Goal: Register for event/course

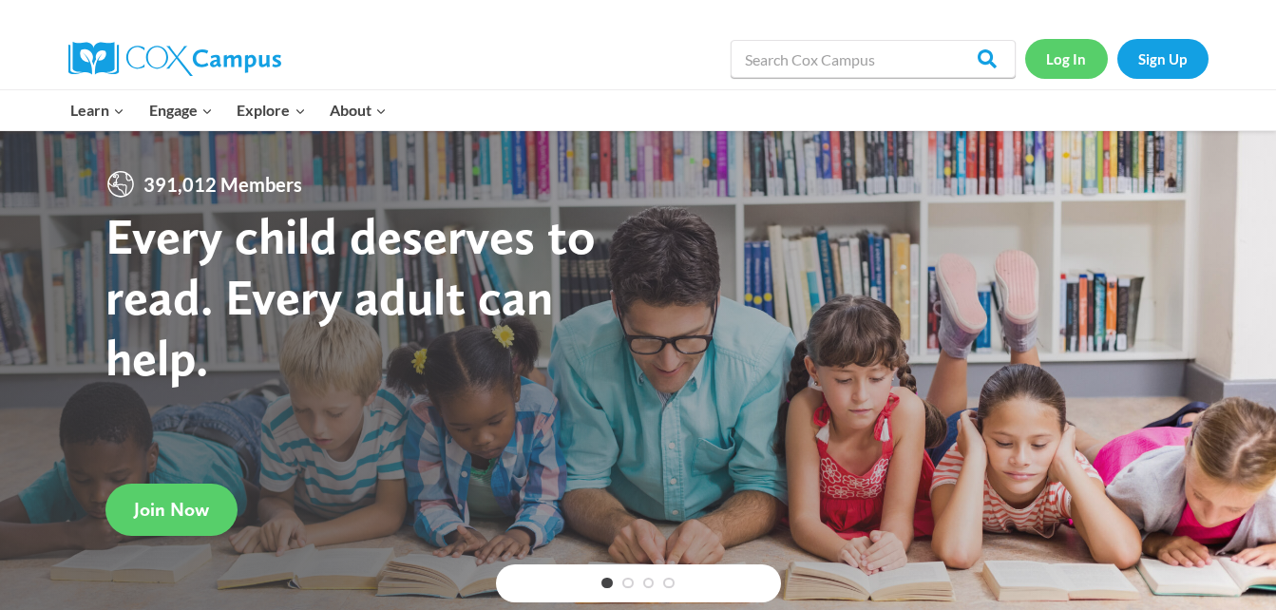
click at [1075, 54] on link "Log In" at bounding box center [1066, 58] width 83 height 39
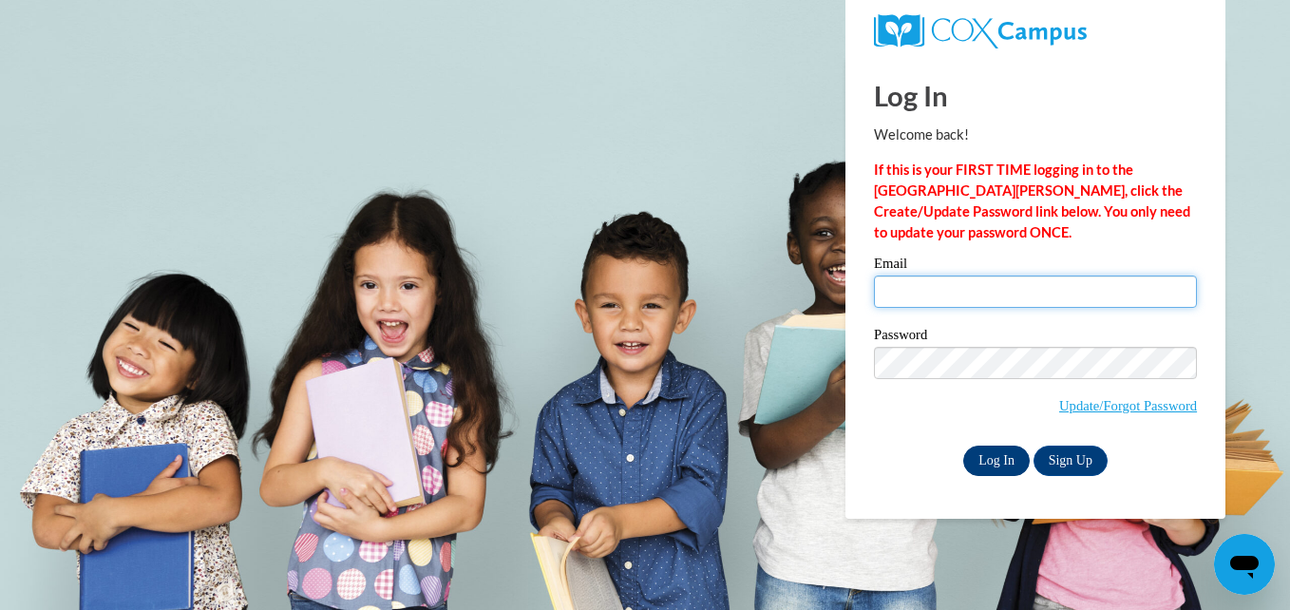
type input "babygirl410a@gmail.com"
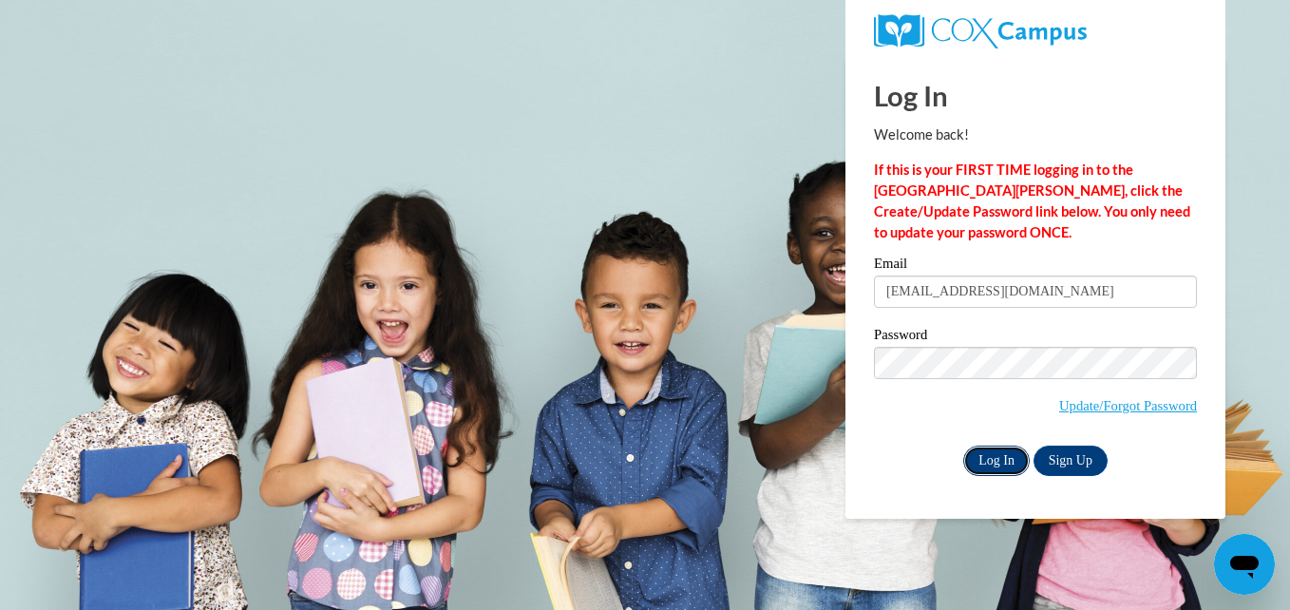
click at [973, 453] on input "Log In" at bounding box center [996, 461] width 67 height 30
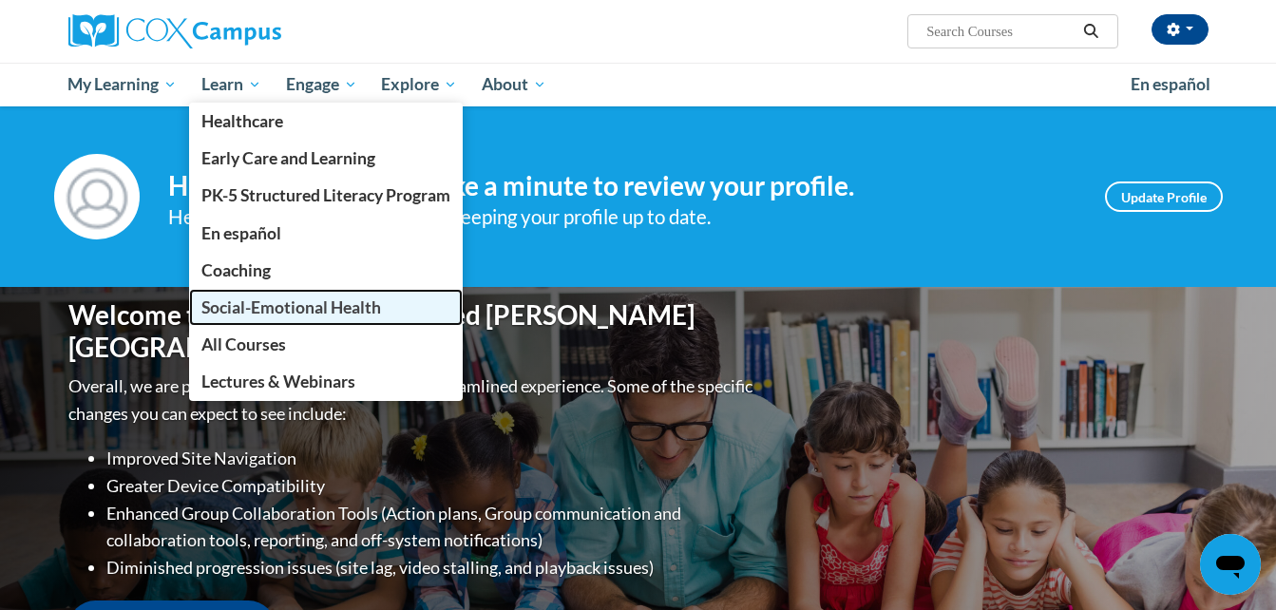
click at [275, 313] on span "Social-Emotional Health" at bounding box center [291, 307] width 180 height 20
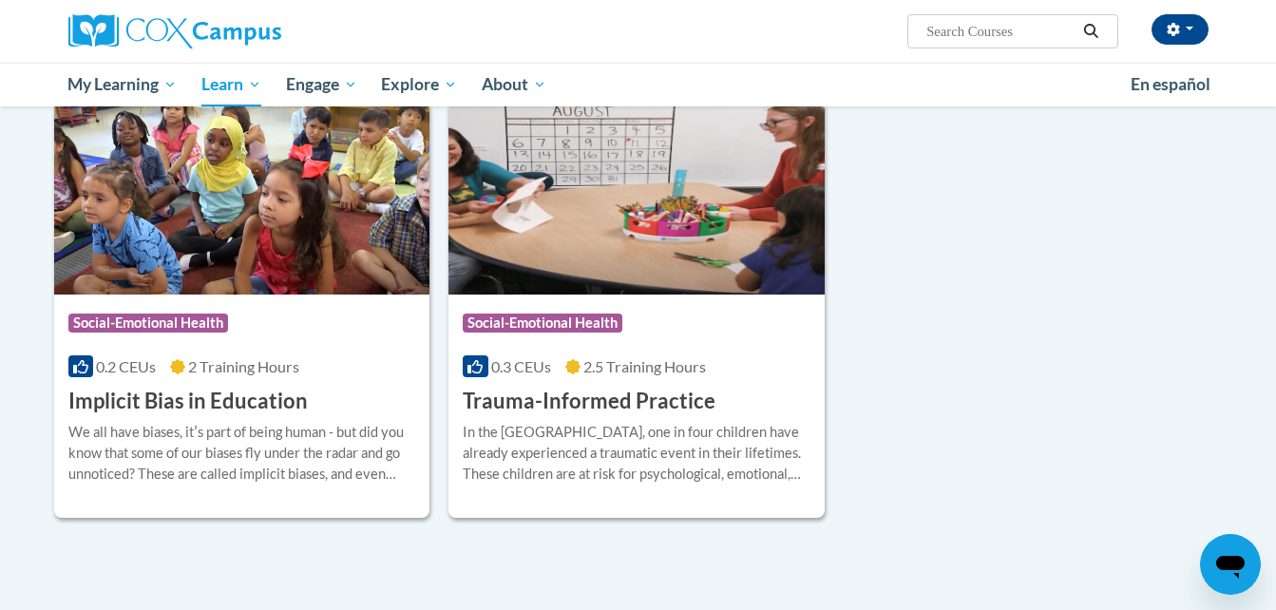
scroll to position [380, 0]
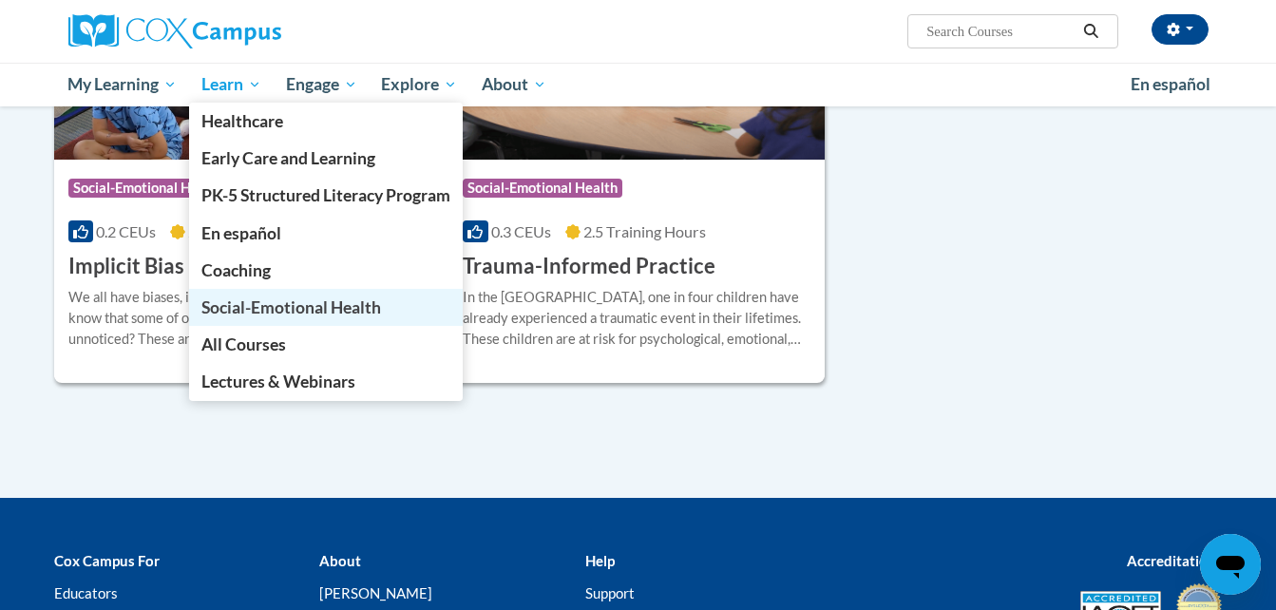
click at [296, 306] on span "Social-Emotional Health" at bounding box center [291, 307] width 180 height 20
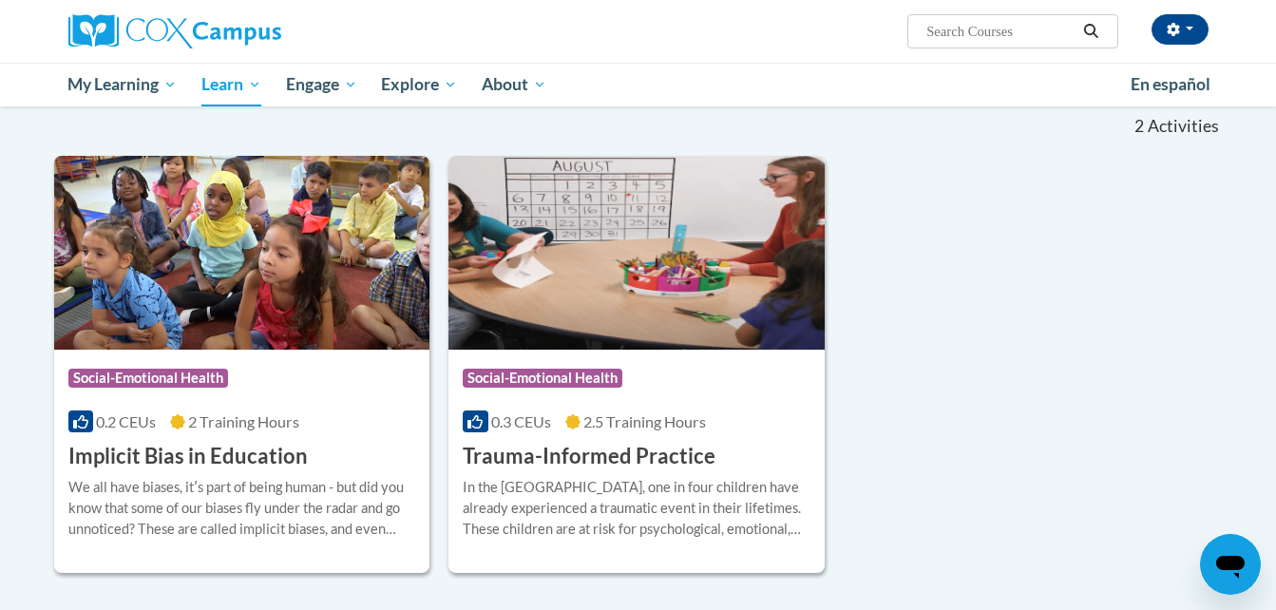
scroll to position [285, 0]
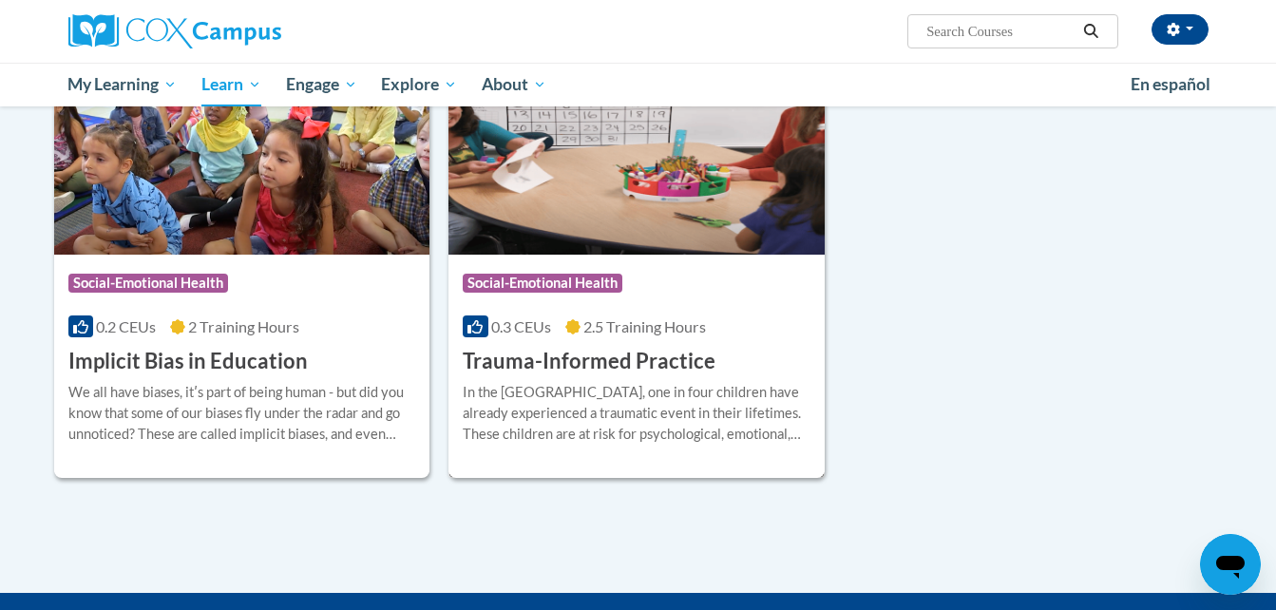
click at [613, 361] on h3 "Trauma-Informed Practice" at bounding box center [589, 361] width 253 height 29
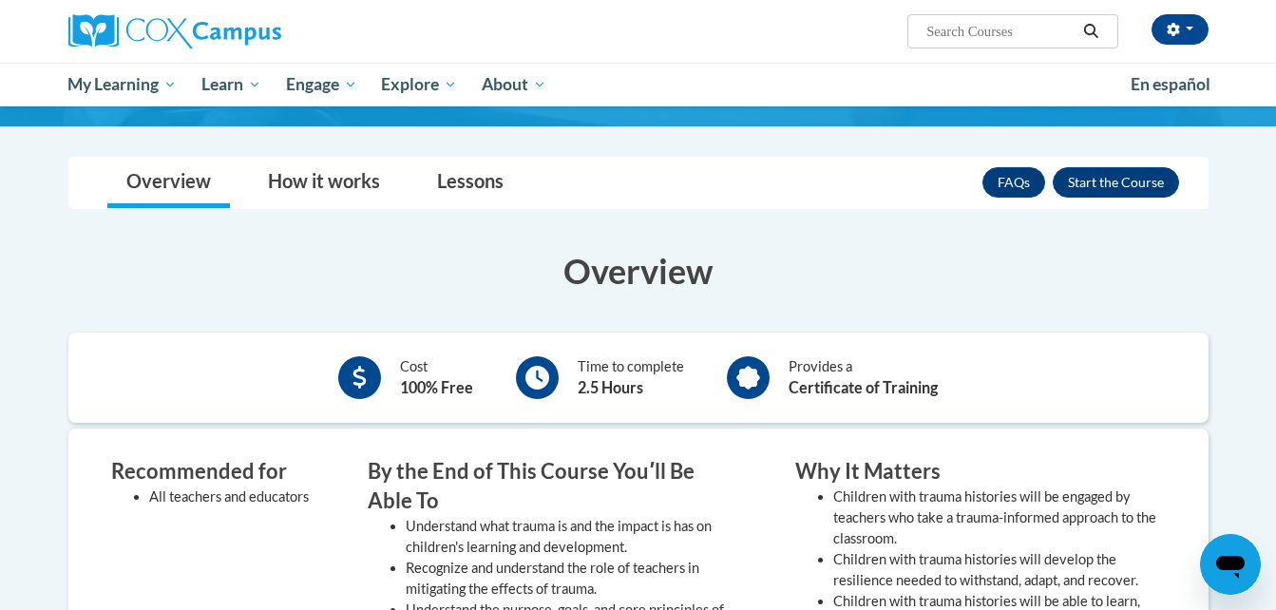
scroll to position [313, 0]
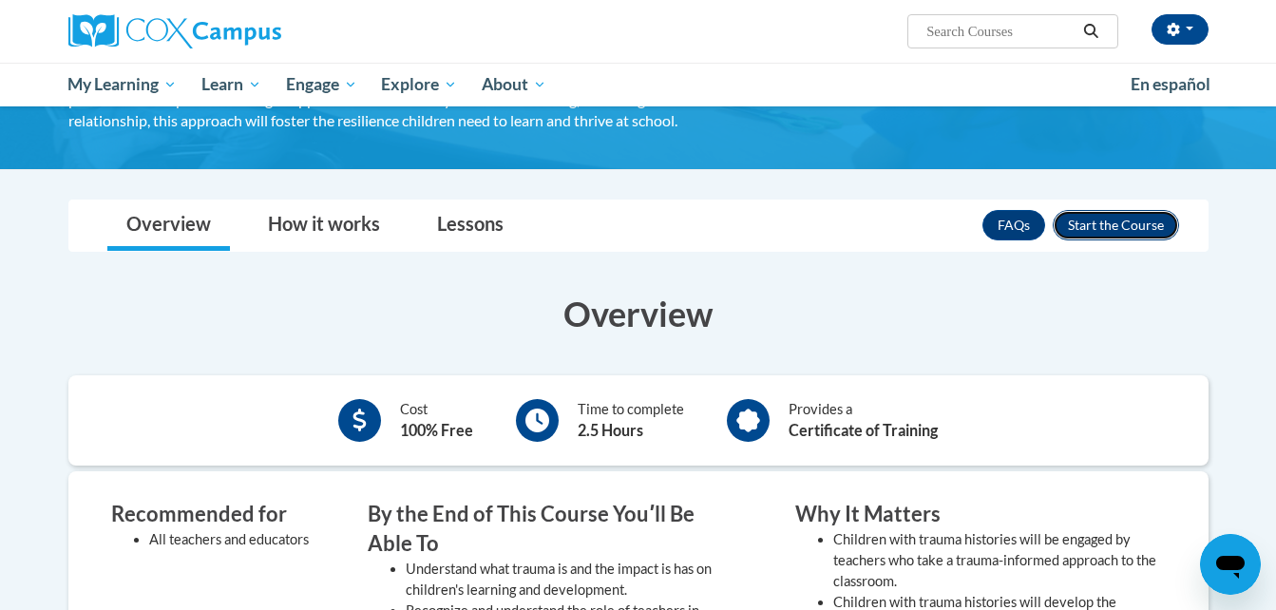
click at [1127, 240] on button "Enroll" at bounding box center [1116, 225] width 126 height 30
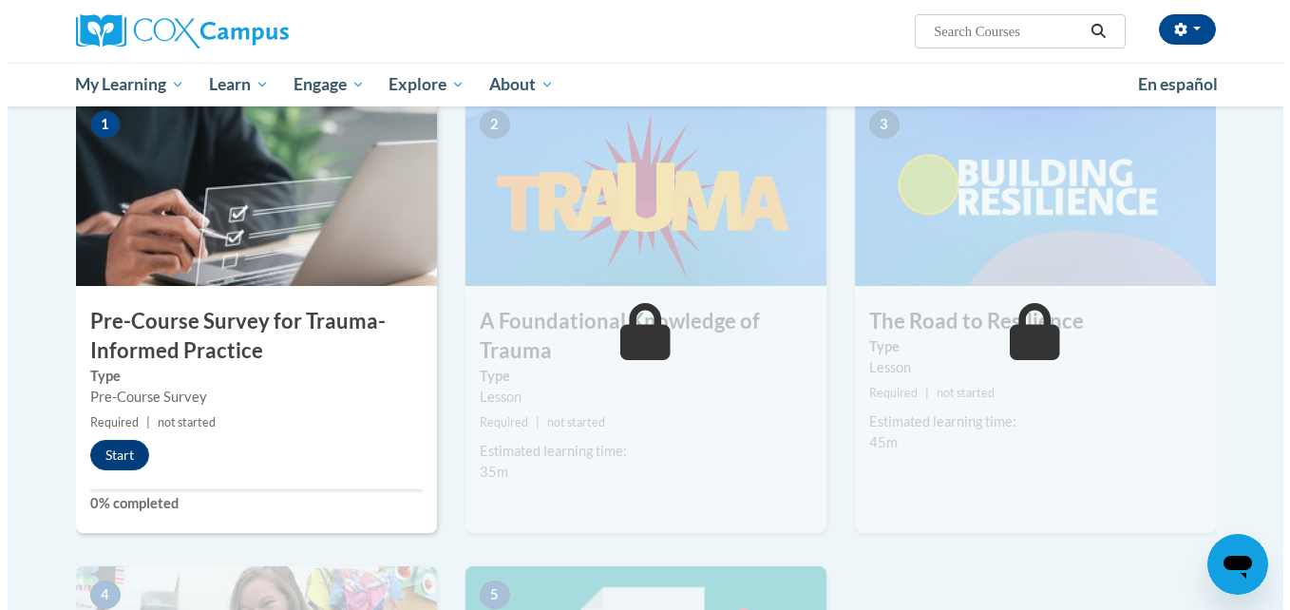
scroll to position [475, 0]
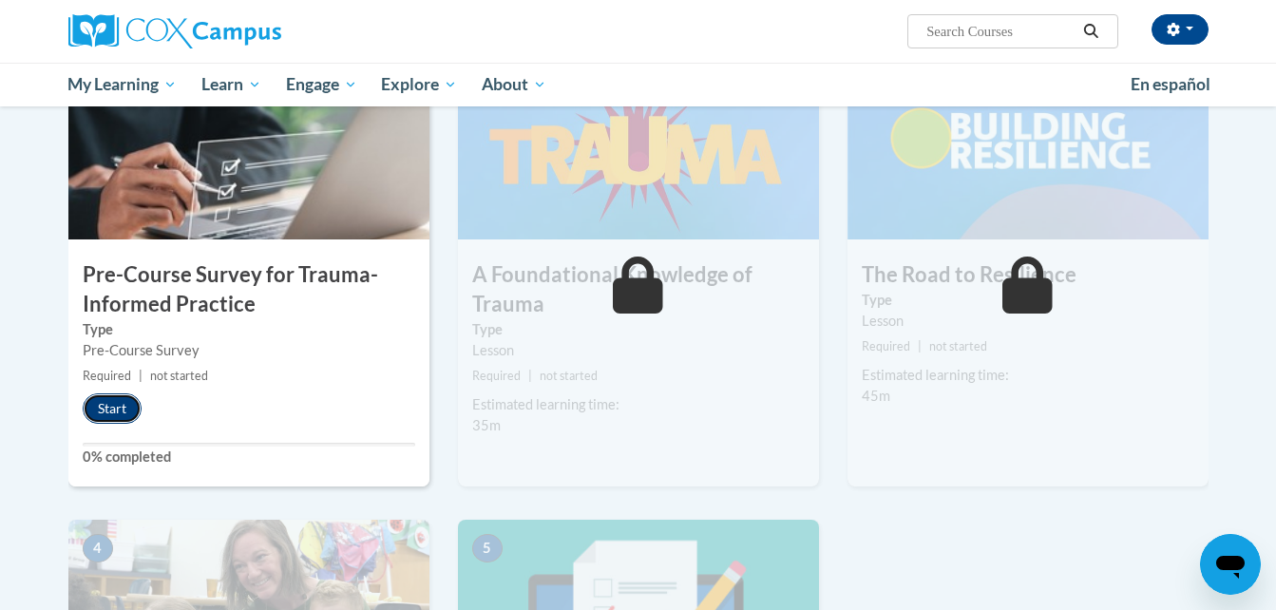
click at [117, 397] on button "Start" at bounding box center [112, 408] width 59 height 30
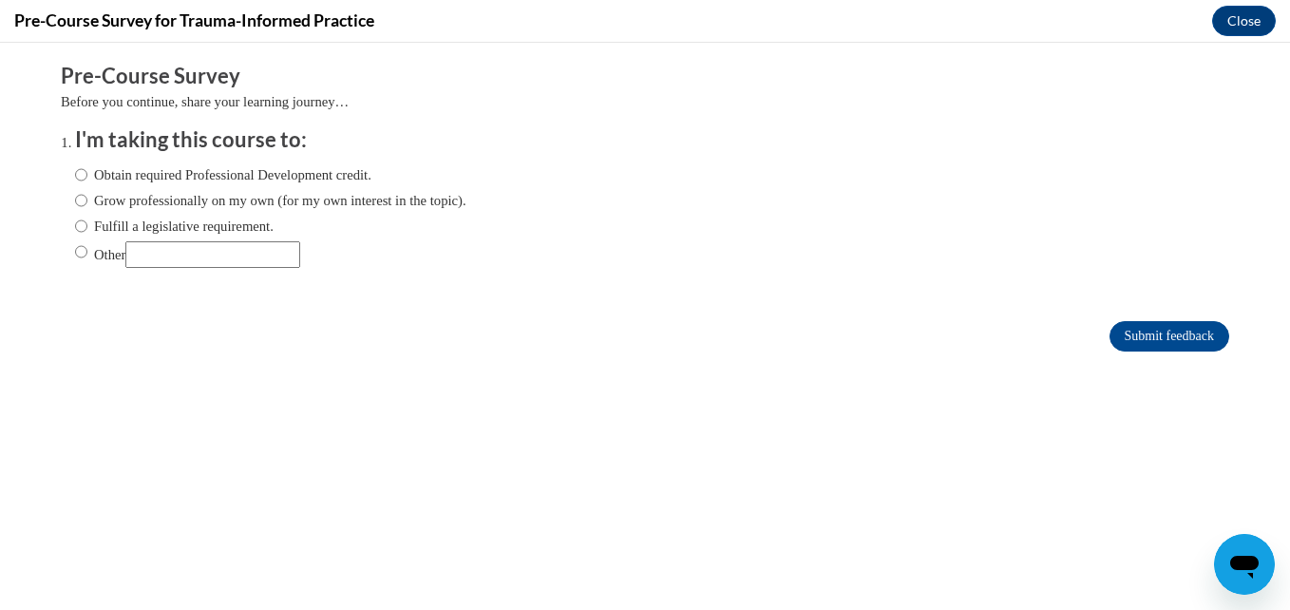
scroll to position [0, 0]
click at [75, 171] on input "Obtain required Professional Development credit." at bounding box center [81, 174] width 12 height 21
radio input "true"
click at [1177, 336] on input "Submit feedback" at bounding box center [1170, 336] width 120 height 30
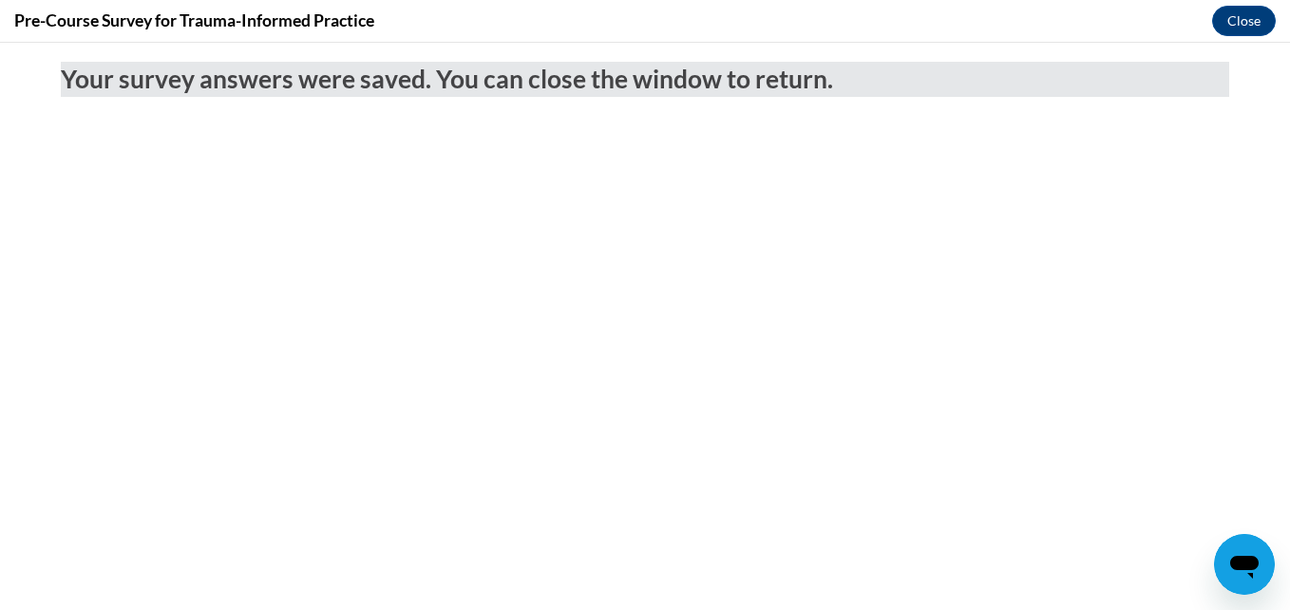
click at [484, 332] on body "Your survey answers were saved. You can close the window to return." at bounding box center [645, 326] width 1290 height 567
click at [1236, 32] on button "Close" at bounding box center [1244, 21] width 64 height 30
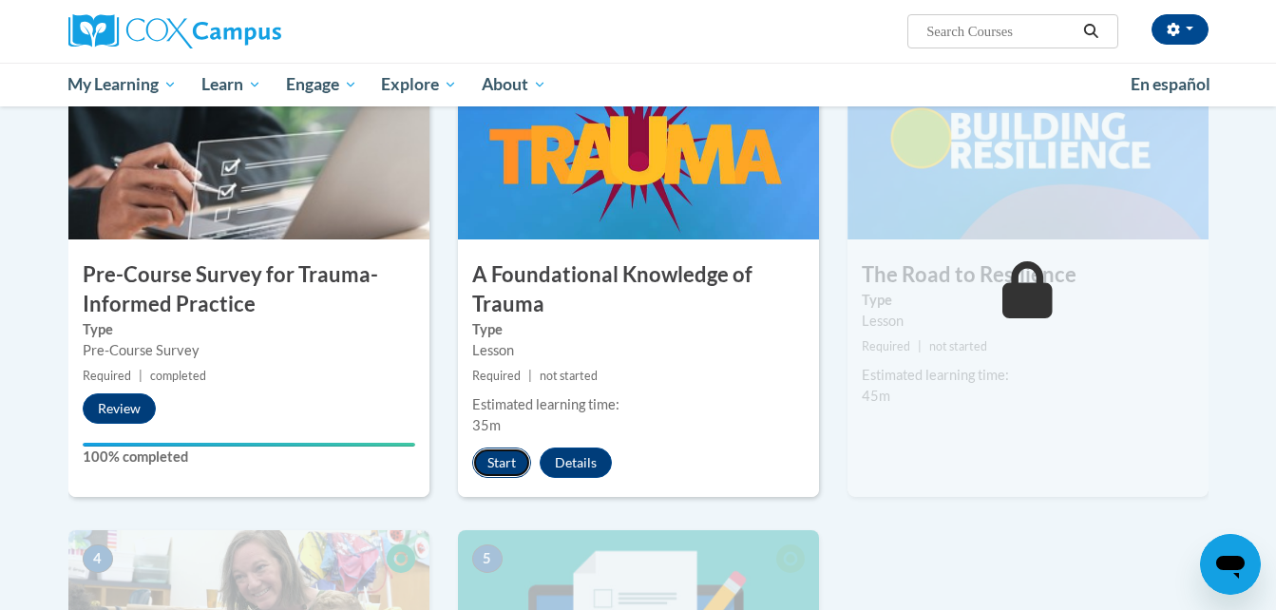
click at [494, 462] on button "Start" at bounding box center [501, 463] width 59 height 30
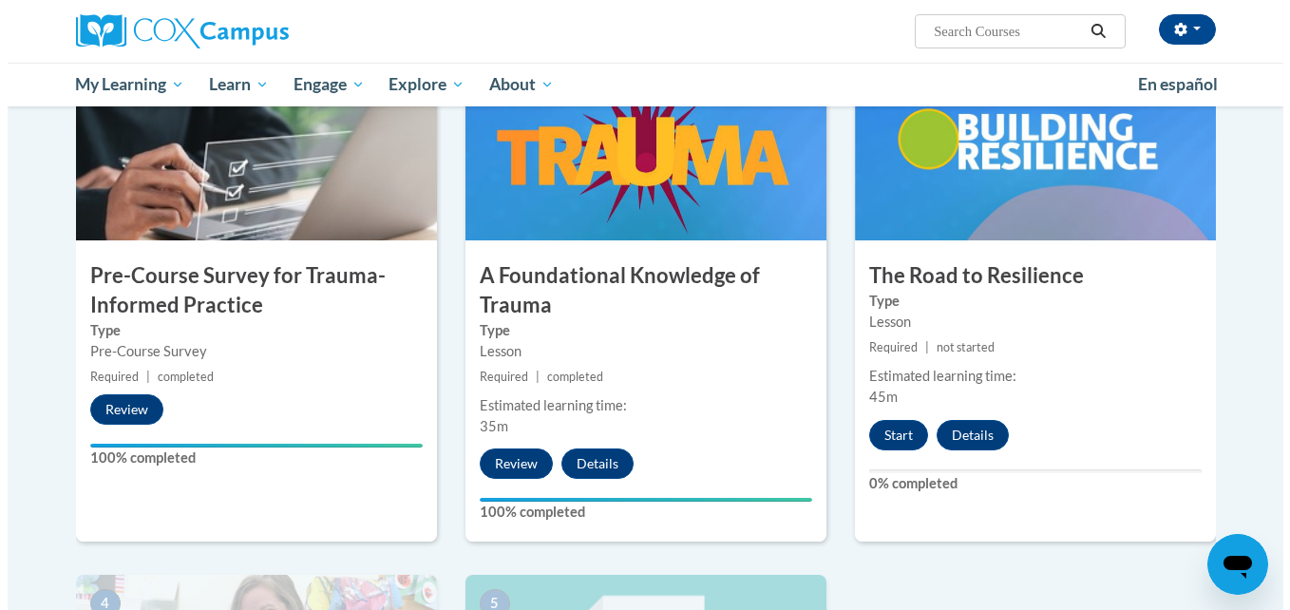
scroll to position [380, 0]
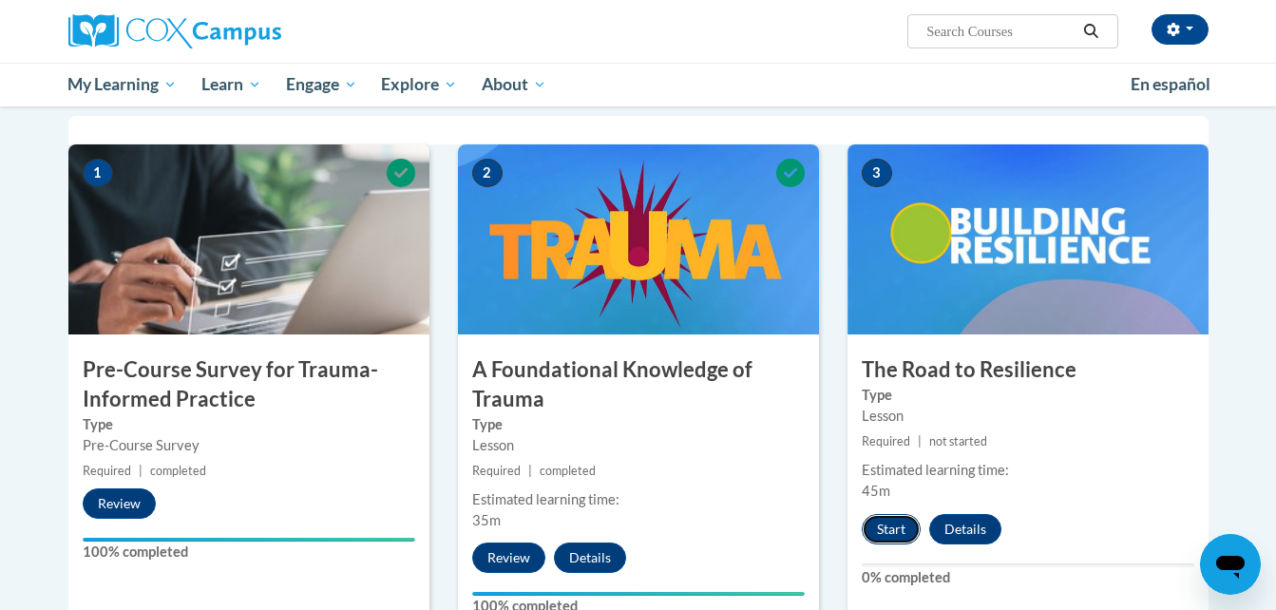
click at [904, 531] on button "Start" at bounding box center [891, 529] width 59 height 30
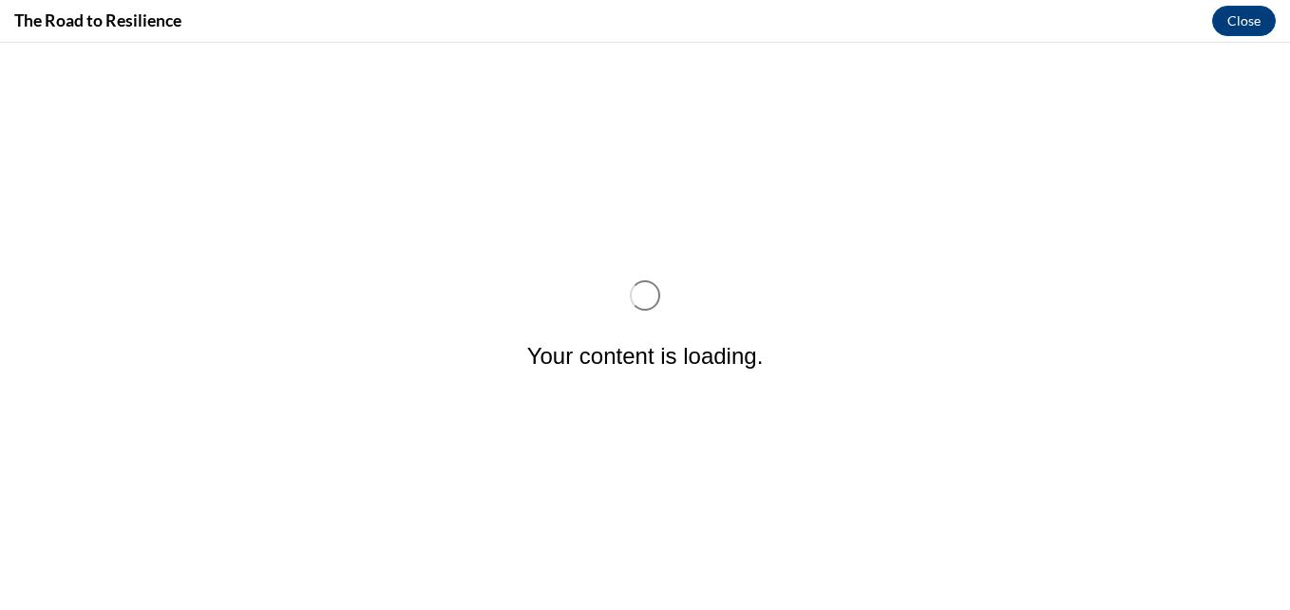
scroll to position [0, 0]
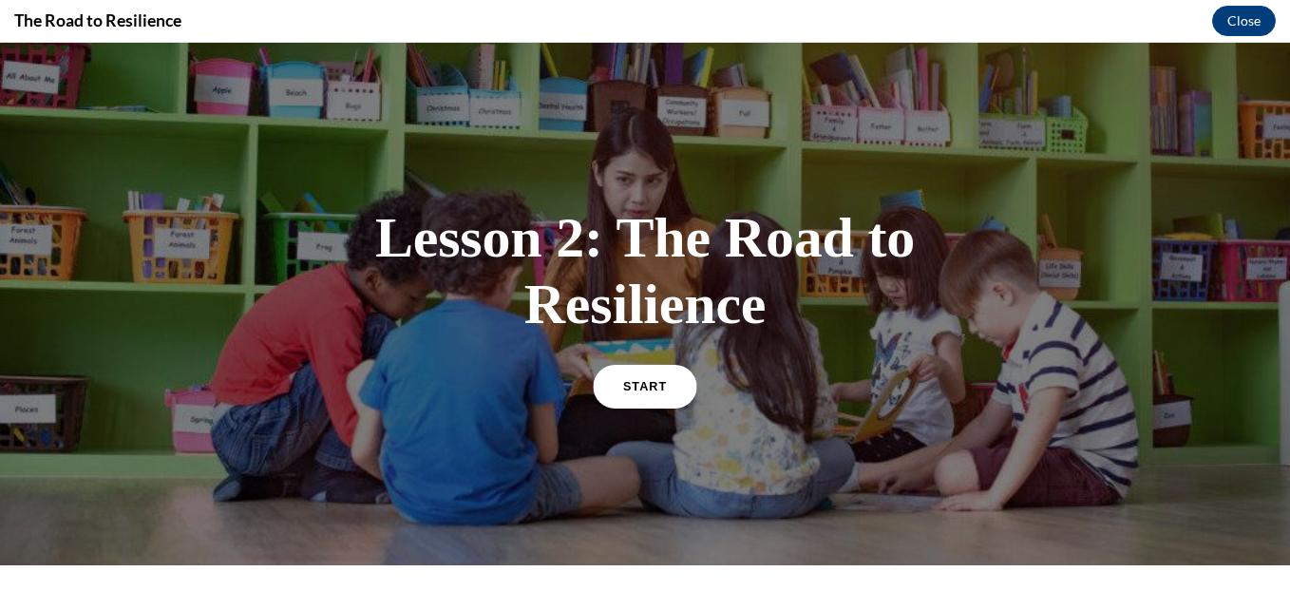
click at [631, 378] on link "START" at bounding box center [645, 386] width 104 height 44
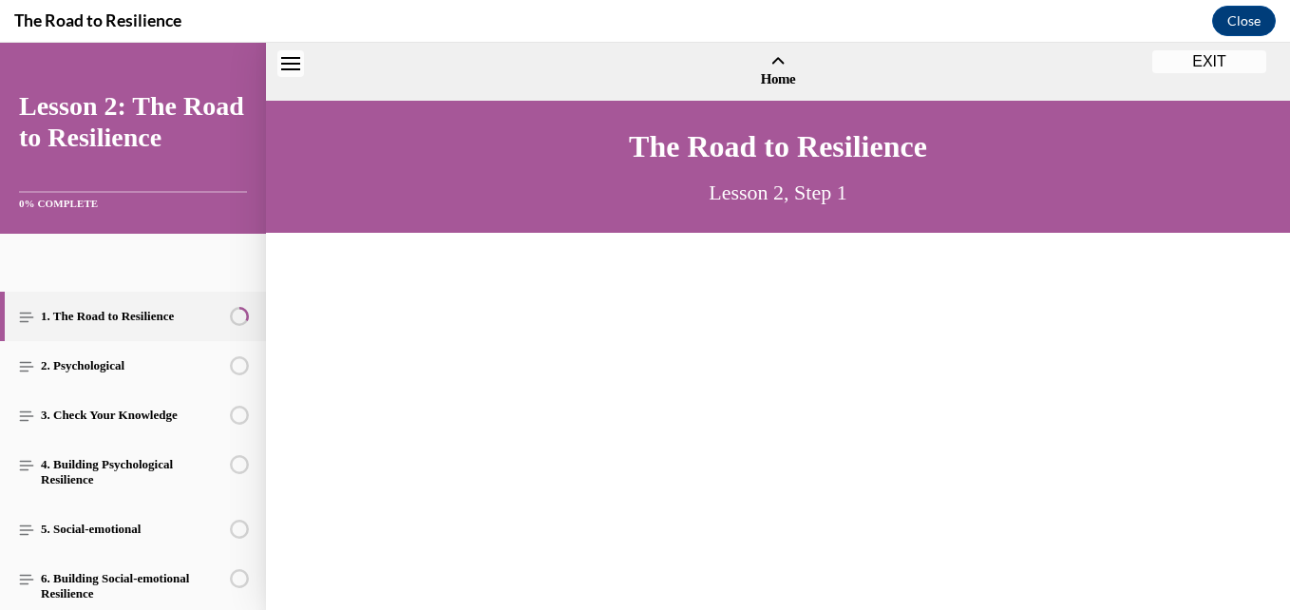
scroll to position [58, 0]
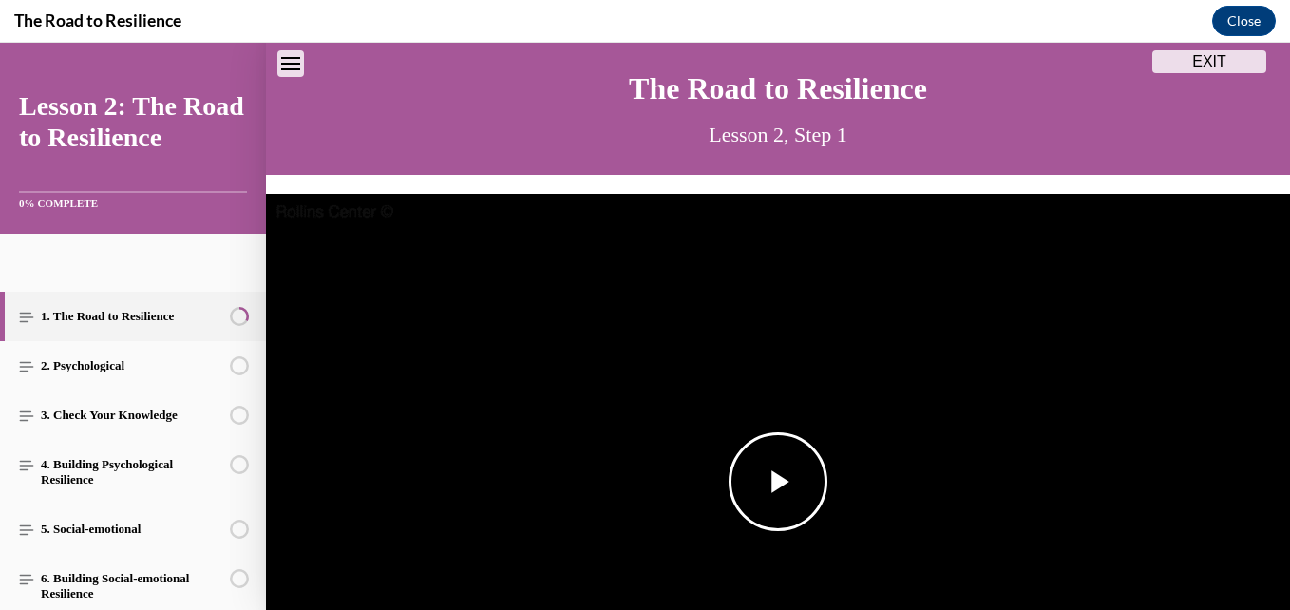
click at [778, 482] on span "Video player" at bounding box center [778, 482] width 0 height 0
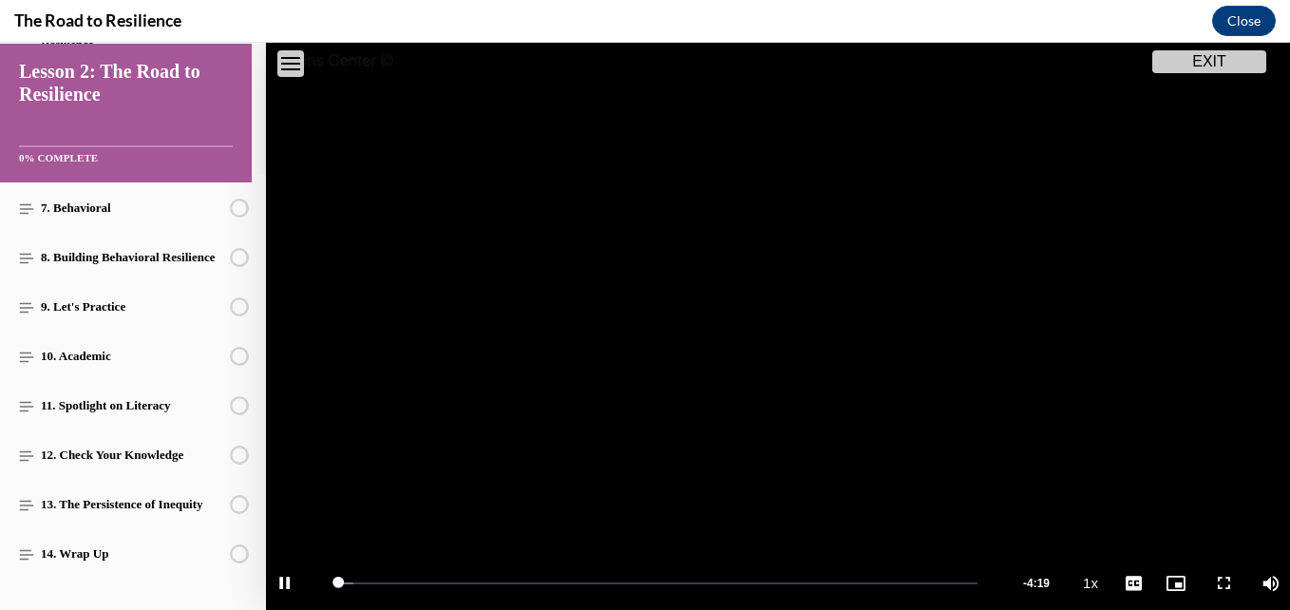
scroll to position [484, 0]
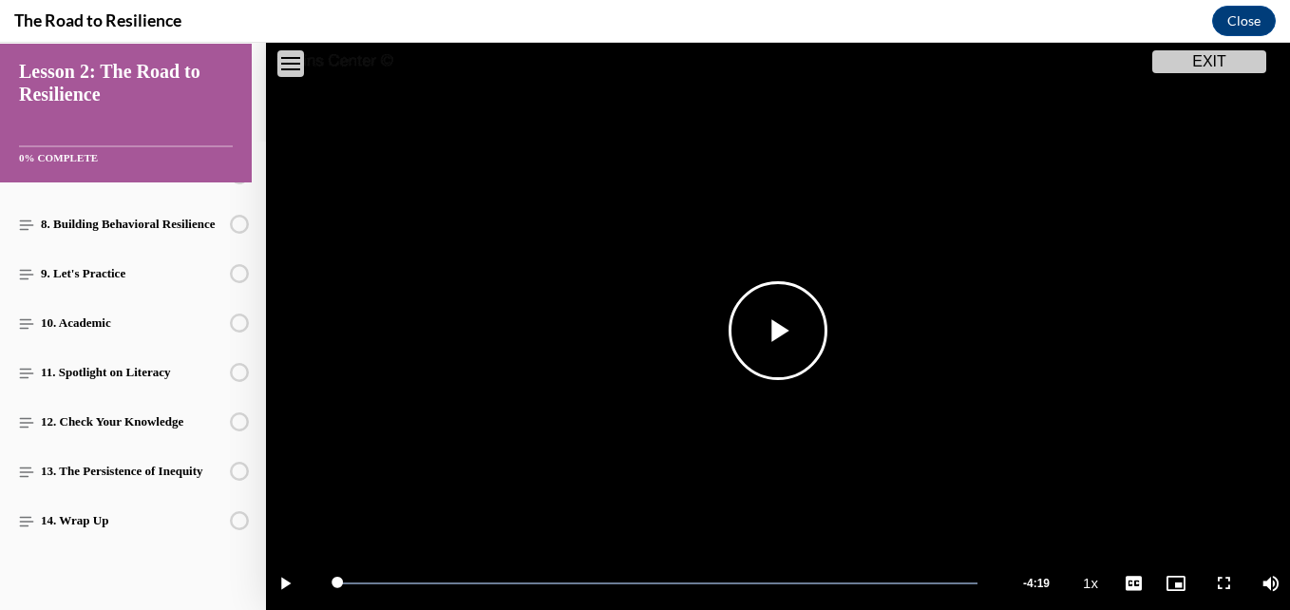
click at [778, 331] on span "Video player" at bounding box center [778, 331] width 0 height 0
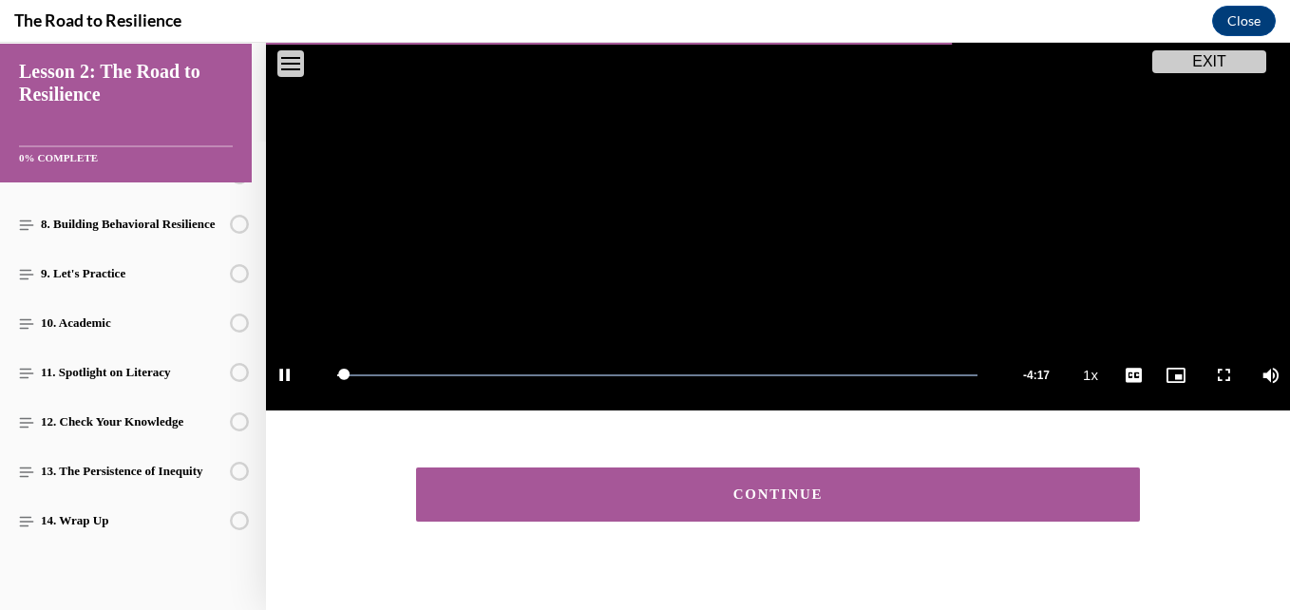
scroll to position [430, 0]
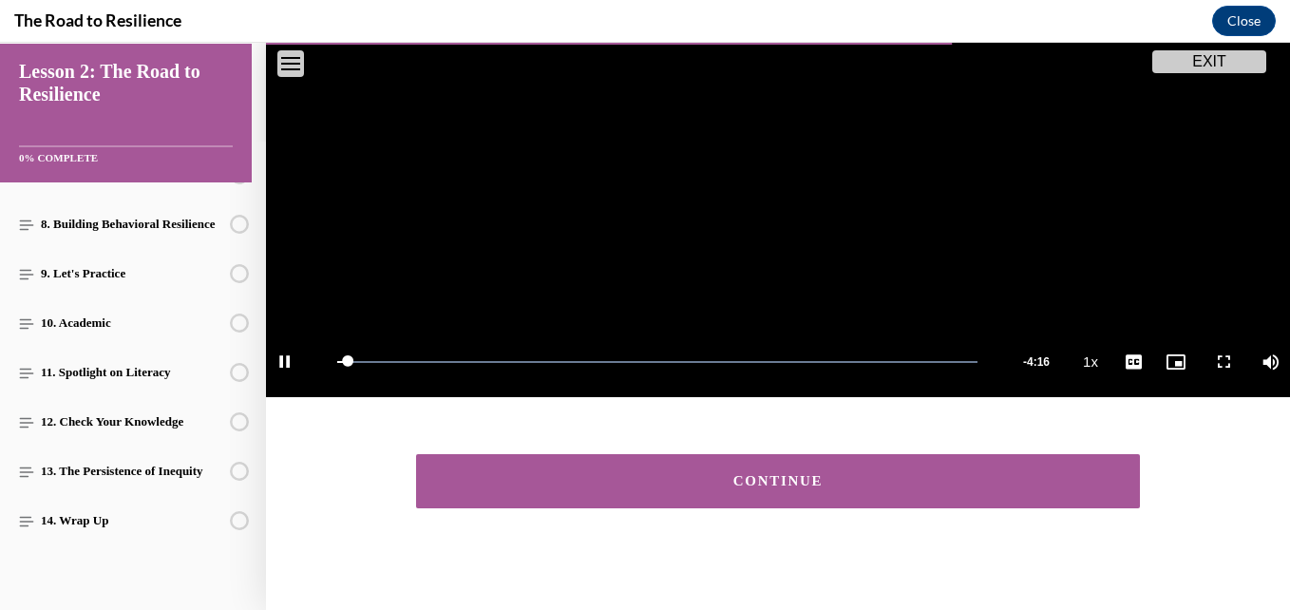
click at [747, 478] on button "CONTINUE" at bounding box center [778, 481] width 724 height 54
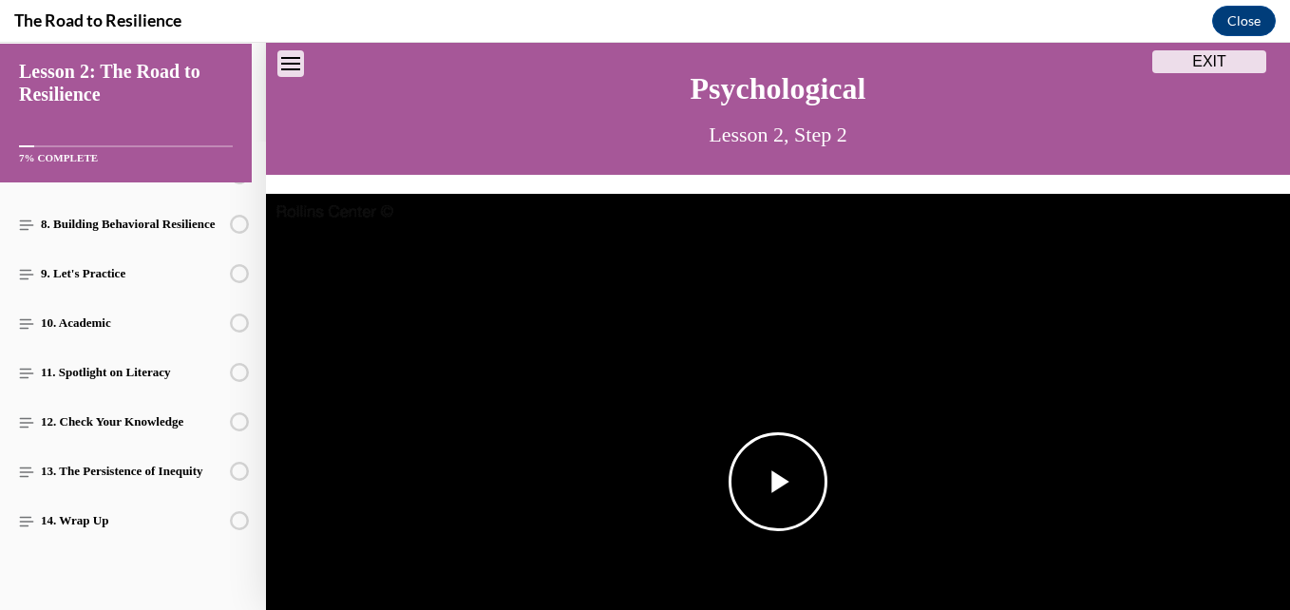
scroll to position [59, 0]
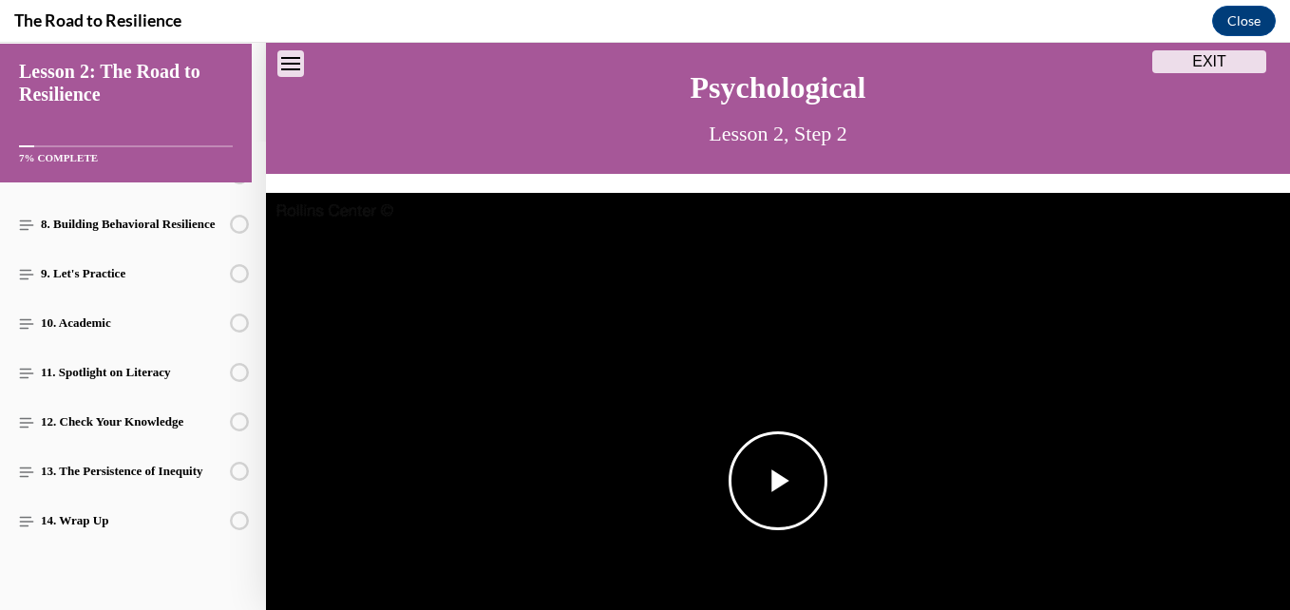
click at [778, 481] on span "Video player" at bounding box center [778, 481] width 0 height 0
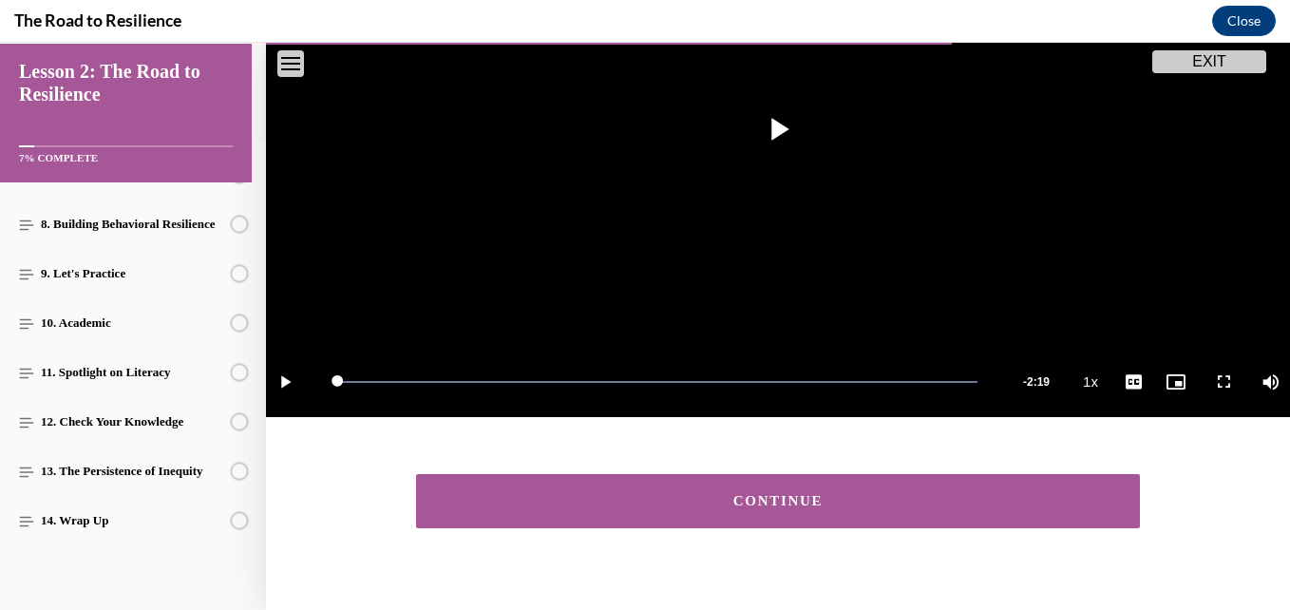
scroll to position [430, 0]
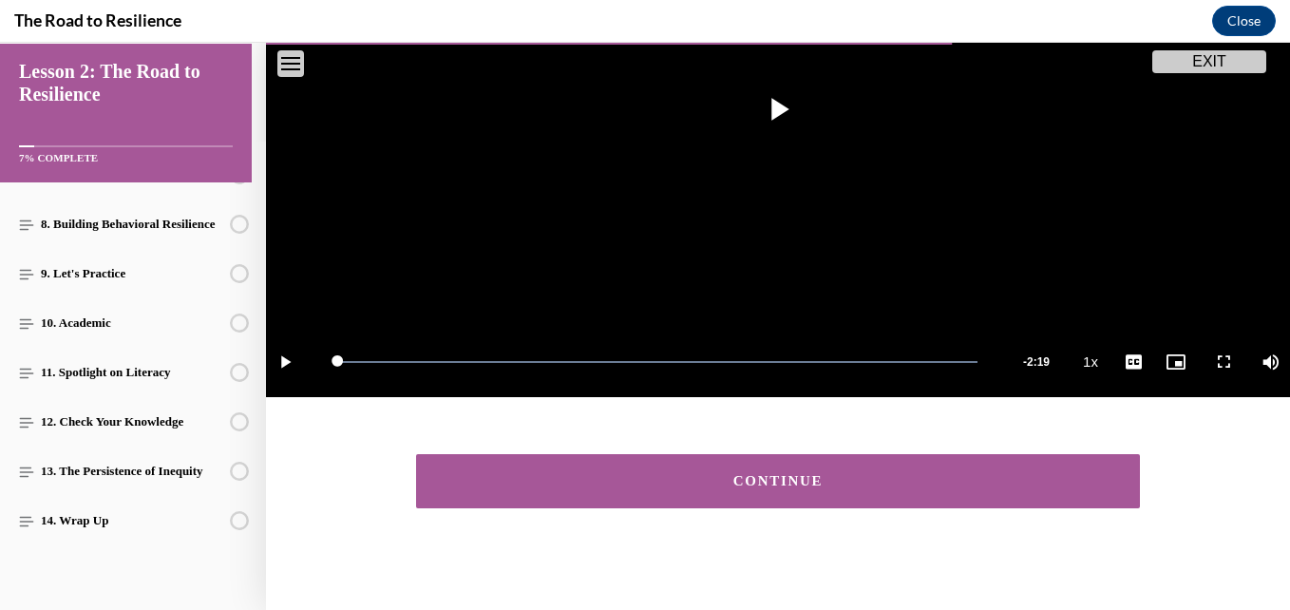
click at [794, 474] on div "CONTINUE" at bounding box center [778, 481] width 665 height 14
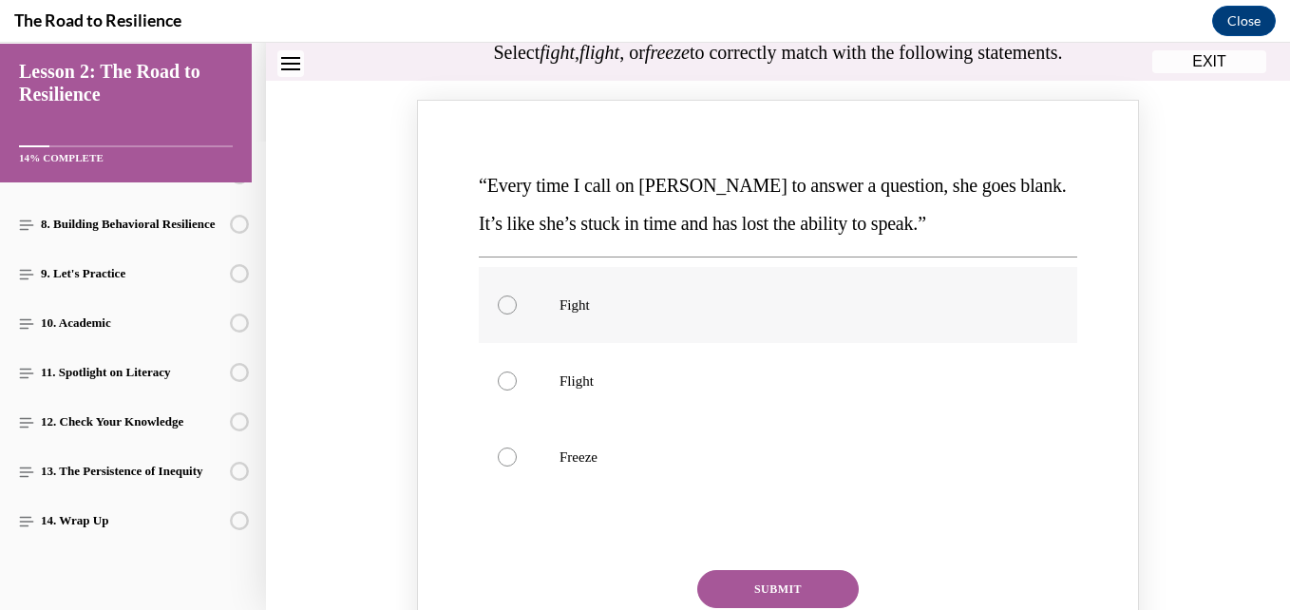
scroll to position [249, 0]
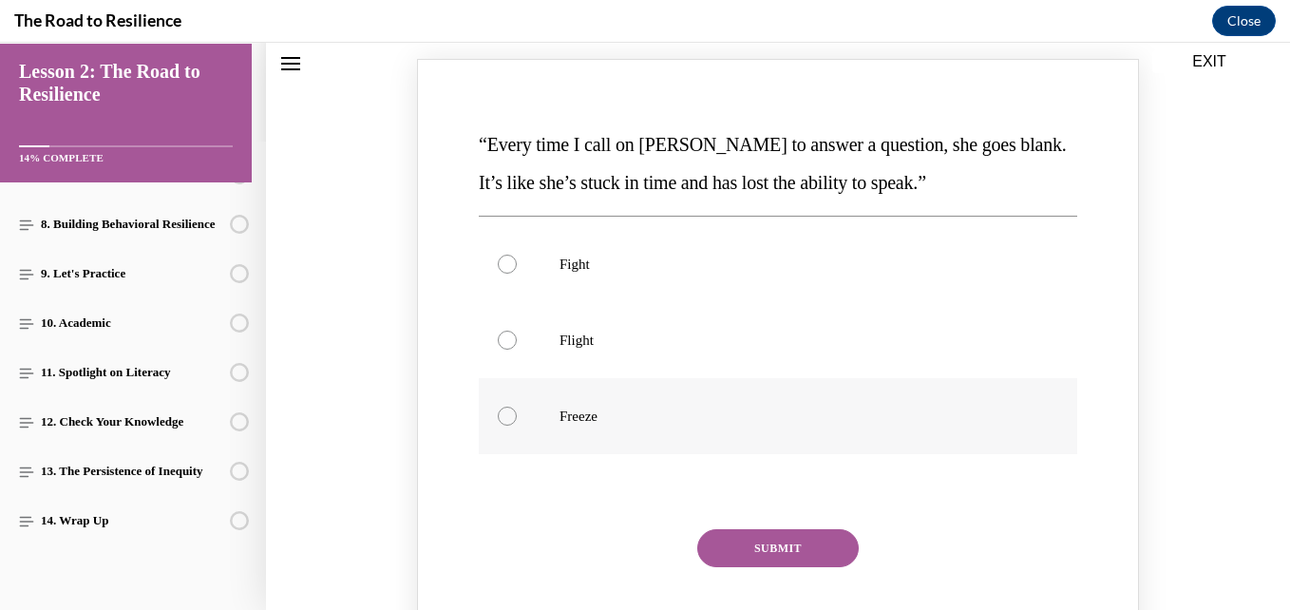
click at [502, 413] on div "Knowledge check: Multiple choice" at bounding box center [507, 416] width 19 height 19
click at [502, 413] on input "Freeze" at bounding box center [507, 416] width 19 height 19
radio input "true"
click at [776, 542] on button "SUBMIT" at bounding box center [778, 548] width 162 height 38
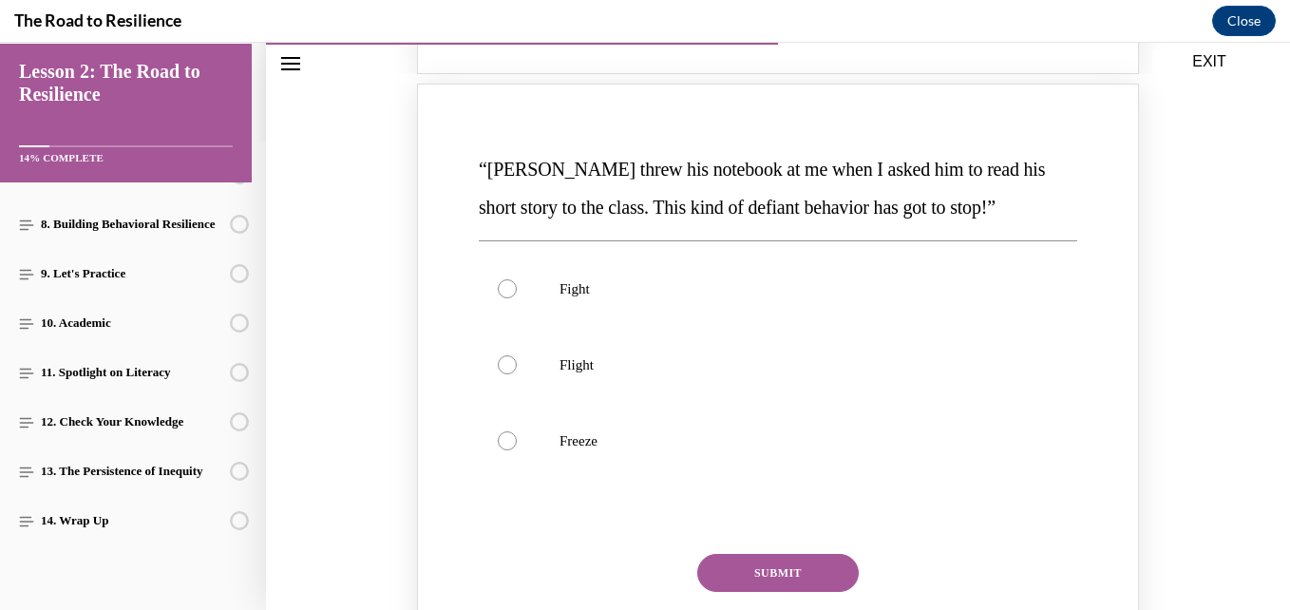
scroll to position [1009, 0]
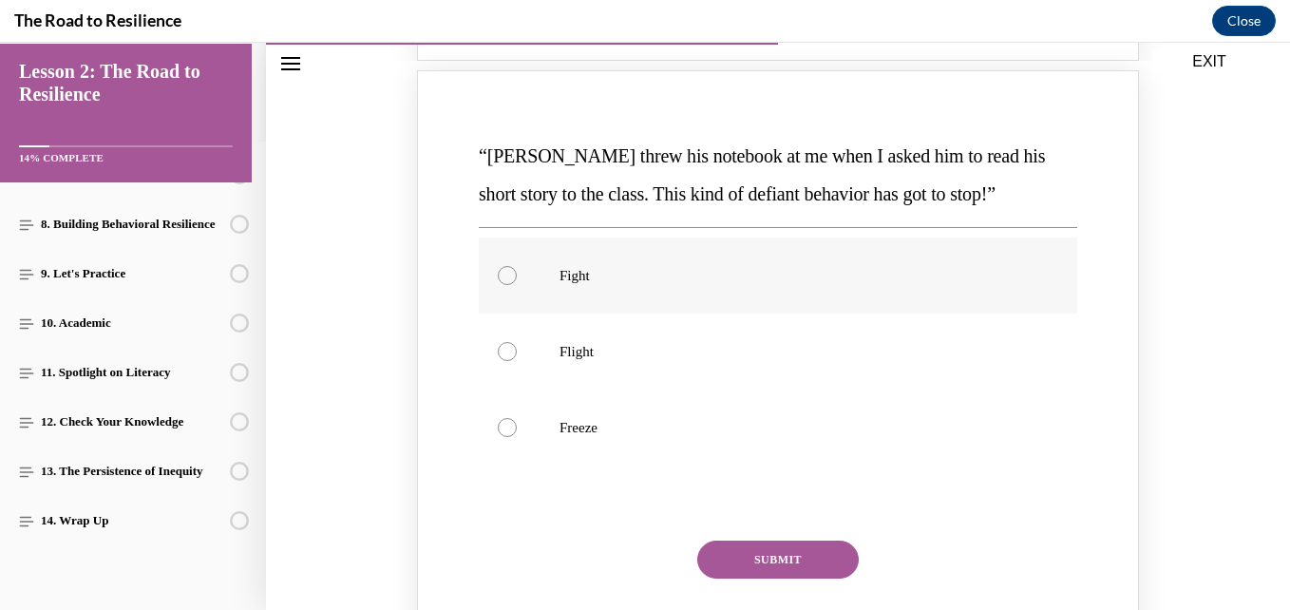
click at [503, 280] on div "Knowledge check: Multiple choice" at bounding box center [507, 275] width 19 height 19
click at [503, 280] on input "Fight" at bounding box center [507, 275] width 19 height 19
radio input "true"
click at [791, 550] on button "SUBMIT" at bounding box center [778, 560] width 162 height 38
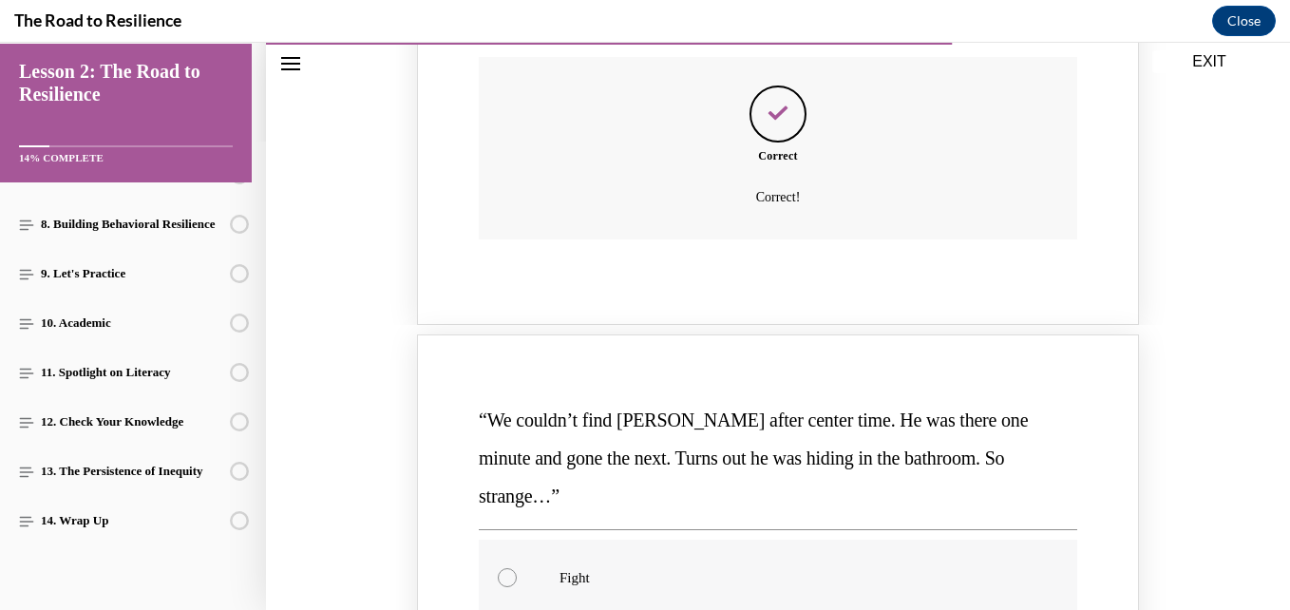
scroll to position [1674, 0]
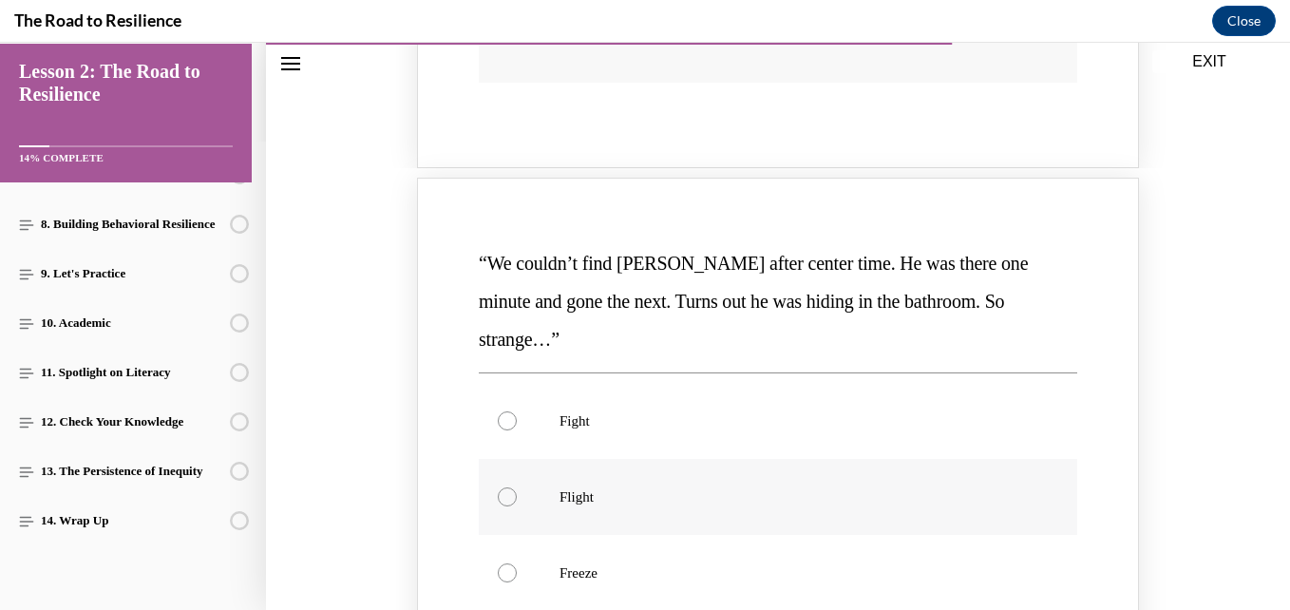
click at [498, 487] on div "Knowledge check: Multiple choice" at bounding box center [507, 496] width 19 height 19
click at [498, 487] on input "Flight" at bounding box center [507, 496] width 19 height 19
radio input "true"
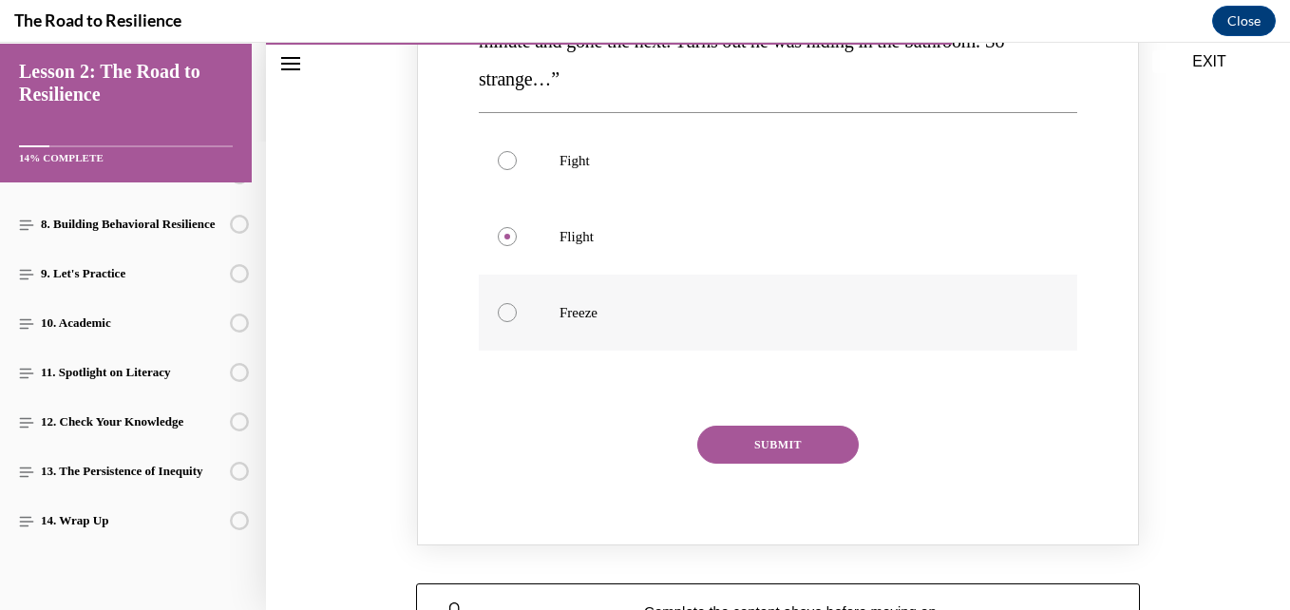
scroll to position [2037, 0]
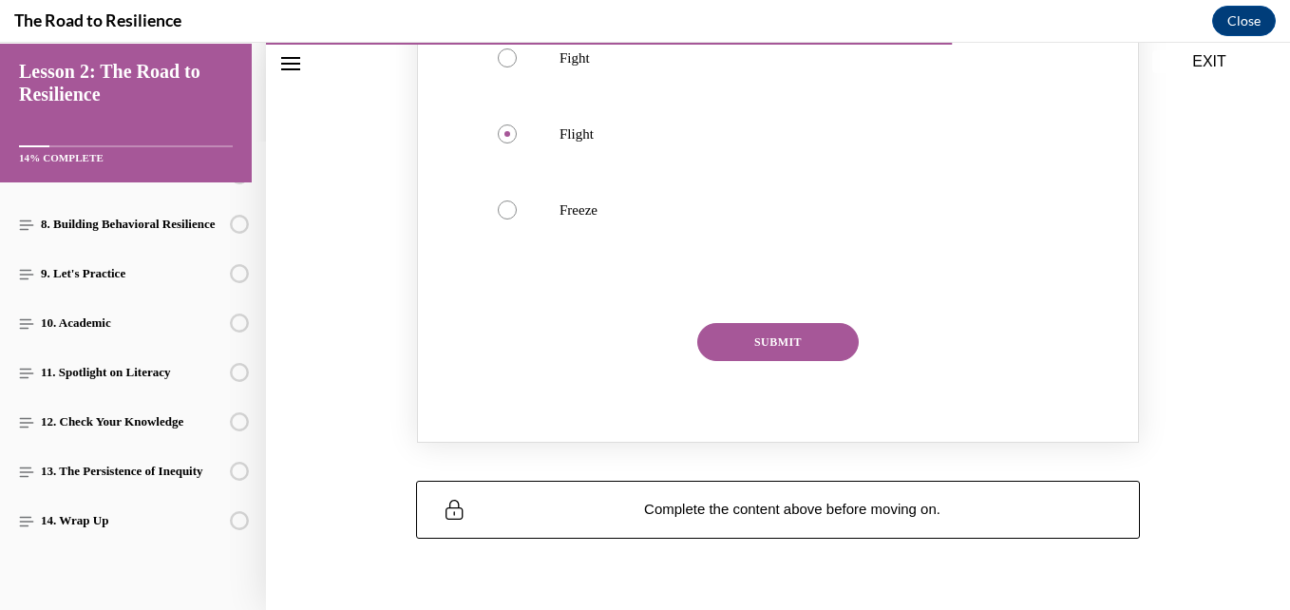
click at [760, 323] on button "SUBMIT" at bounding box center [778, 342] width 162 height 38
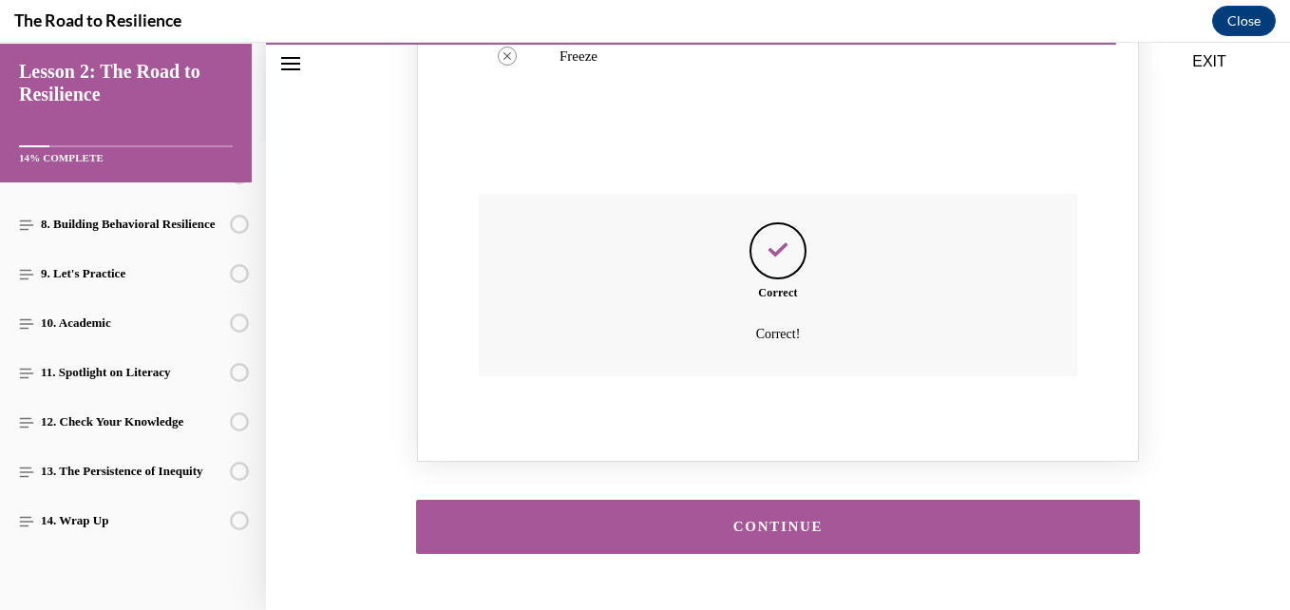
scroll to position [2206, 0]
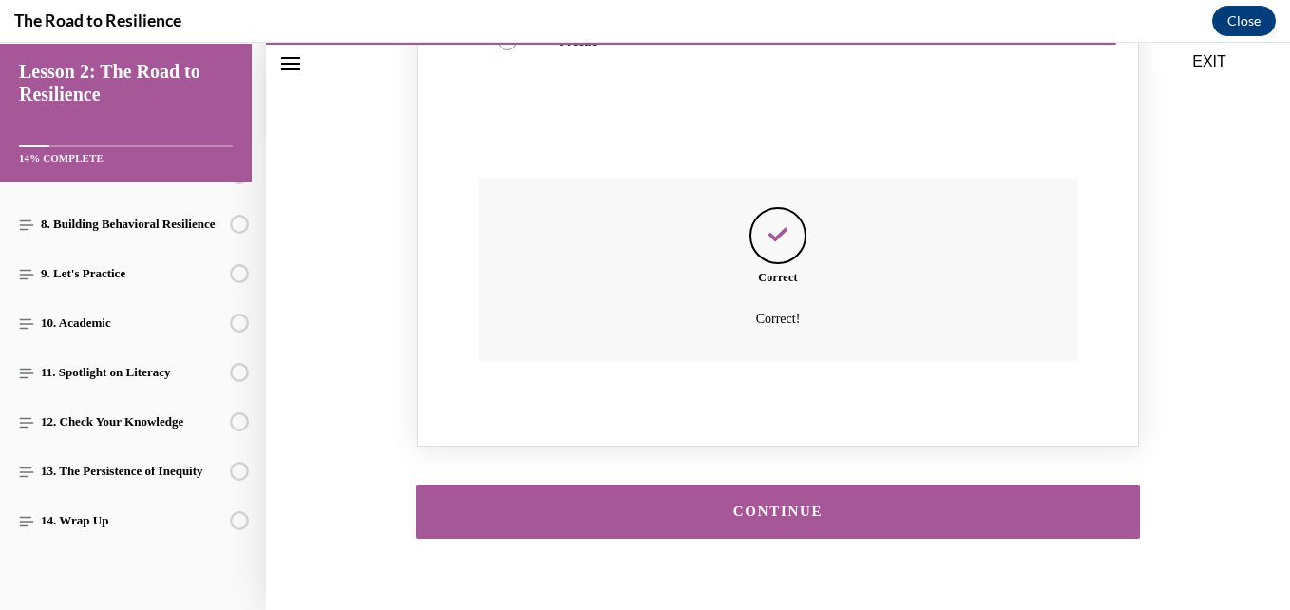
click at [739, 505] on div "CONTINUE" at bounding box center [778, 512] width 665 height 14
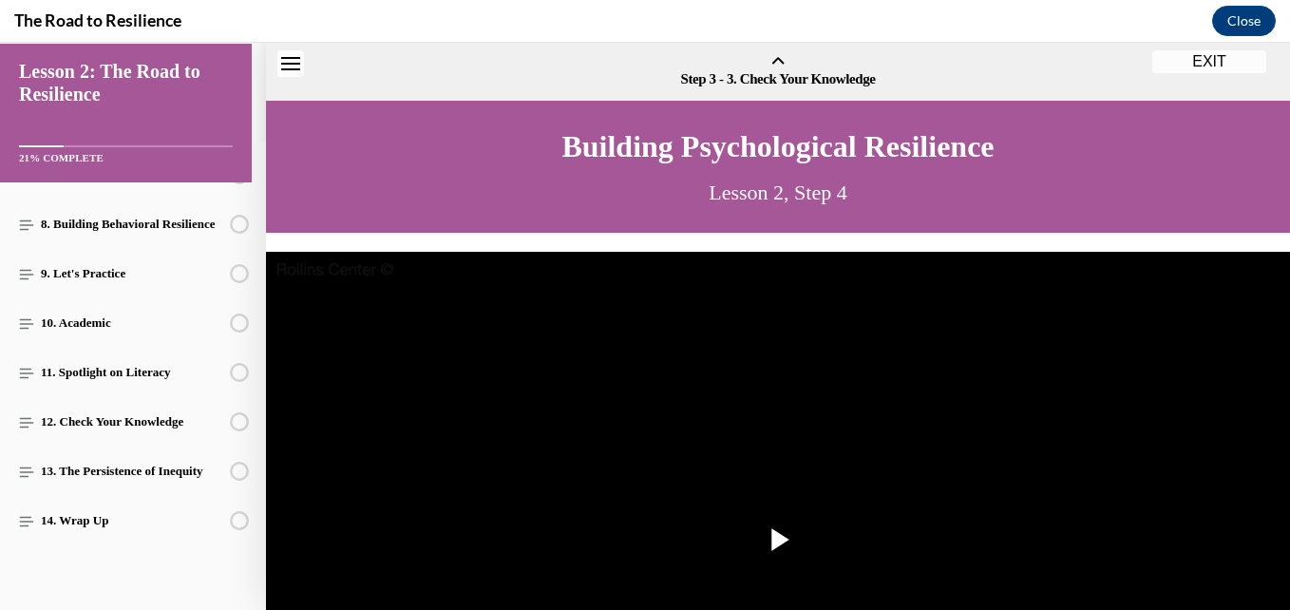
scroll to position [59, 0]
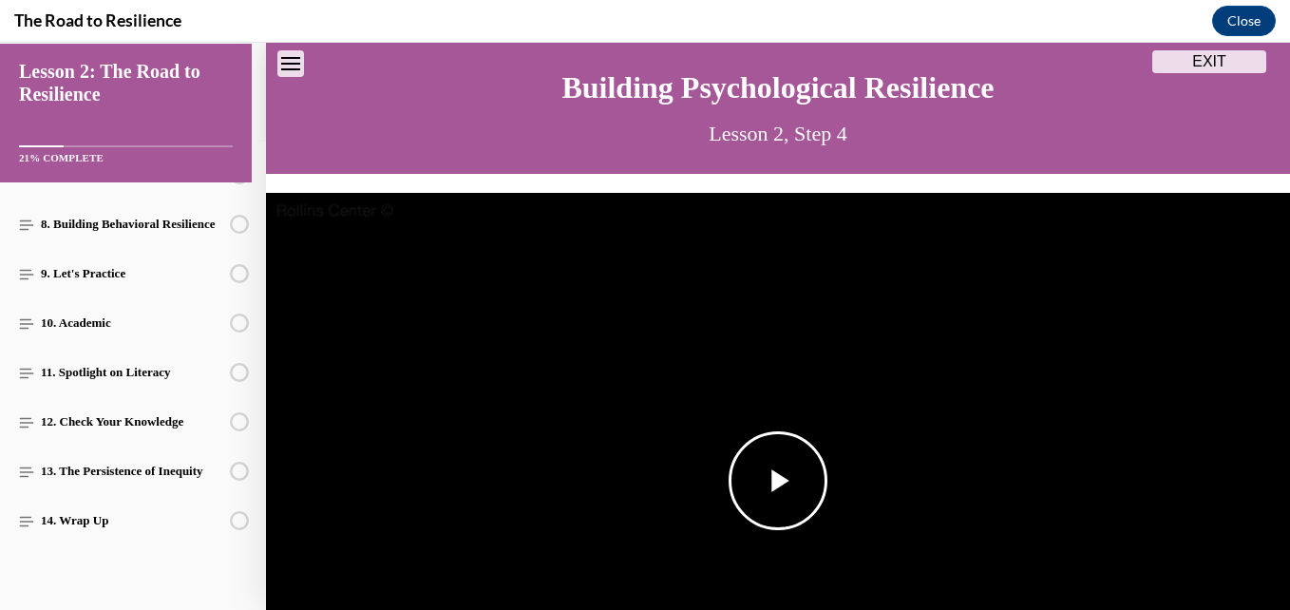
click at [778, 481] on span "Video player" at bounding box center [778, 481] width 0 height 0
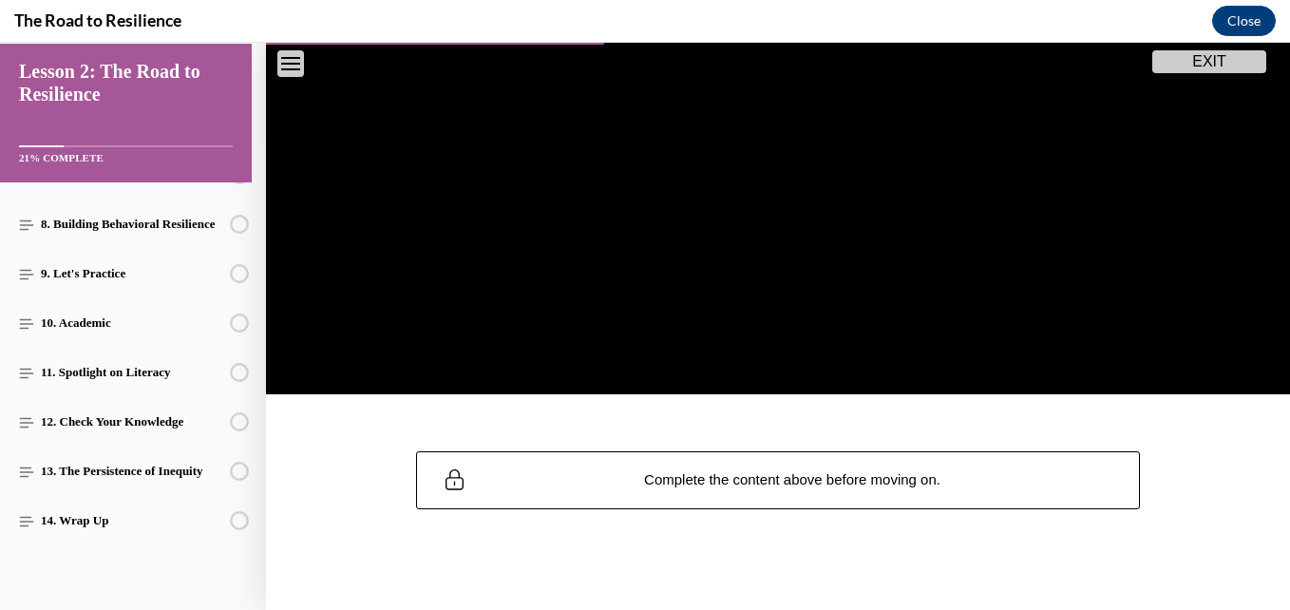
scroll to position [430, 0]
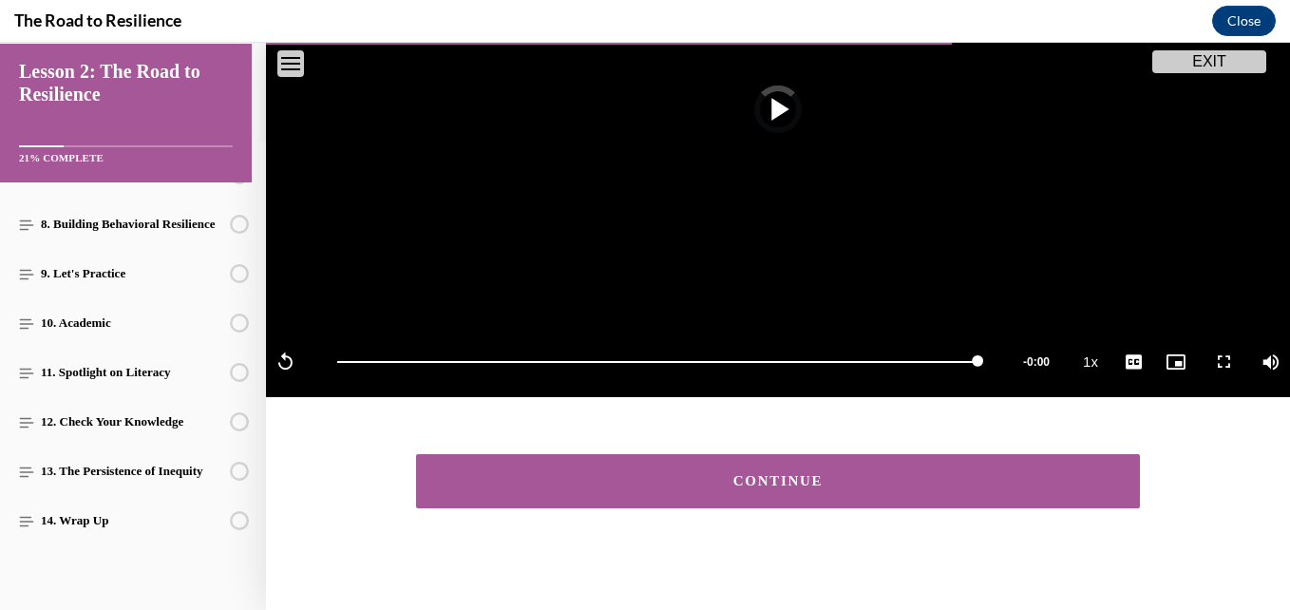
click at [866, 474] on div "CONTINUE" at bounding box center [778, 481] width 665 height 14
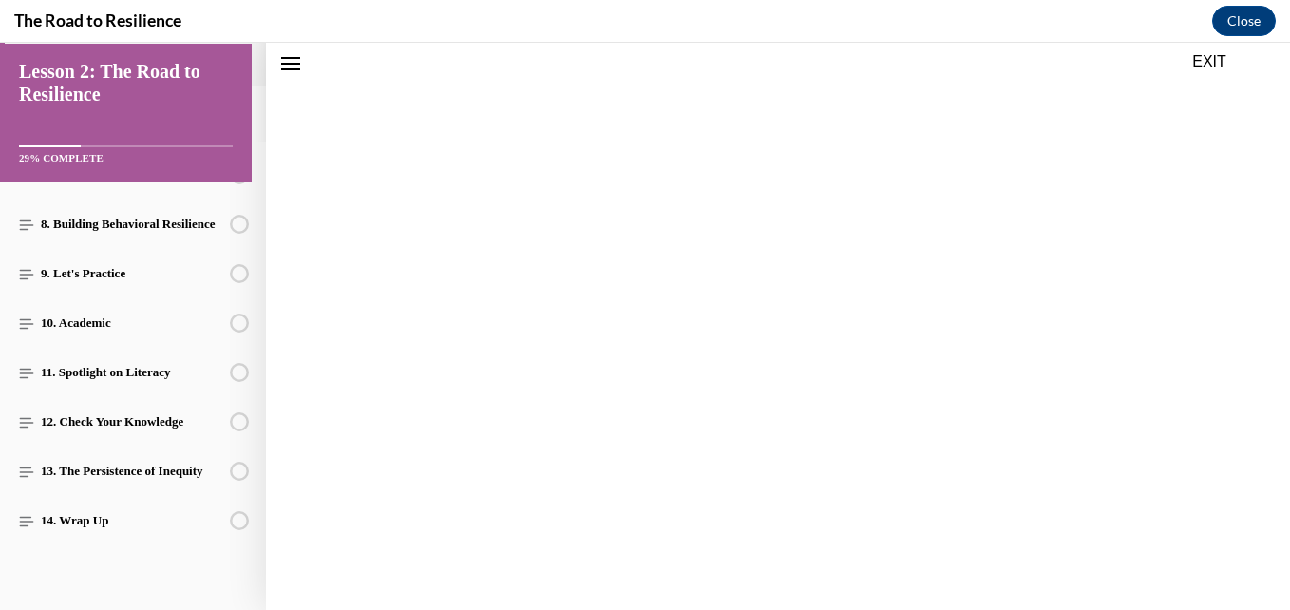
scroll to position [372, 0]
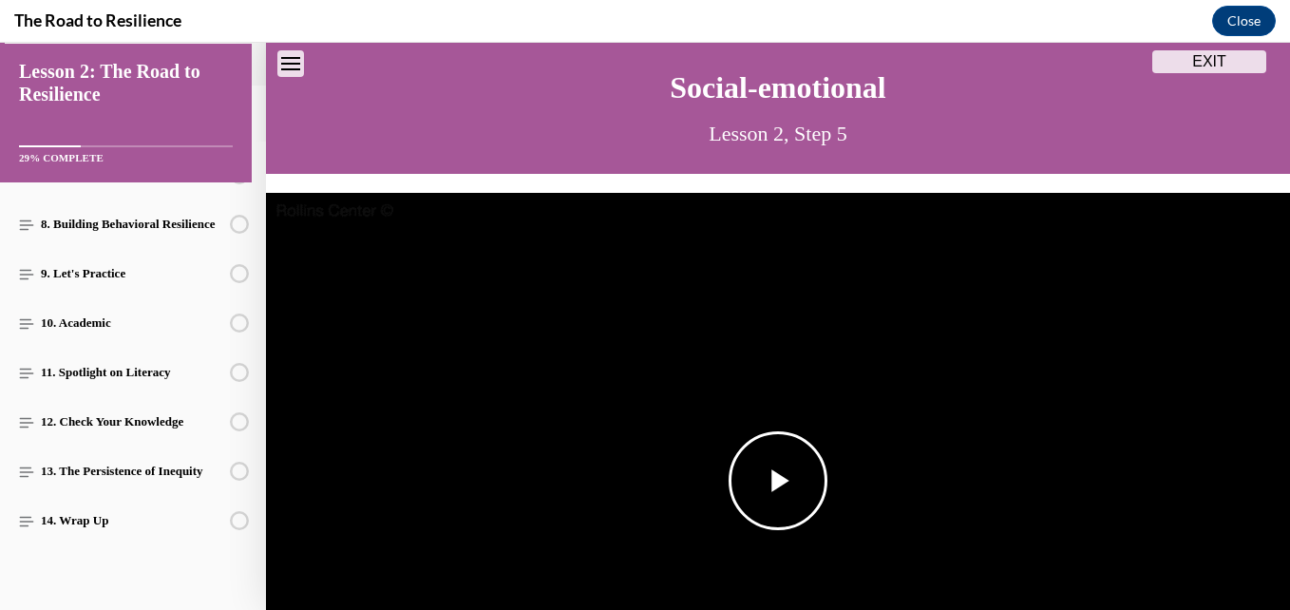
click at [866, 394] on img "Video player" at bounding box center [778, 481] width 1024 height 576
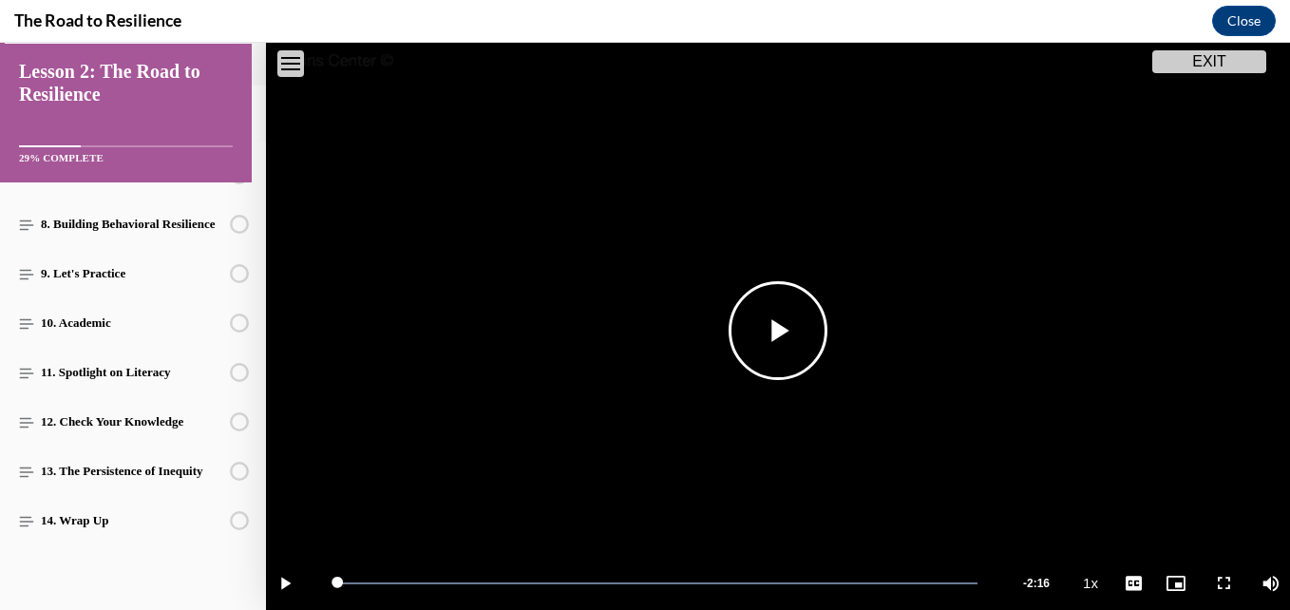
scroll to position [430, 0]
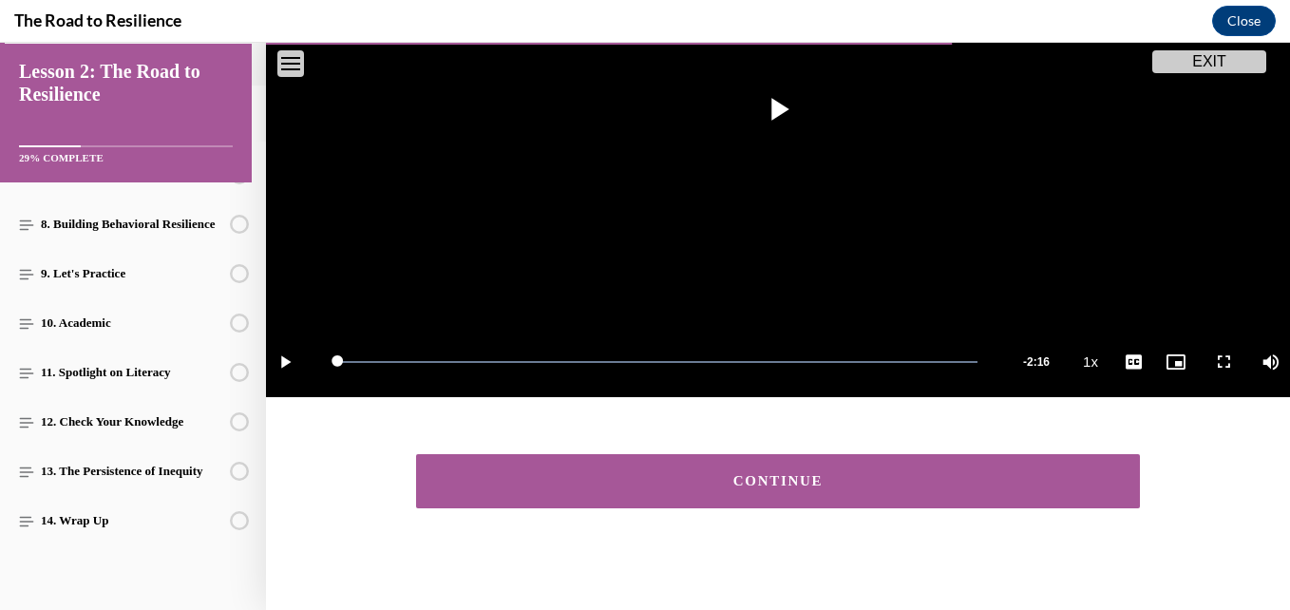
click at [892, 463] on button "CONTINUE" at bounding box center [778, 481] width 724 height 54
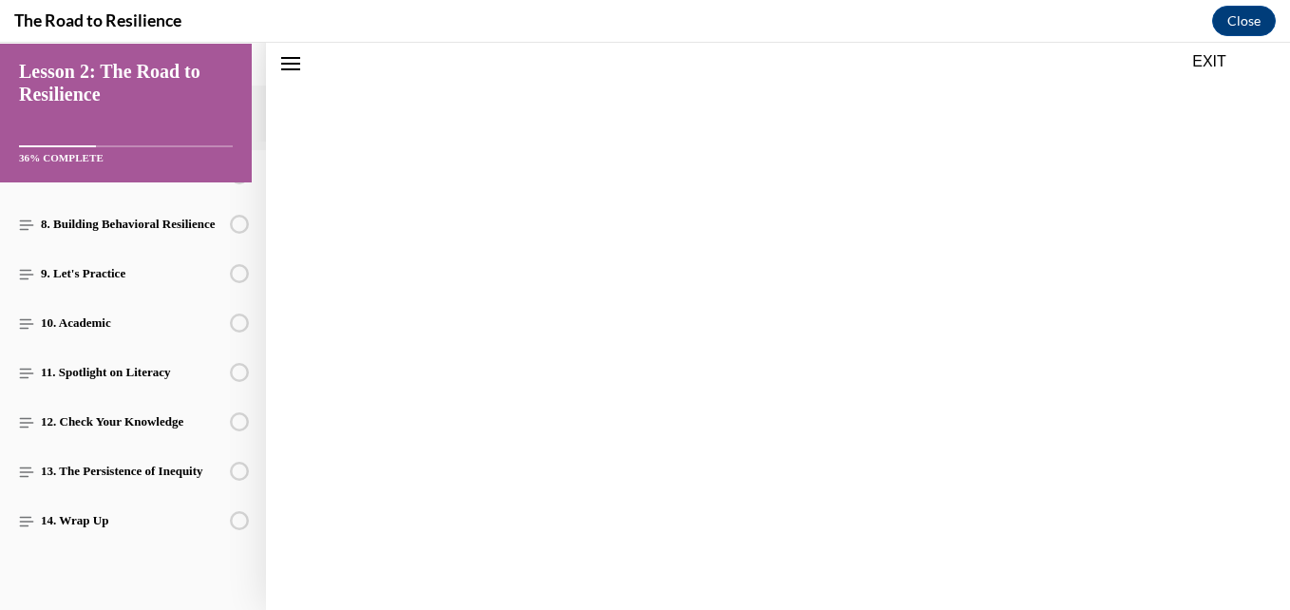
scroll to position [59, 0]
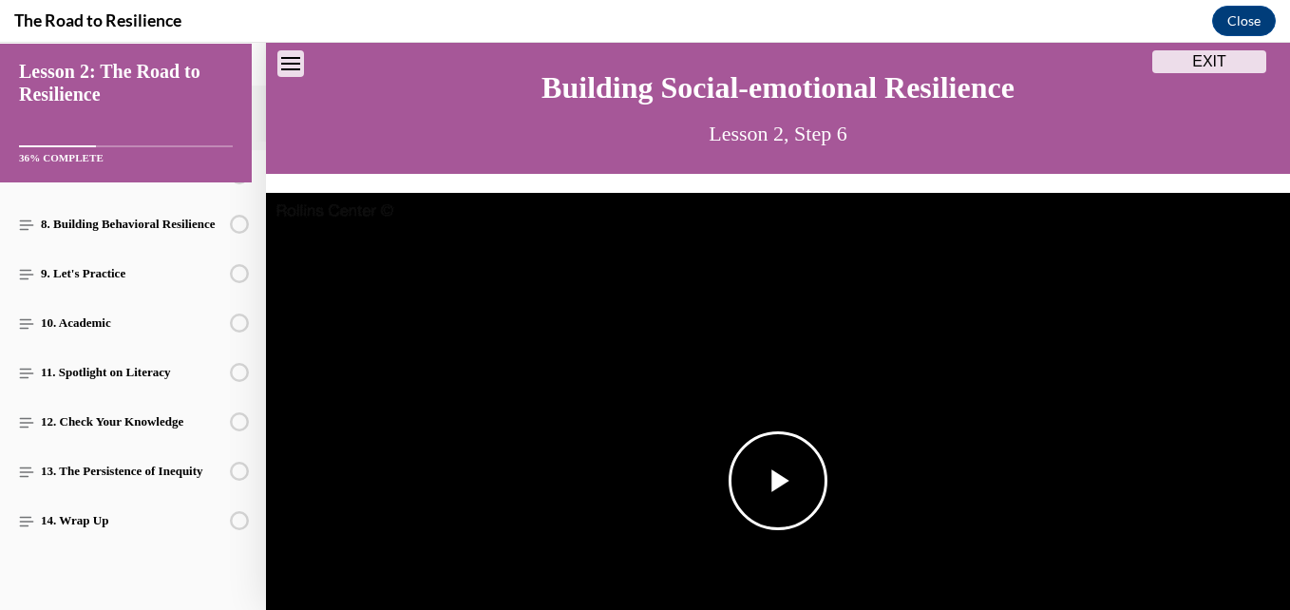
click at [778, 481] on span "Video player" at bounding box center [778, 481] width 0 height 0
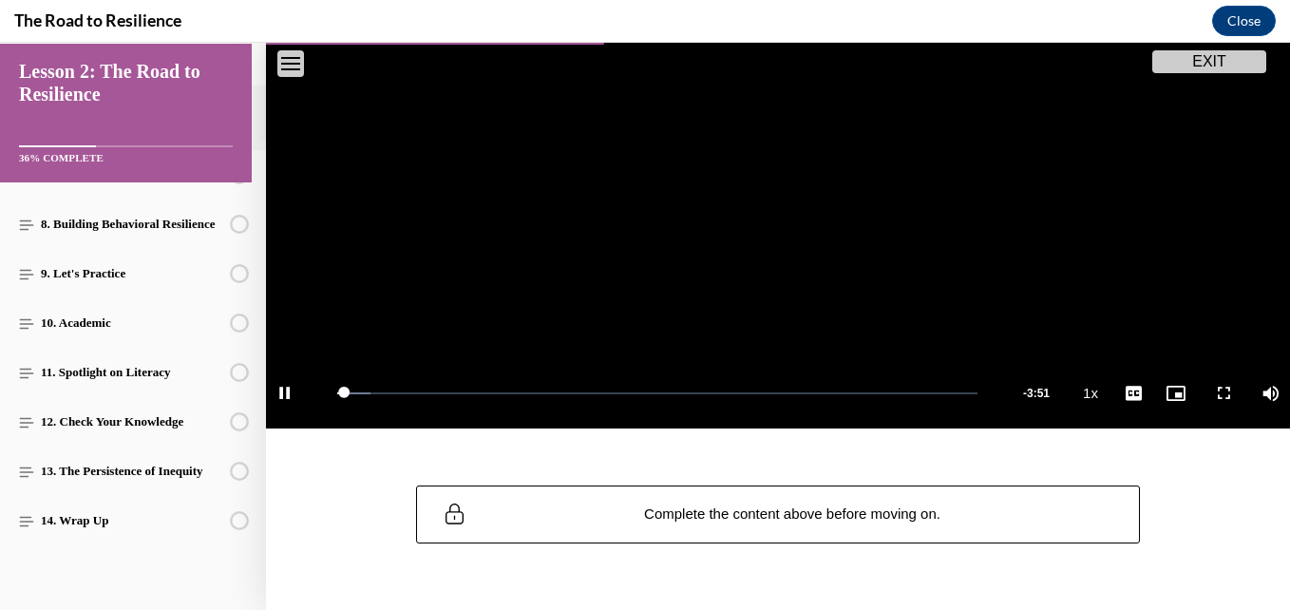
scroll to position [304, 0]
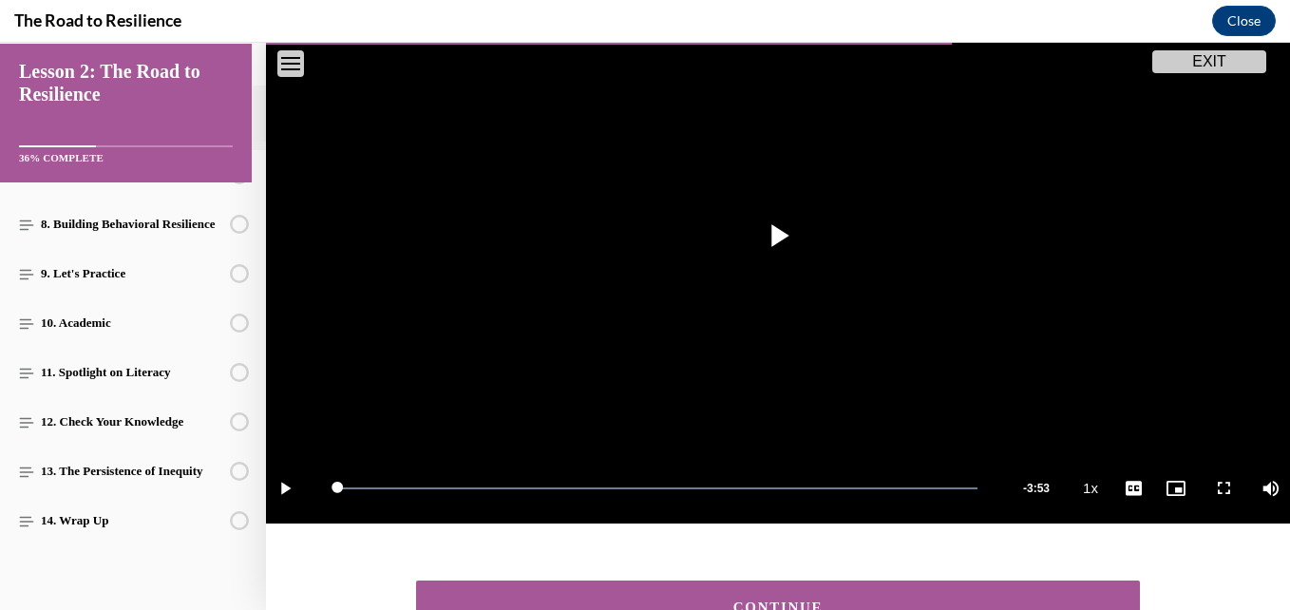
click at [1004, 584] on button "CONTINUE" at bounding box center [778, 608] width 724 height 54
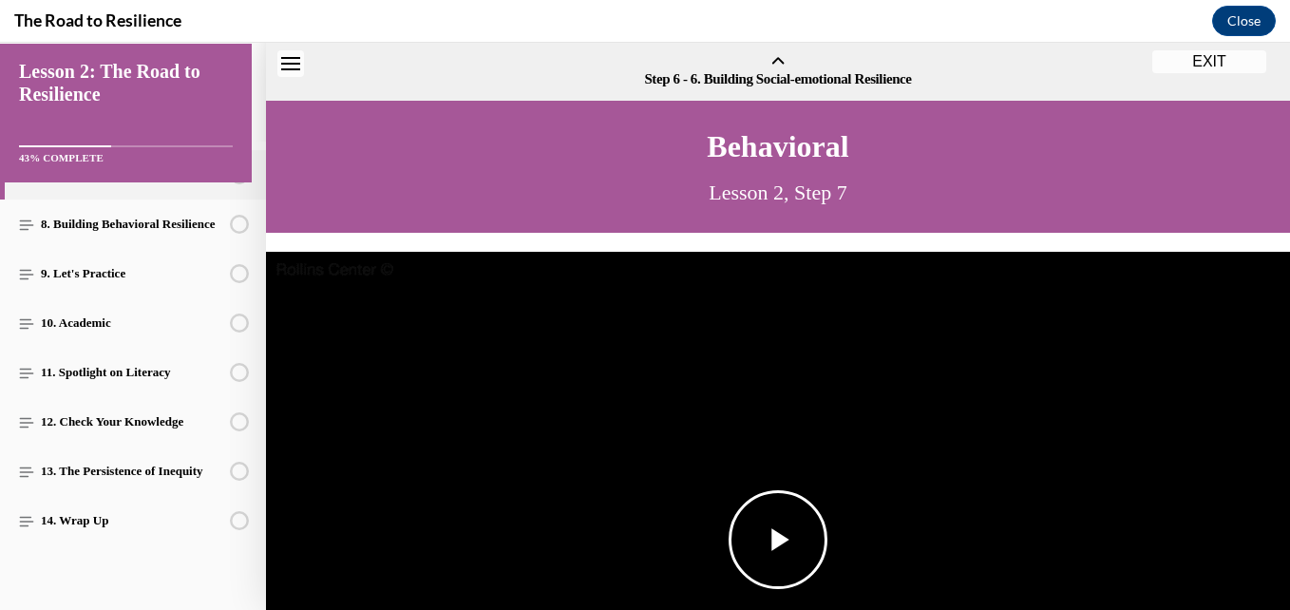
scroll to position [59, 0]
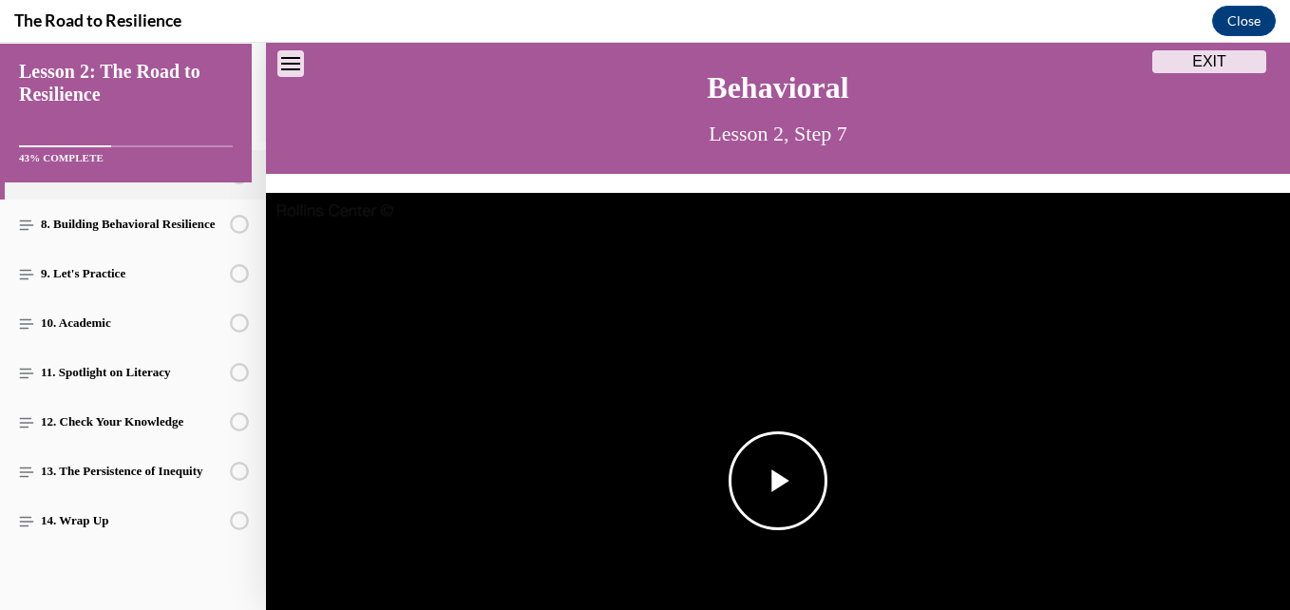
click at [778, 481] on span "Video player" at bounding box center [778, 481] width 0 height 0
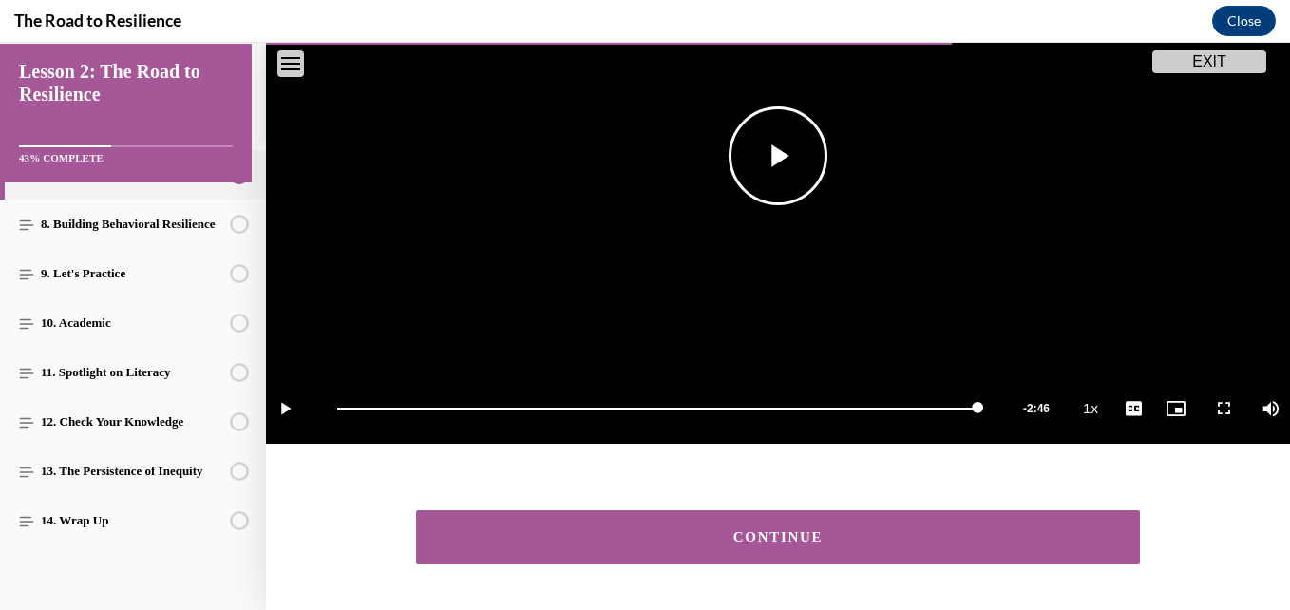
scroll to position [449, 0]
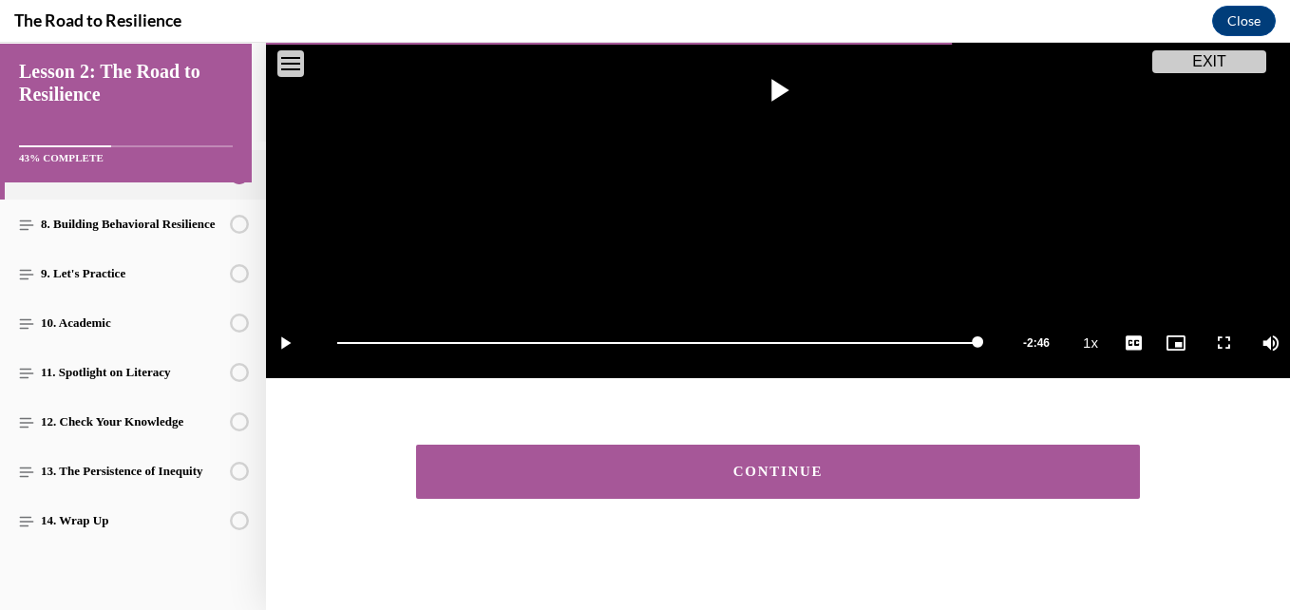
click at [914, 449] on button "CONTINUE" at bounding box center [778, 472] width 724 height 54
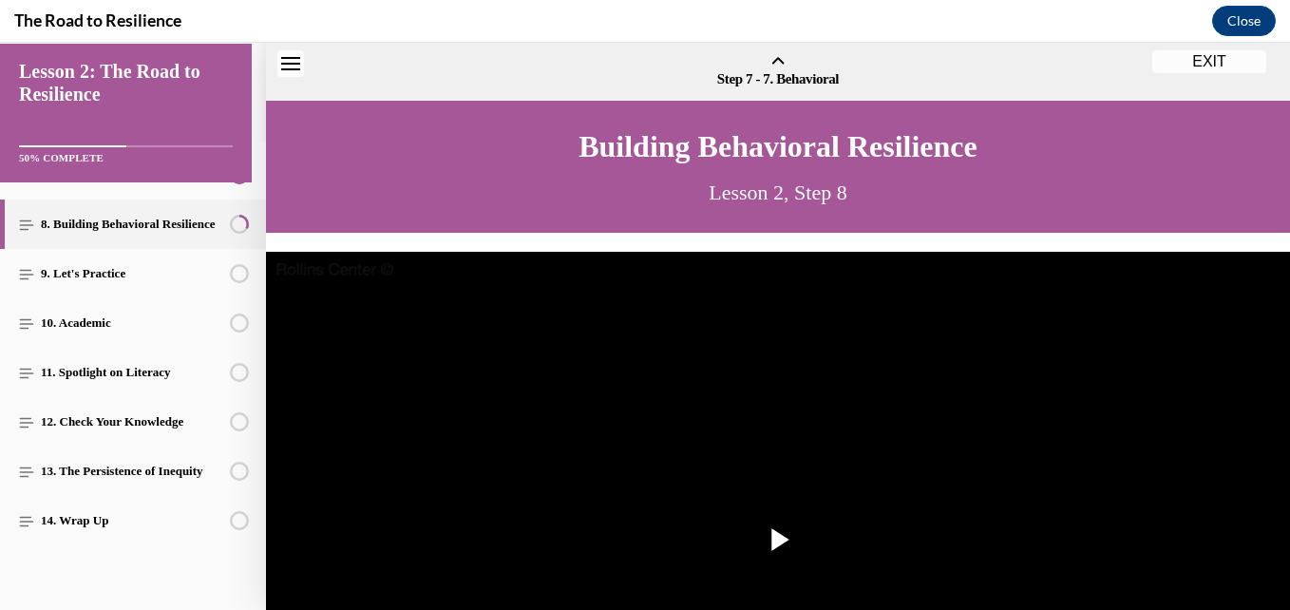
scroll to position [59, 0]
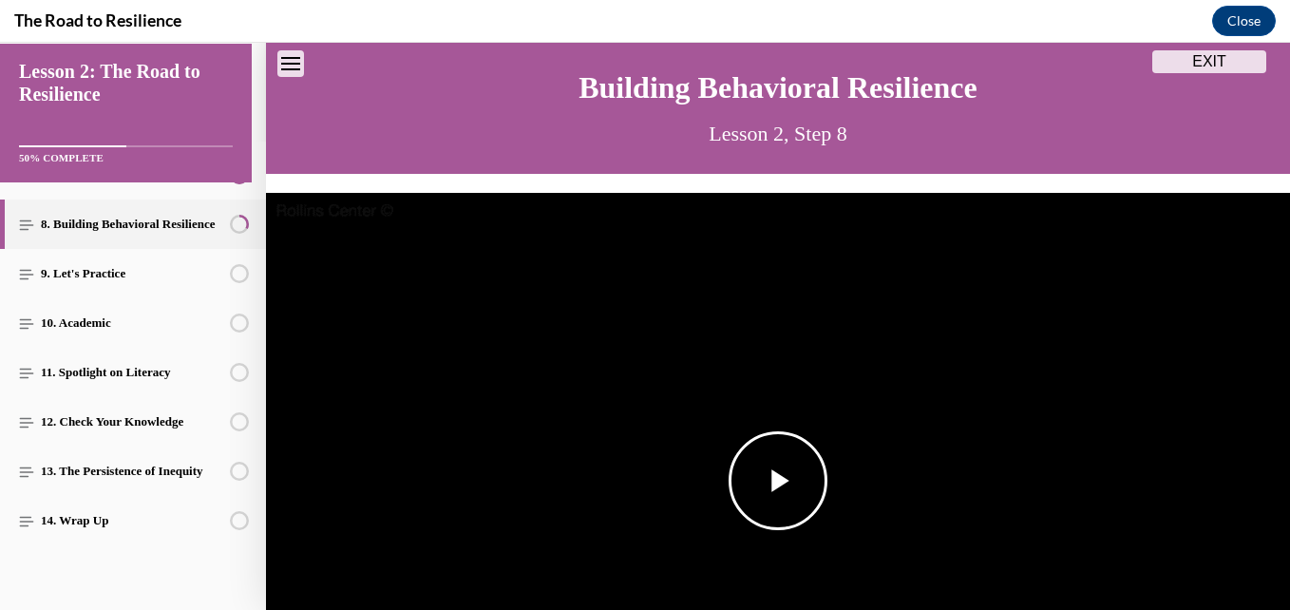
click at [778, 481] on span "Video player" at bounding box center [778, 481] width 0 height 0
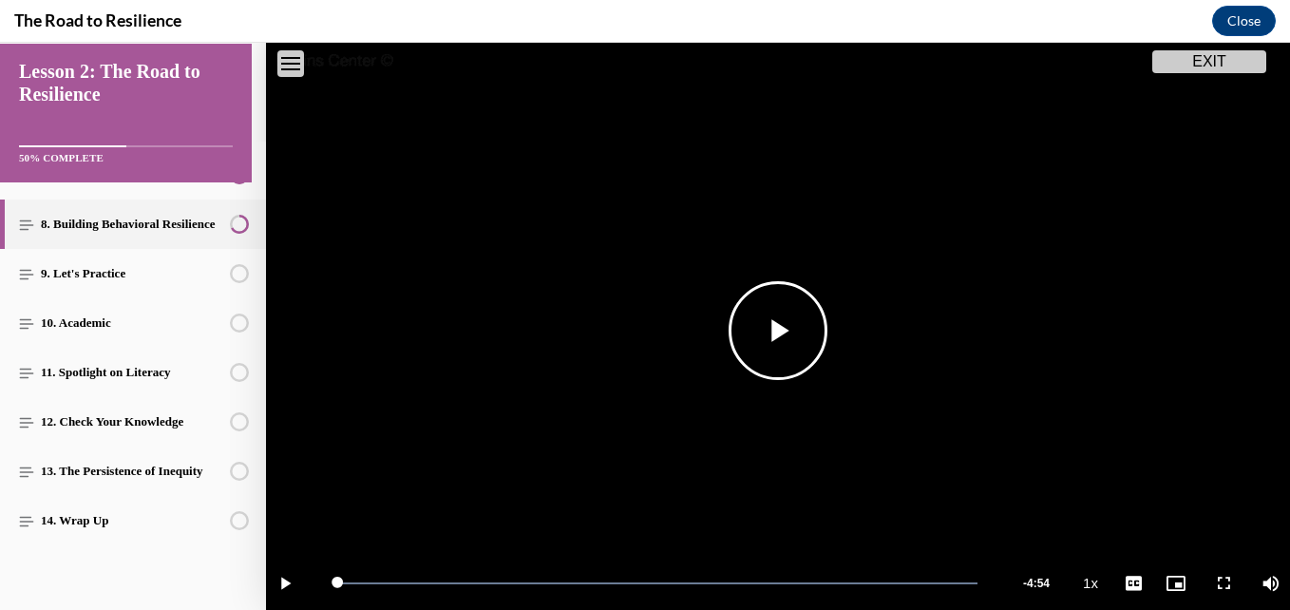
scroll to position [449, 0]
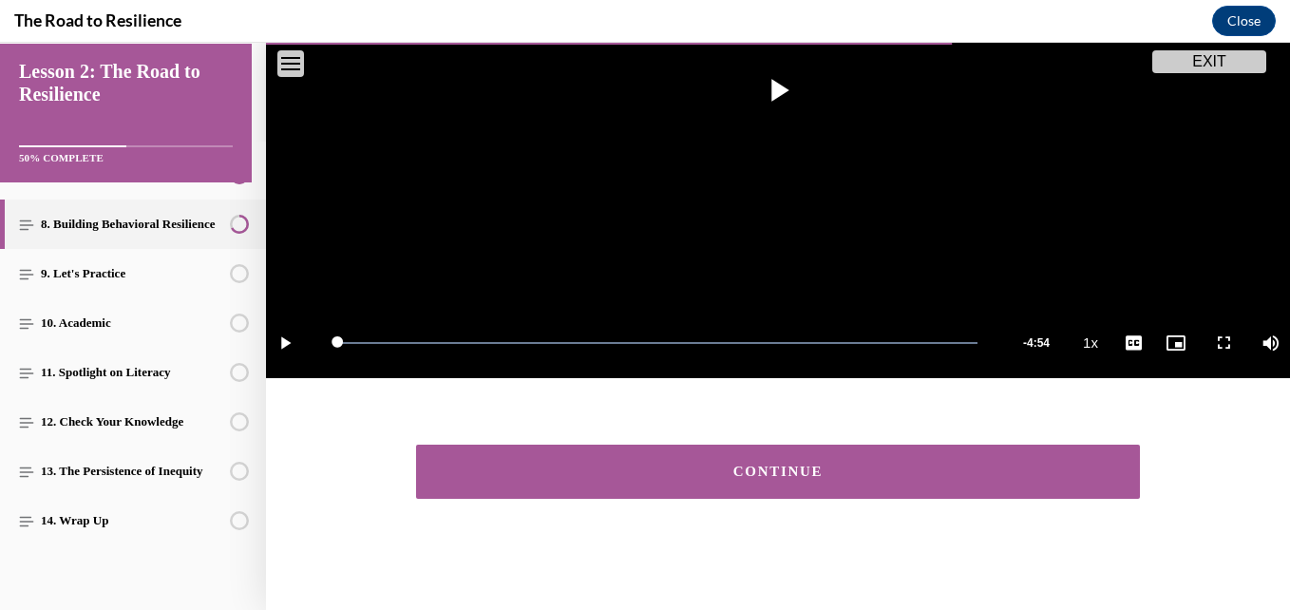
click at [791, 467] on div "CONTINUE" at bounding box center [778, 472] width 665 height 14
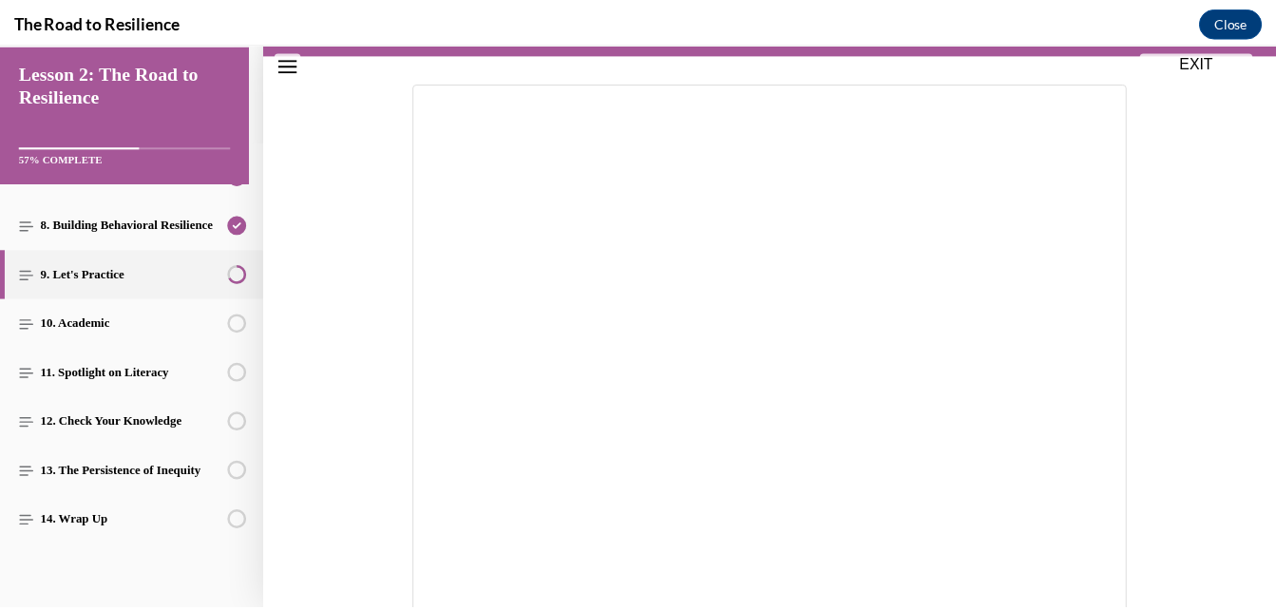
scroll to position [275, 0]
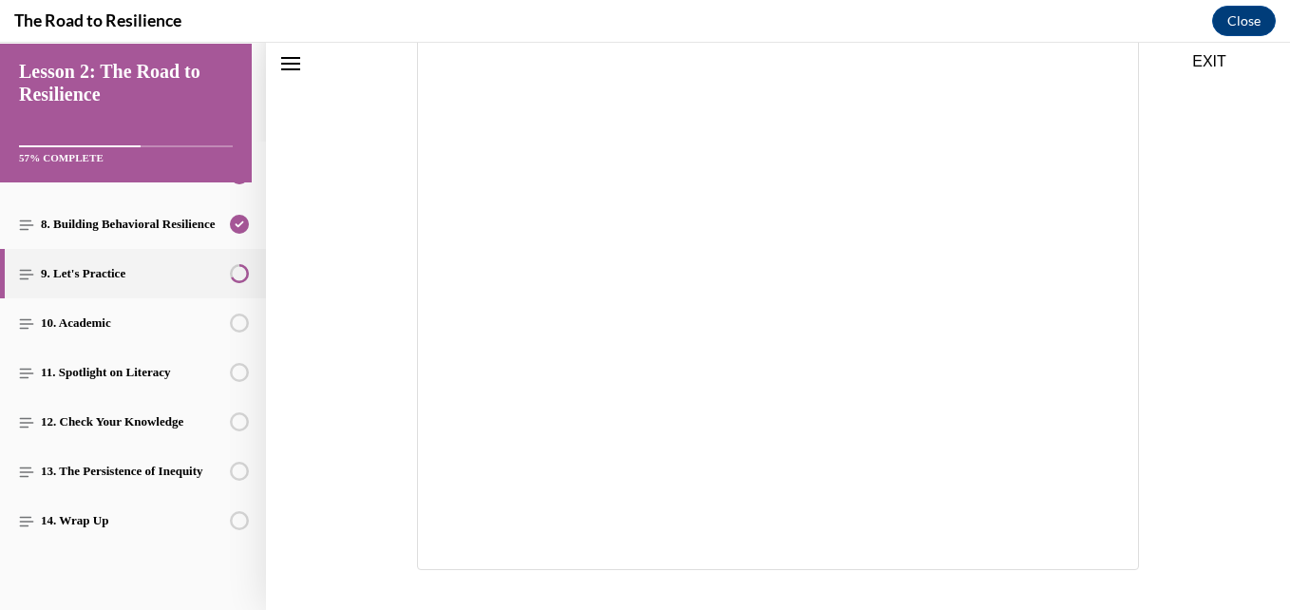
click at [1214, 54] on button "EXIT" at bounding box center [1210, 61] width 114 height 23
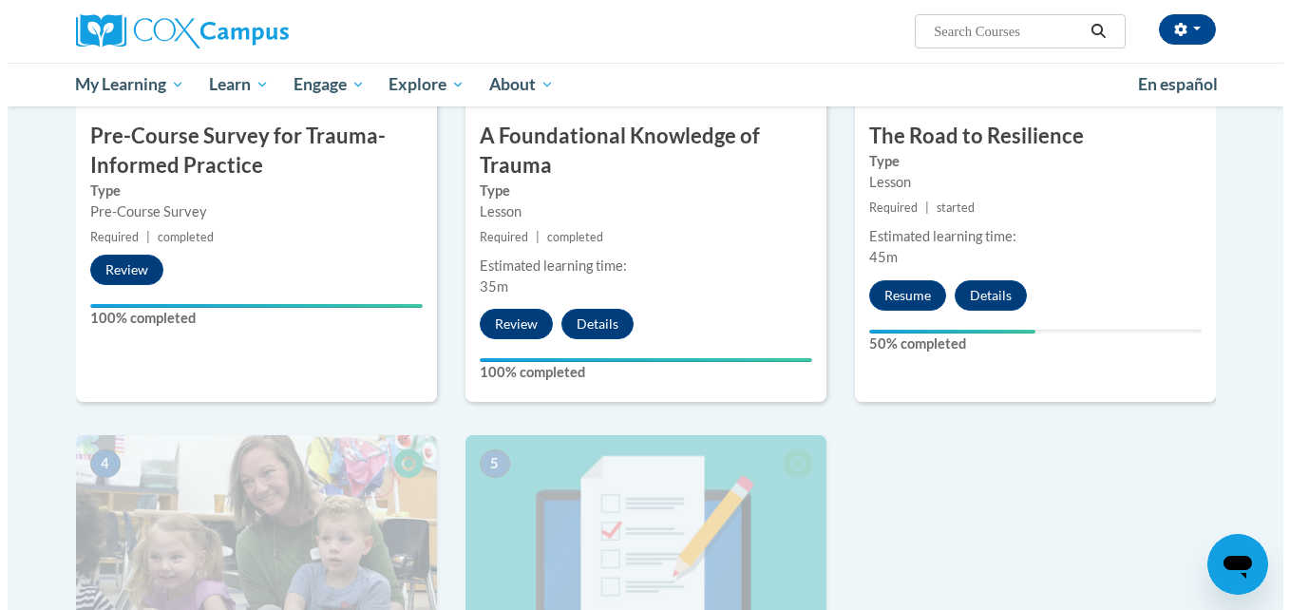
scroll to position [570, 0]
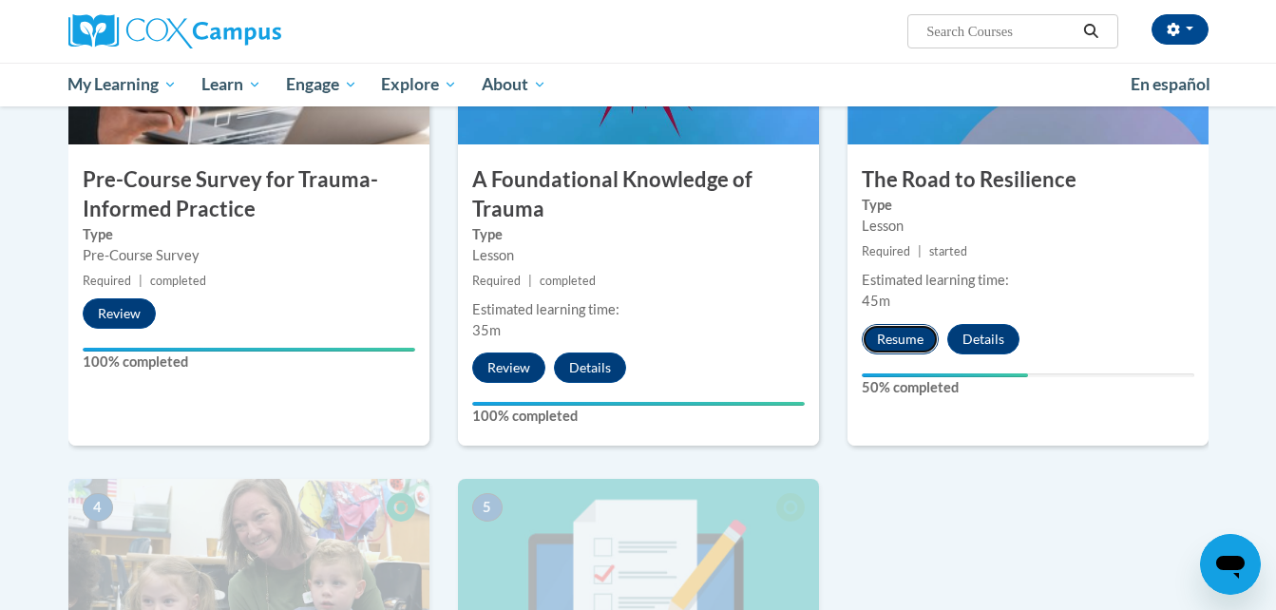
click at [914, 329] on button "Resume" at bounding box center [900, 339] width 77 height 30
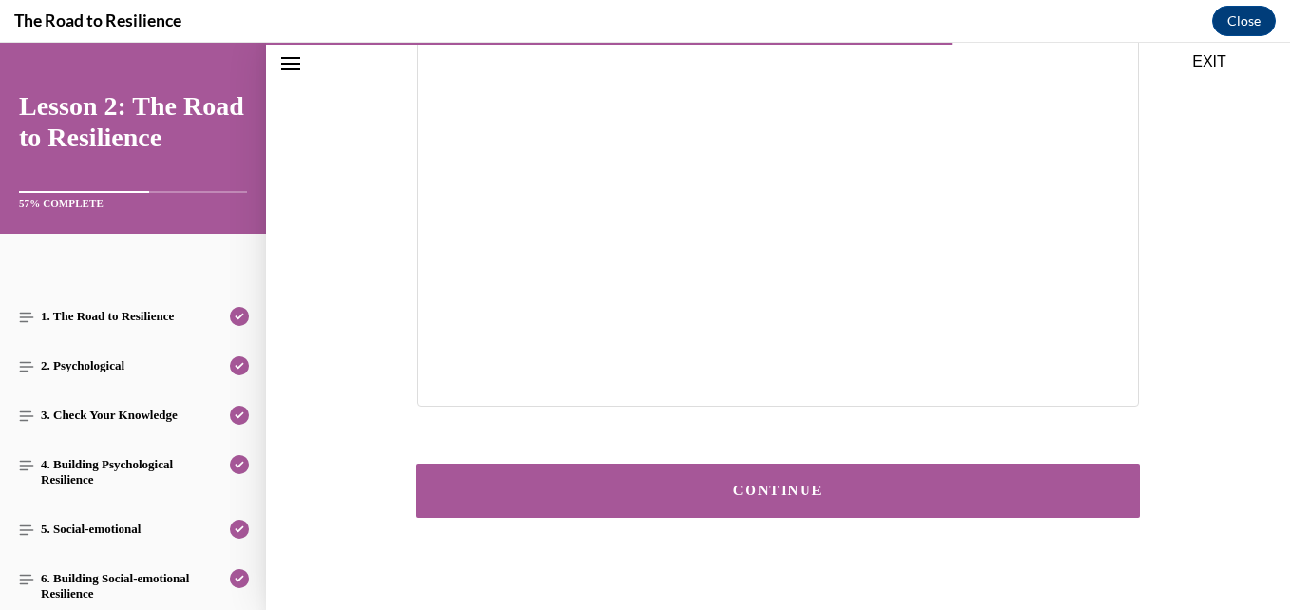
scroll to position [465, 0]
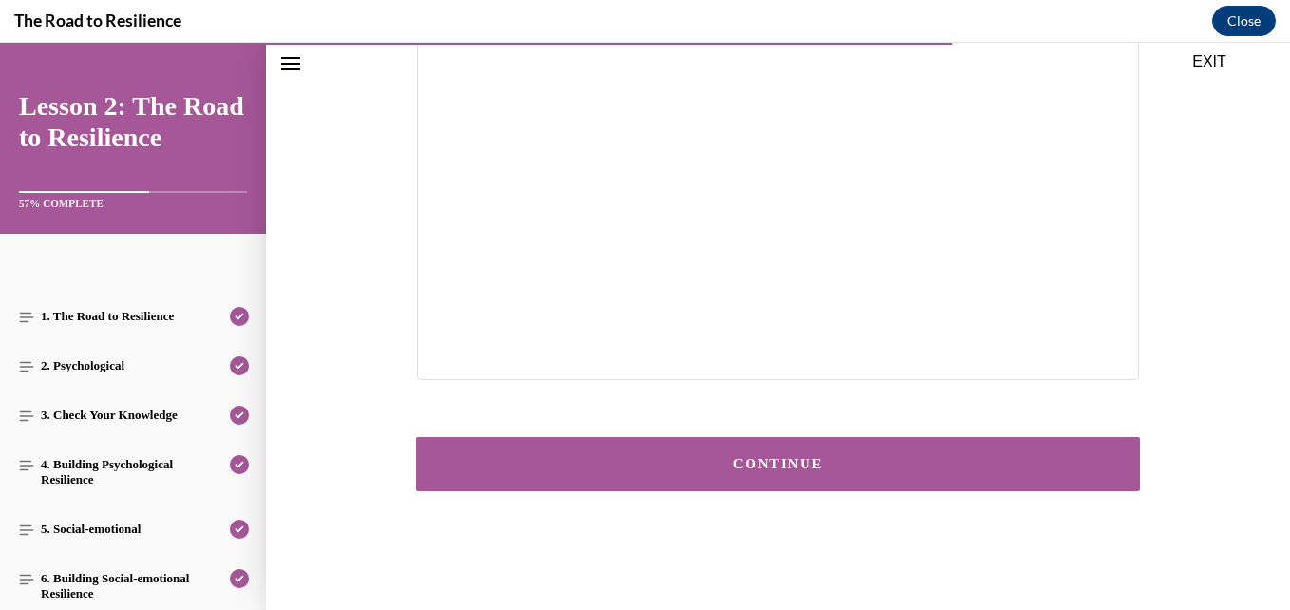
click at [815, 452] on button "CONTINUE" at bounding box center [778, 464] width 724 height 54
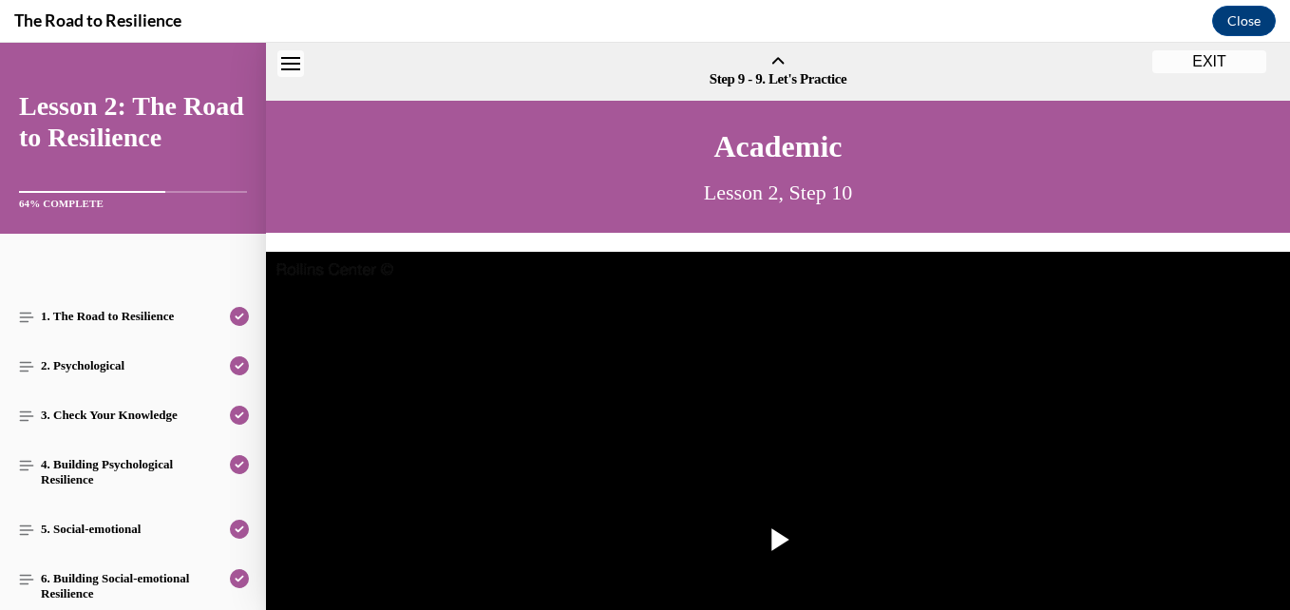
scroll to position [59, 0]
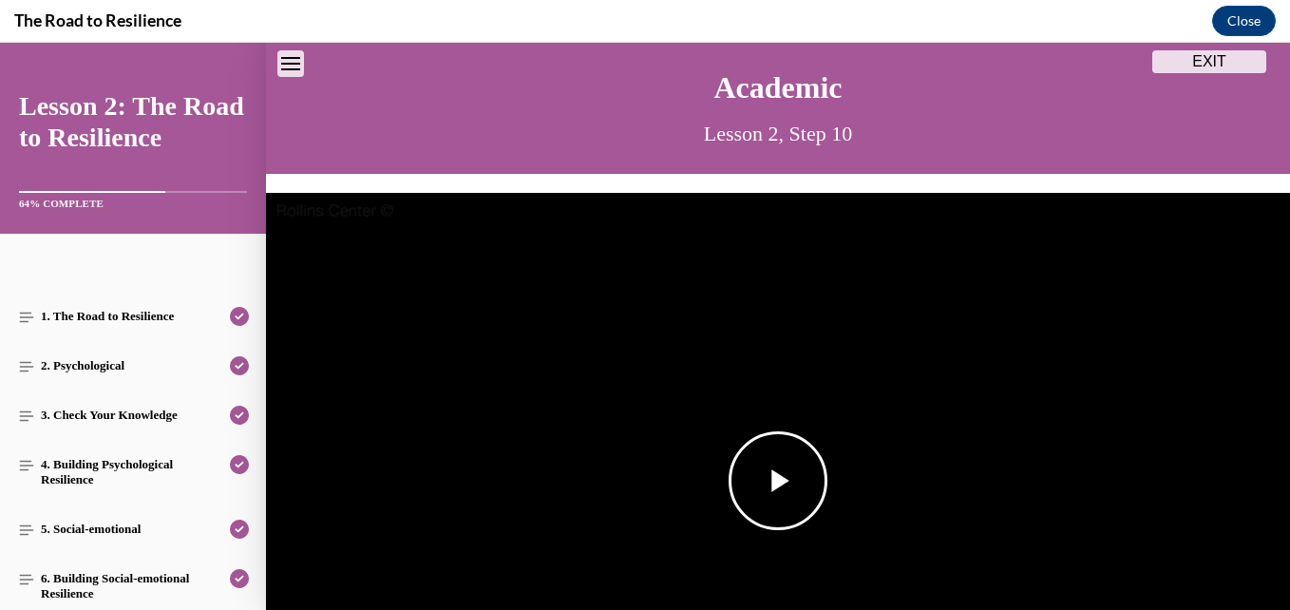
click at [778, 481] on span "Video player" at bounding box center [778, 481] width 0 height 0
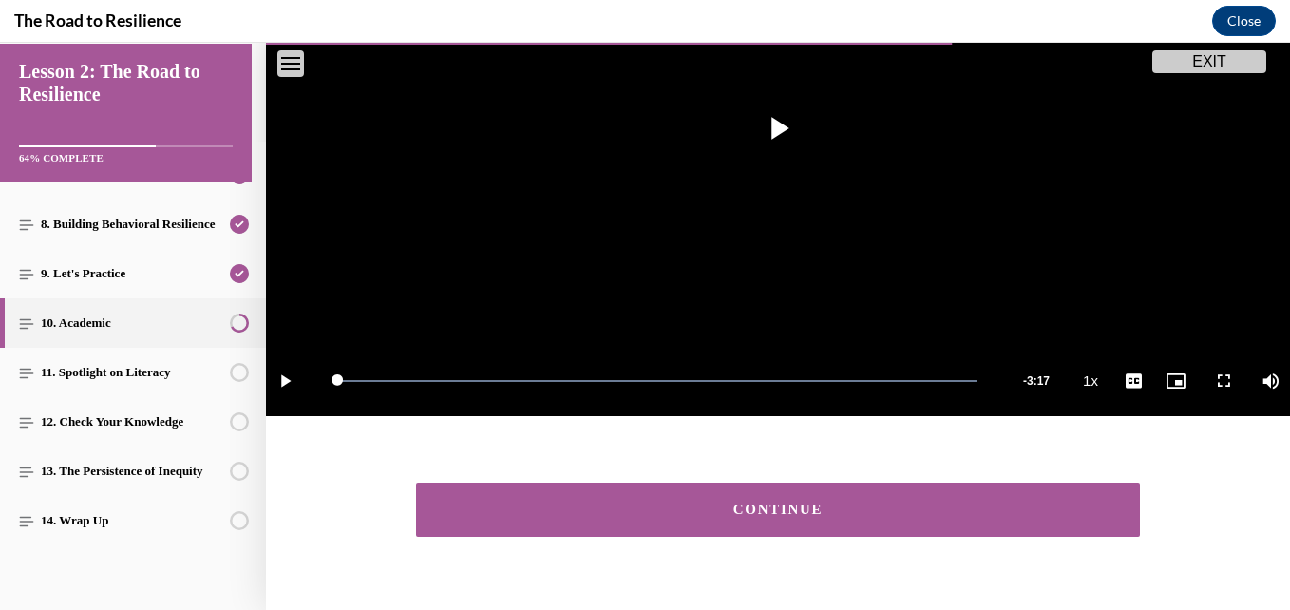
scroll to position [449, 0]
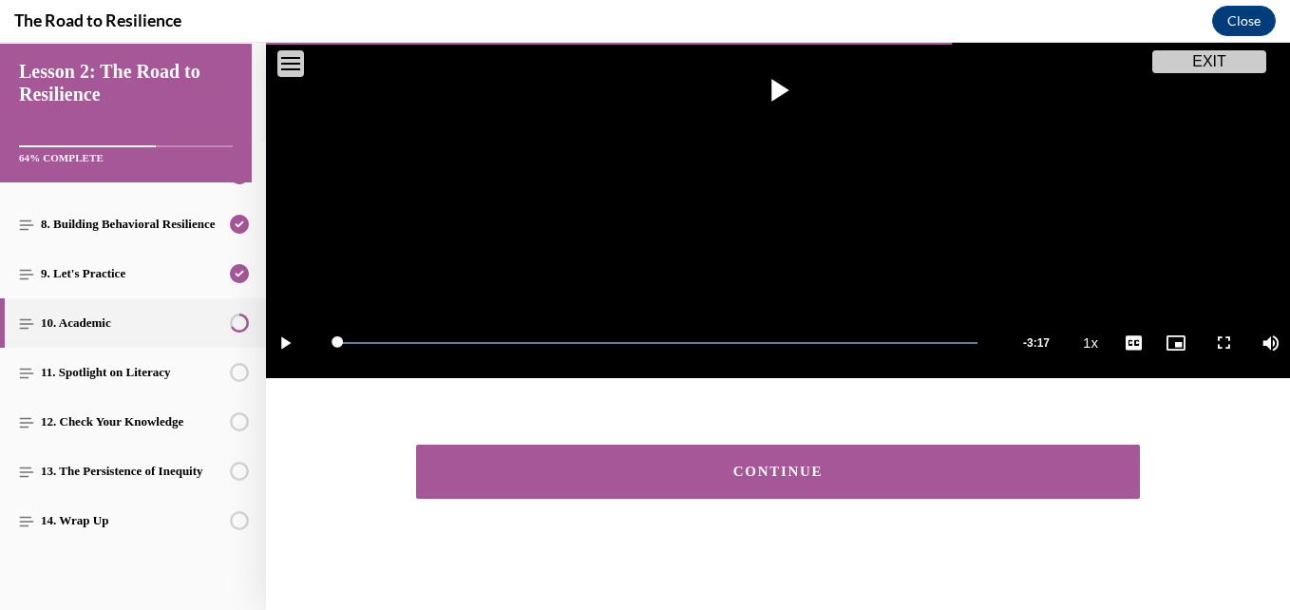
click at [640, 487] on button "CONTINUE" at bounding box center [778, 472] width 724 height 54
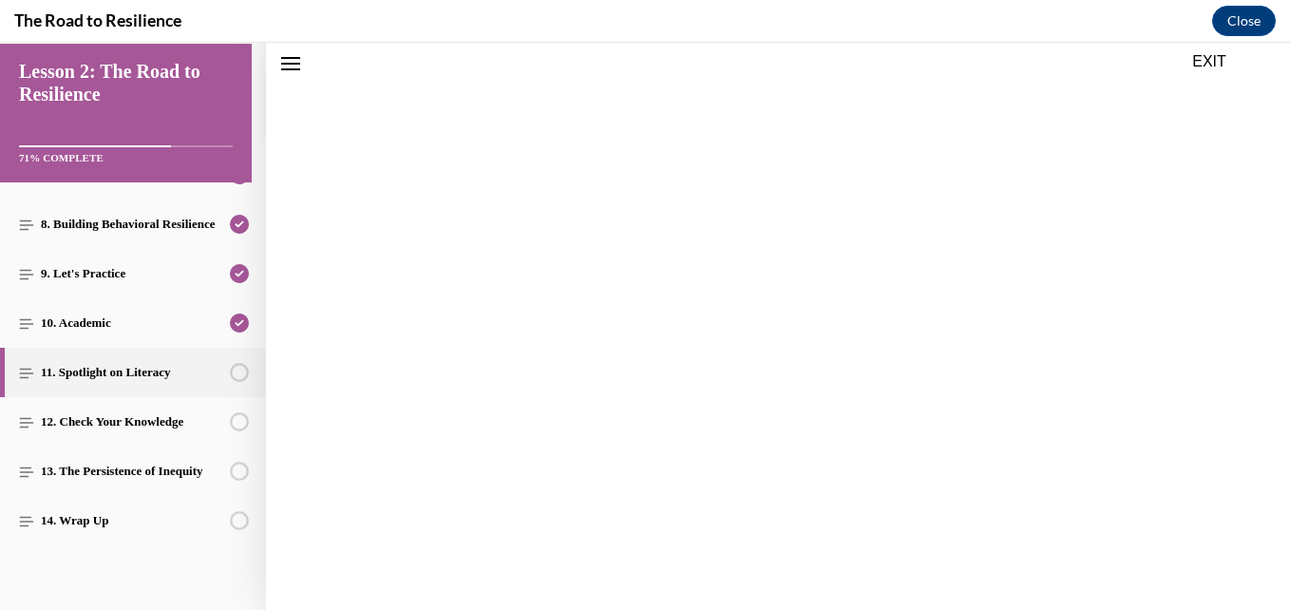
scroll to position [59, 0]
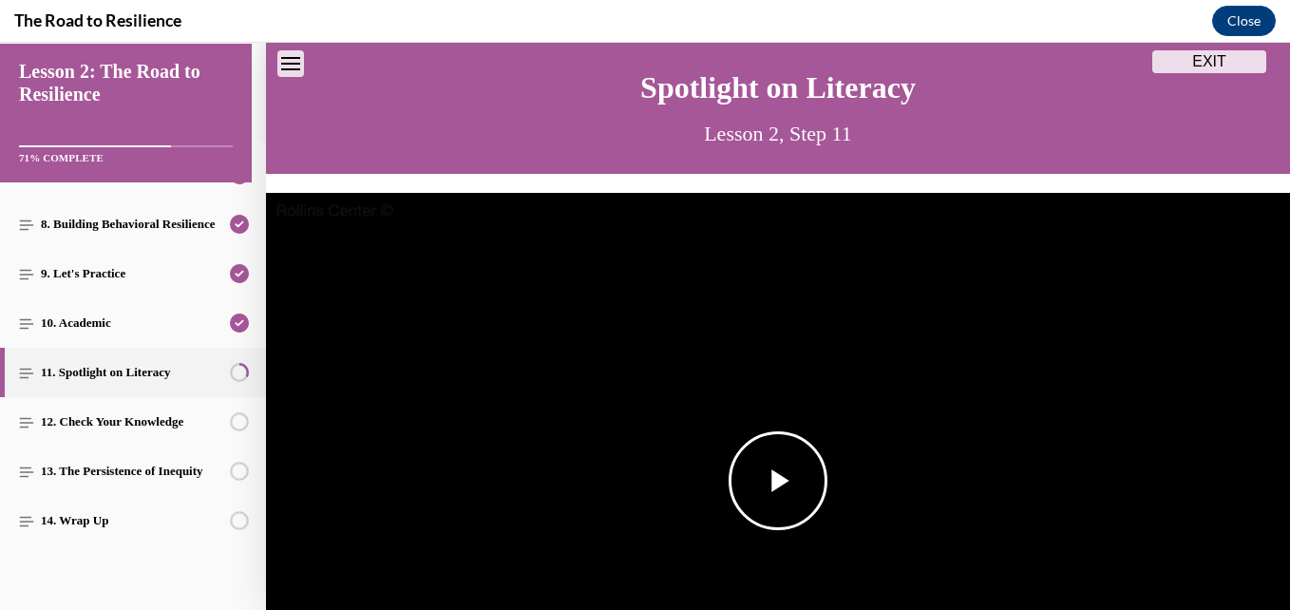
click at [778, 481] on span "Video player" at bounding box center [778, 481] width 0 height 0
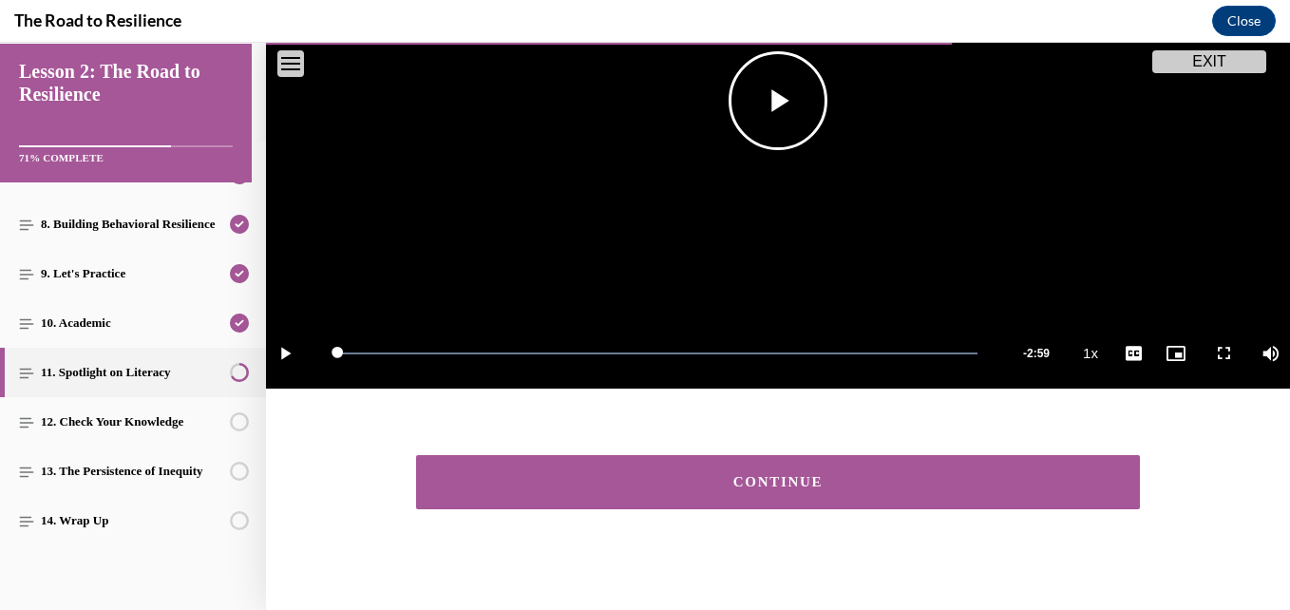
scroll to position [449, 0]
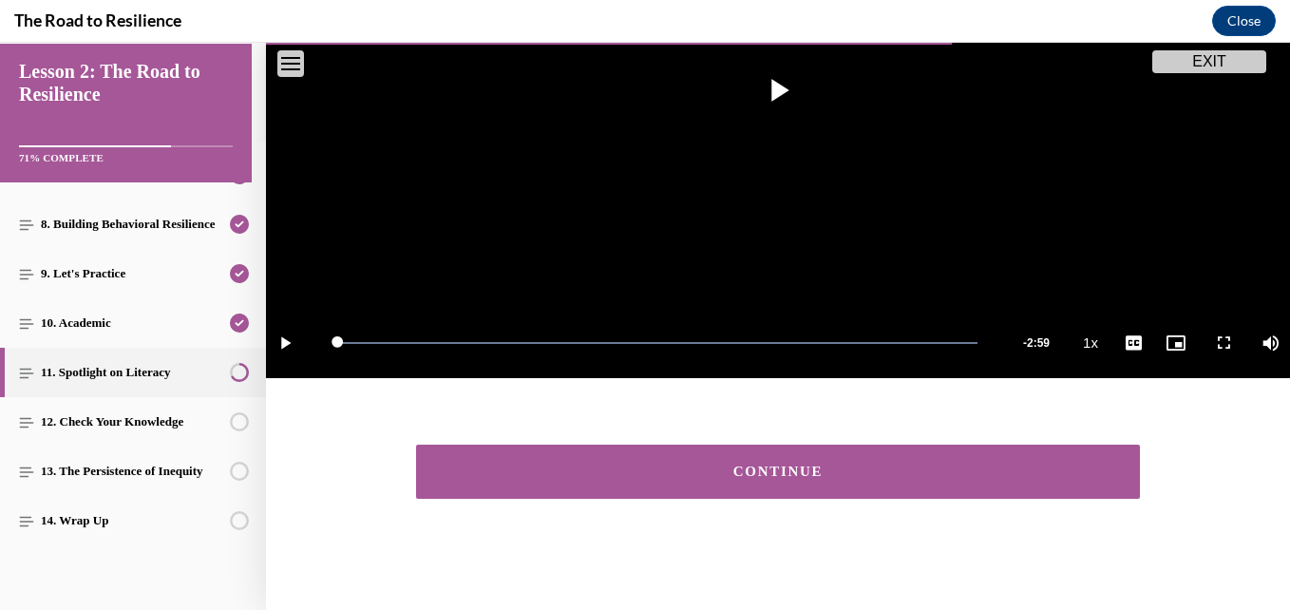
drag, startPoint x: 746, startPoint y: 455, endPoint x: 659, endPoint y: 393, distance: 106.3
click at [745, 455] on button "CONTINUE" at bounding box center [778, 472] width 724 height 54
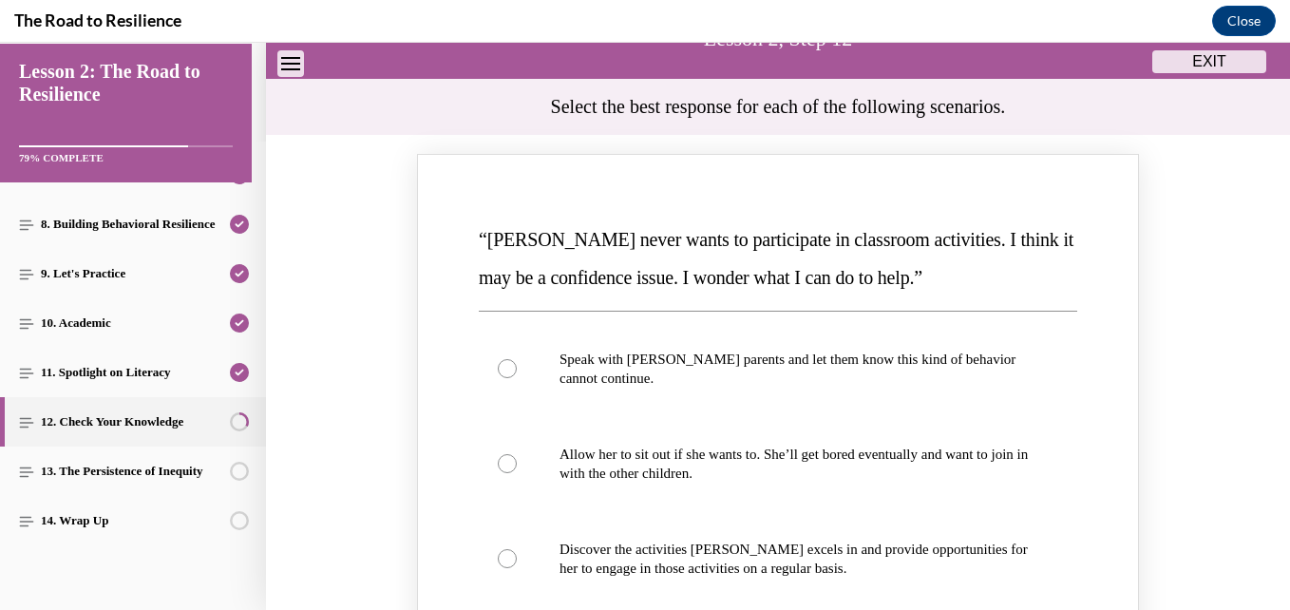
scroll to position [249, 0]
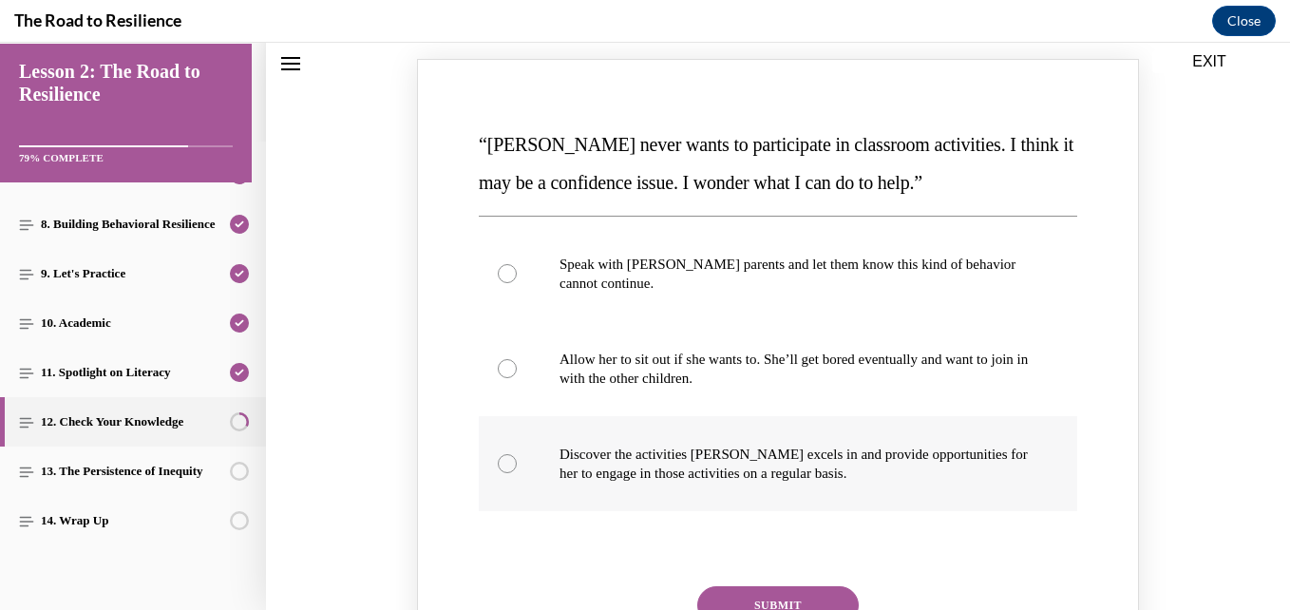
click at [503, 470] on div "Knowledge check: Multiple choice" at bounding box center [507, 463] width 19 height 19
click at [503, 470] on input "Discover the activities Mattison excels in and provide opportunities for her to…" at bounding box center [507, 463] width 19 height 19
radio input "true"
click at [740, 590] on button "SUBMIT" at bounding box center [778, 605] width 162 height 38
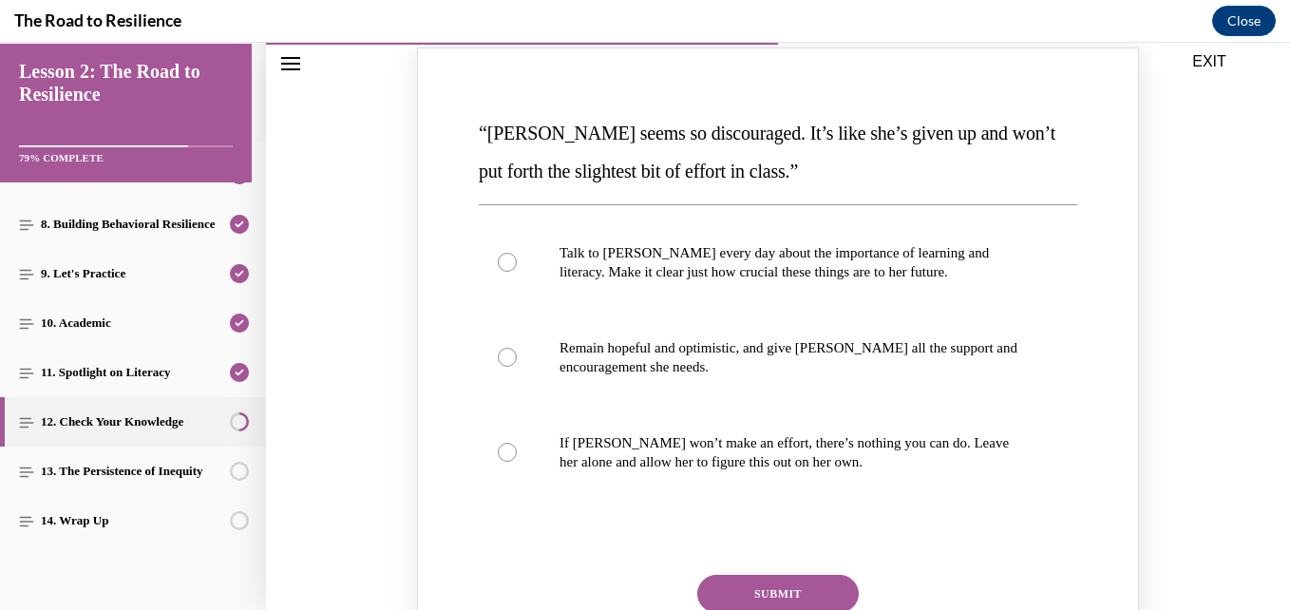
scroll to position [1104, 0]
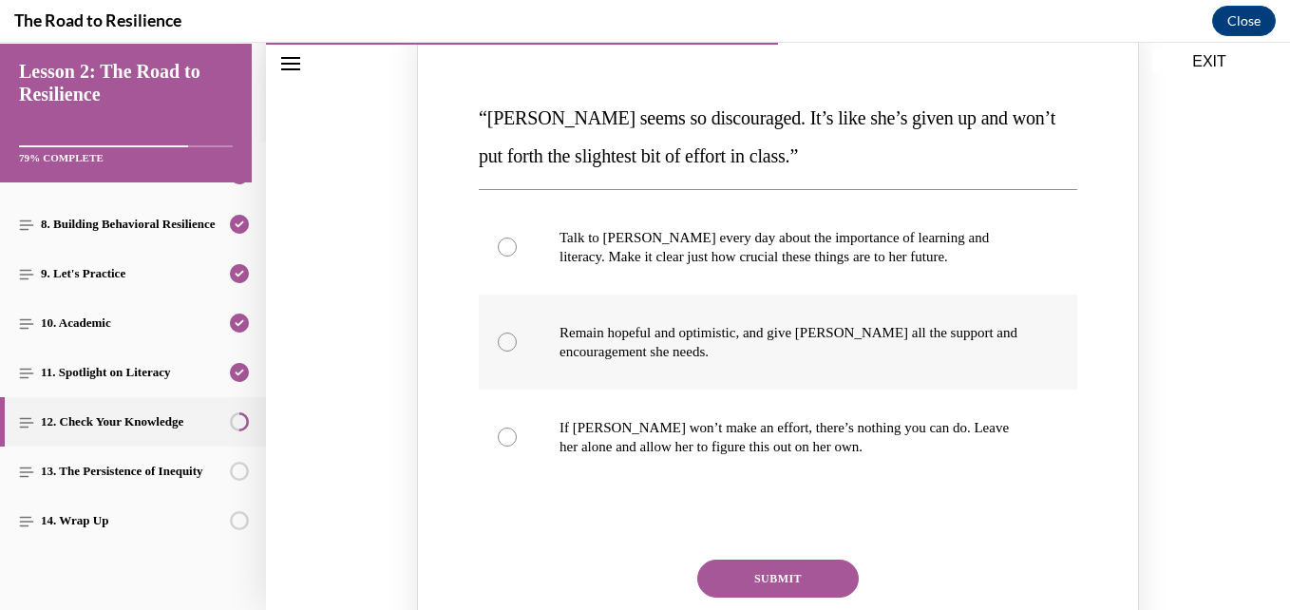
click at [498, 337] on div "Knowledge check: Multiple choice" at bounding box center [507, 342] width 19 height 19
click at [498, 337] on input "Remain hopeful and optimistic, and give Alyson all the support and encouragemen…" at bounding box center [507, 342] width 19 height 19
radio input "true"
click at [731, 568] on button "SUBMIT" at bounding box center [778, 579] width 162 height 38
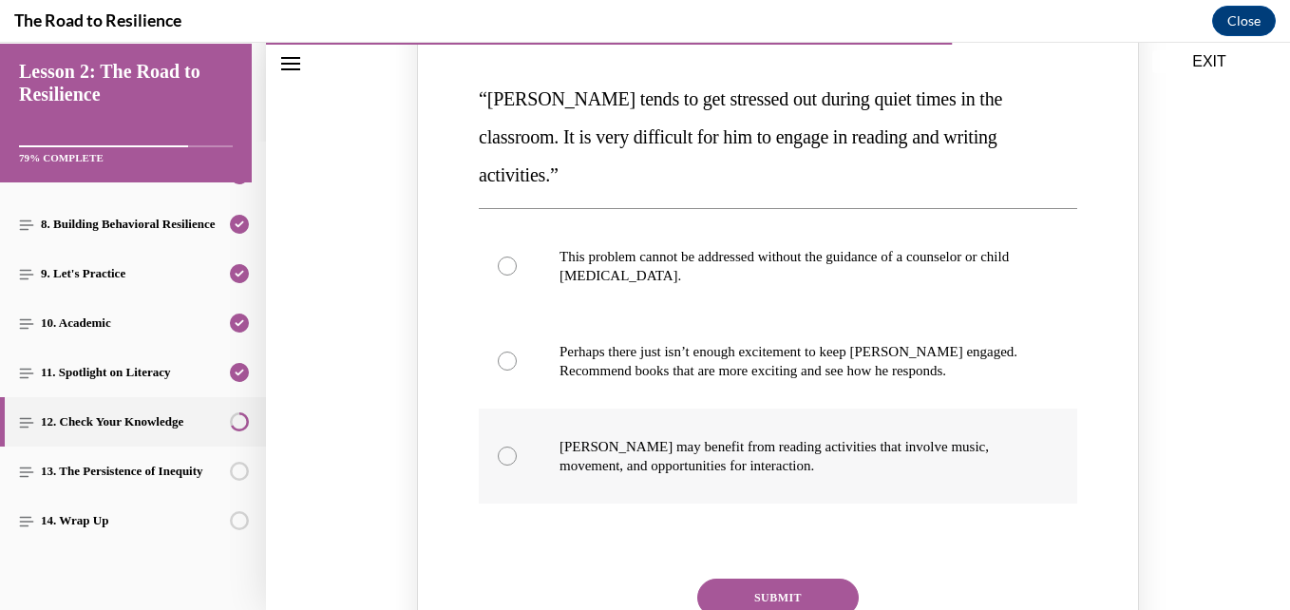
scroll to position [1959, 0]
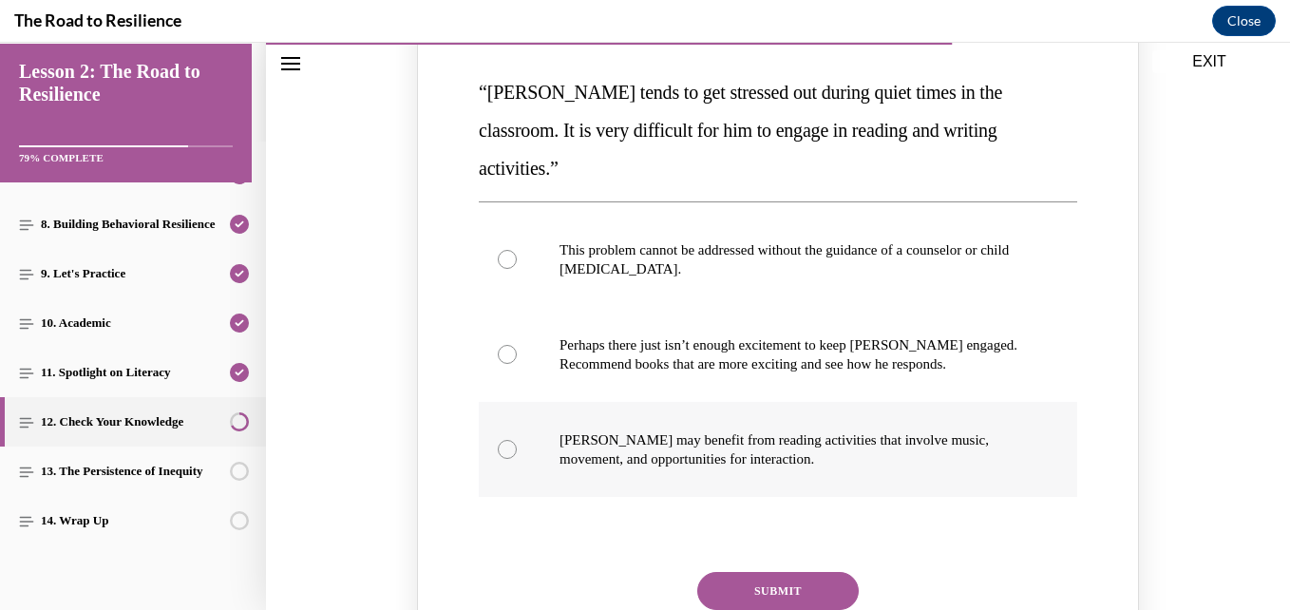
click at [560, 430] on p "Harrison may benefit from reading activities that involve music, movement, and …" at bounding box center [795, 449] width 470 height 38
click at [517, 440] on input "Harrison may benefit from reading activities that involve music, movement, and …" at bounding box center [507, 449] width 19 height 19
radio input "true"
click at [731, 572] on button "SUBMIT" at bounding box center [778, 591] width 162 height 38
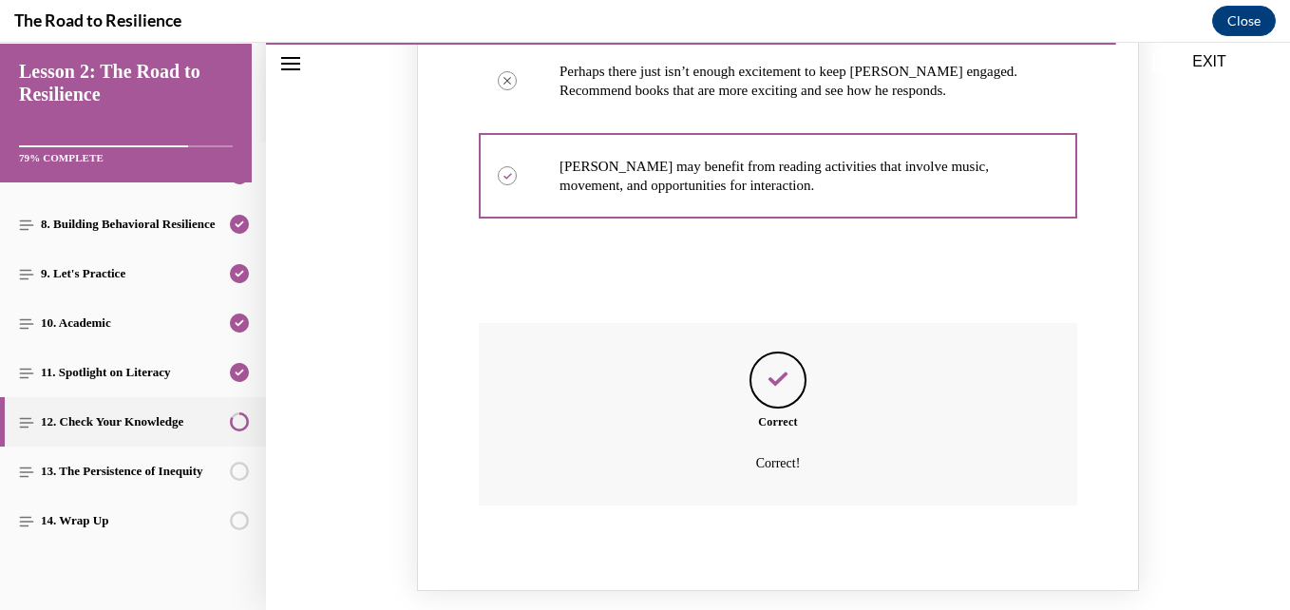
scroll to position [2339, 0]
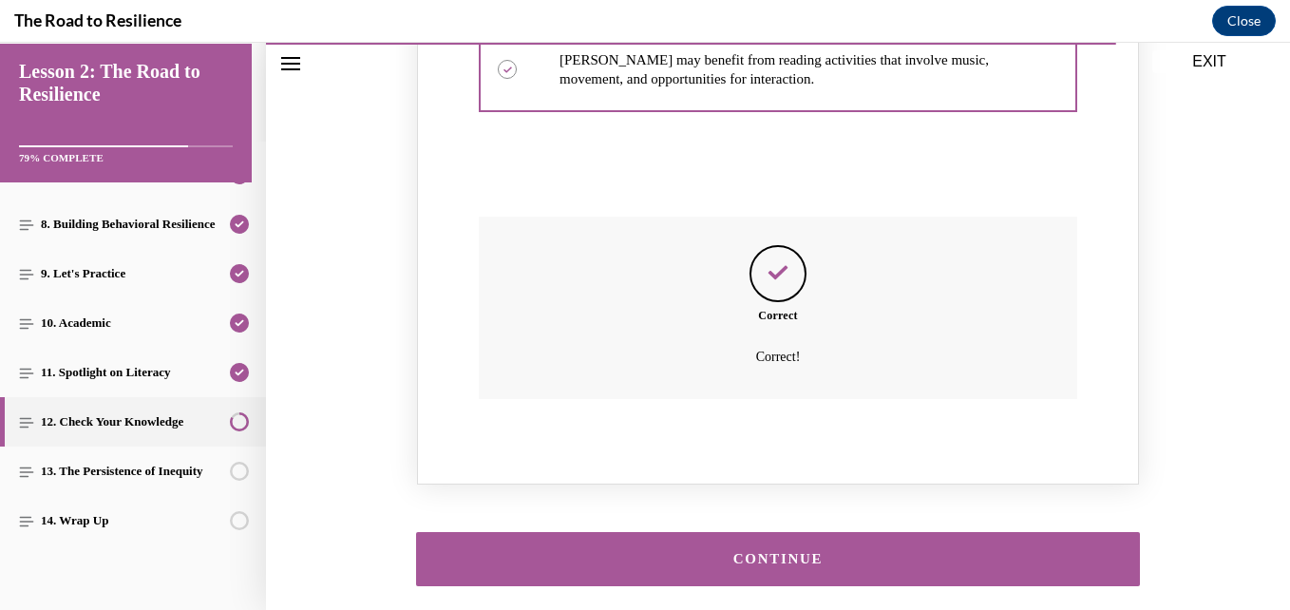
click at [684, 552] on div "CONTINUE" at bounding box center [778, 559] width 665 height 14
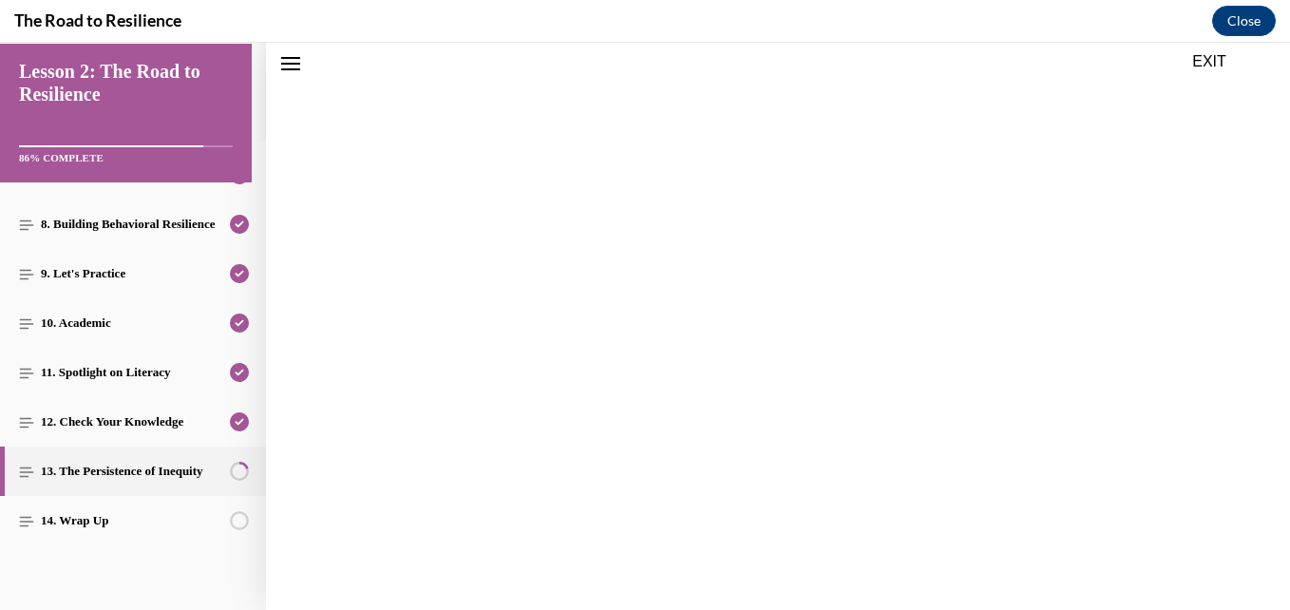
scroll to position [59, 0]
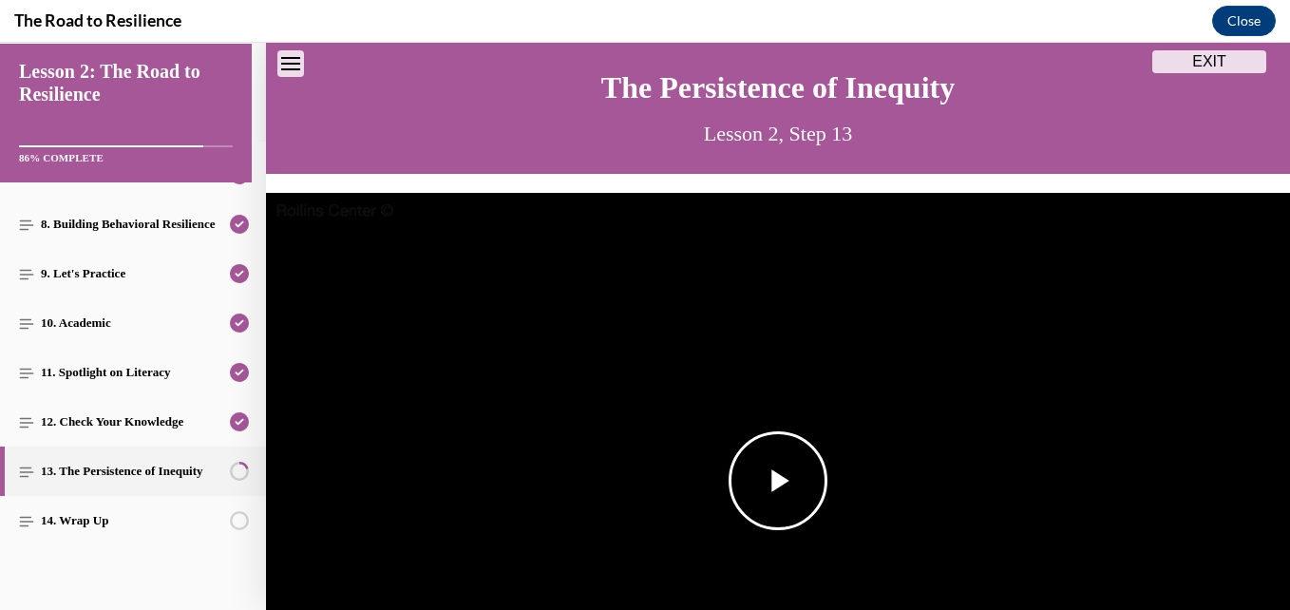
click at [778, 481] on span "Video player" at bounding box center [778, 481] width 0 height 0
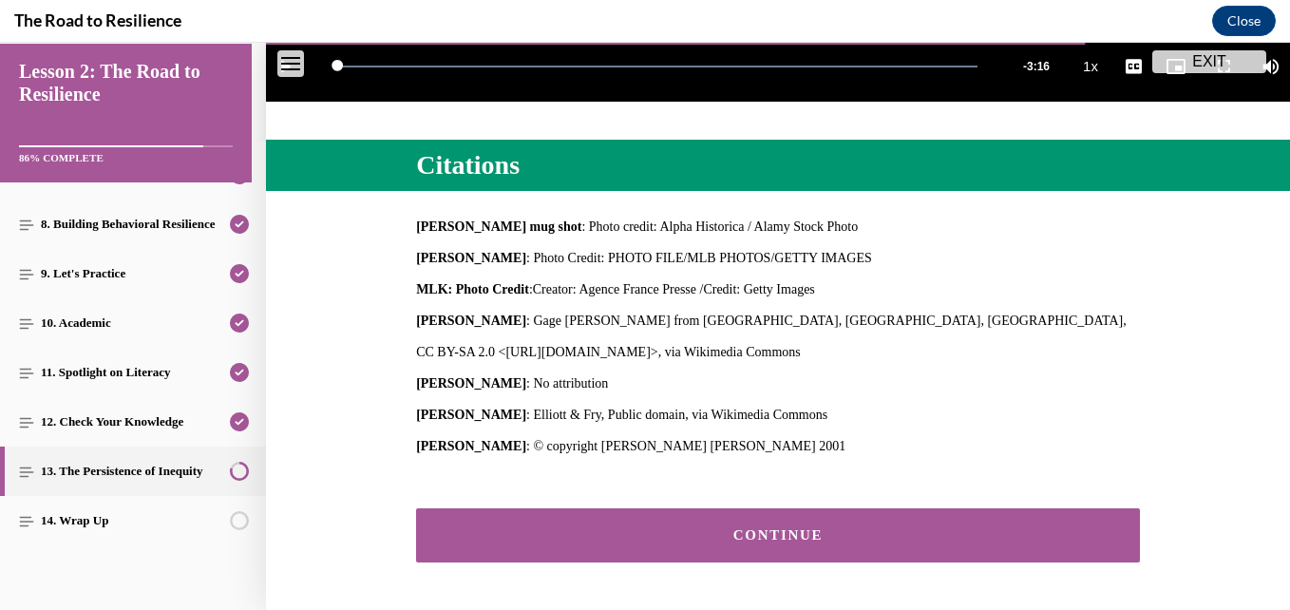
scroll to position [790, 0]
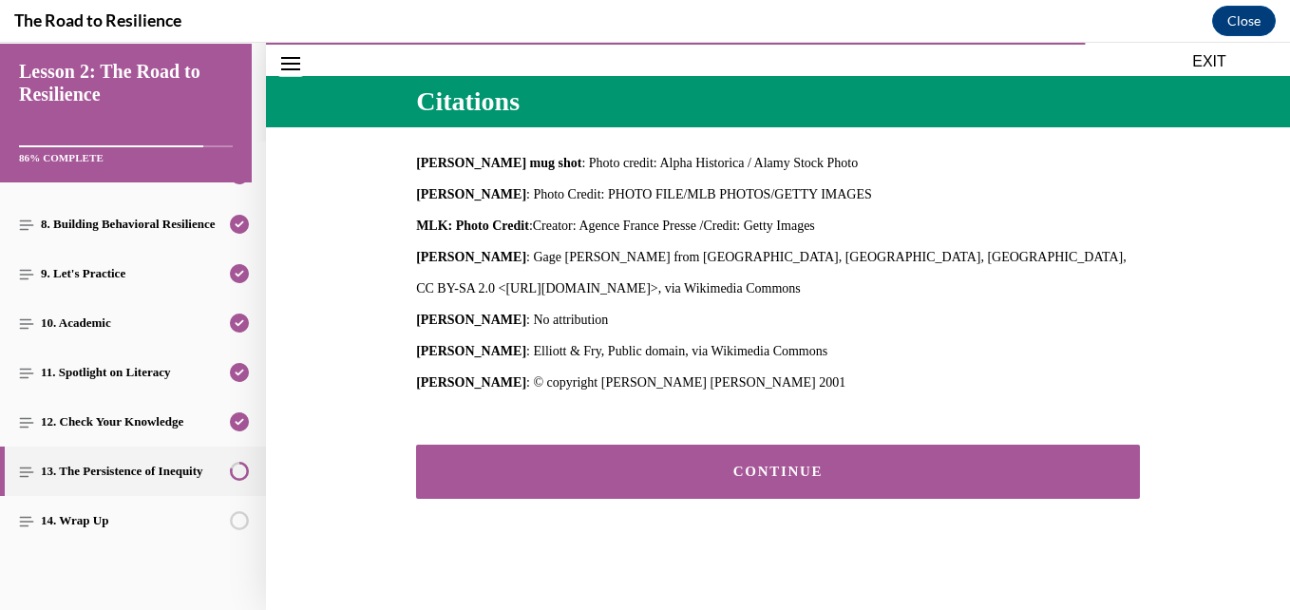
click at [819, 476] on button "CONTINUE" at bounding box center [778, 472] width 724 height 54
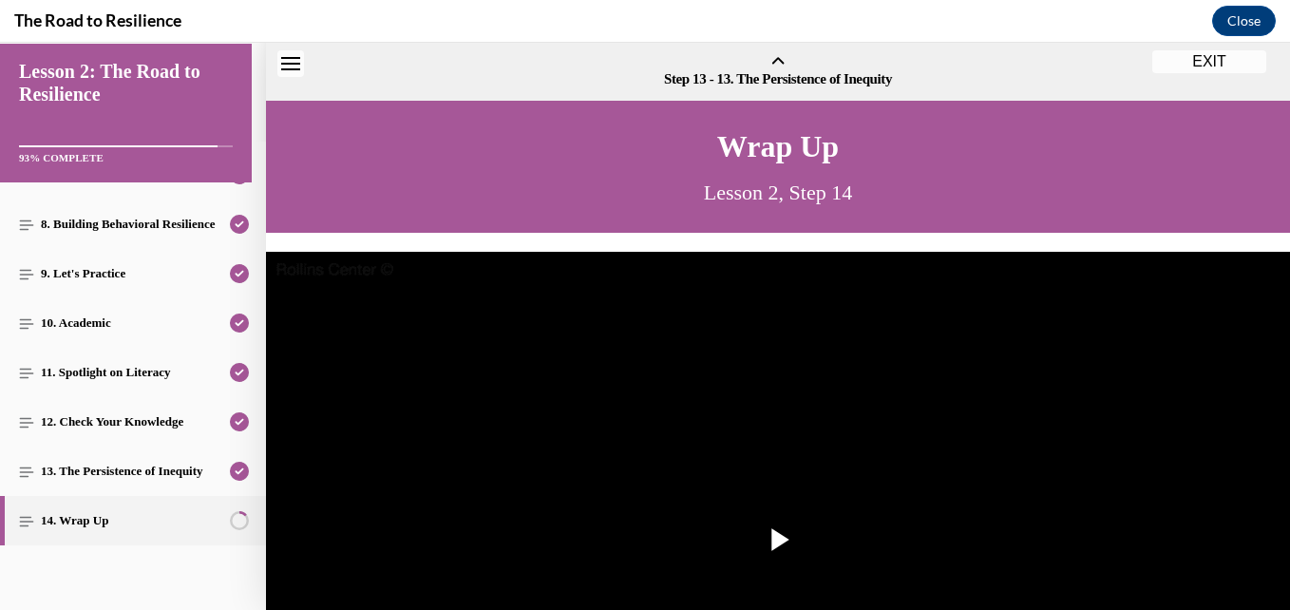
scroll to position [59, 0]
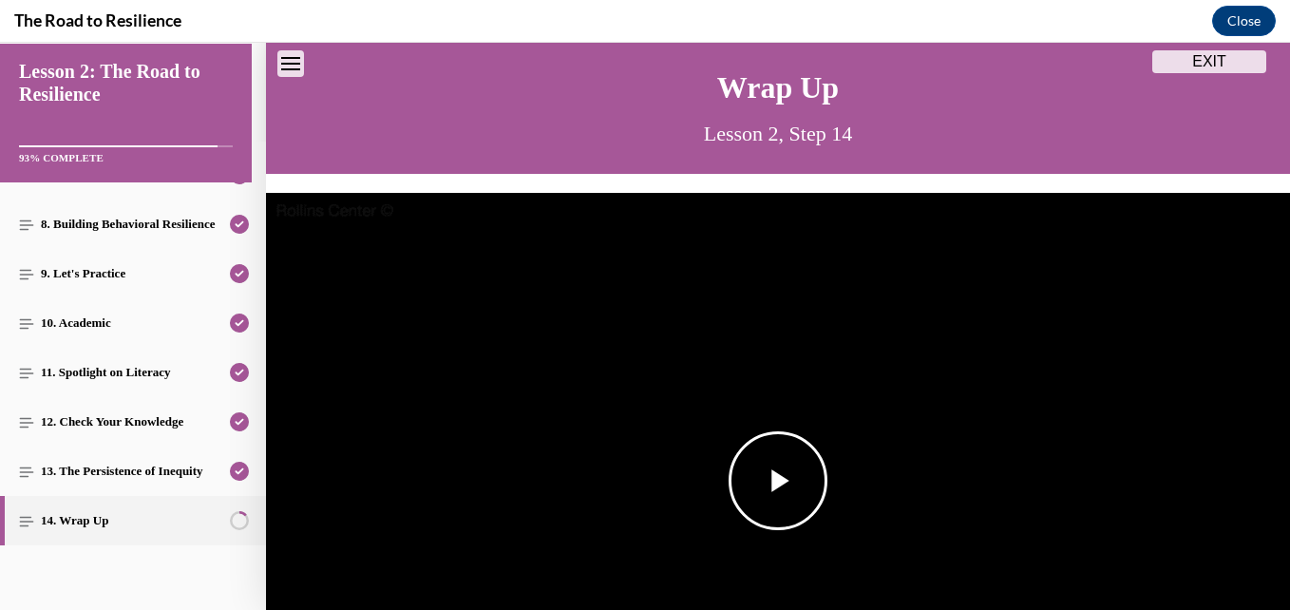
click at [778, 481] on span "Video player" at bounding box center [778, 481] width 0 height 0
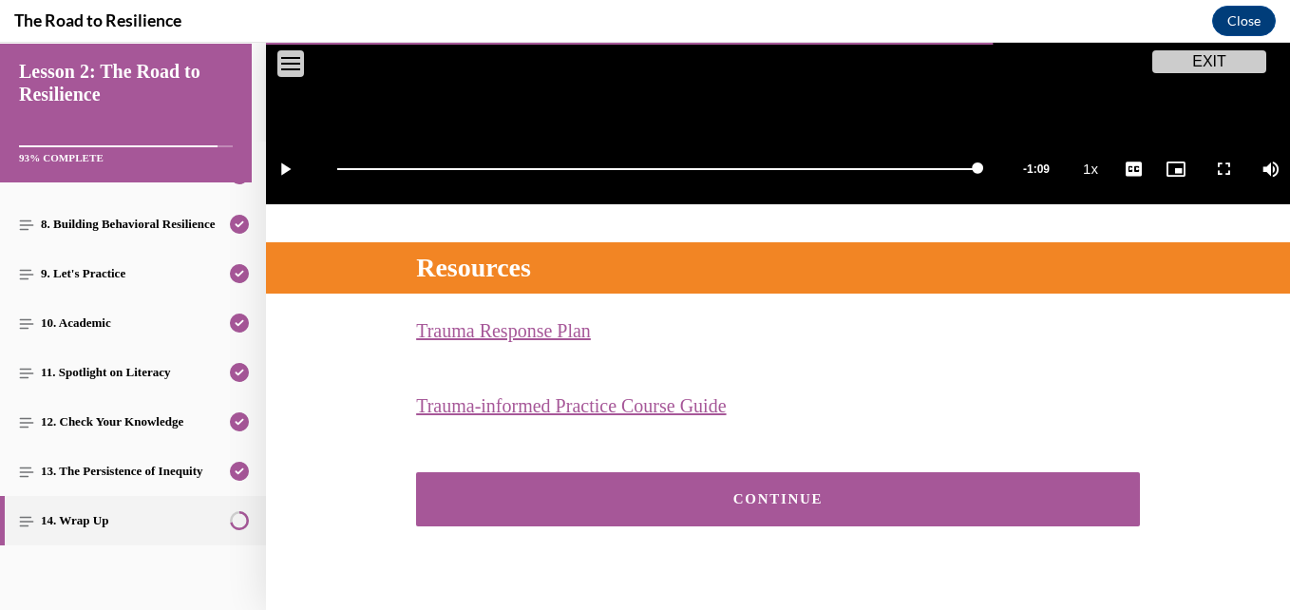
scroll to position [651, 0]
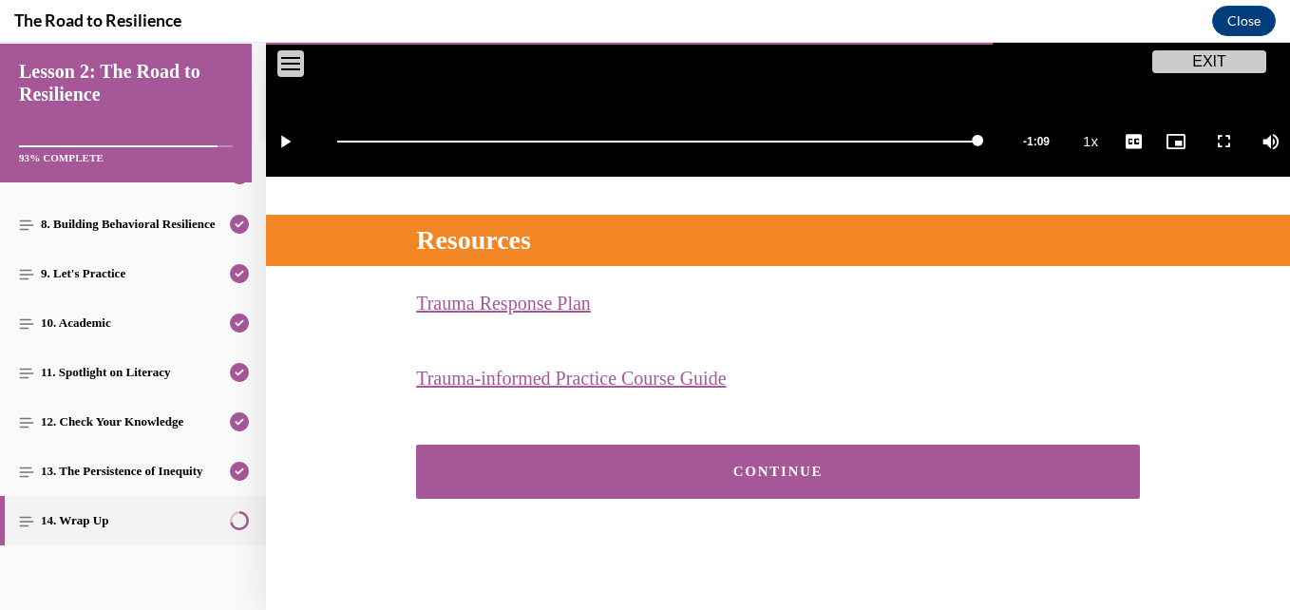
click at [536, 465] on div "CONTINUE" at bounding box center [778, 472] width 665 height 14
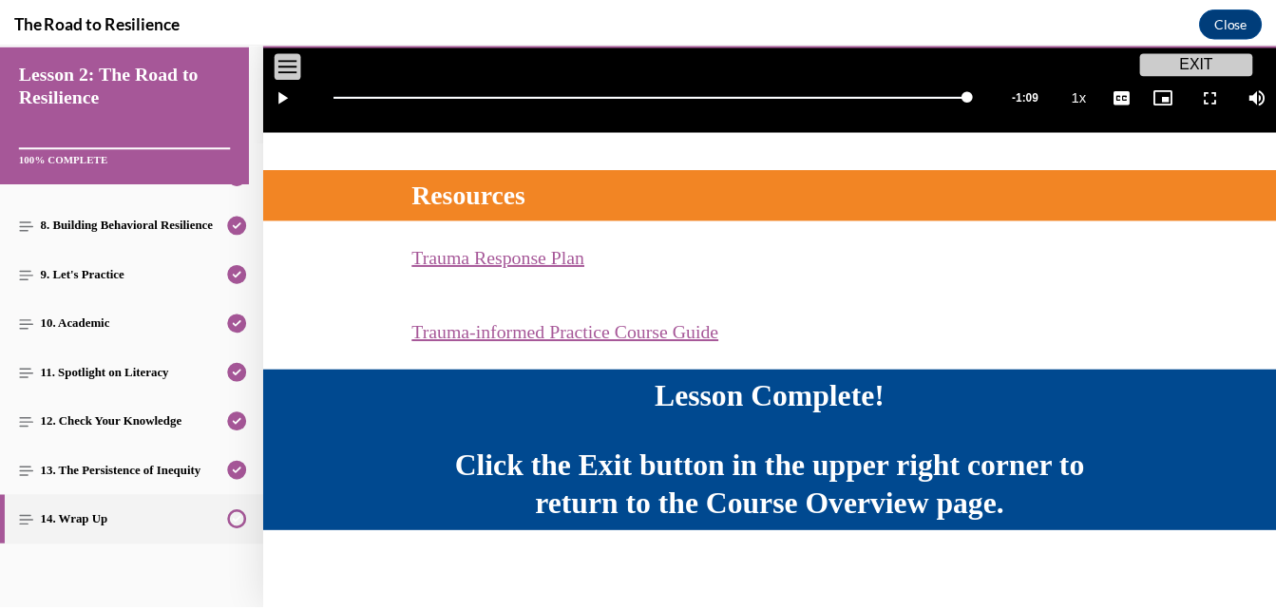
scroll to position [701, 0]
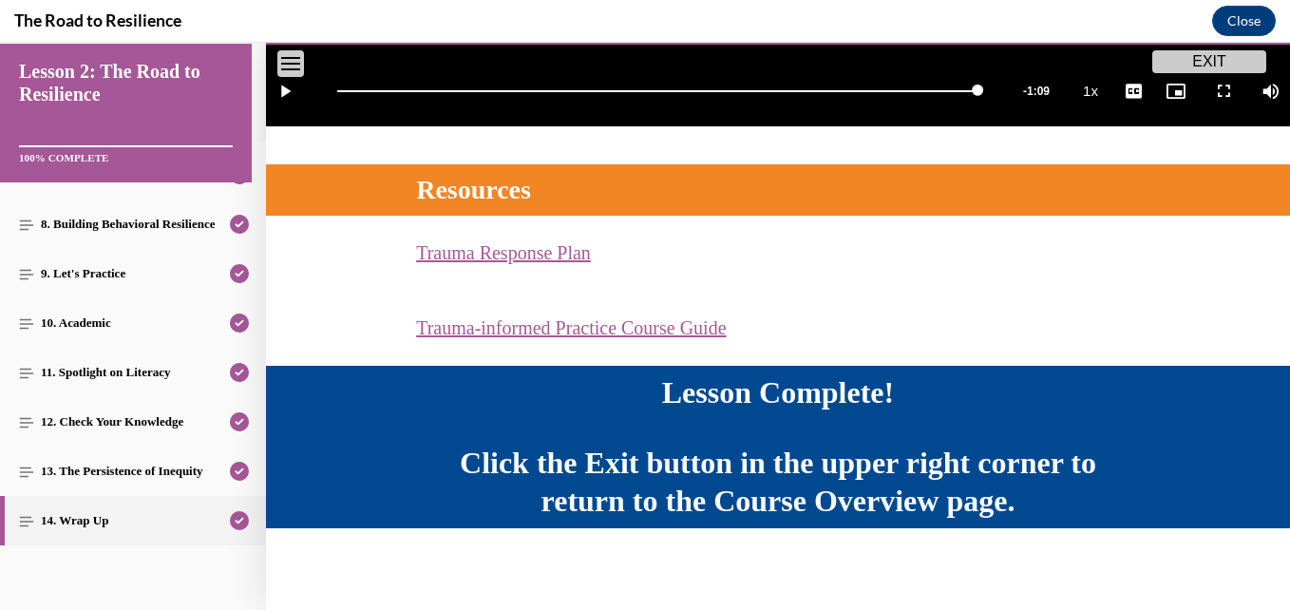
click at [1210, 56] on button "EXIT" at bounding box center [1210, 61] width 114 height 23
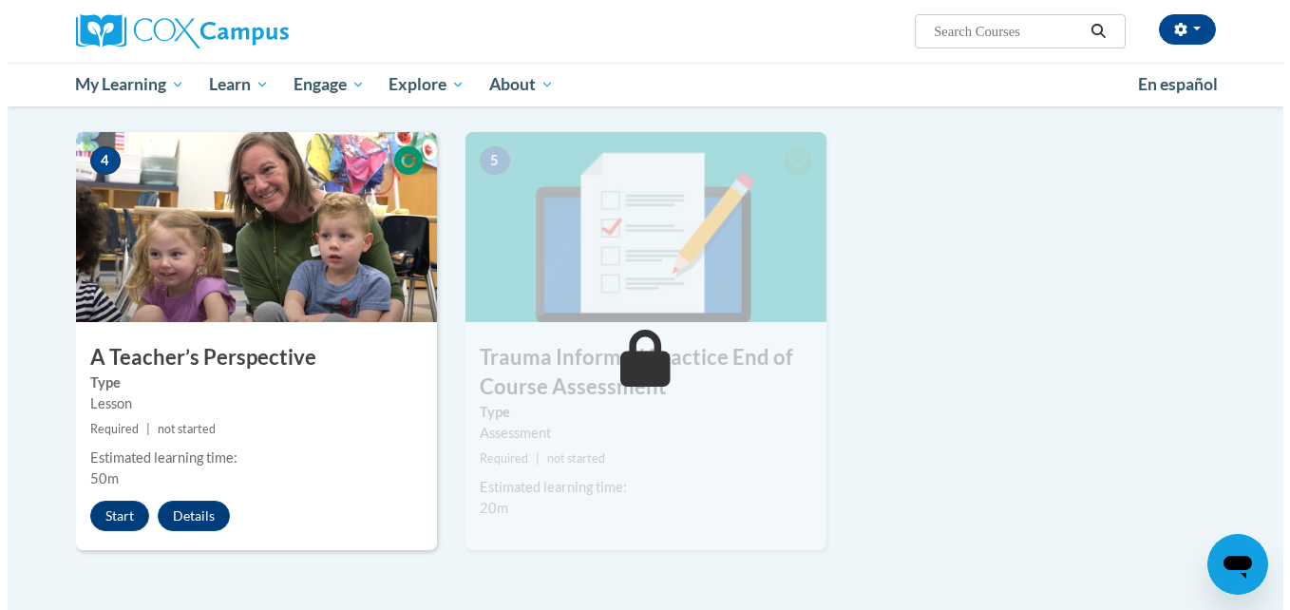
scroll to position [950, 0]
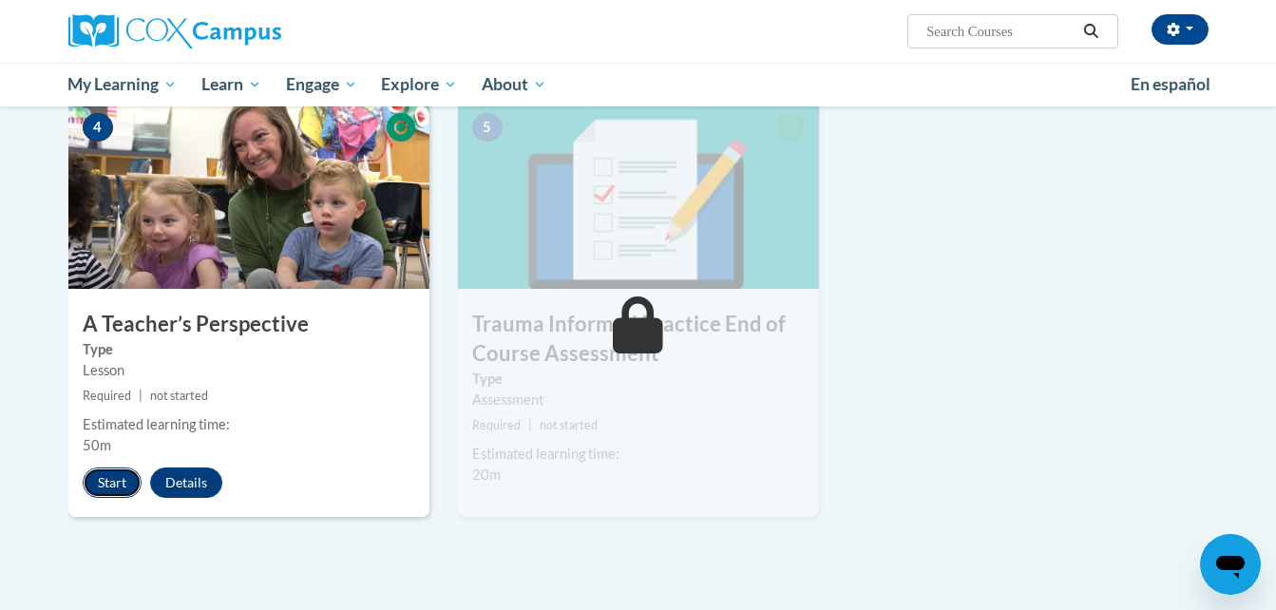
click at [88, 484] on button "Start" at bounding box center [112, 482] width 59 height 30
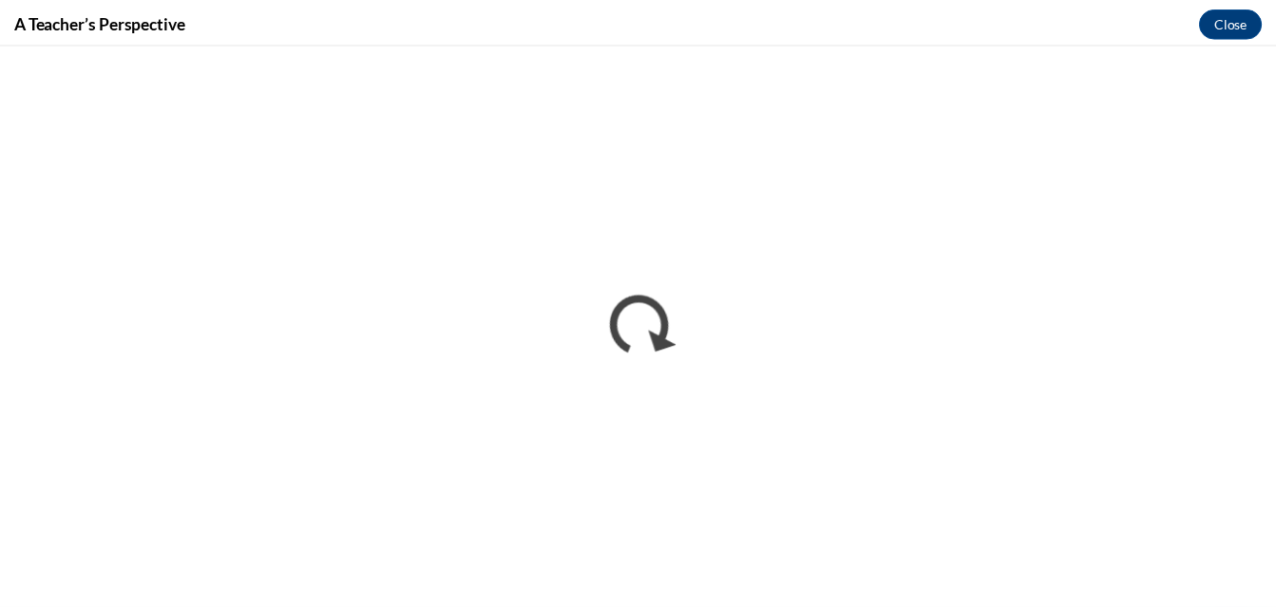
scroll to position [0, 0]
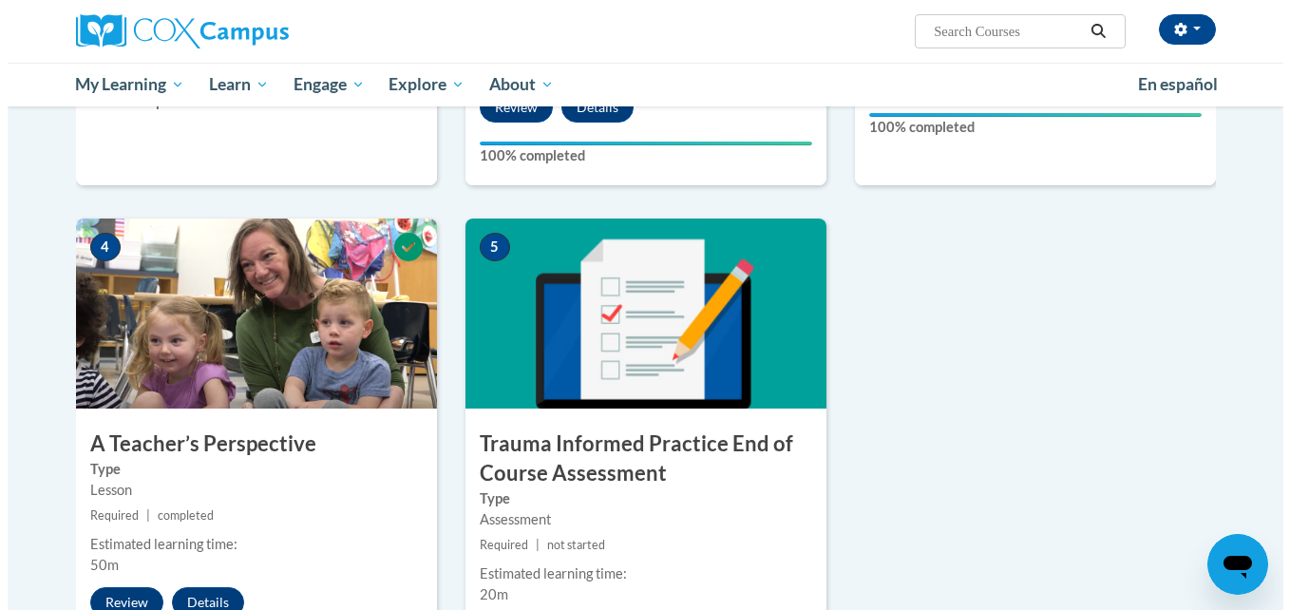
scroll to position [855, 0]
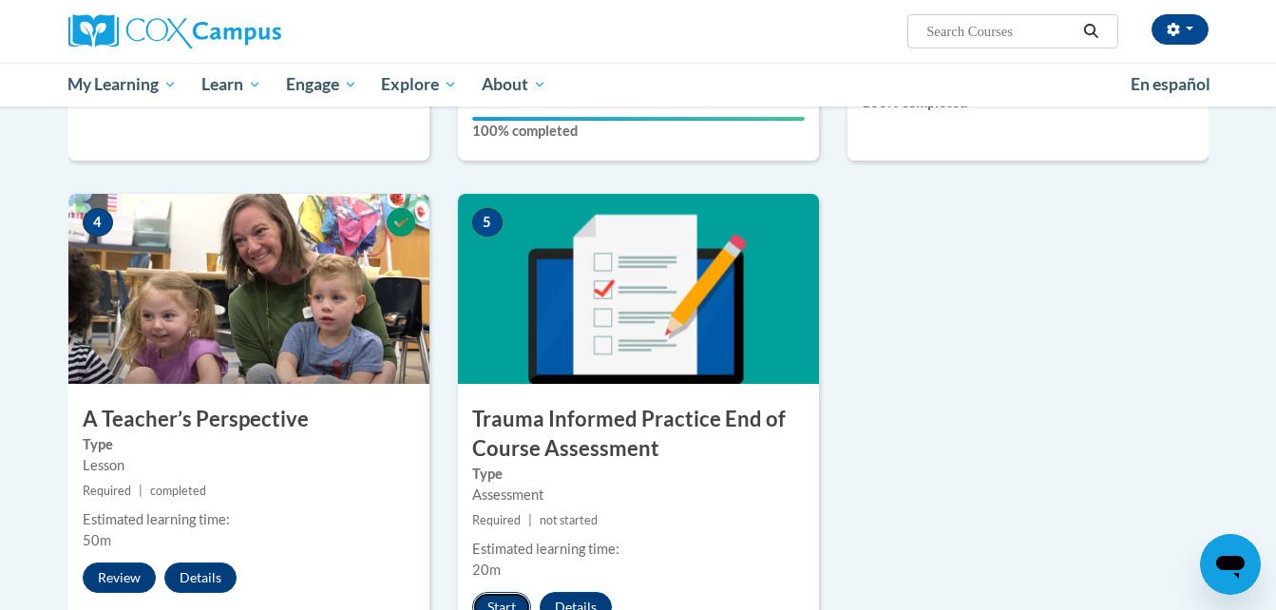
click at [504, 600] on button "Start" at bounding box center [501, 607] width 59 height 30
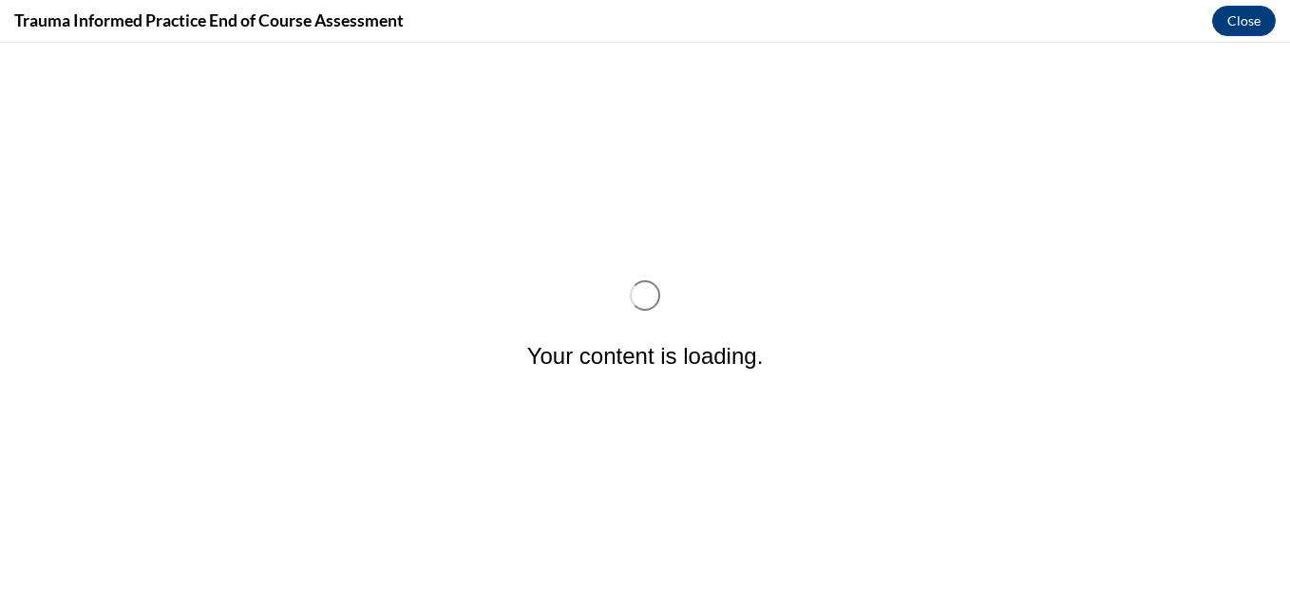
scroll to position [0, 0]
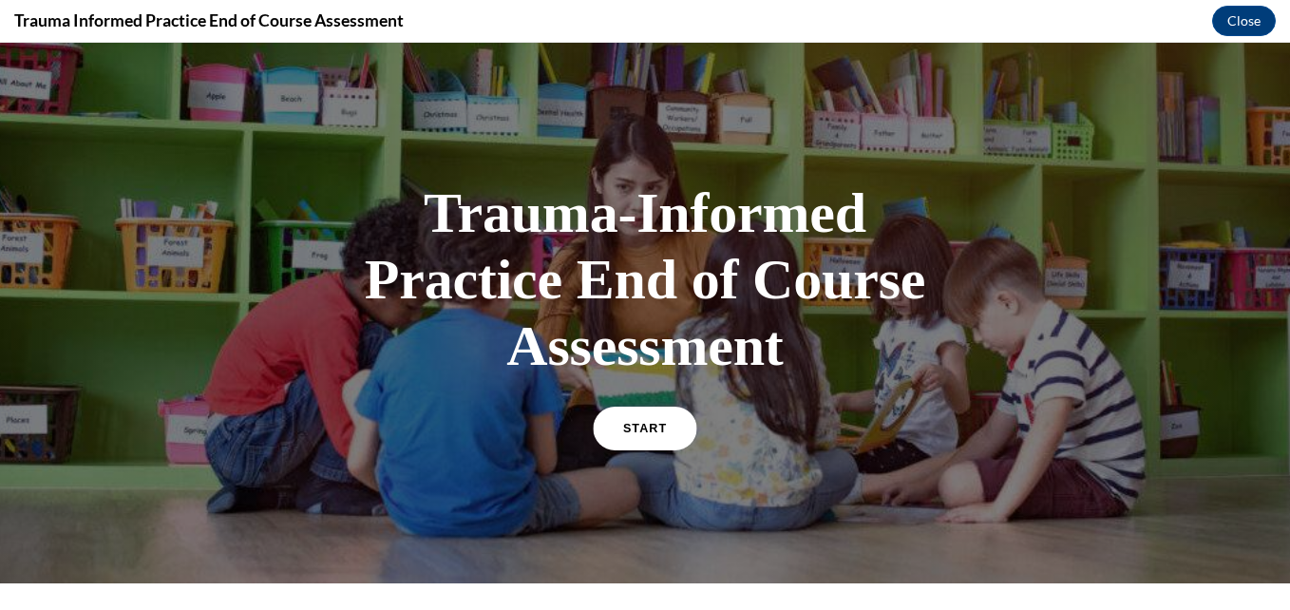
click at [628, 439] on link "START" at bounding box center [645, 429] width 104 height 44
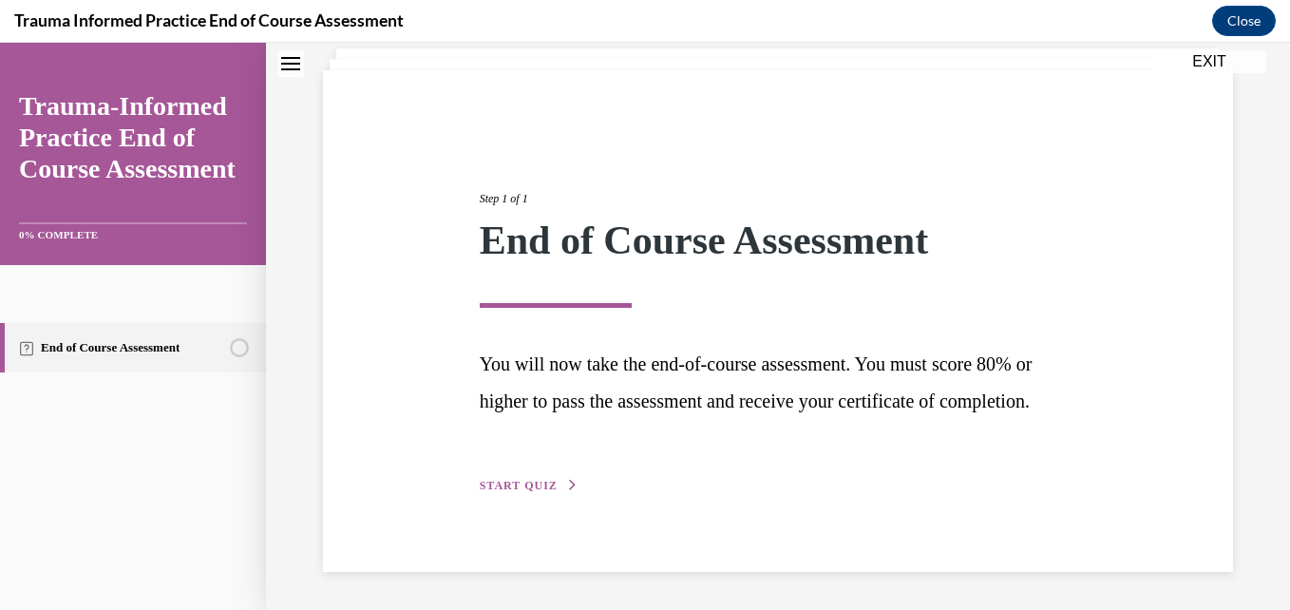
scroll to position [154, 0]
click at [531, 480] on span "START QUIZ" at bounding box center [519, 485] width 78 height 13
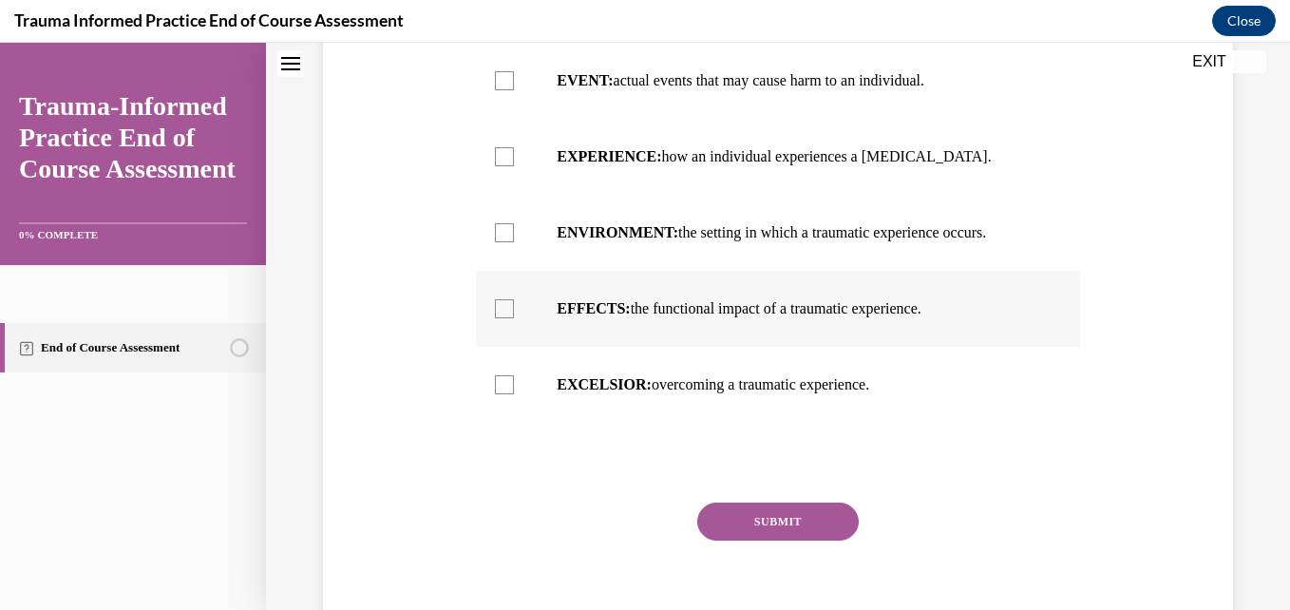
scroll to position [439, 0]
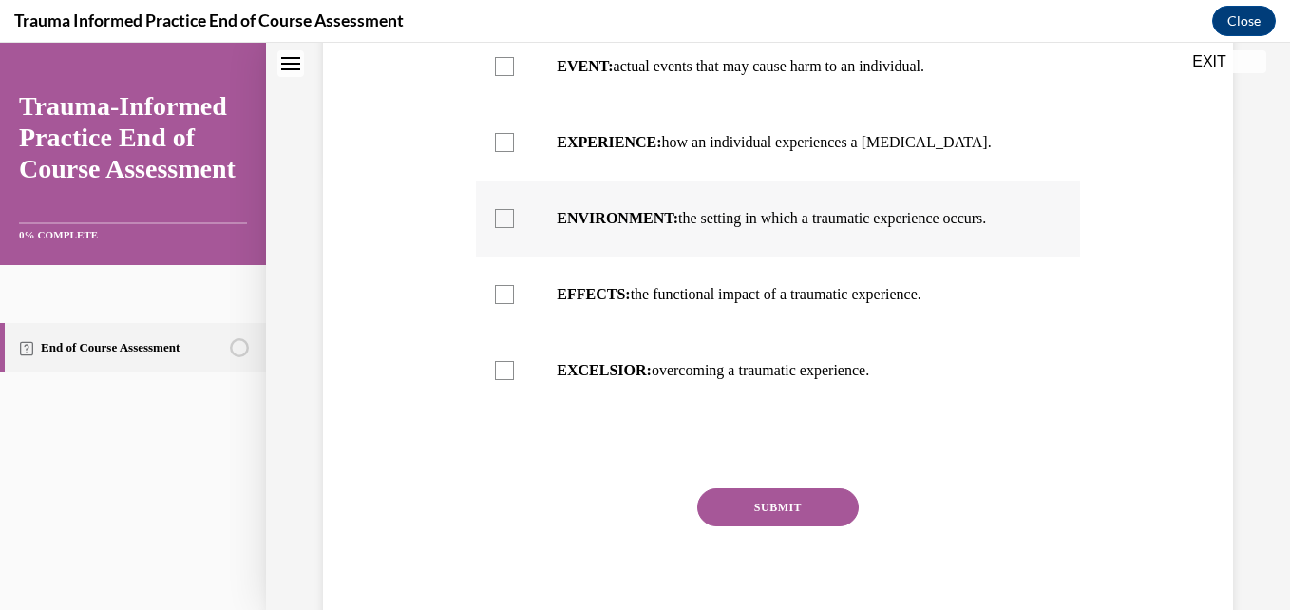
click at [501, 228] on div at bounding box center [504, 218] width 19 height 19
click at [501, 228] on input "ENVIRONMENT: the setting in which a traumatic experience occurs." at bounding box center [504, 218] width 19 height 19
checkbox input "true"
click at [498, 152] on div at bounding box center [504, 142] width 19 height 19
click at [498, 152] on input "EXPERIENCE: how an individual experiences a stressor." at bounding box center [504, 142] width 19 height 19
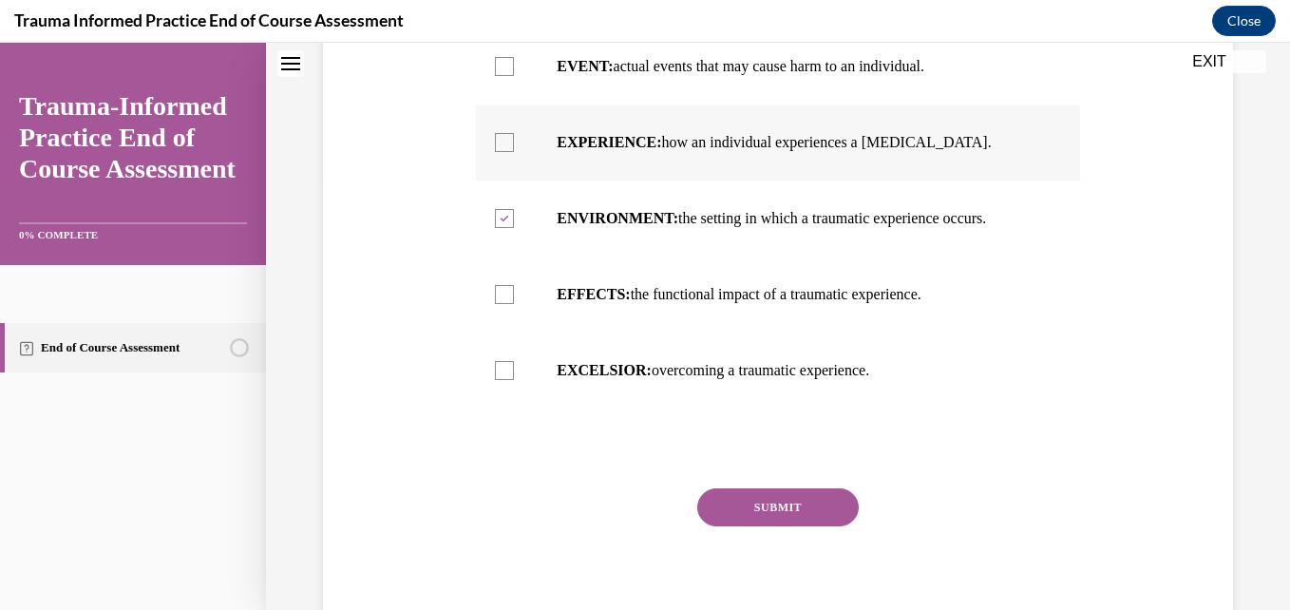
checkbox input "true"
click at [504, 76] on div at bounding box center [504, 66] width 19 height 19
click at [504, 76] on input "EVENT: actual events that may cause harm to an individual." at bounding box center [504, 66] width 19 height 19
checkbox input "true"
click at [502, 152] on div at bounding box center [504, 142] width 19 height 19
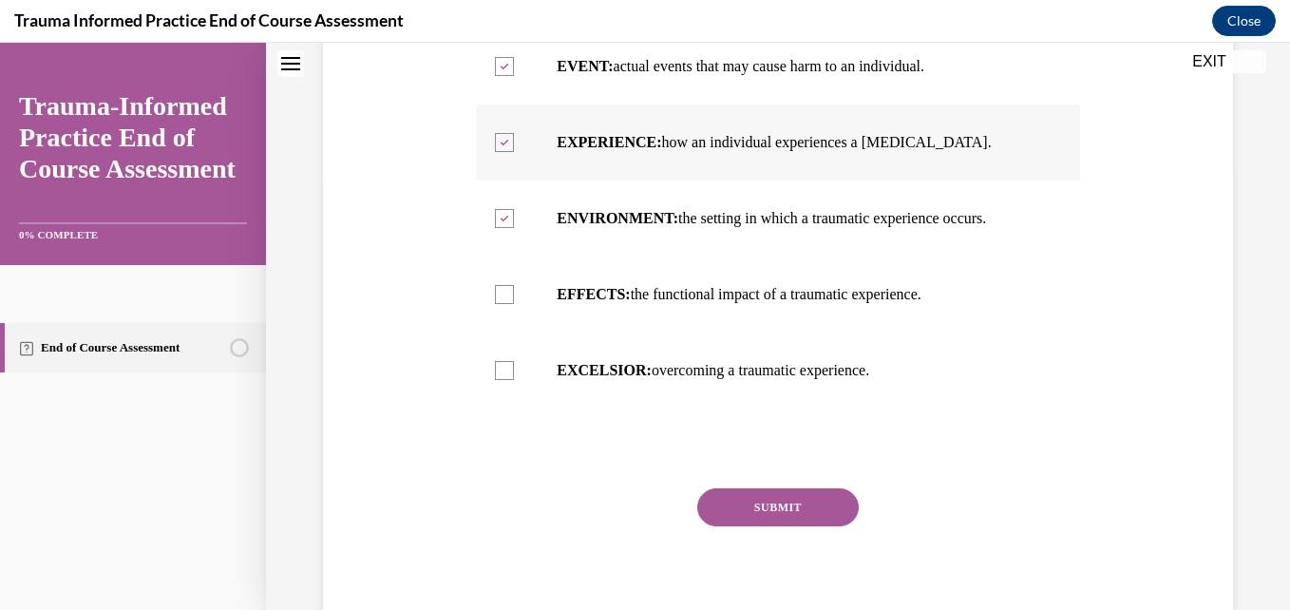
click at [502, 152] on input "EXPERIENCE: how an individual experiences a stressor." at bounding box center [504, 142] width 19 height 19
checkbox input "false"
click at [506, 304] on div at bounding box center [504, 294] width 19 height 19
click at [506, 304] on input "EFFECTS: the functional impact of a traumatic experience." at bounding box center [504, 294] width 19 height 19
checkbox input "true"
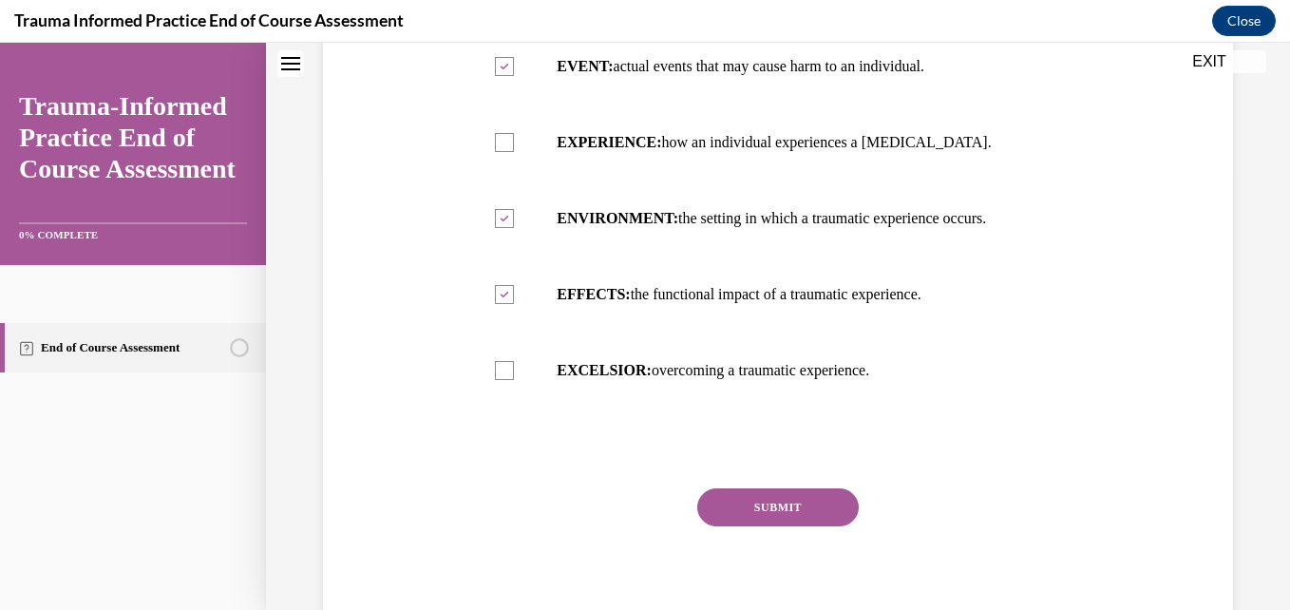
click at [780, 526] on button "SUBMIT" at bounding box center [778, 507] width 162 height 38
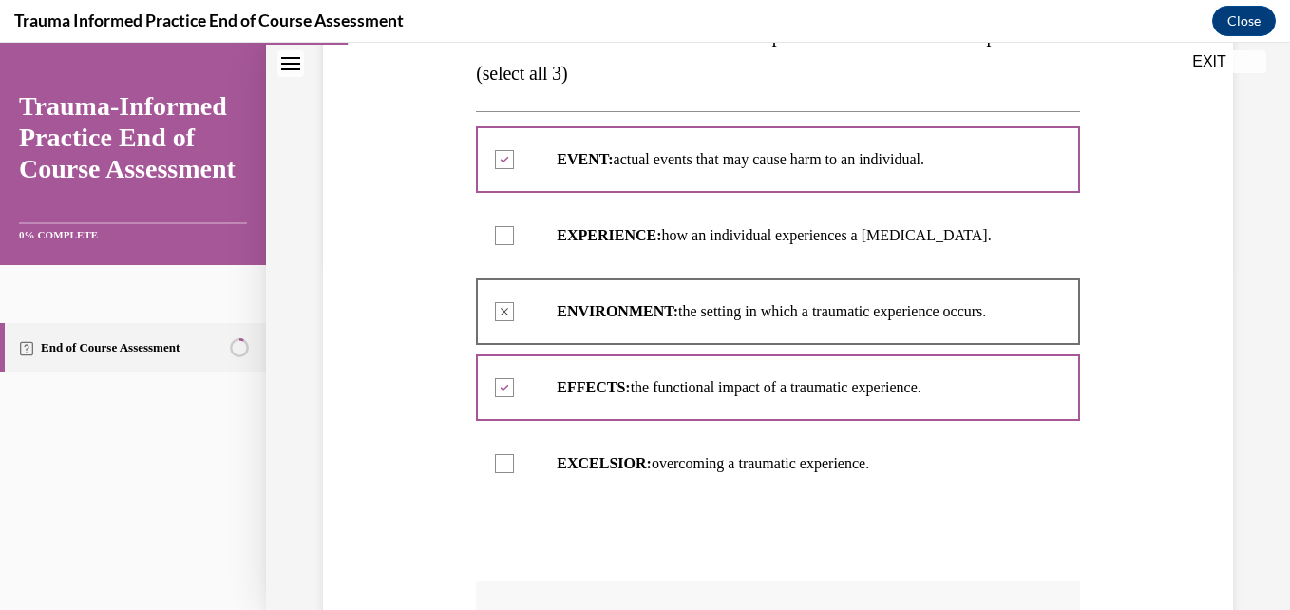
scroll to position [441, 0]
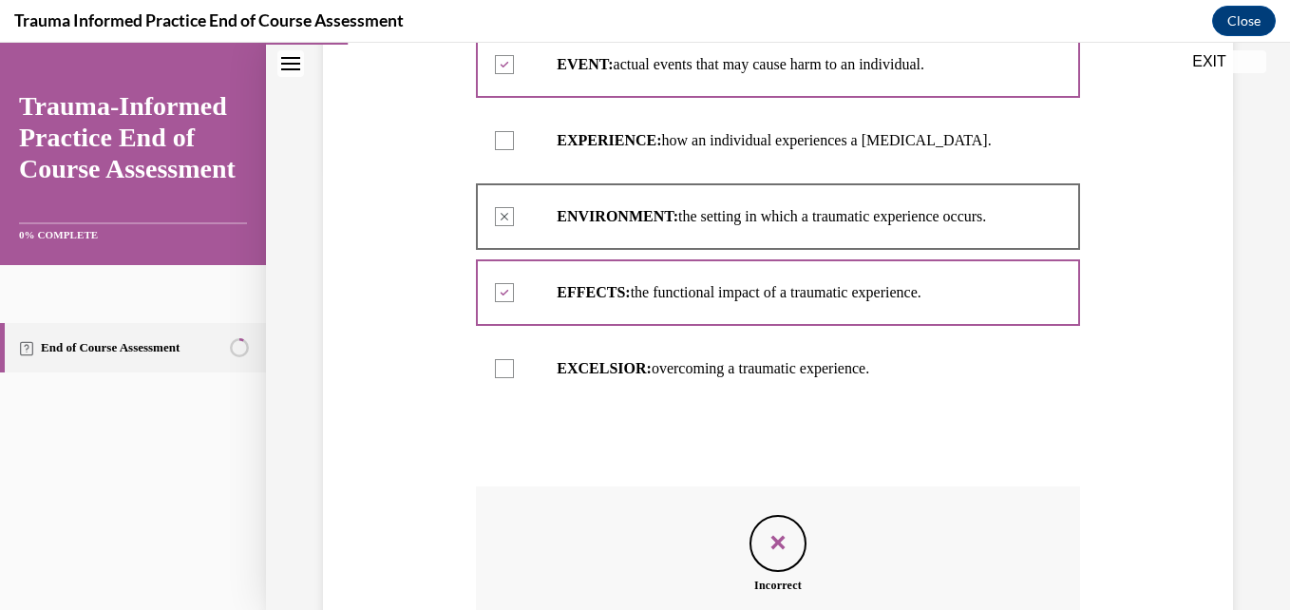
click at [767, 557] on icon "Feedback" at bounding box center [778, 542] width 29 height 29
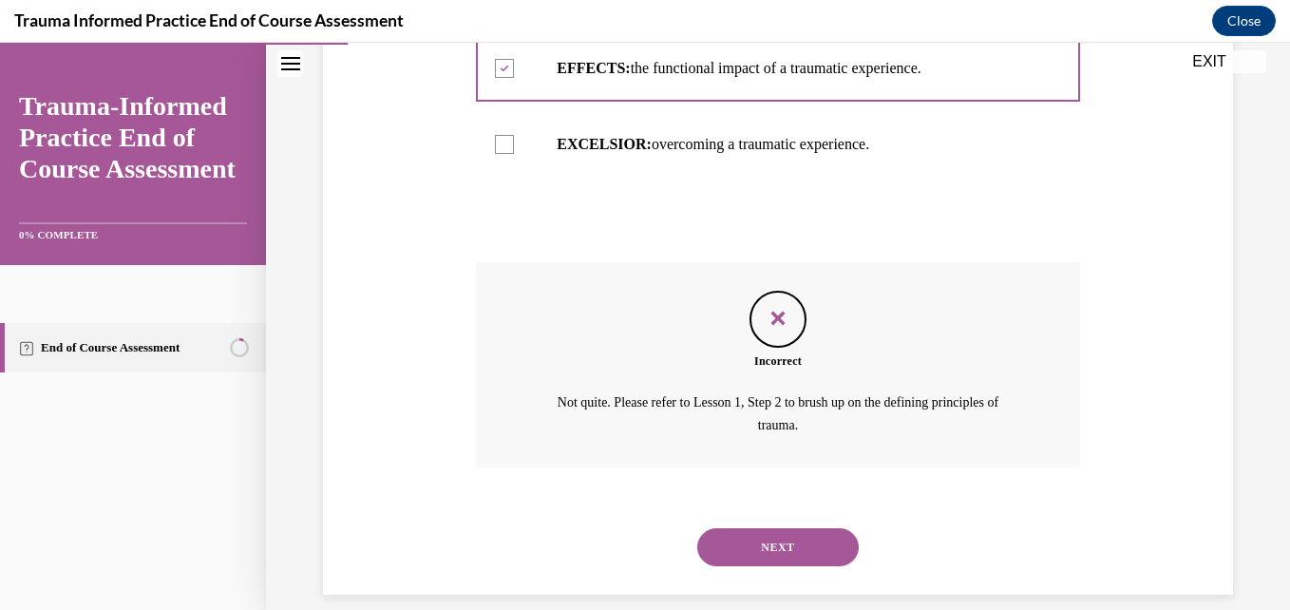
scroll to position [726, 0]
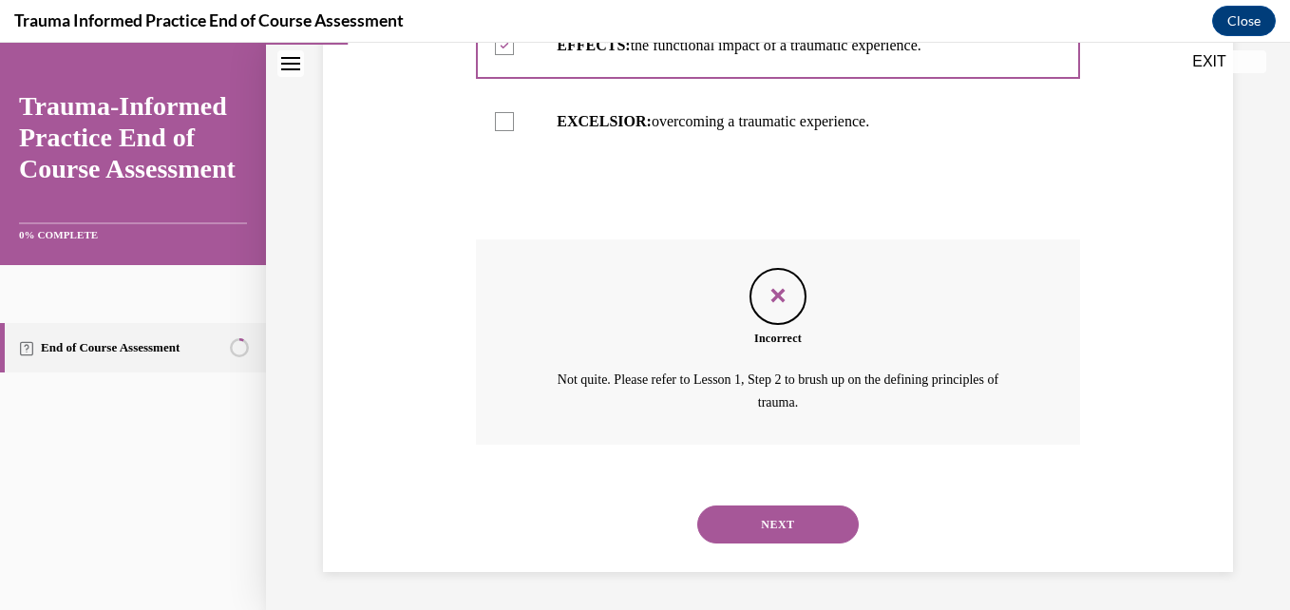
click at [781, 523] on button "NEXT" at bounding box center [778, 525] width 162 height 38
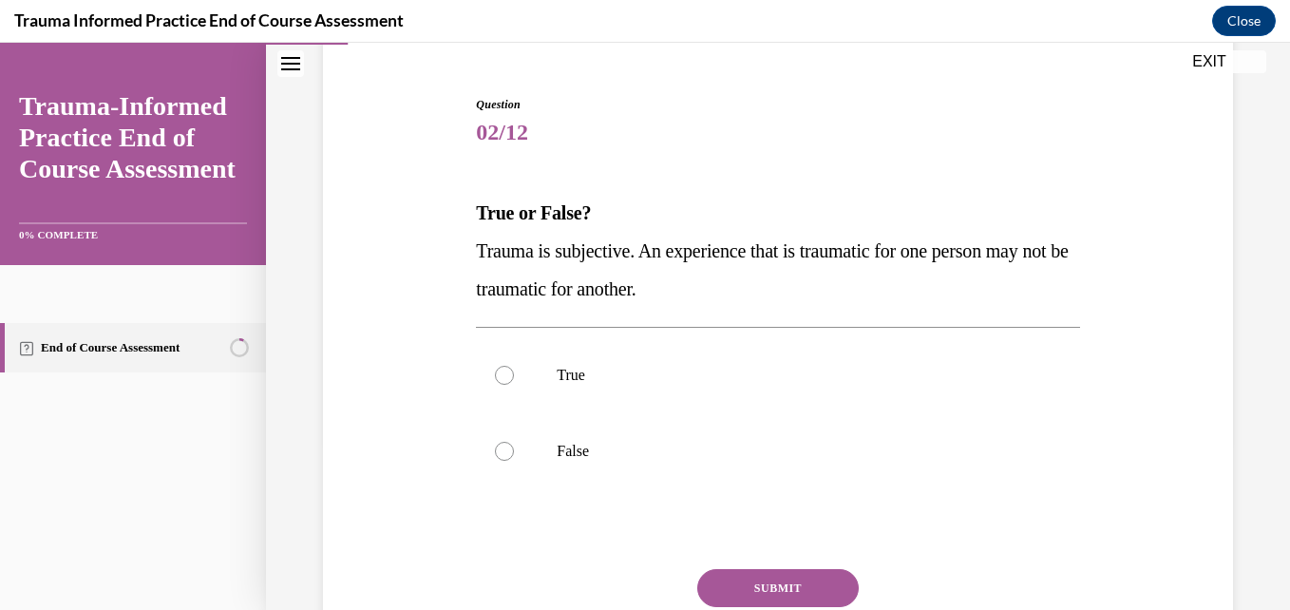
scroll to position [190, 0]
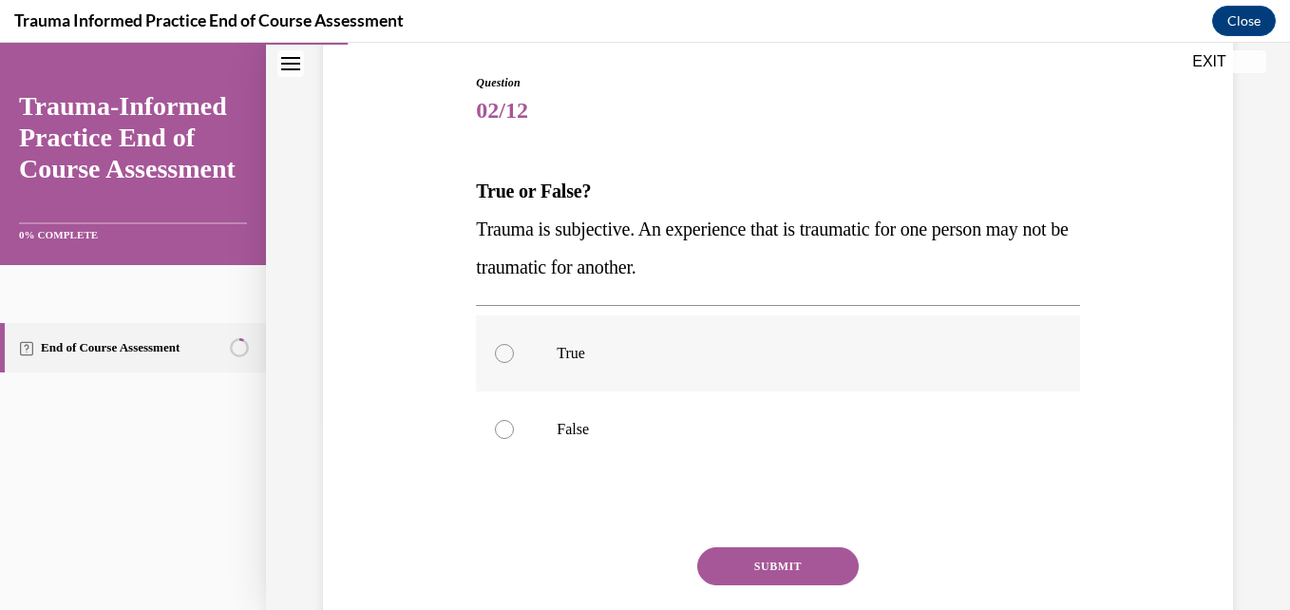
click at [505, 361] on div at bounding box center [504, 353] width 19 height 19
click at [505, 361] on input "True" at bounding box center [504, 353] width 19 height 19
radio input "true"
click at [748, 557] on button "SUBMIT" at bounding box center [778, 566] width 162 height 38
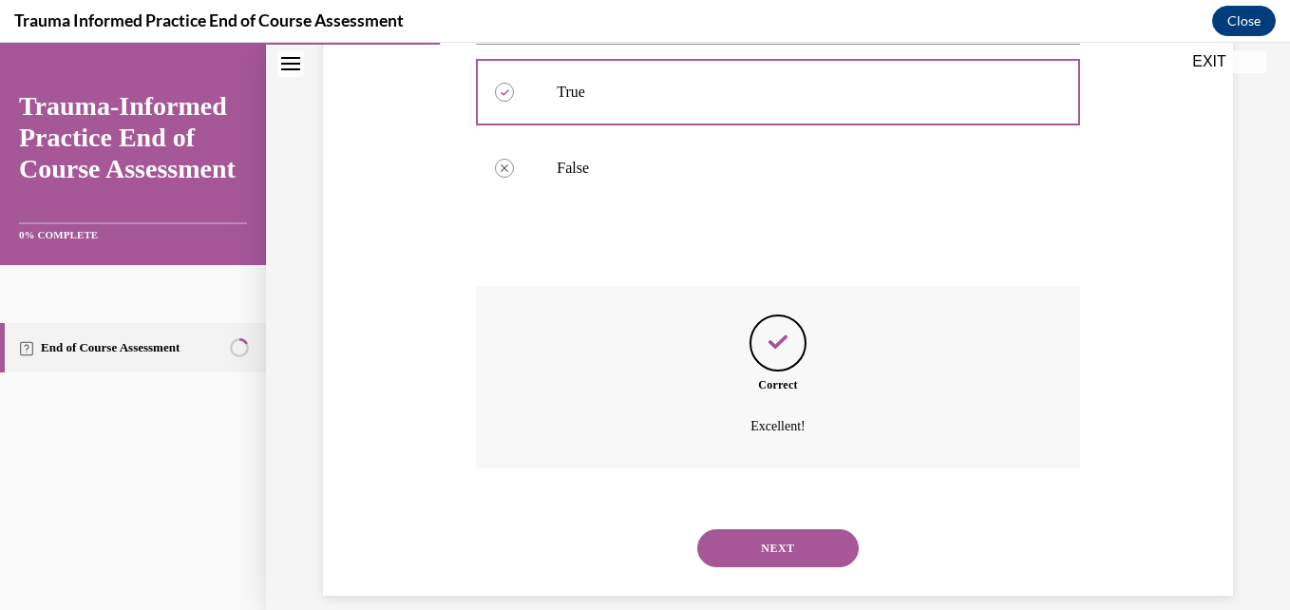
scroll to position [475, 0]
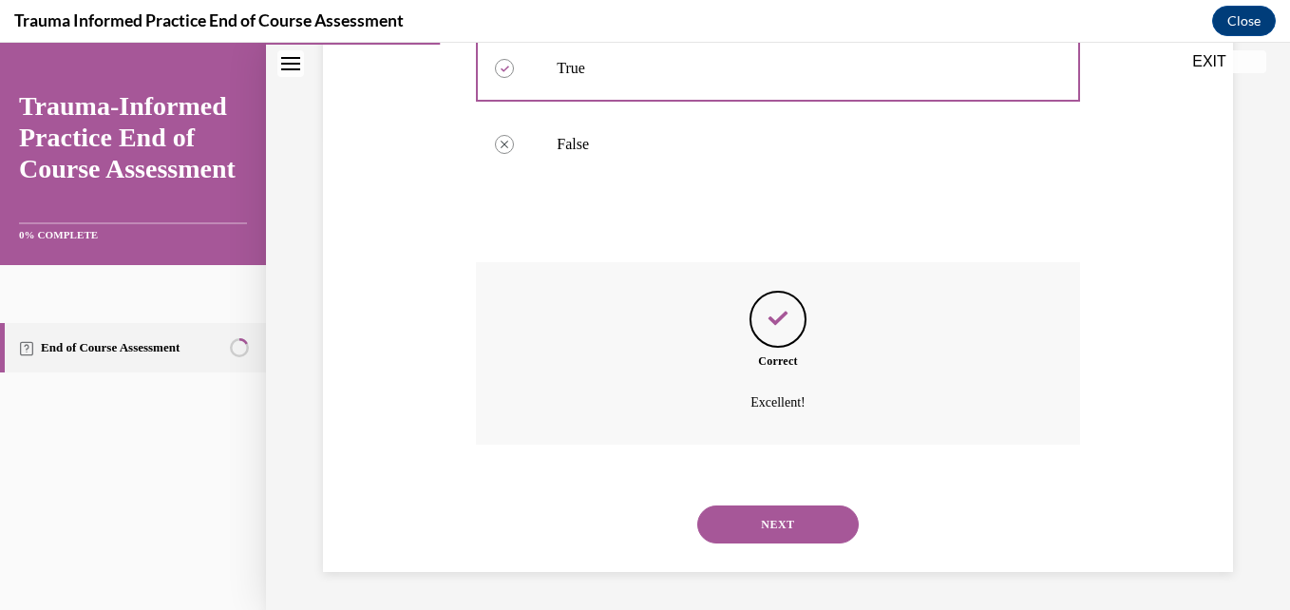
click at [773, 524] on button "NEXT" at bounding box center [778, 525] width 162 height 38
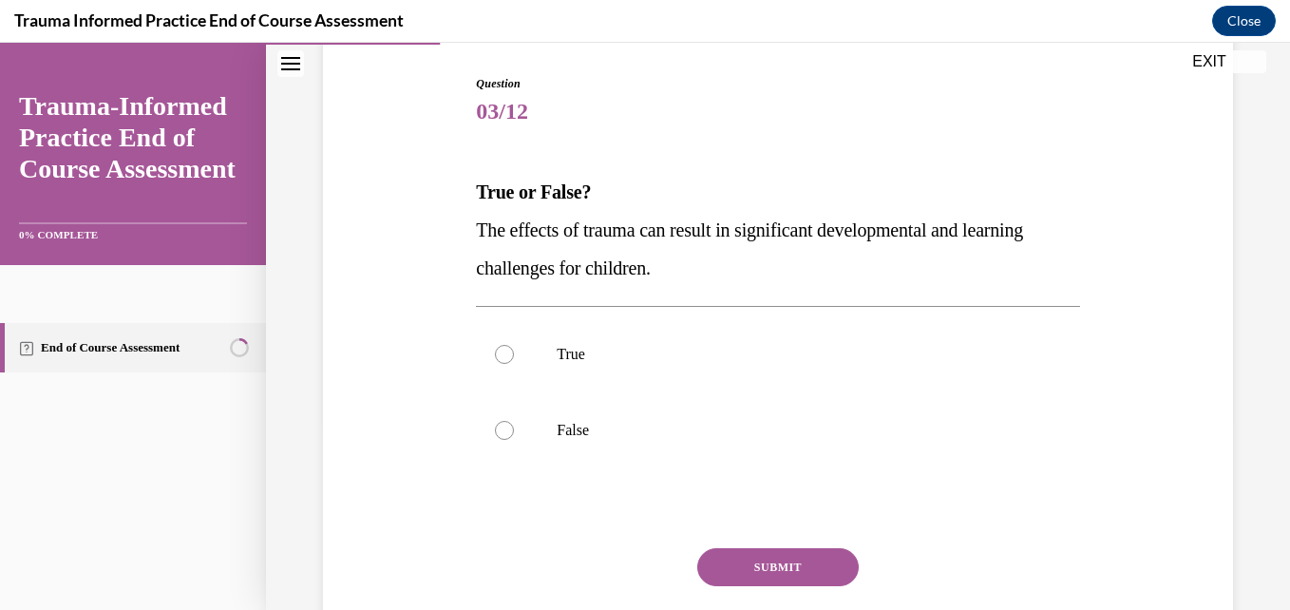
scroll to position [190, 0]
click at [500, 358] on div at bounding box center [504, 353] width 19 height 19
click at [500, 358] on input "True" at bounding box center [504, 353] width 19 height 19
radio input "true"
click at [786, 563] on button "SUBMIT" at bounding box center [778, 566] width 162 height 38
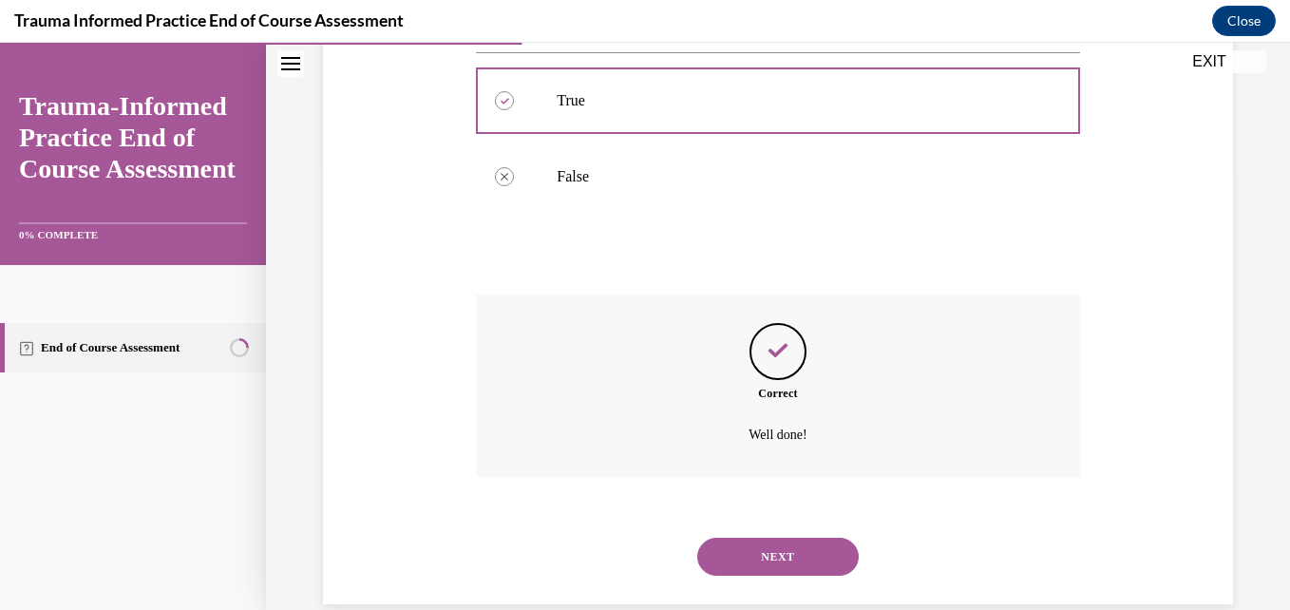
scroll to position [475, 0]
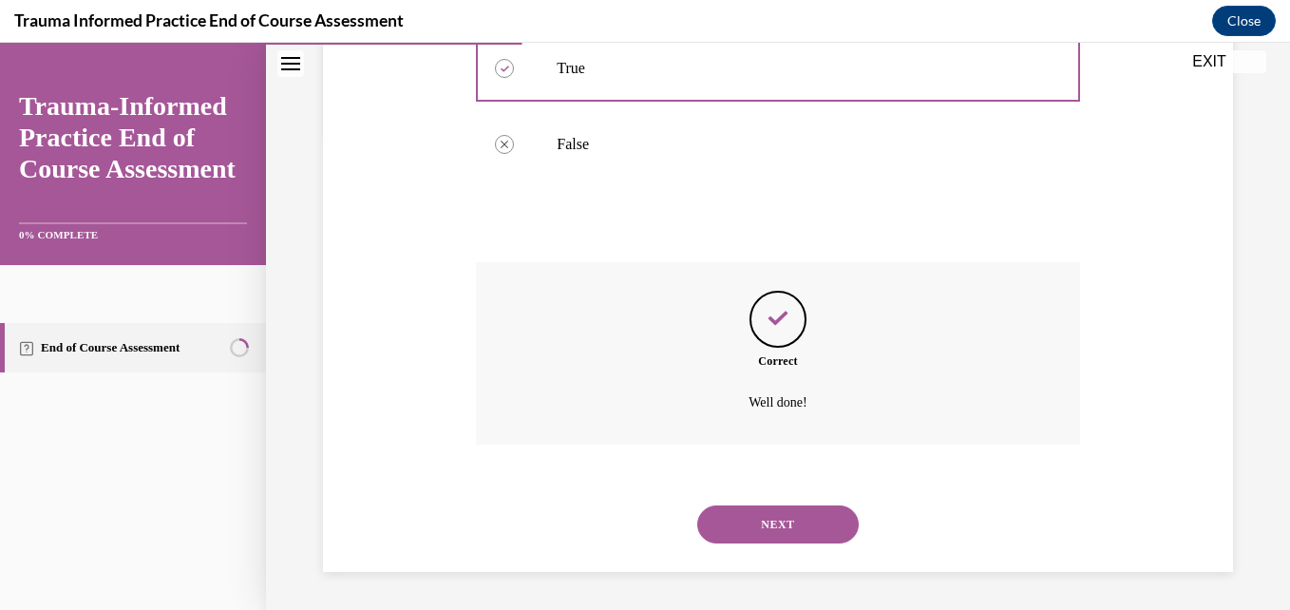
click at [770, 528] on button "NEXT" at bounding box center [778, 525] width 162 height 38
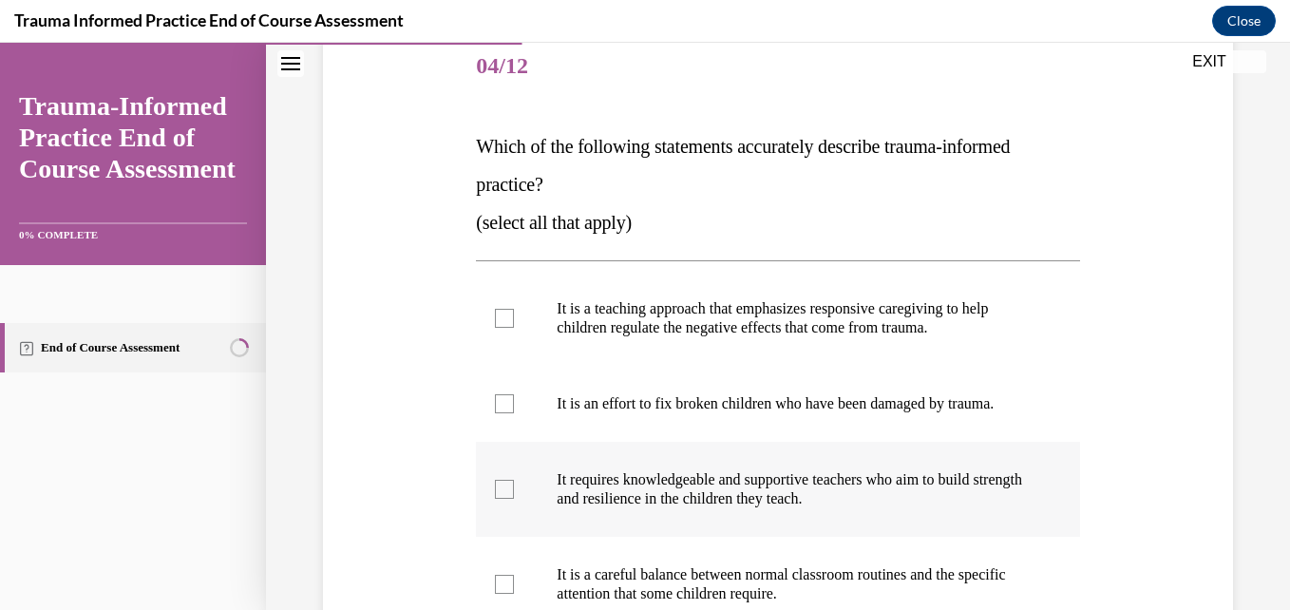
scroll to position [285, 0]
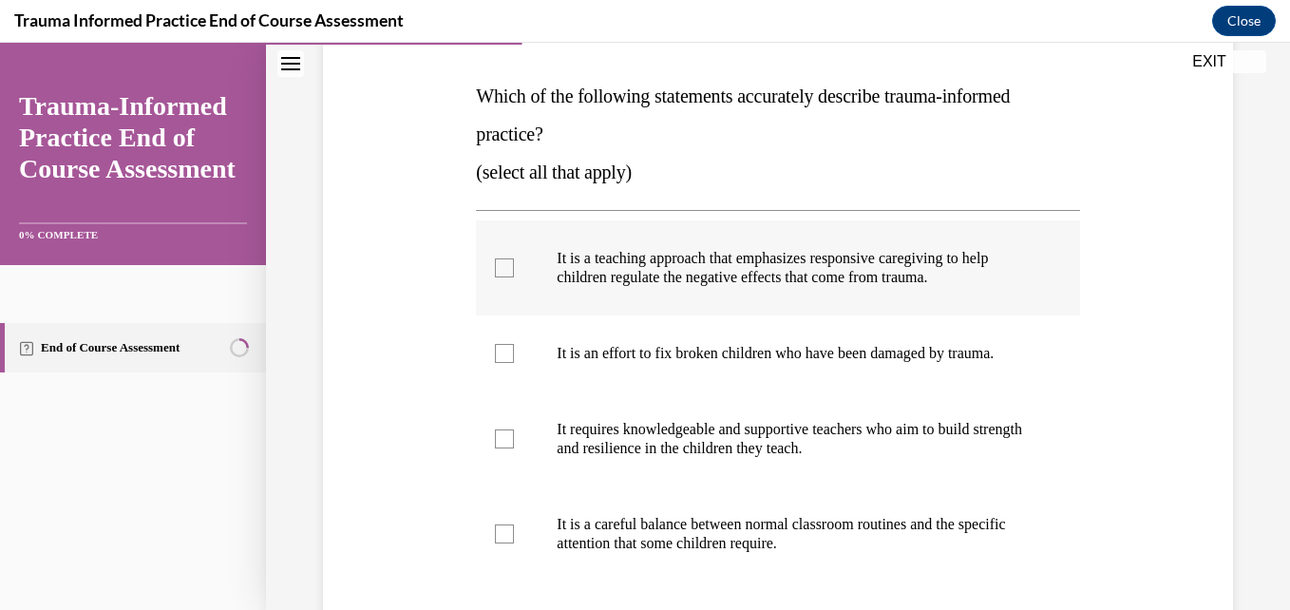
click at [497, 268] on div at bounding box center [504, 267] width 19 height 19
click at [497, 268] on input "It is a teaching approach that emphasizes responsive caregiving to help childre…" at bounding box center [504, 267] width 19 height 19
checkbox input "true"
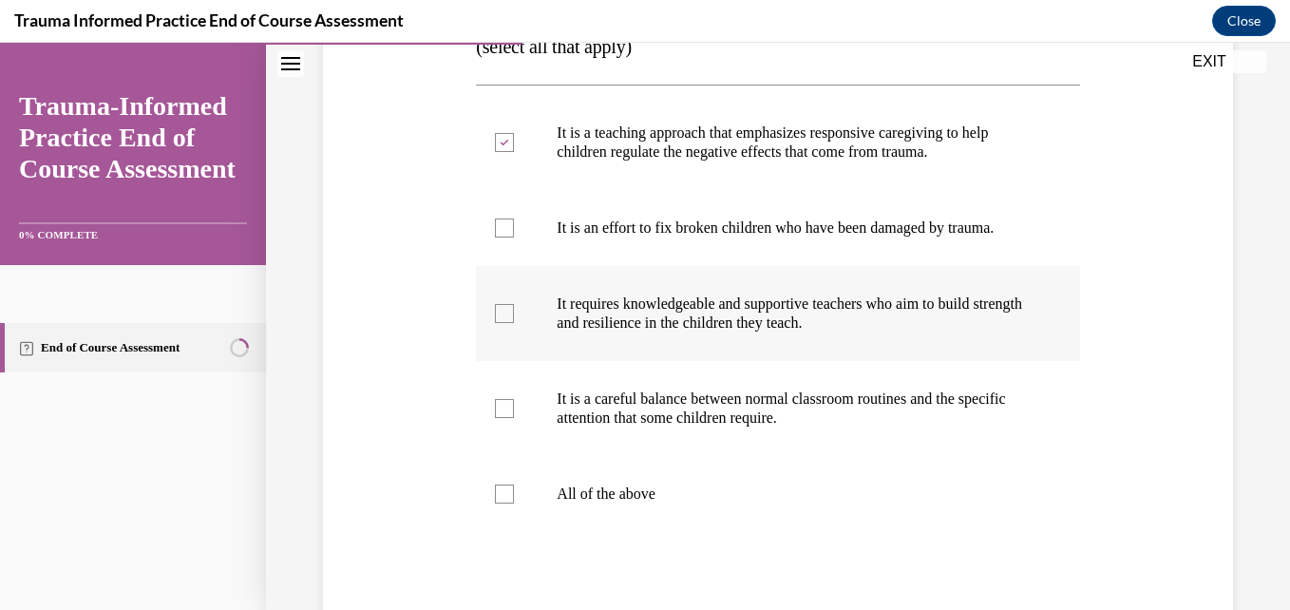
scroll to position [475, 0]
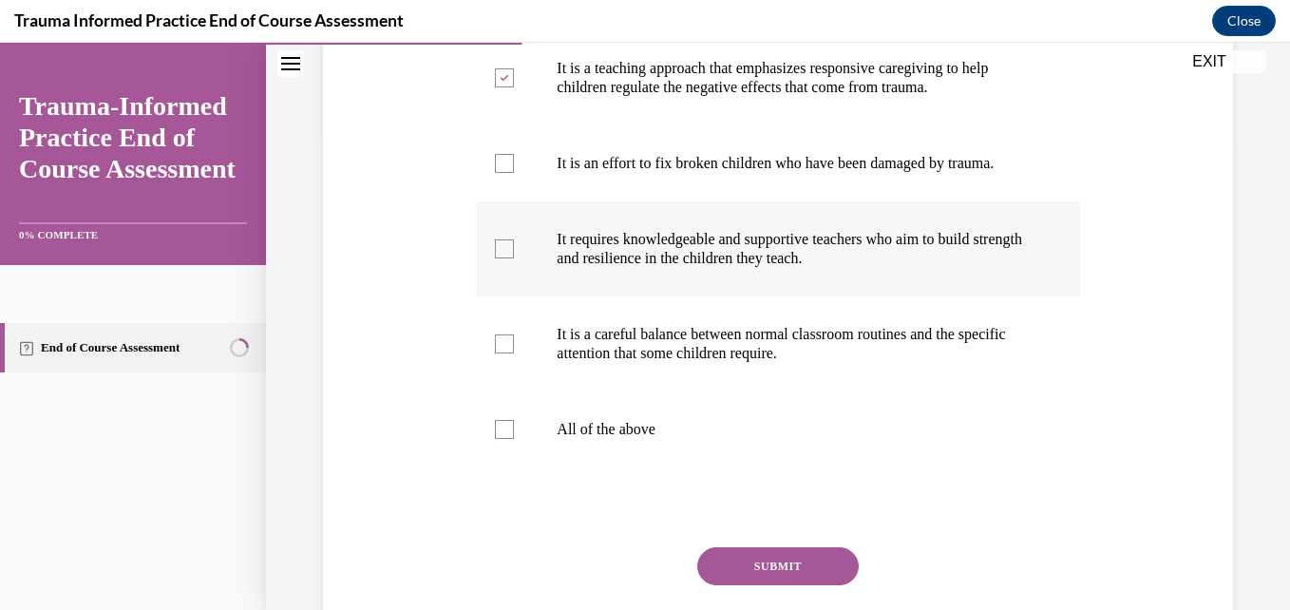
click at [488, 275] on label "It requires knowledgeable and supportive teachers who aim to build strength and…" at bounding box center [777, 248] width 603 height 95
click at [495, 258] on input "It requires knowledgeable and supportive teachers who aim to build strength and…" at bounding box center [504, 248] width 19 height 19
checkbox input "true"
click at [504, 353] on div at bounding box center [504, 343] width 19 height 19
click at [504, 353] on input "It is a careful balance between normal classroom routines and the specific atte…" at bounding box center [504, 343] width 19 height 19
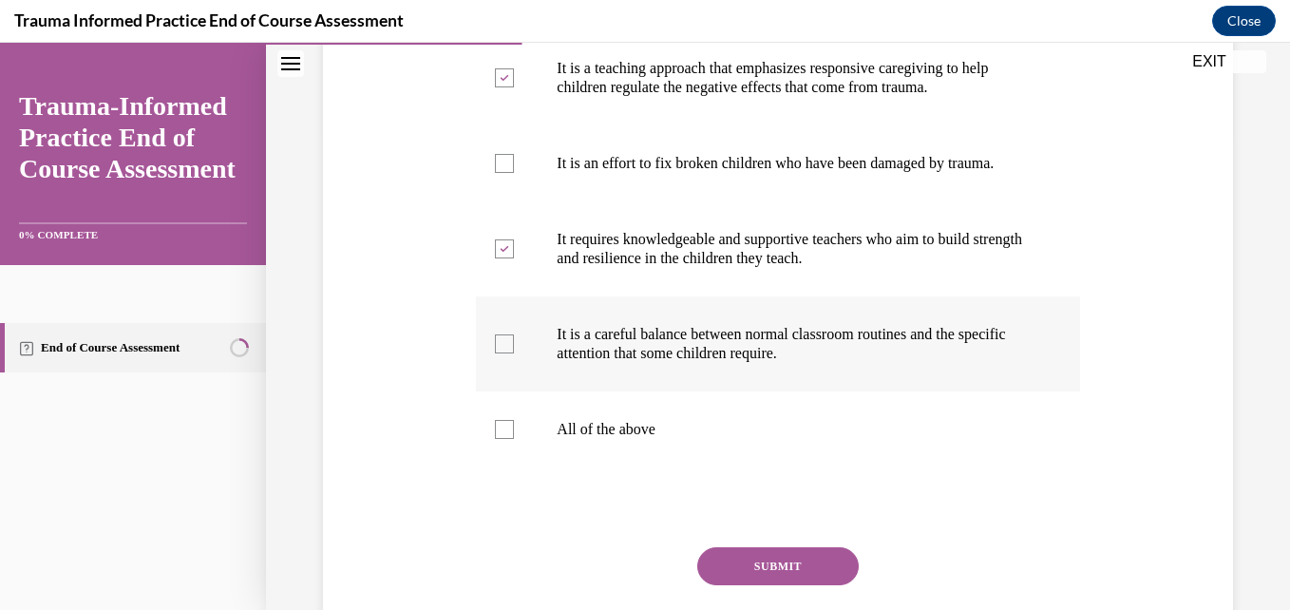
checkbox input "true"
click at [736, 584] on button "SUBMIT" at bounding box center [778, 566] width 162 height 38
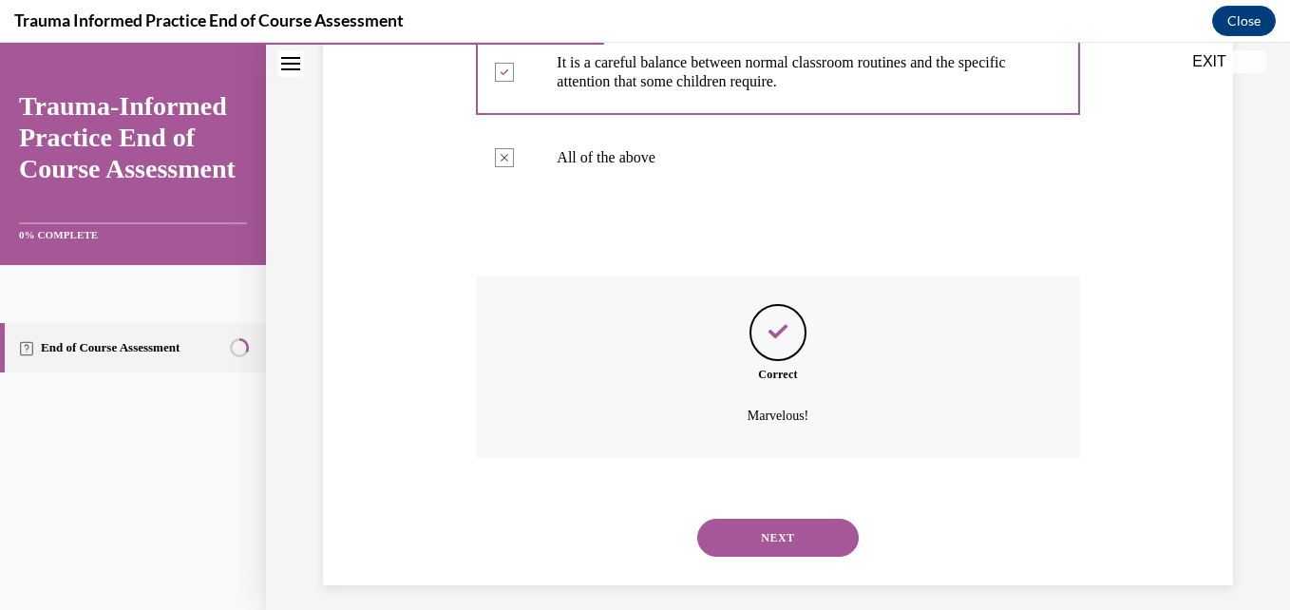
scroll to position [779, 0]
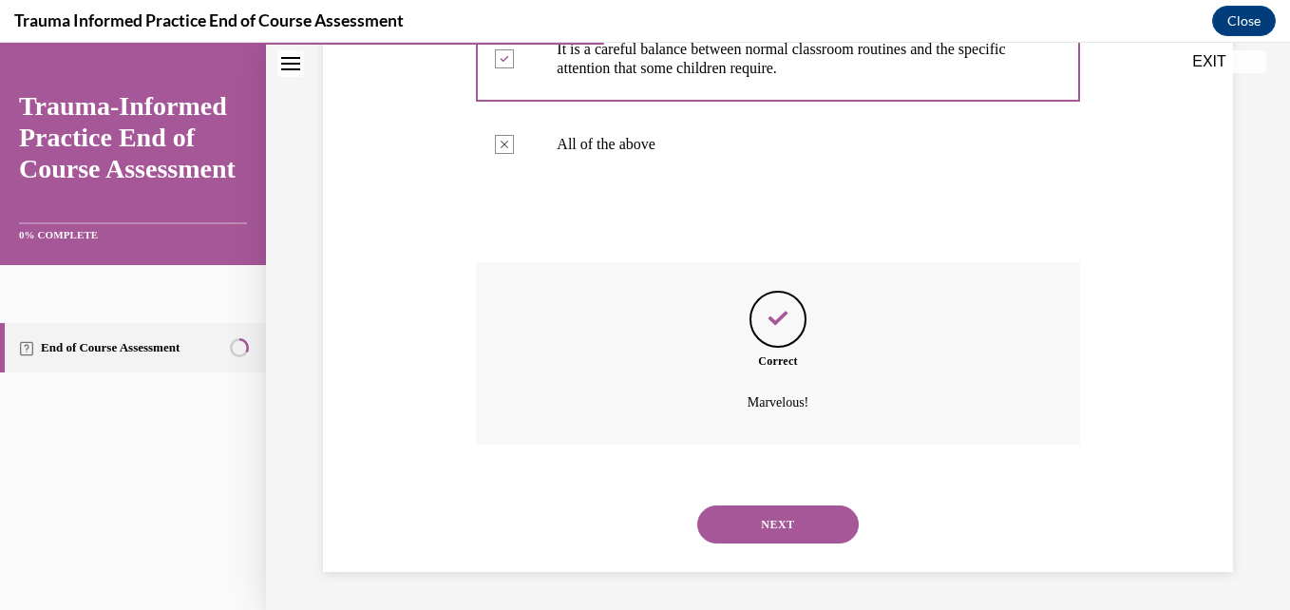
click at [728, 513] on button "NEXT" at bounding box center [778, 525] width 162 height 38
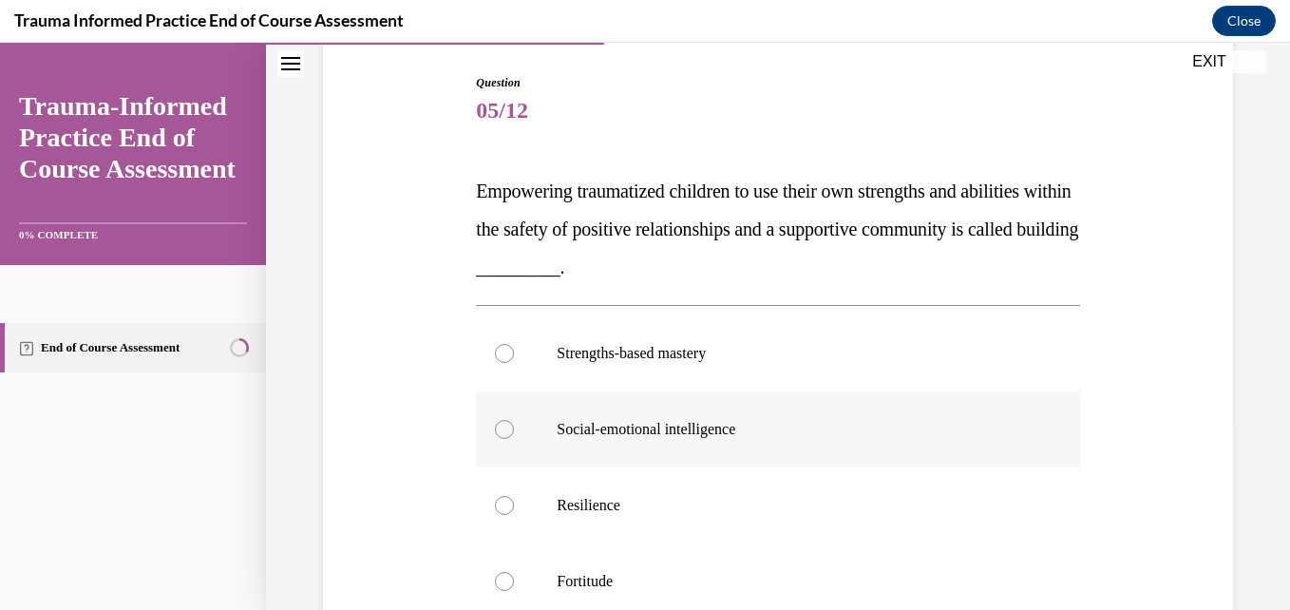
scroll to position [285, 0]
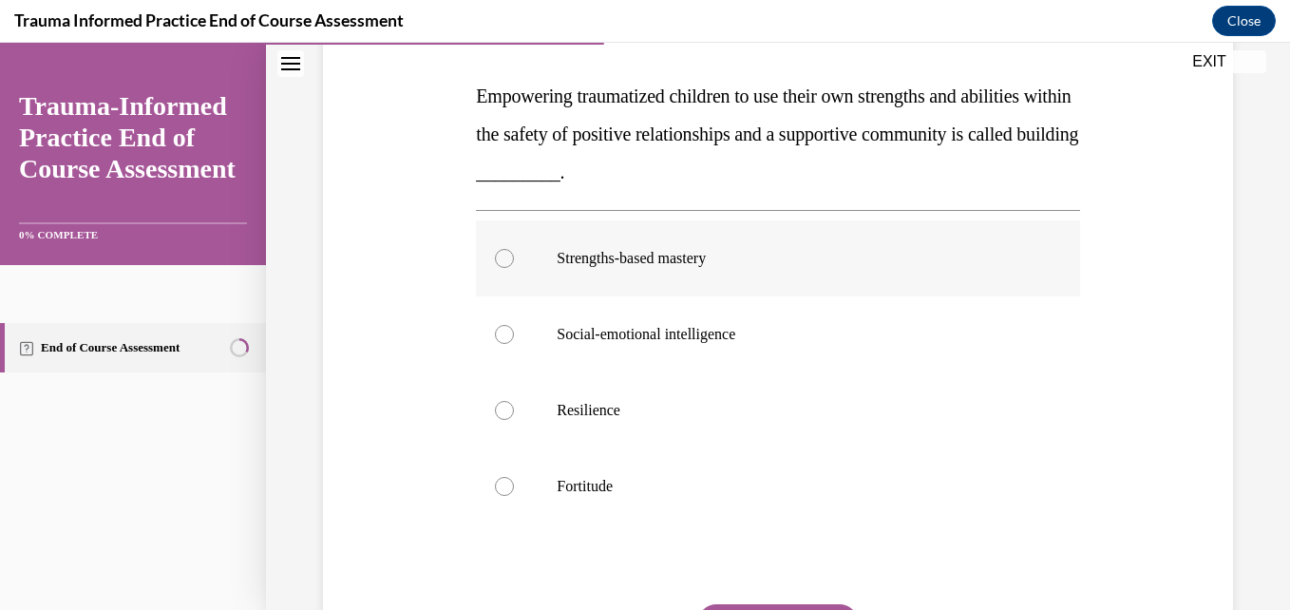
click at [504, 254] on div at bounding box center [504, 258] width 19 height 19
click at [504, 254] on input "Strengths-based mastery" at bounding box center [504, 258] width 19 height 19
radio input "true"
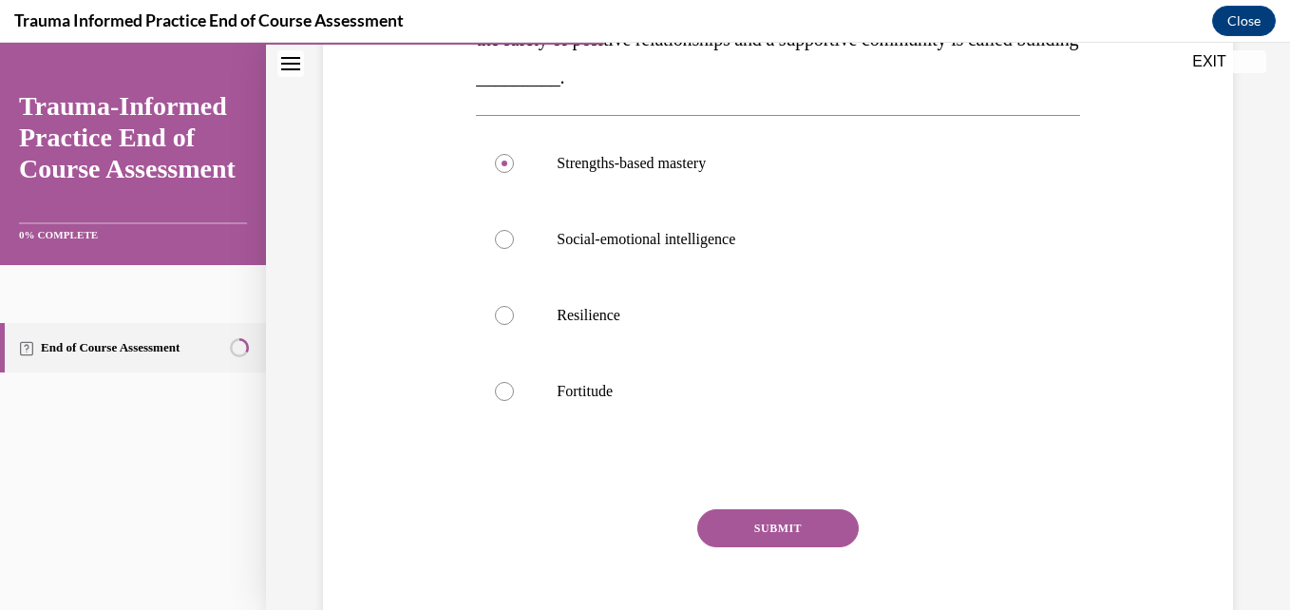
click at [773, 539] on button "SUBMIT" at bounding box center [778, 528] width 162 height 38
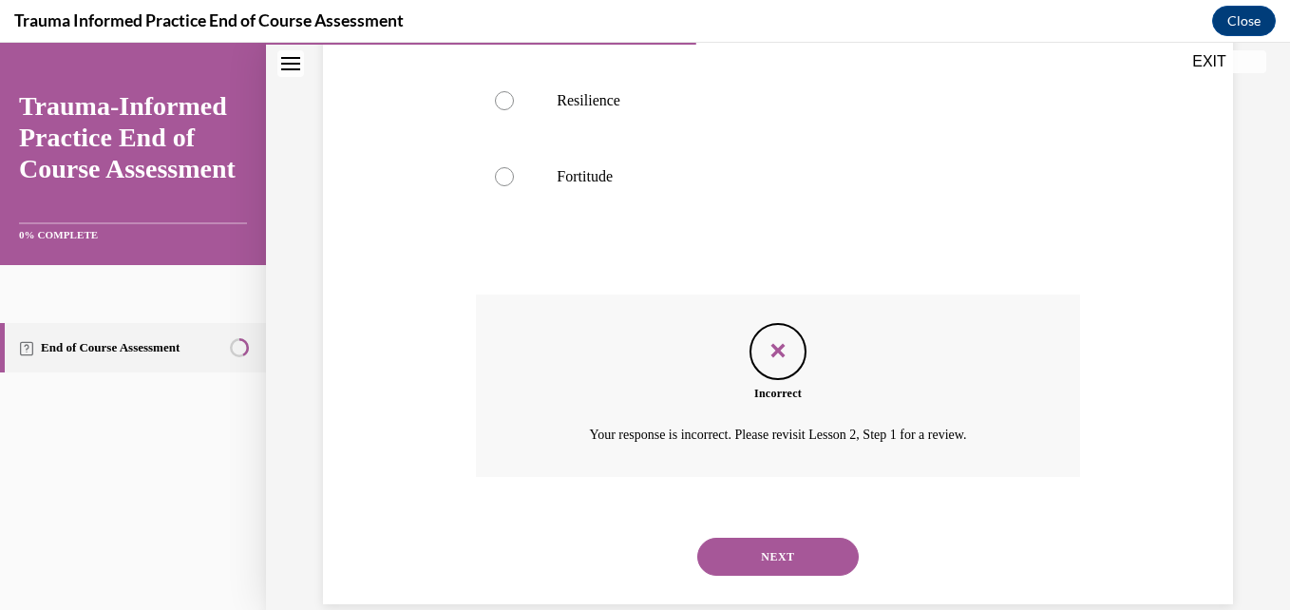
scroll to position [627, 0]
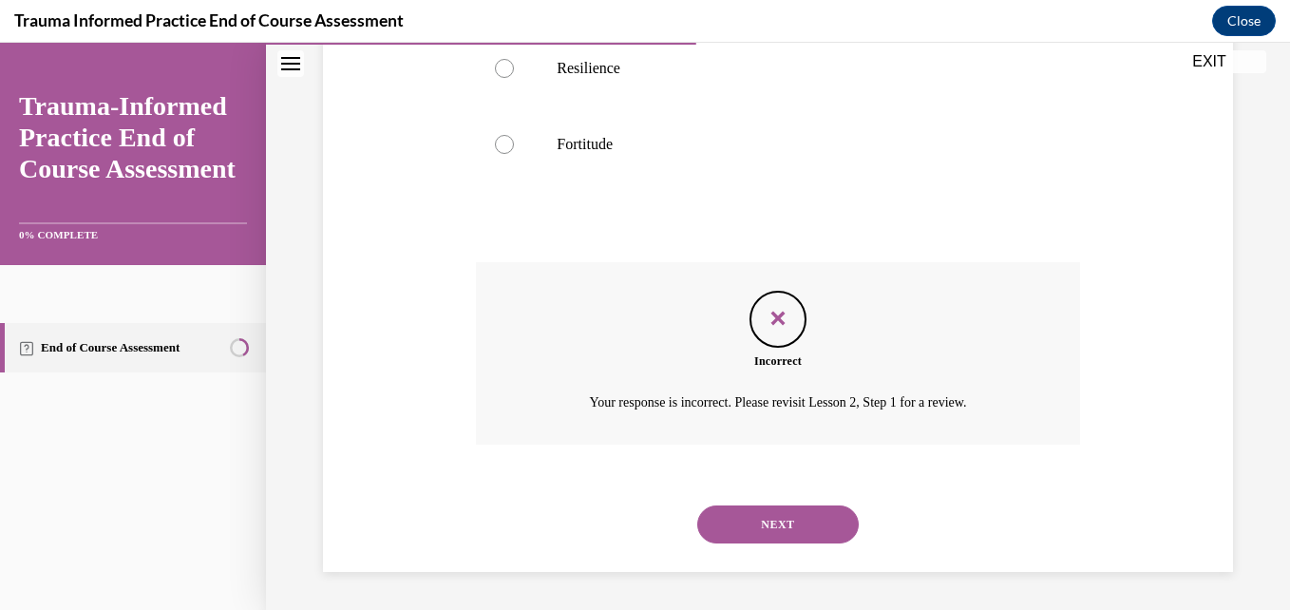
click at [754, 532] on button "NEXT" at bounding box center [778, 525] width 162 height 38
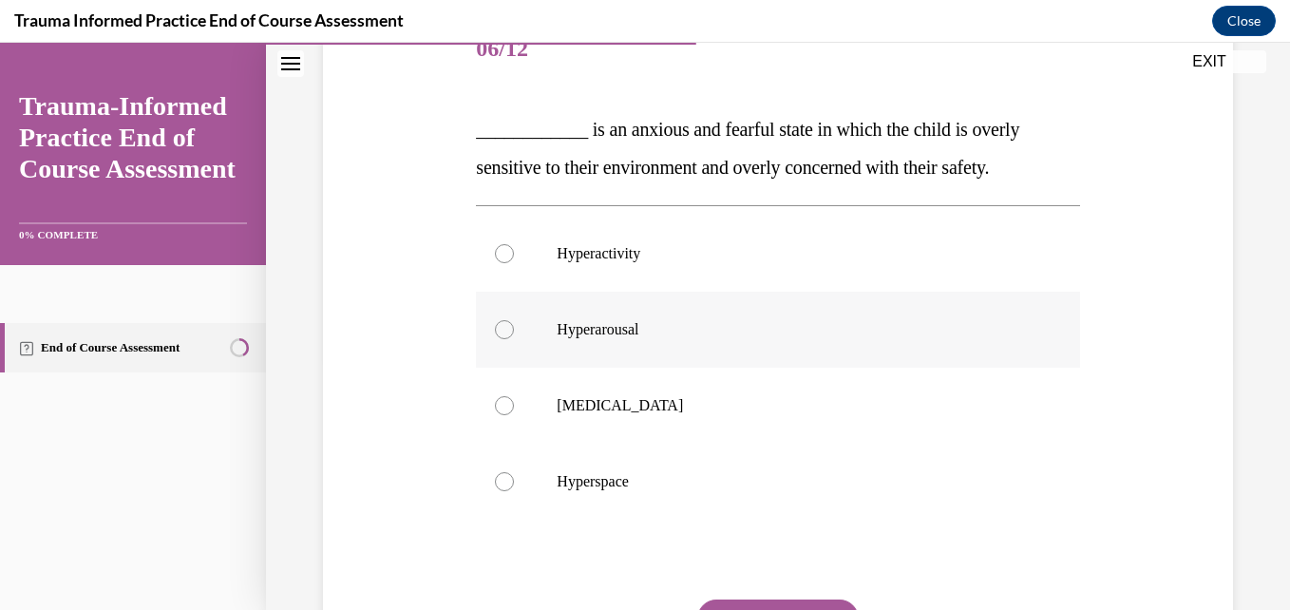
scroll to position [285, 0]
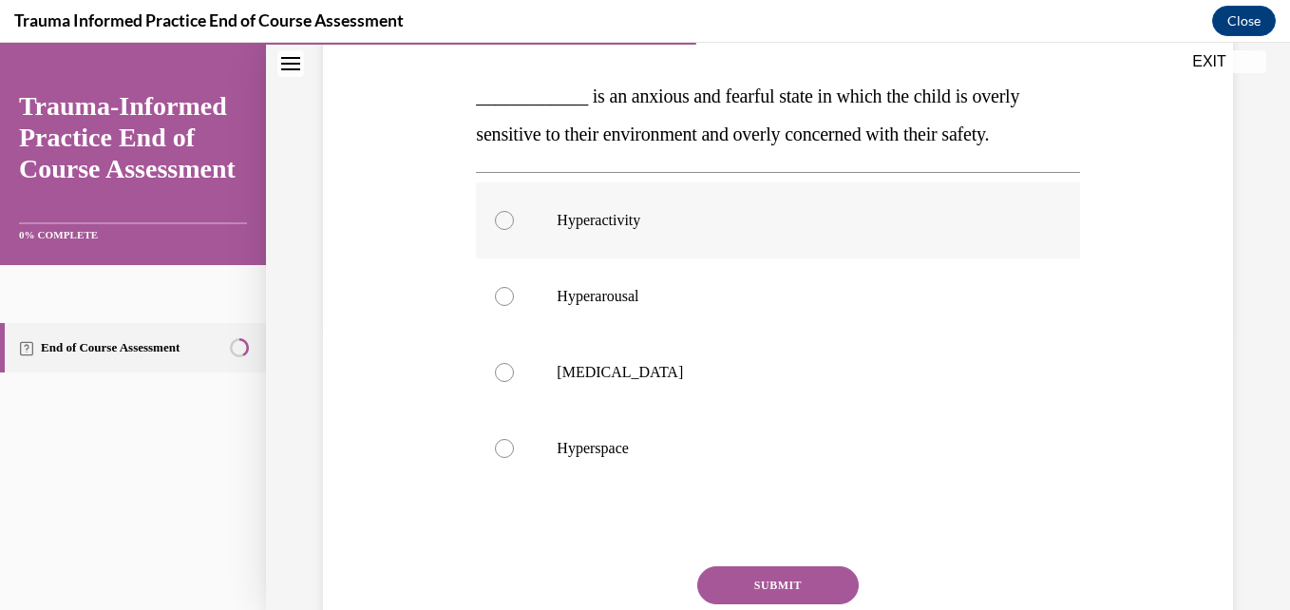
click at [499, 219] on div at bounding box center [504, 220] width 19 height 19
click at [499, 219] on input "Hyperactivity" at bounding box center [504, 220] width 19 height 19
radio input "true"
click at [497, 305] on label "Hyperarousal" at bounding box center [777, 296] width 603 height 76
click at [497, 305] on input "Hyperarousal" at bounding box center [504, 296] width 19 height 19
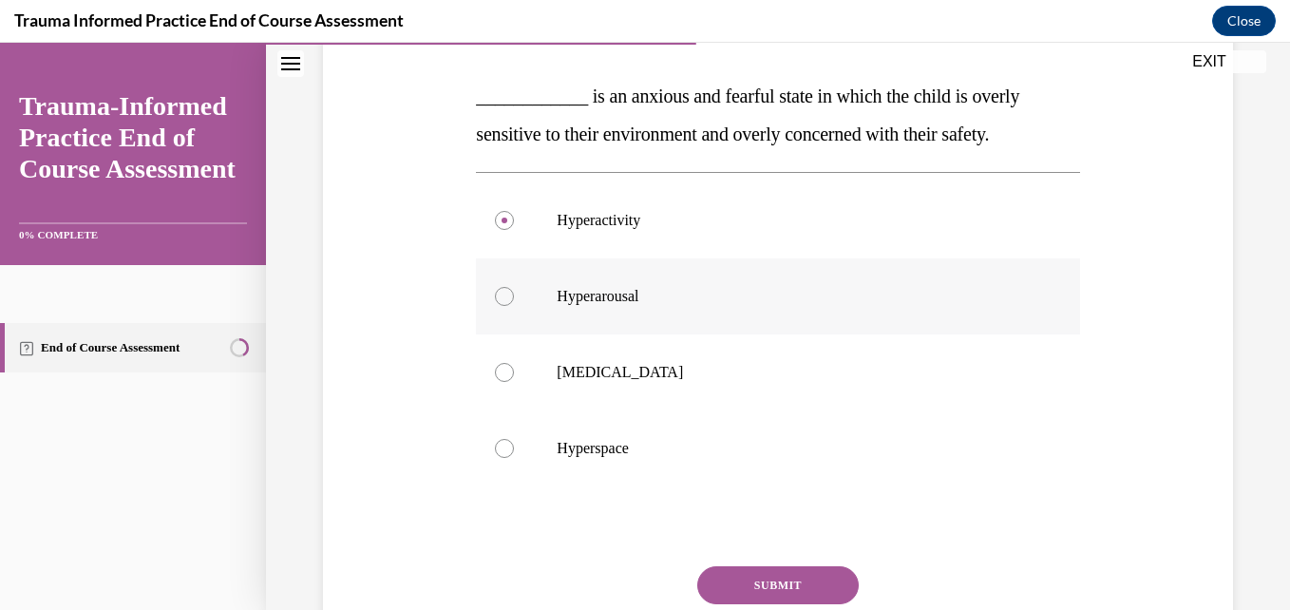
radio input "true"
click at [796, 572] on button "SUBMIT" at bounding box center [778, 585] width 162 height 38
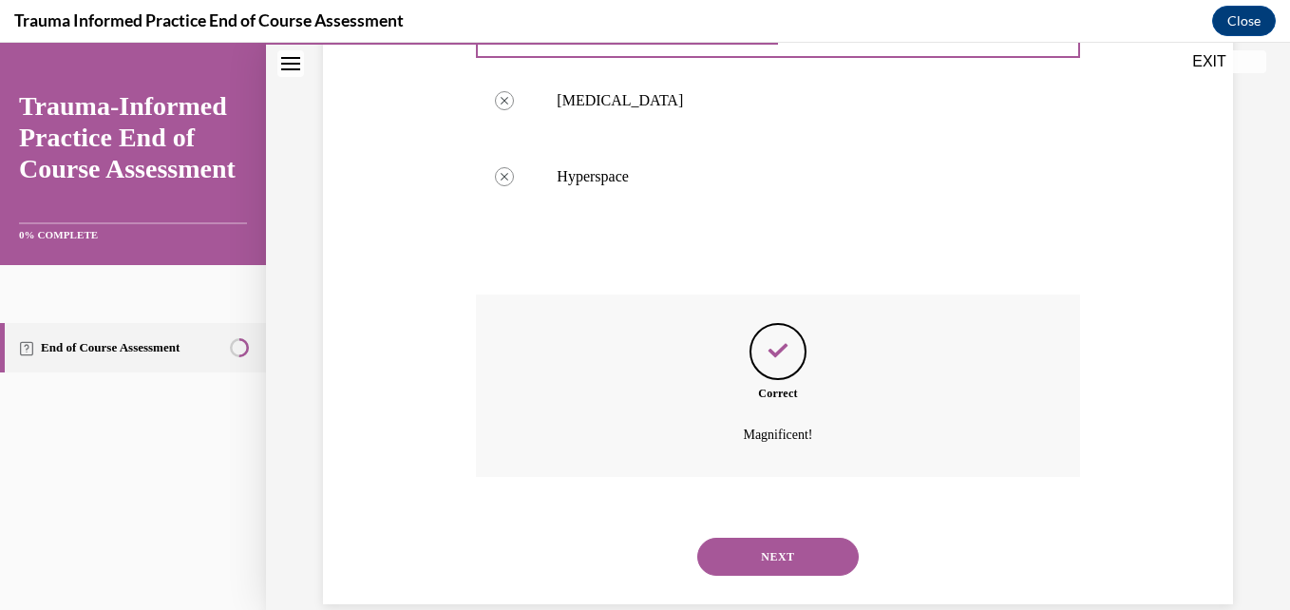
scroll to position [589, 0]
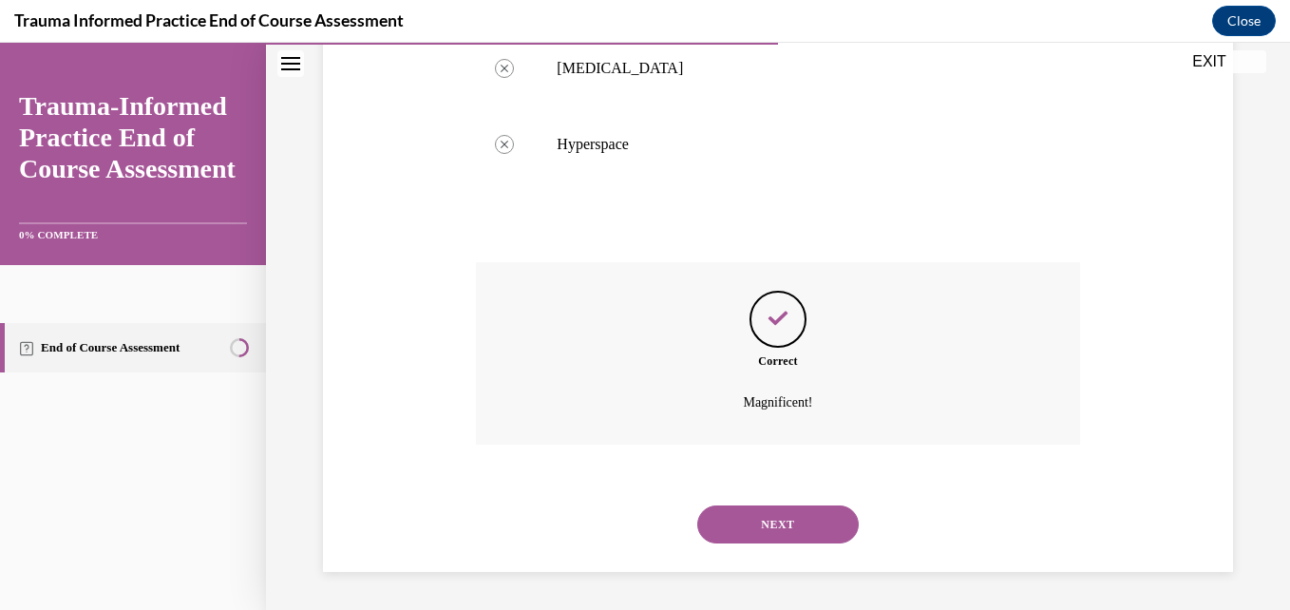
click at [788, 522] on button "NEXT" at bounding box center [778, 525] width 162 height 38
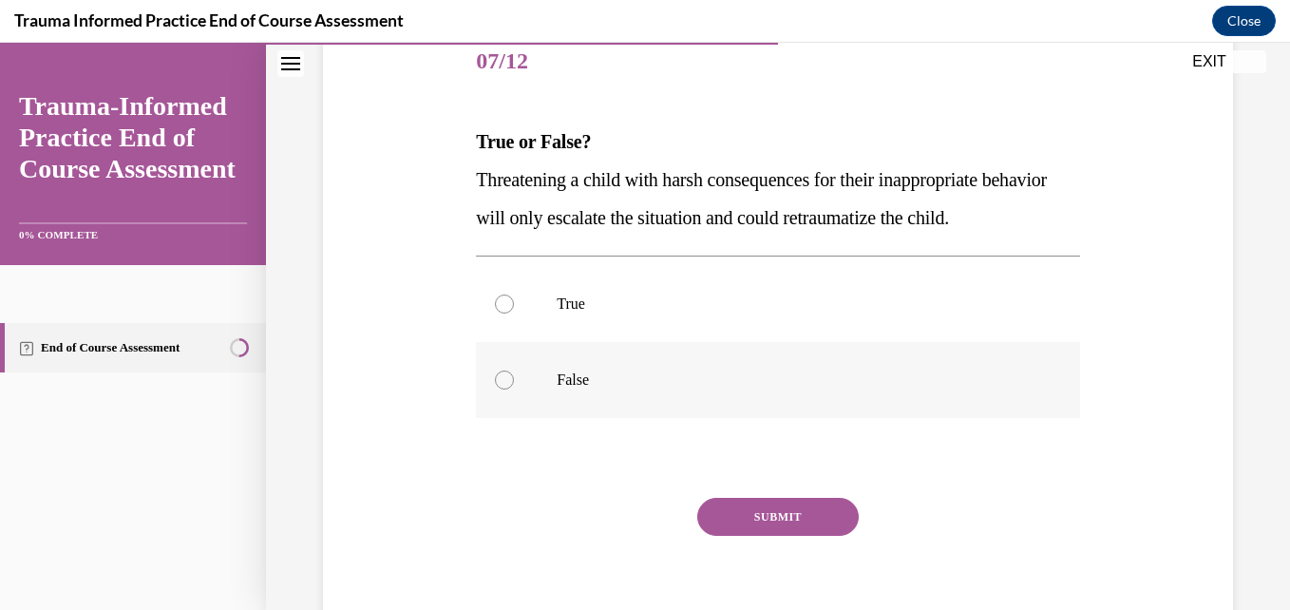
scroll to position [285, 0]
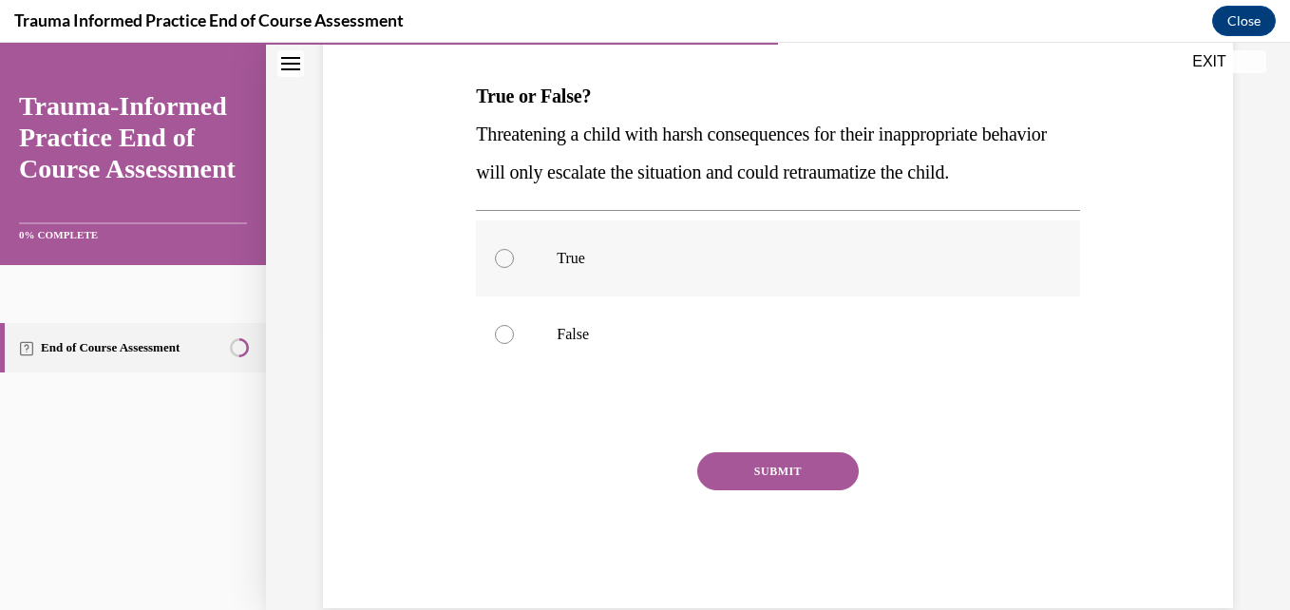
click at [505, 268] on div at bounding box center [504, 258] width 19 height 19
click at [505, 268] on input "True" at bounding box center [504, 258] width 19 height 19
radio input "true"
click at [775, 490] on button "SUBMIT" at bounding box center [778, 471] width 162 height 38
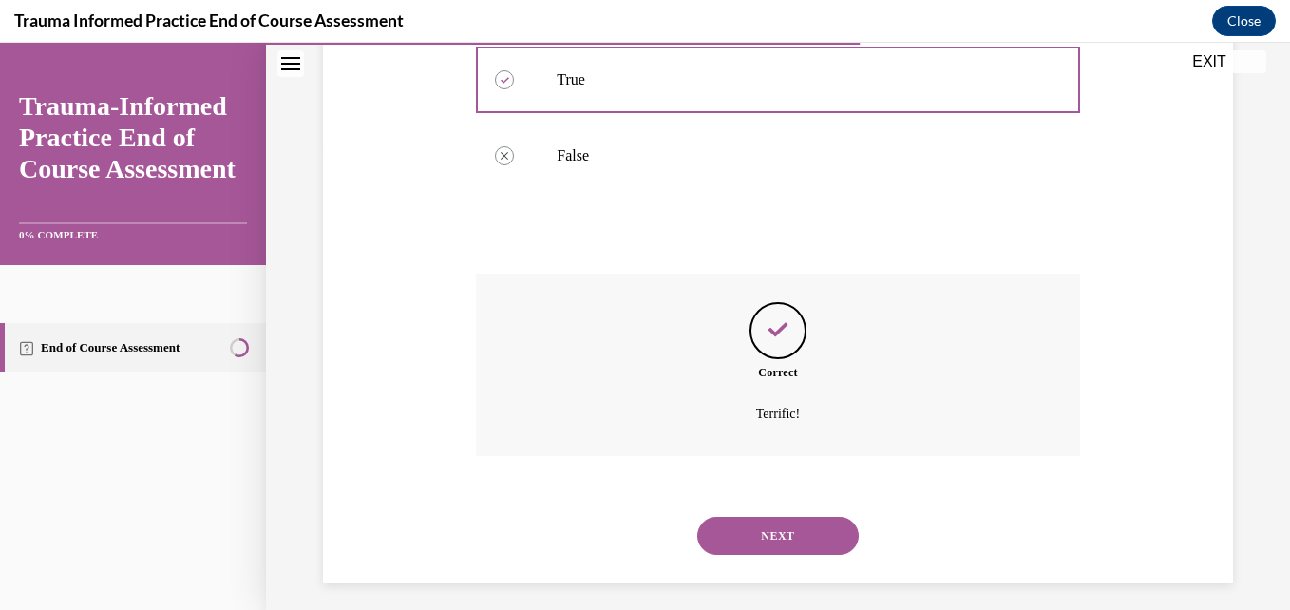
scroll to position [513, 0]
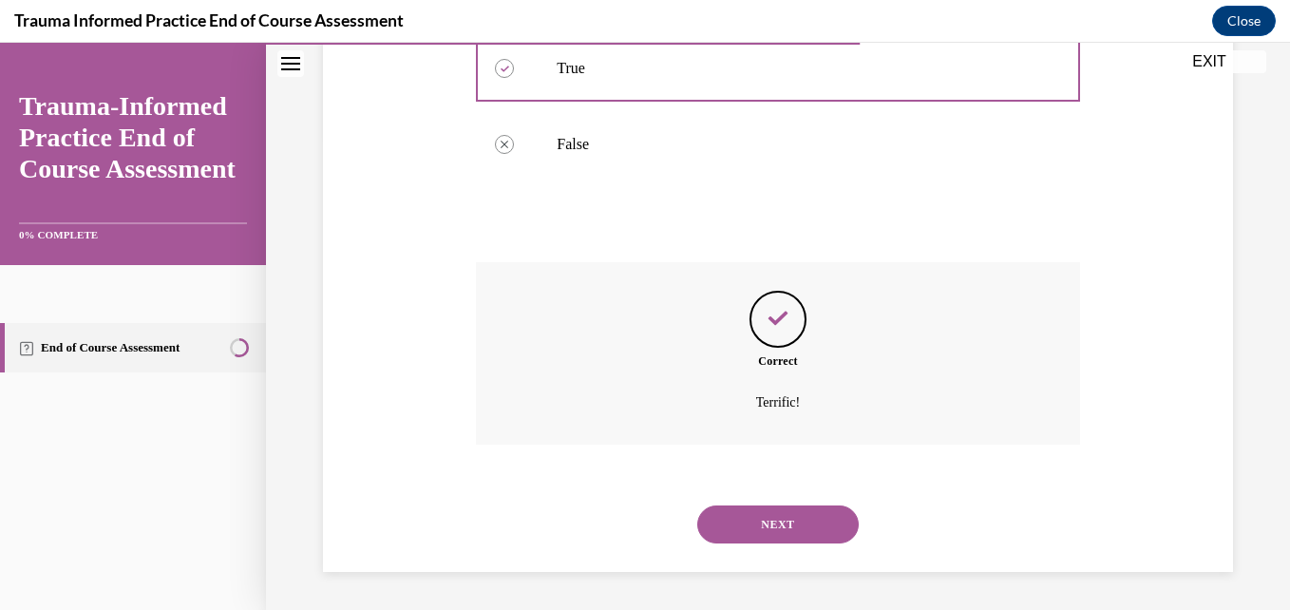
click at [754, 523] on button "NEXT" at bounding box center [778, 525] width 162 height 38
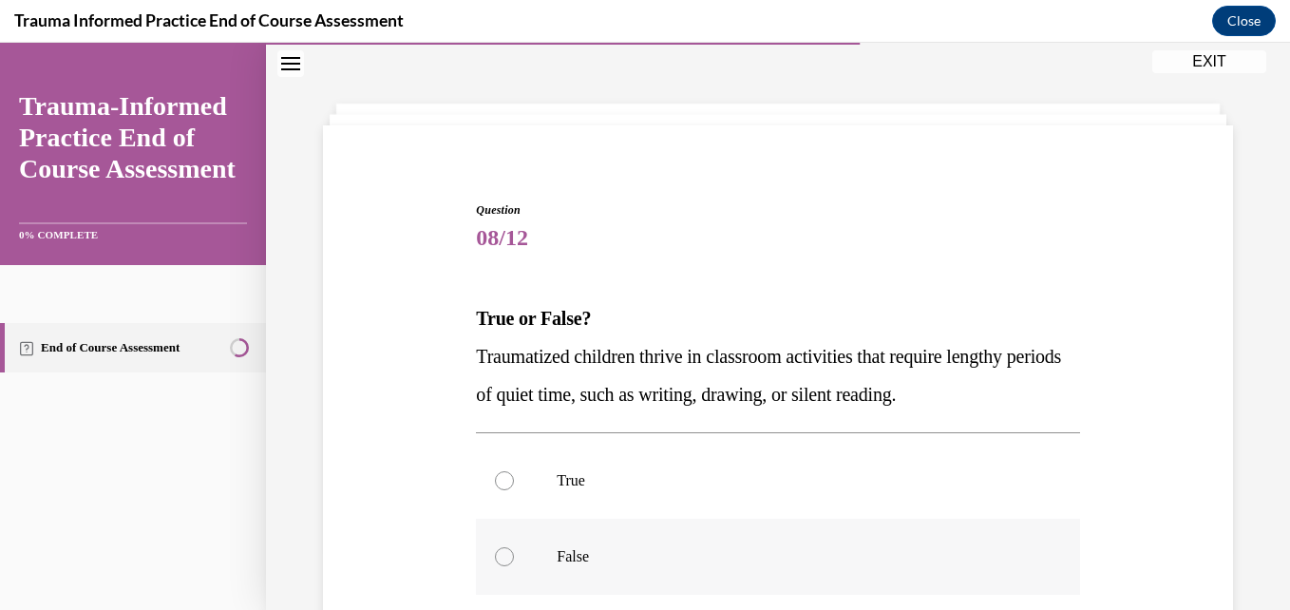
scroll to position [95, 0]
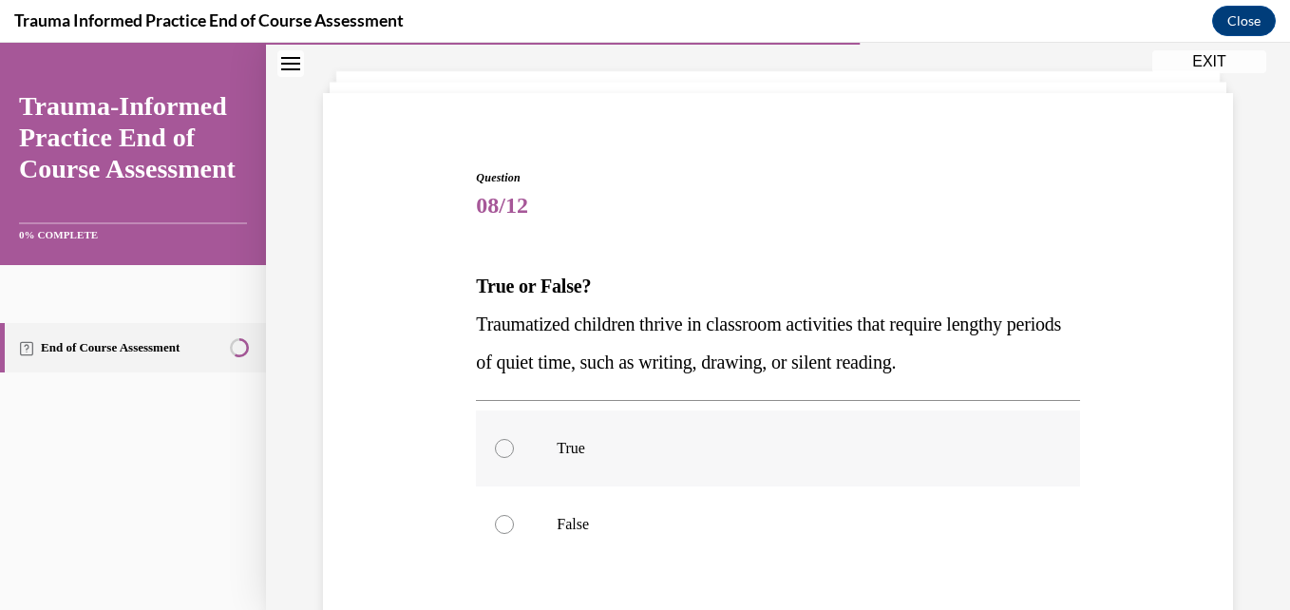
click at [499, 443] on div at bounding box center [504, 448] width 19 height 19
click at [499, 443] on input "True" at bounding box center [504, 448] width 19 height 19
radio input "true"
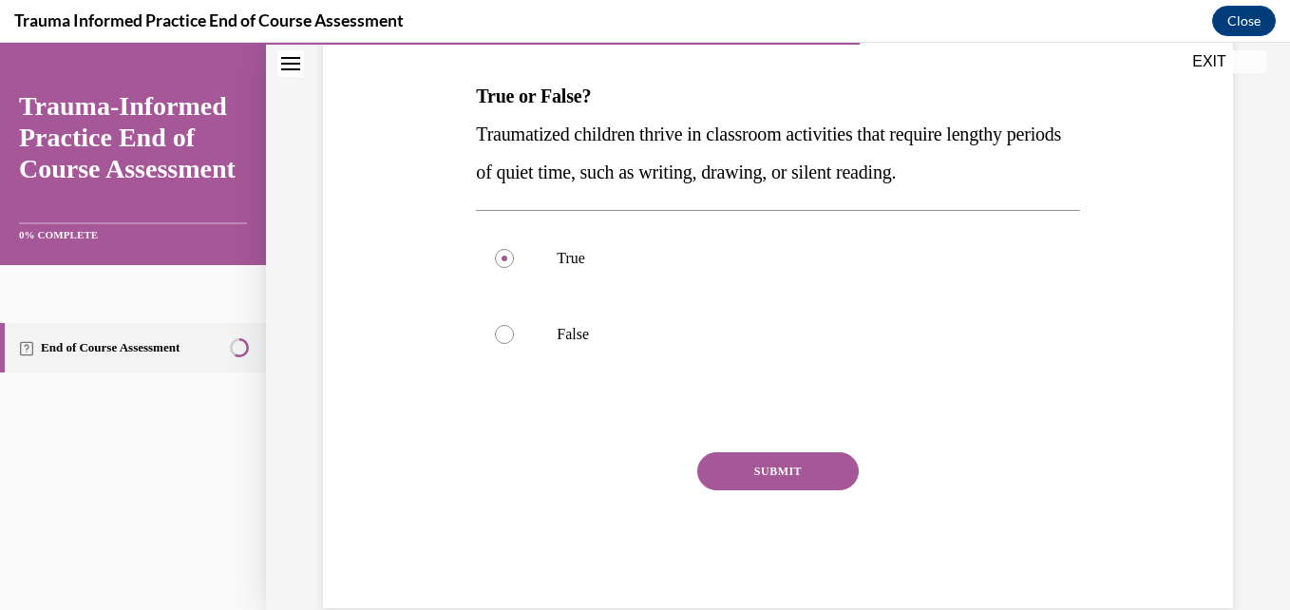
click at [764, 479] on button "SUBMIT" at bounding box center [778, 471] width 162 height 38
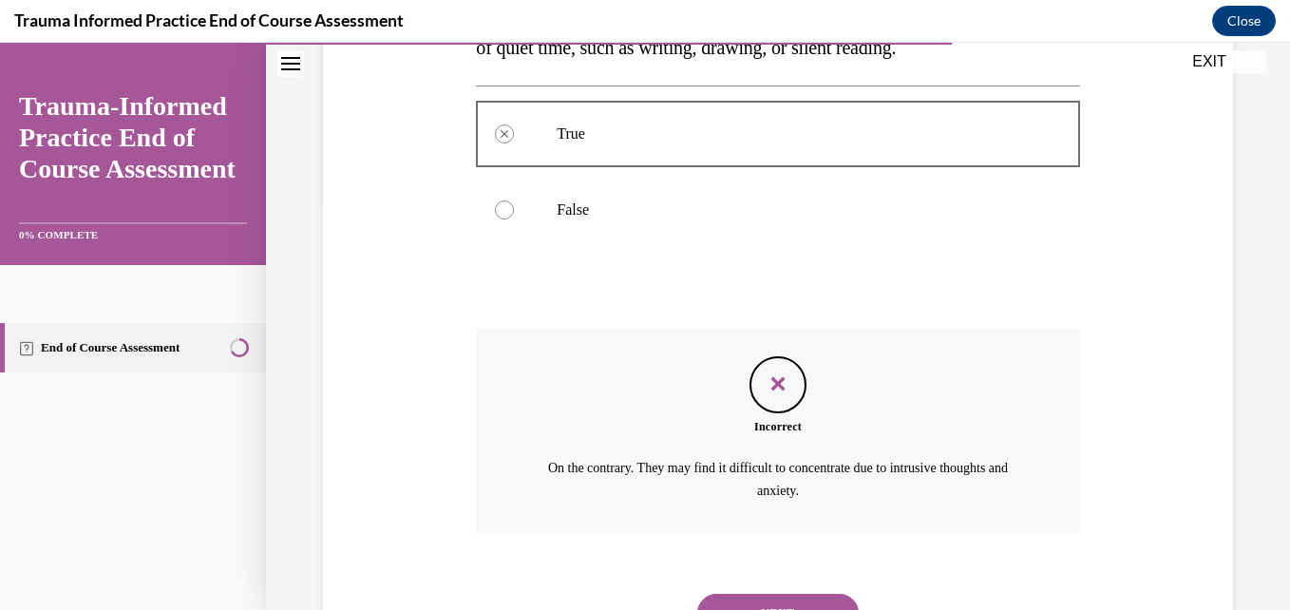
scroll to position [498, 0]
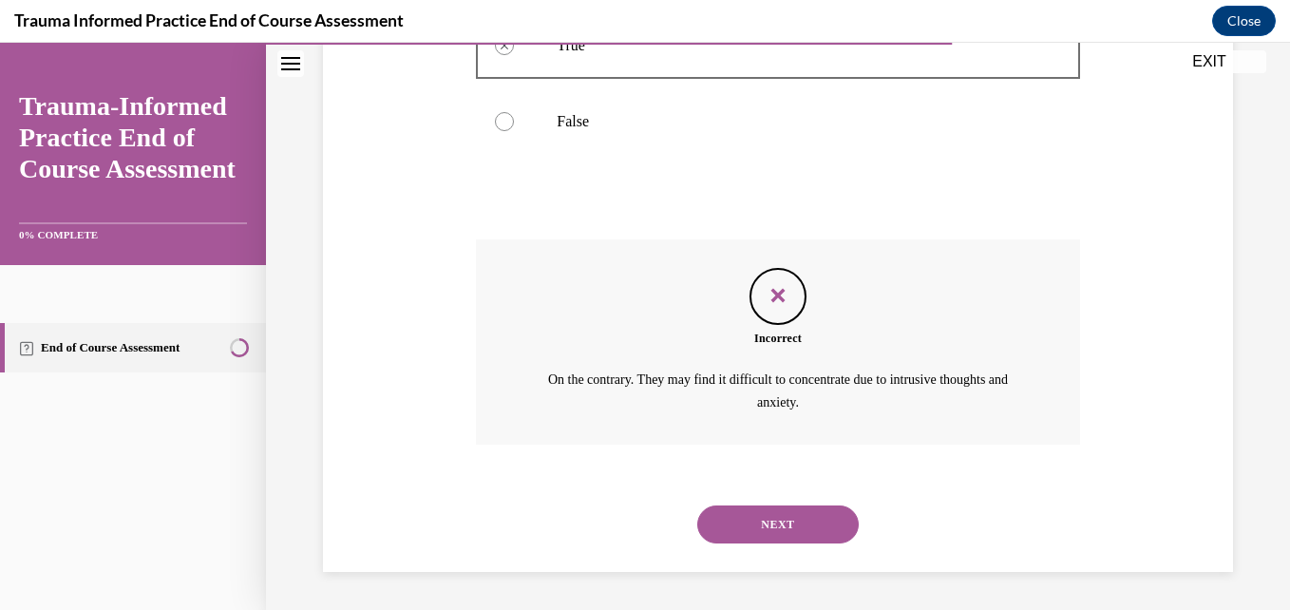
click at [748, 530] on button "NEXT" at bounding box center [778, 525] width 162 height 38
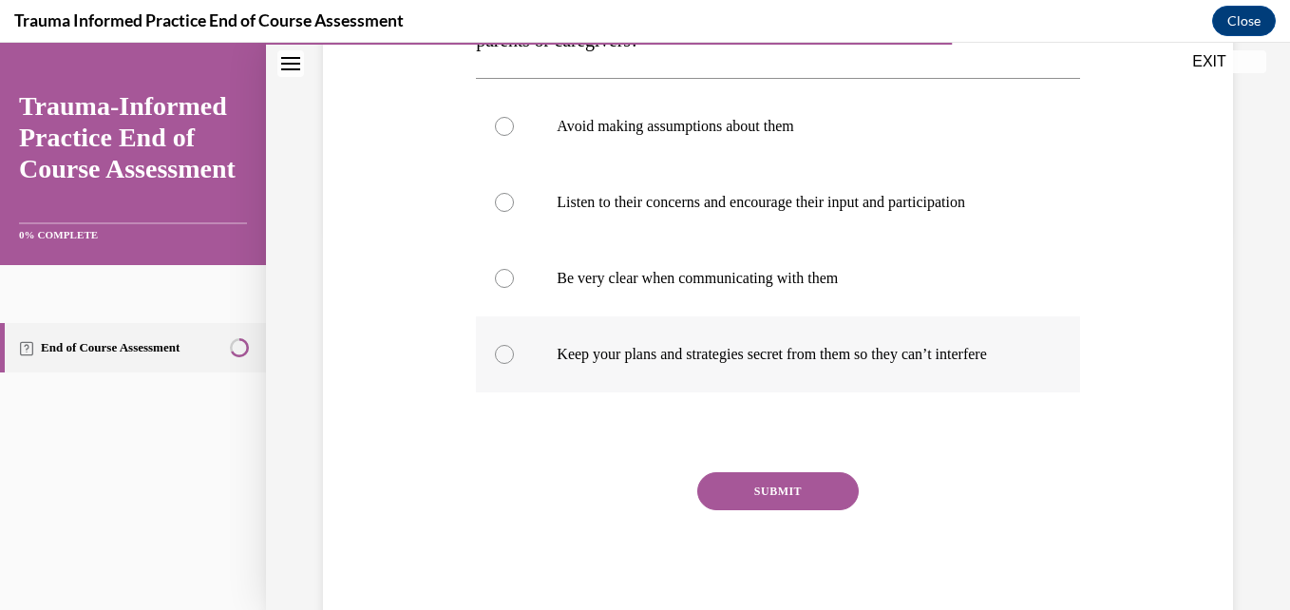
scroll to position [380, 0]
click at [508, 360] on div at bounding box center [504, 353] width 19 height 19
click at [508, 360] on input "Keep your plans and strategies secret from them so they can’t interfere" at bounding box center [504, 353] width 19 height 19
radio input "true"
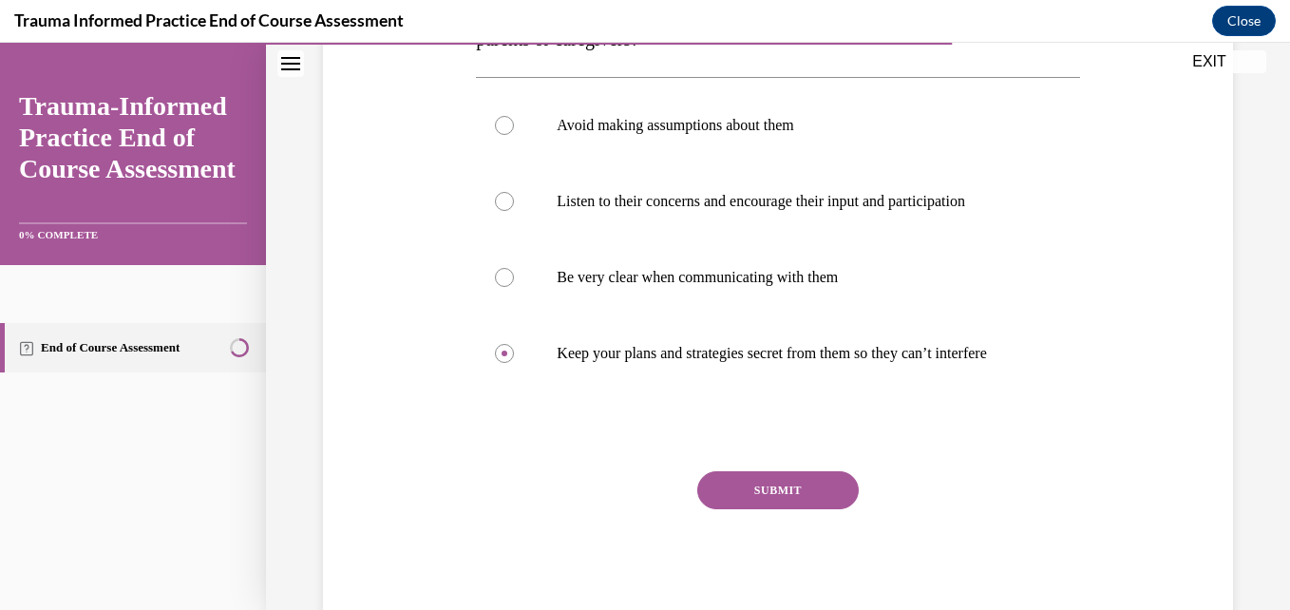
click at [749, 509] on button "SUBMIT" at bounding box center [778, 490] width 162 height 38
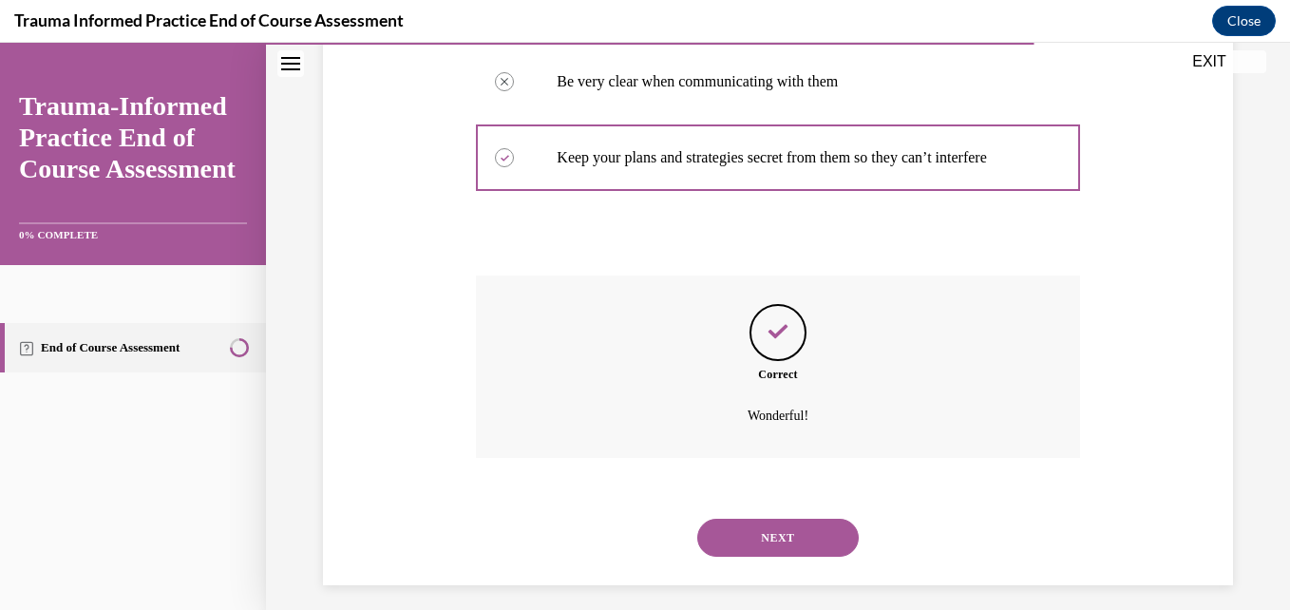
scroll to position [608, 0]
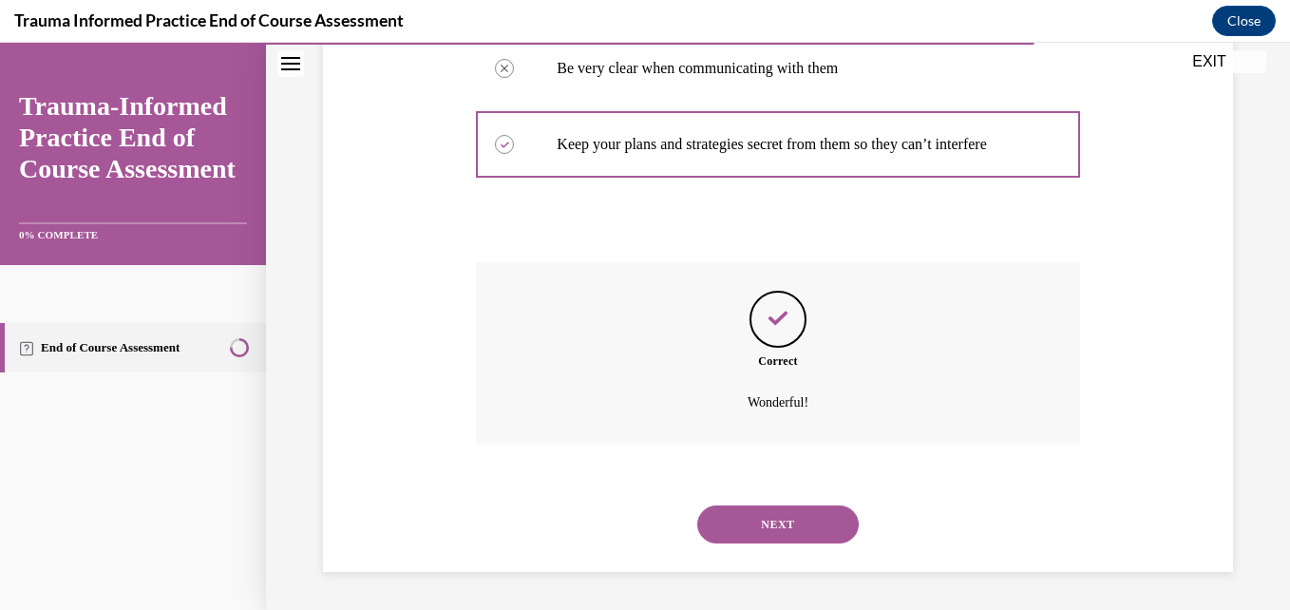
click at [735, 534] on button "NEXT" at bounding box center [778, 525] width 162 height 38
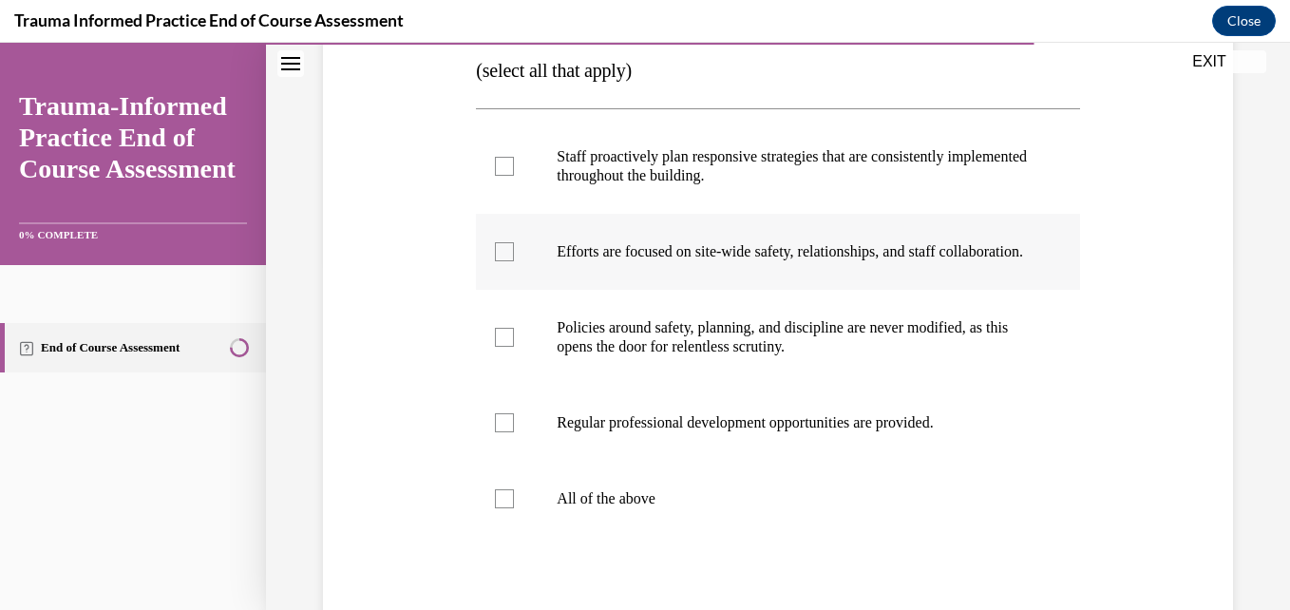
scroll to position [380, 0]
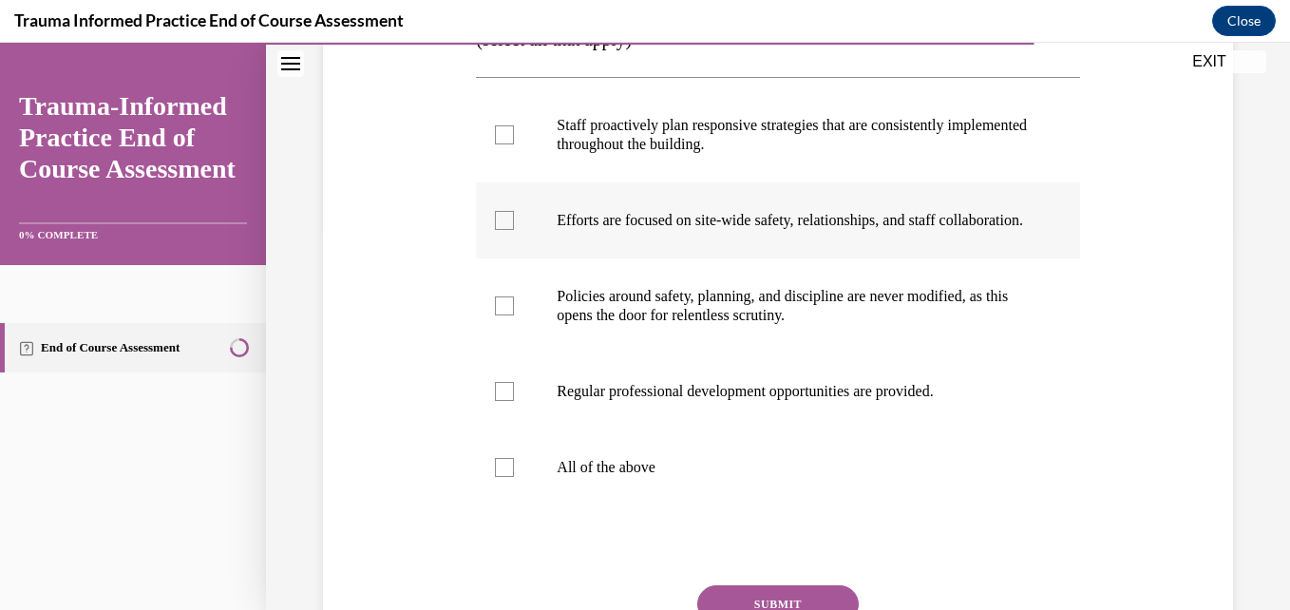
click at [506, 227] on div at bounding box center [504, 220] width 19 height 19
click at [506, 227] on input "Efforts are focused on site-wide safety, relationships, and staff collaboration." at bounding box center [504, 220] width 19 height 19
checkbox input "true"
click at [511, 487] on label "All of the above" at bounding box center [777, 467] width 603 height 76
click at [511, 477] on input "All of the above" at bounding box center [504, 467] width 19 height 19
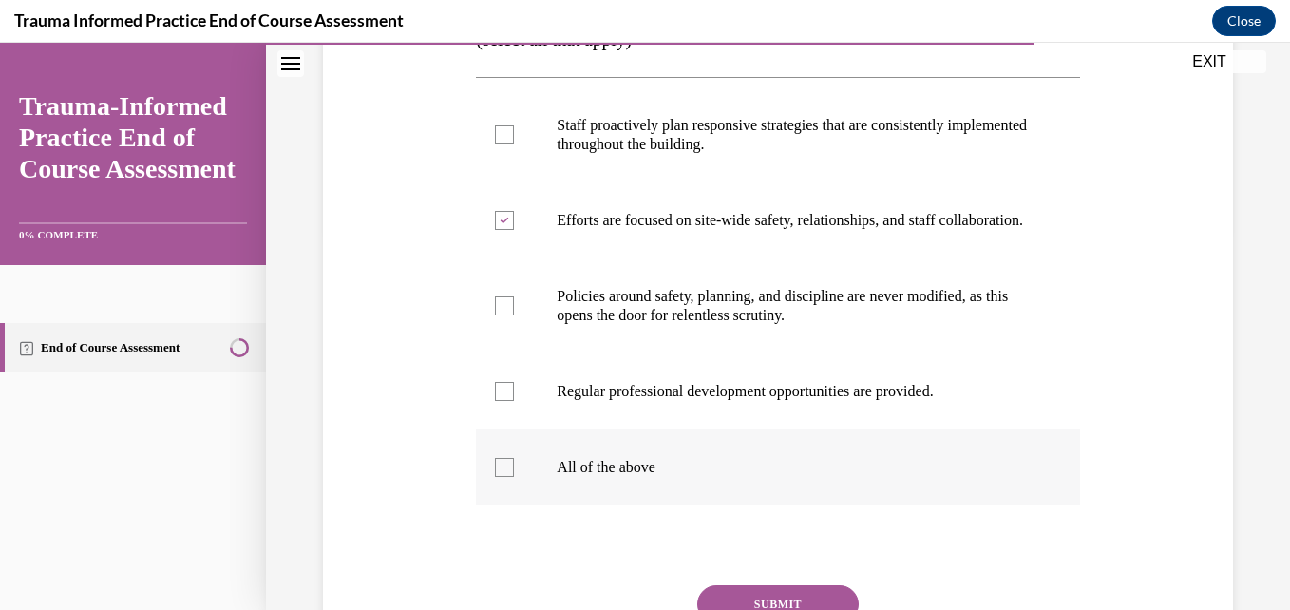
checkbox input "true"
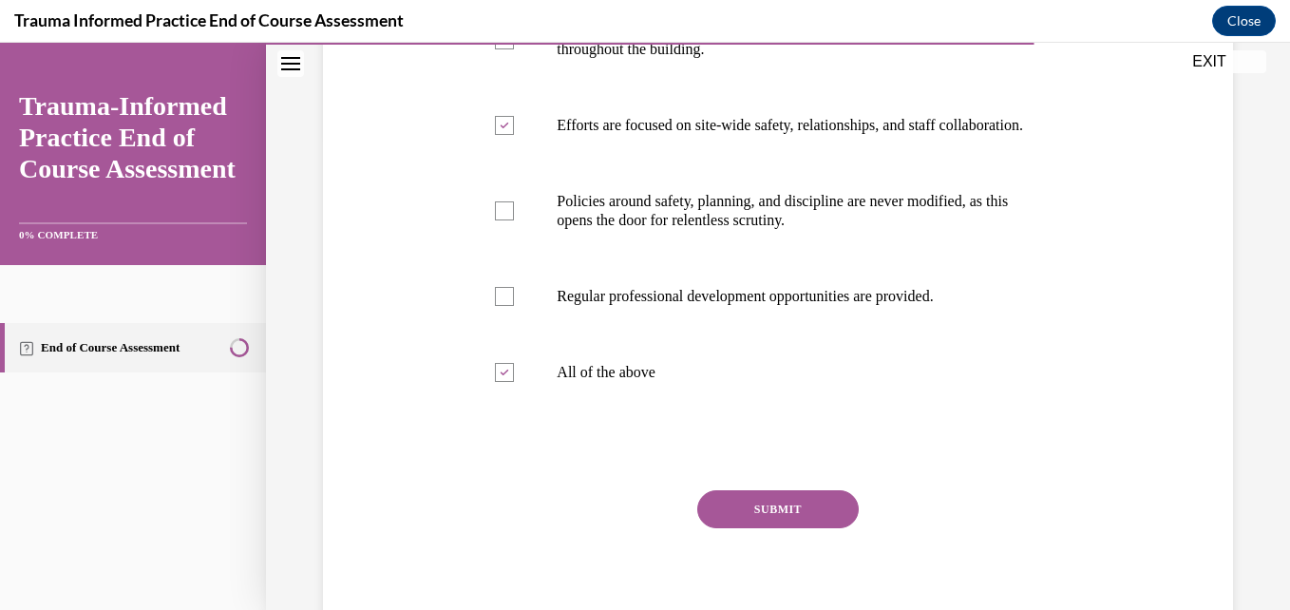
scroll to position [568, 0]
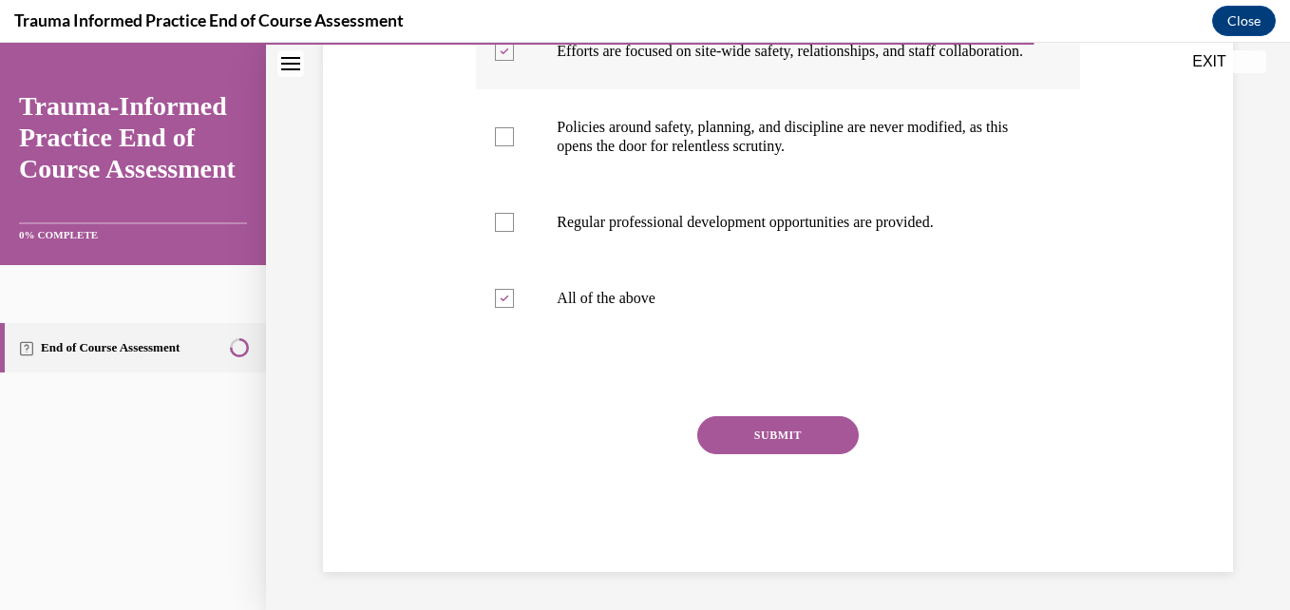
click at [499, 53] on label "Efforts are focused on site-wide safety, relationships, and staff collaboration." at bounding box center [777, 51] width 603 height 76
click at [499, 53] on input "Efforts are focused on site-wide safety, relationships, and staff collaboration." at bounding box center [504, 51] width 19 height 19
checkbox input "false"
click at [793, 444] on button "SUBMIT" at bounding box center [778, 435] width 162 height 38
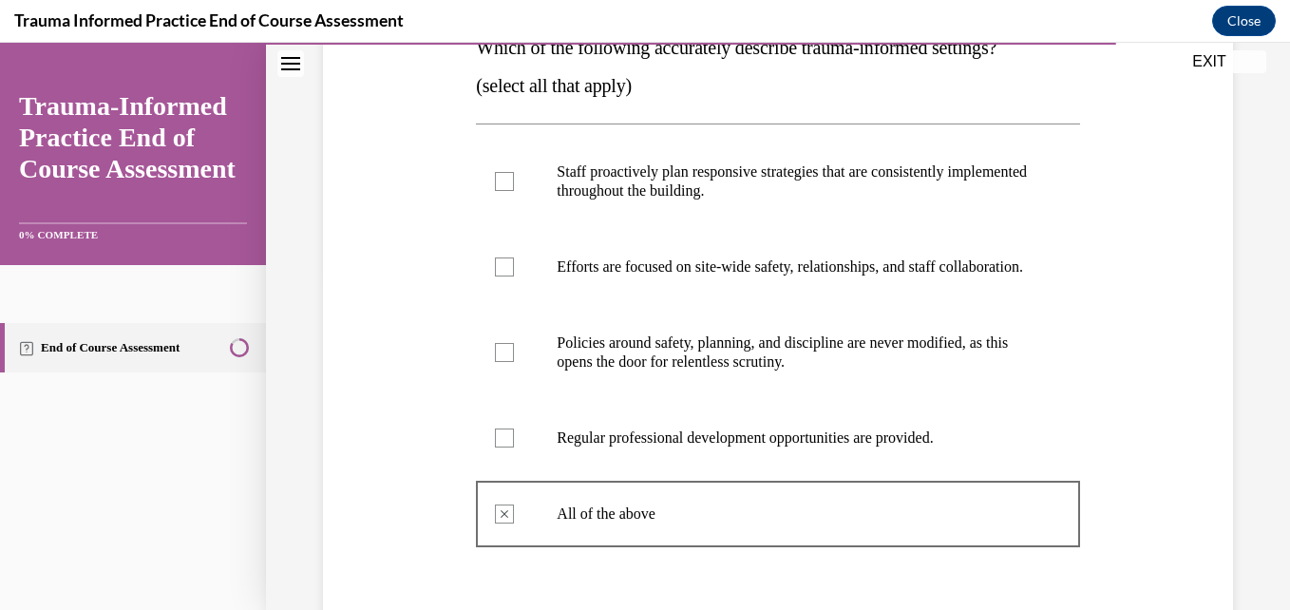
scroll to position [365, 0]
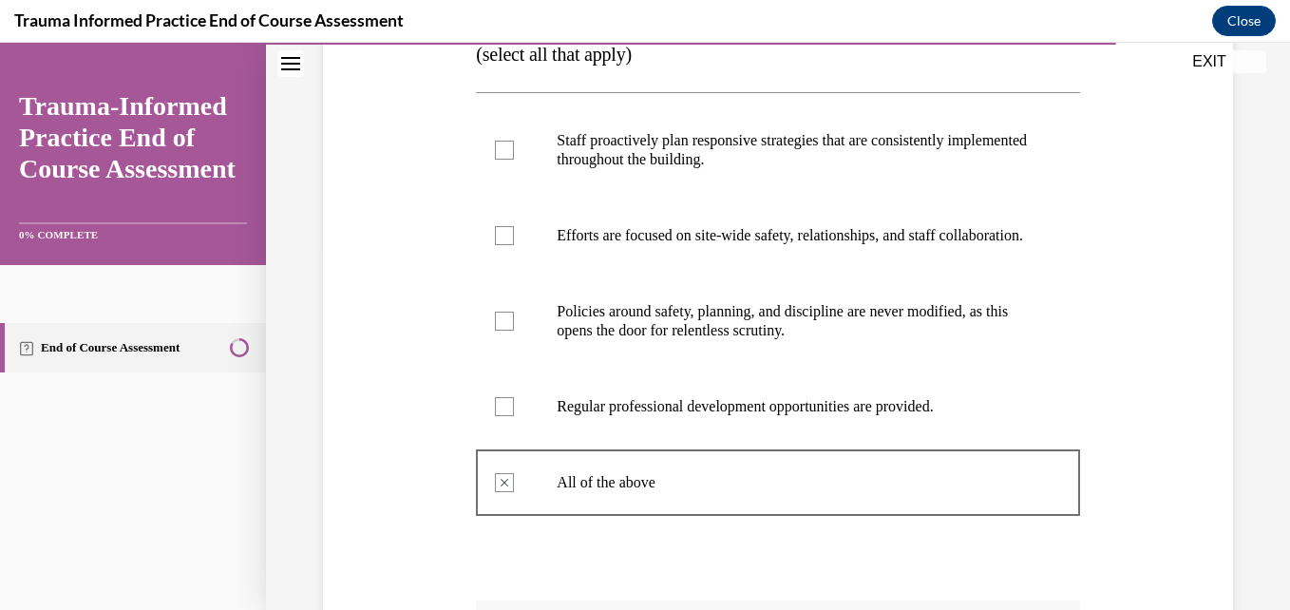
click at [500, 331] on div at bounding box center [504, 321] width 19 height 19
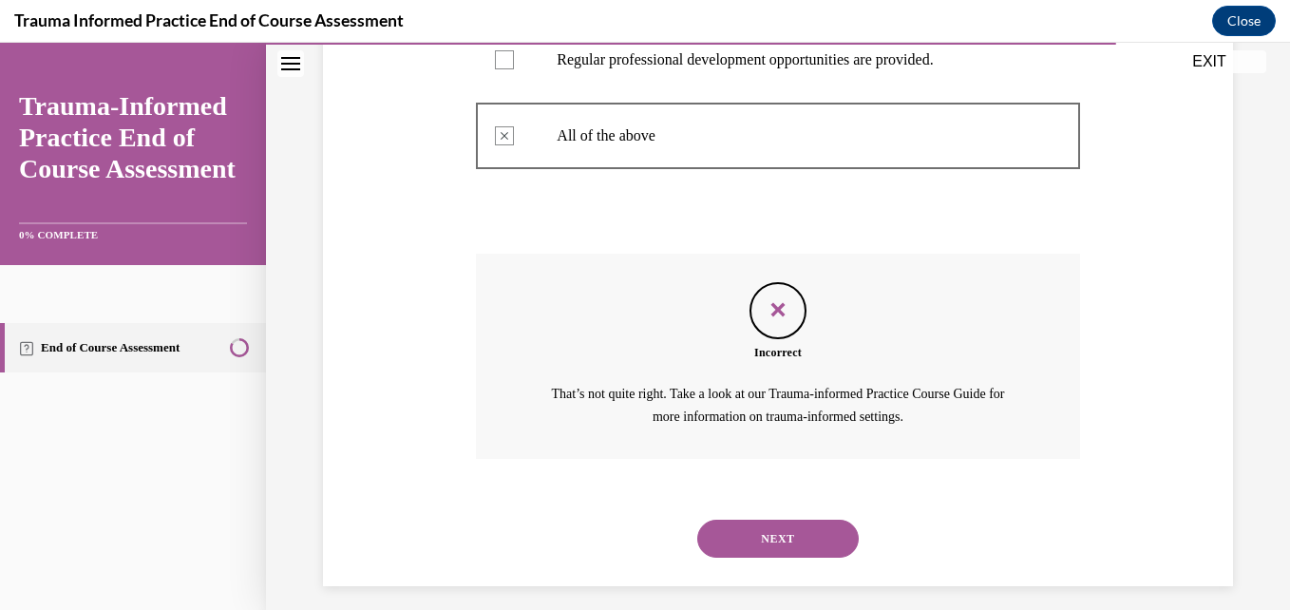
scroll to position [745, 0]
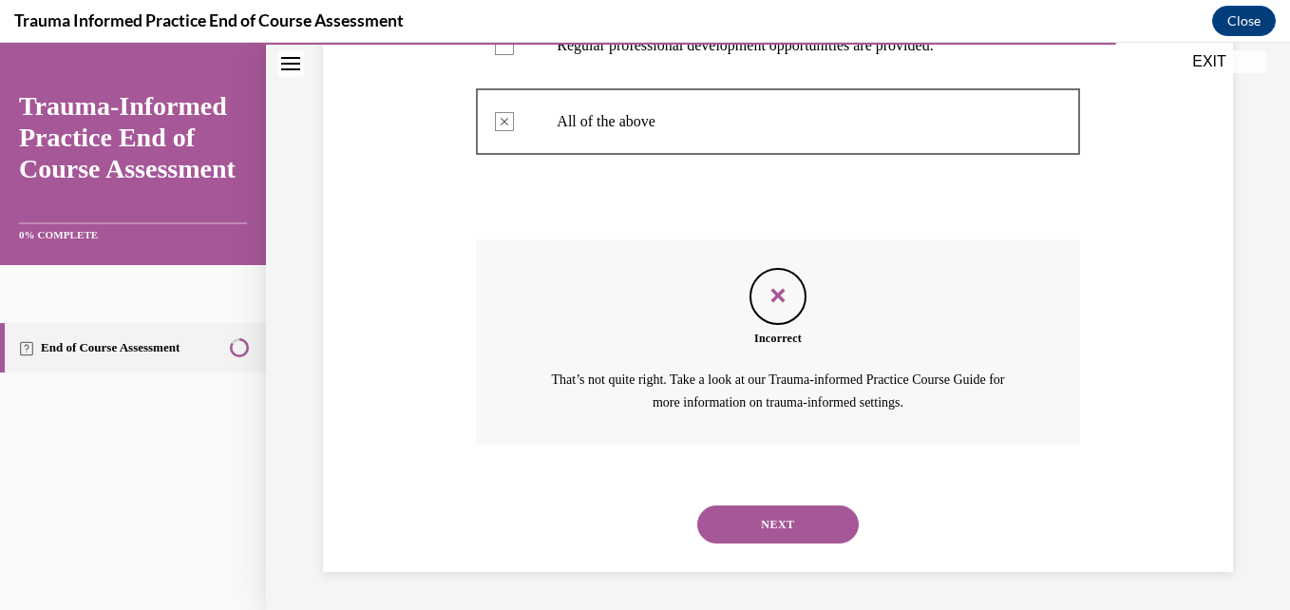
click at [757, 525] on button "NEXT" at bounding box center [778, 525] width 162 height 38
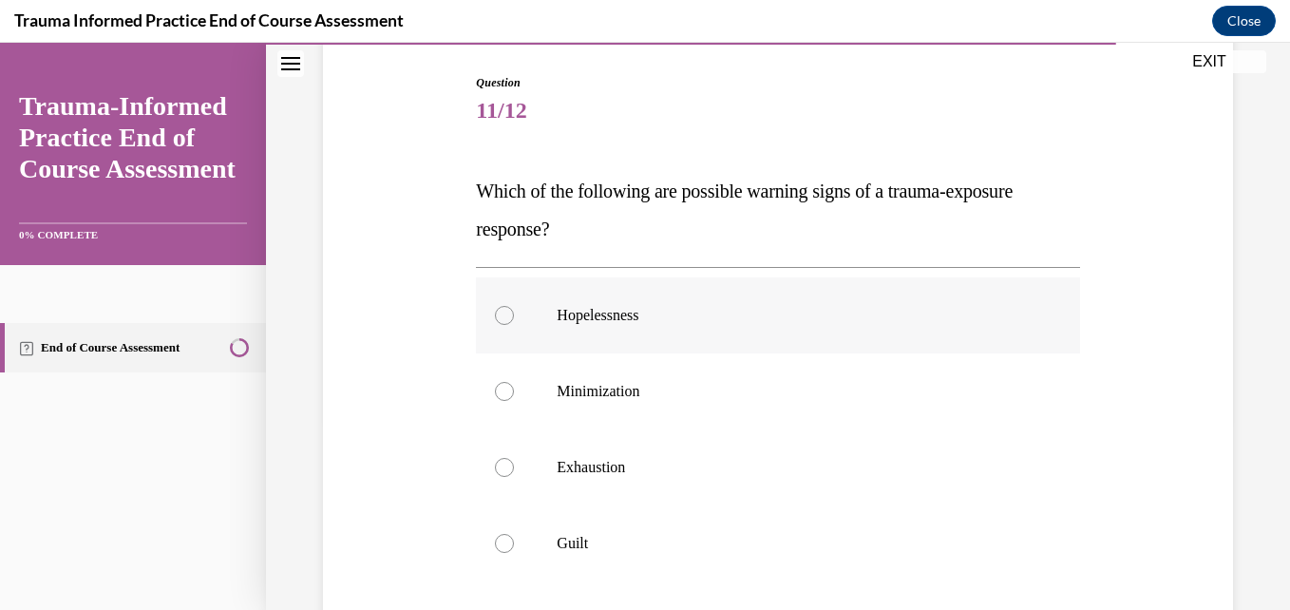
scroll to position [285, 0]
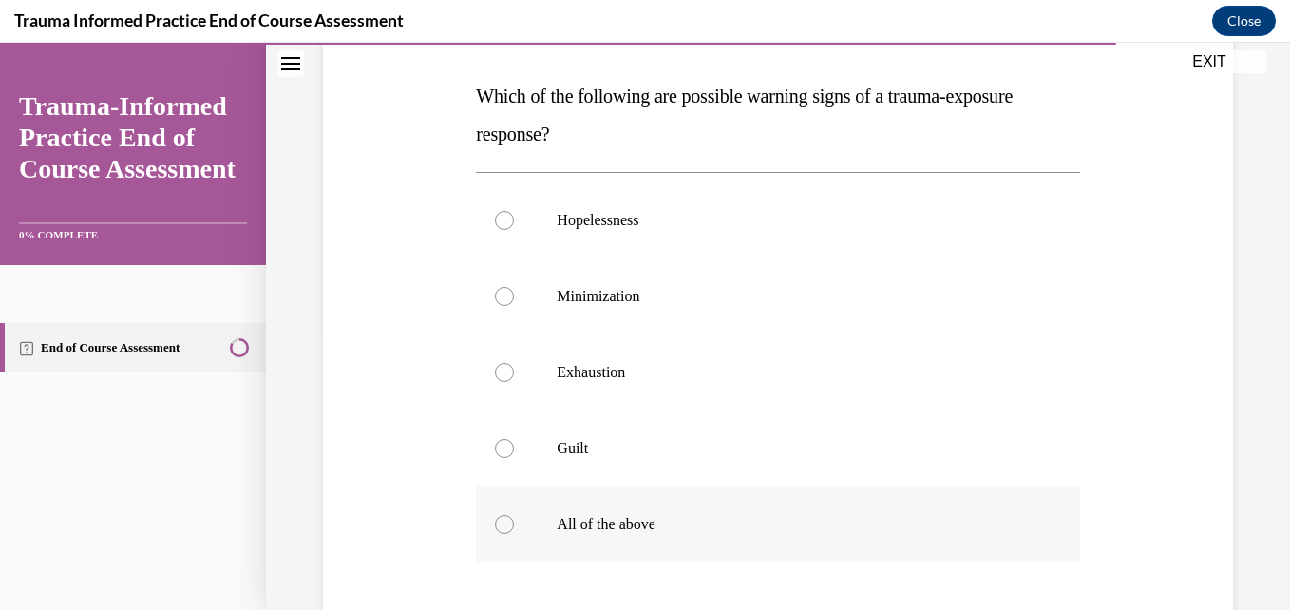
click at [506, 524] on div at bounding box center [504, 524] width 19 height 19
click at [506, 524] on input "All of the above" at bounding box center [504, 524] width 19 height 19
radio input "true"
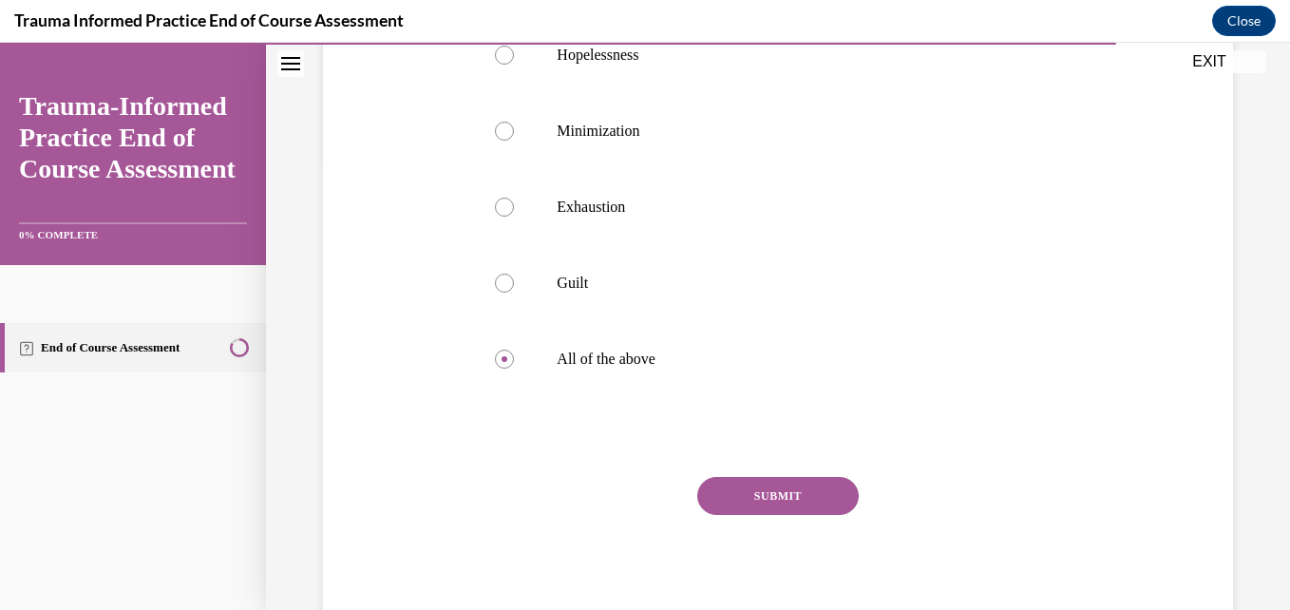
scroll to position [475, 0]
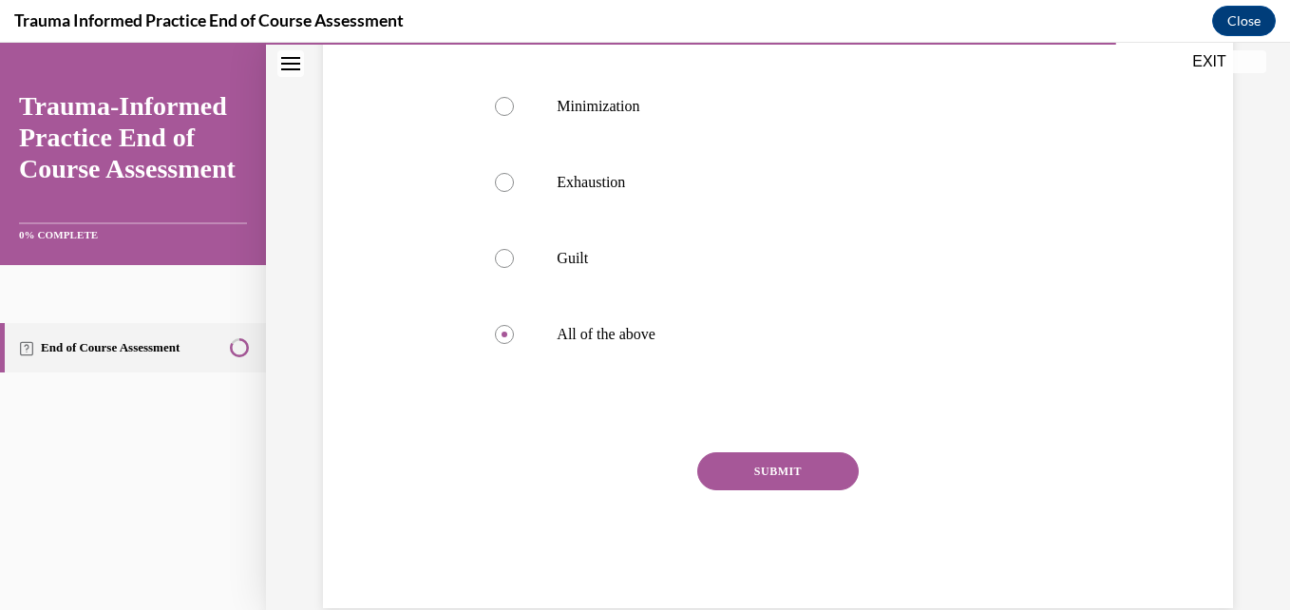
click at [808, 469] on button "SUBMIT" at bounding box center [778, 471] width 162 height 38
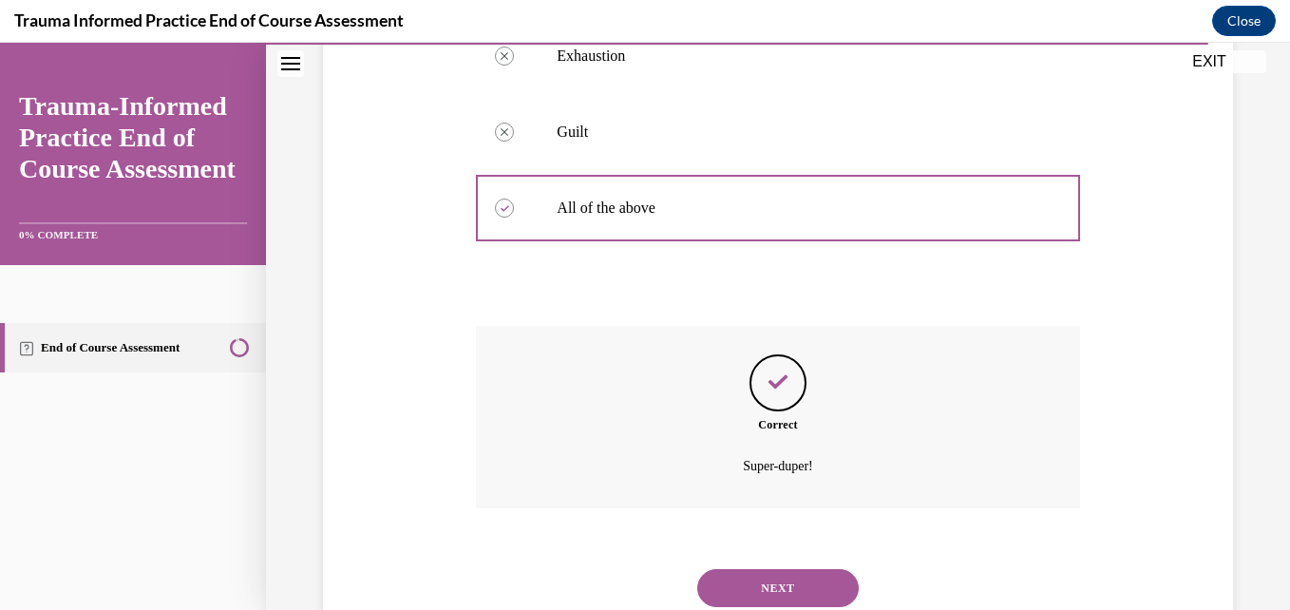
scroll to position [665, 0]
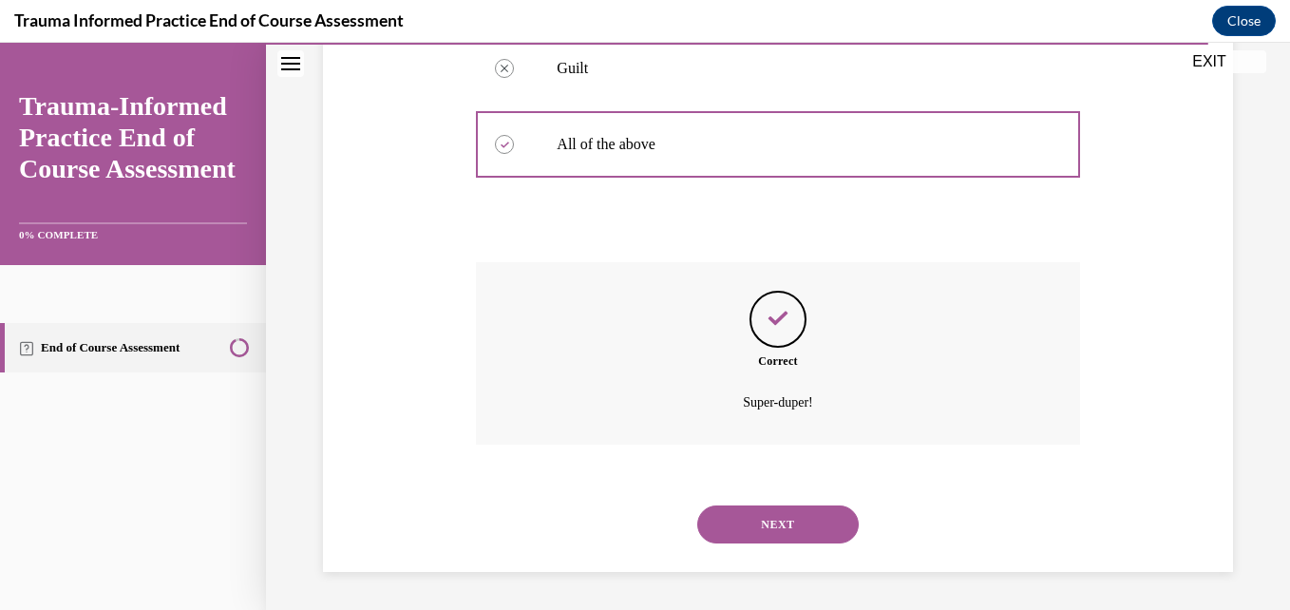
click at [752, 524] on button "NEXT" at bounding box center [778, 525] width 162 height 38
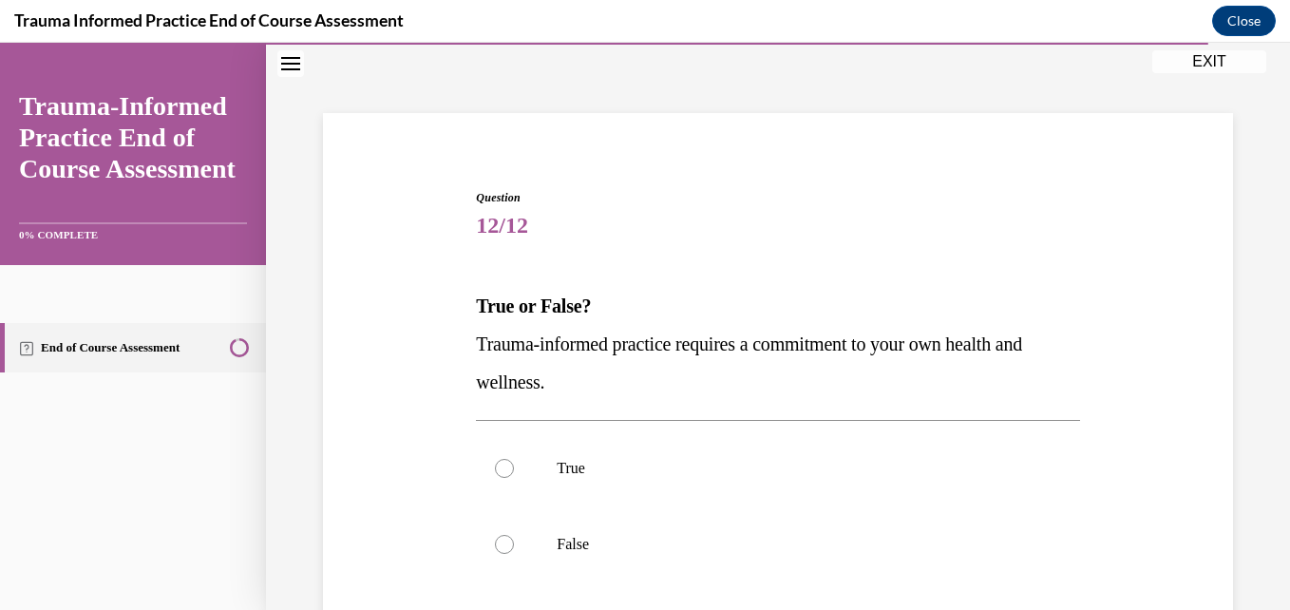
scroll to position [190, 0]
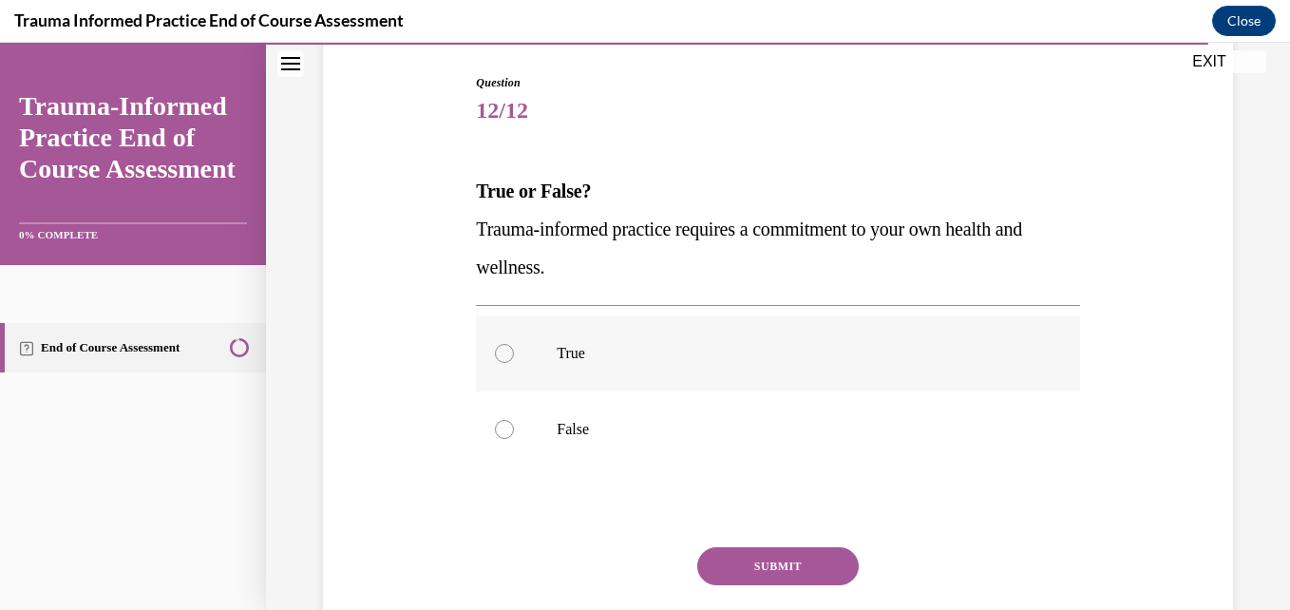
click at [499, 353] on div at bounding box center [504, 353] width 19 height 19
click at [499, 353] on input "True" at bounding box center [504, 353] width 19 height 19
radio input "true"
click at [746, 555] on button "SUBMIT" at bounding box center [778, 566] width 162 height 38
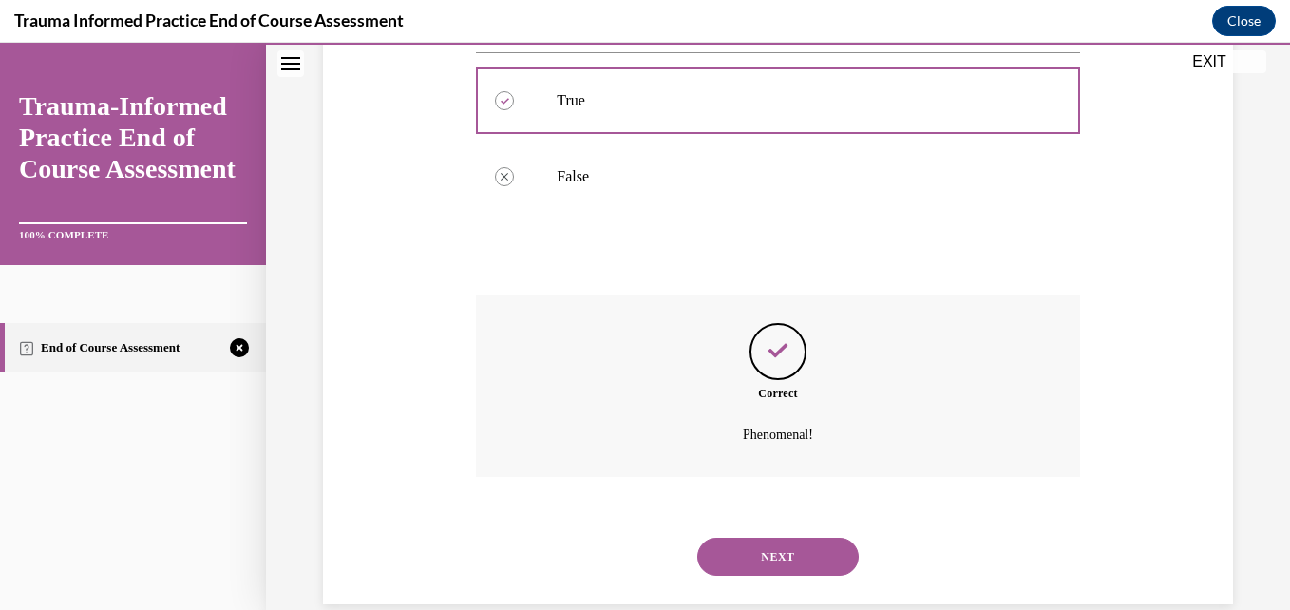
scroll to position [475, 0]
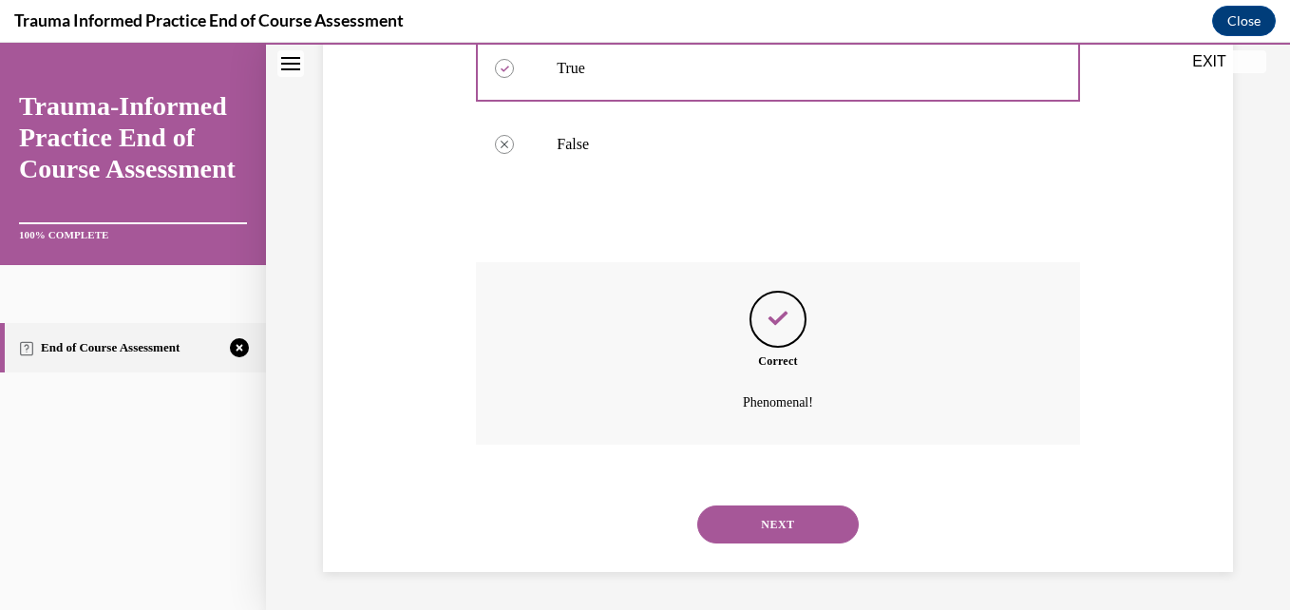
click at [792, 524] on button "NEXT" at bounding box center [778, 525] width 162 height 38
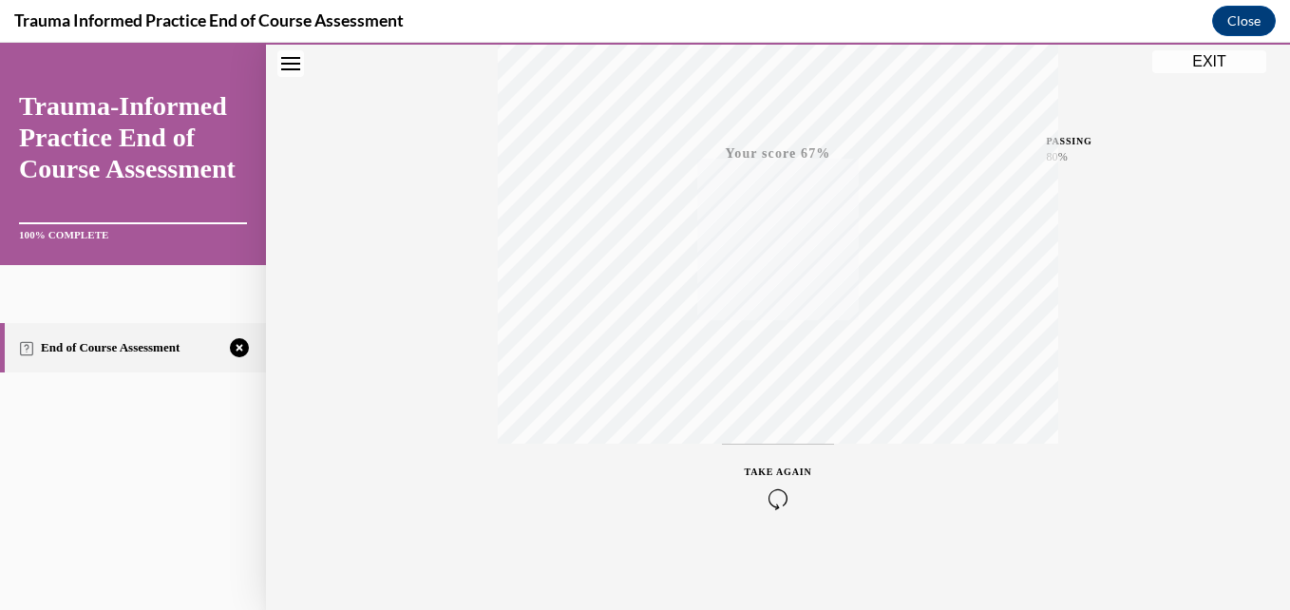
scroll to position [407, 0]
click at [776, 468] on span "TAKE AGAIN" at bounding box center [778, 467] width 67 height 10
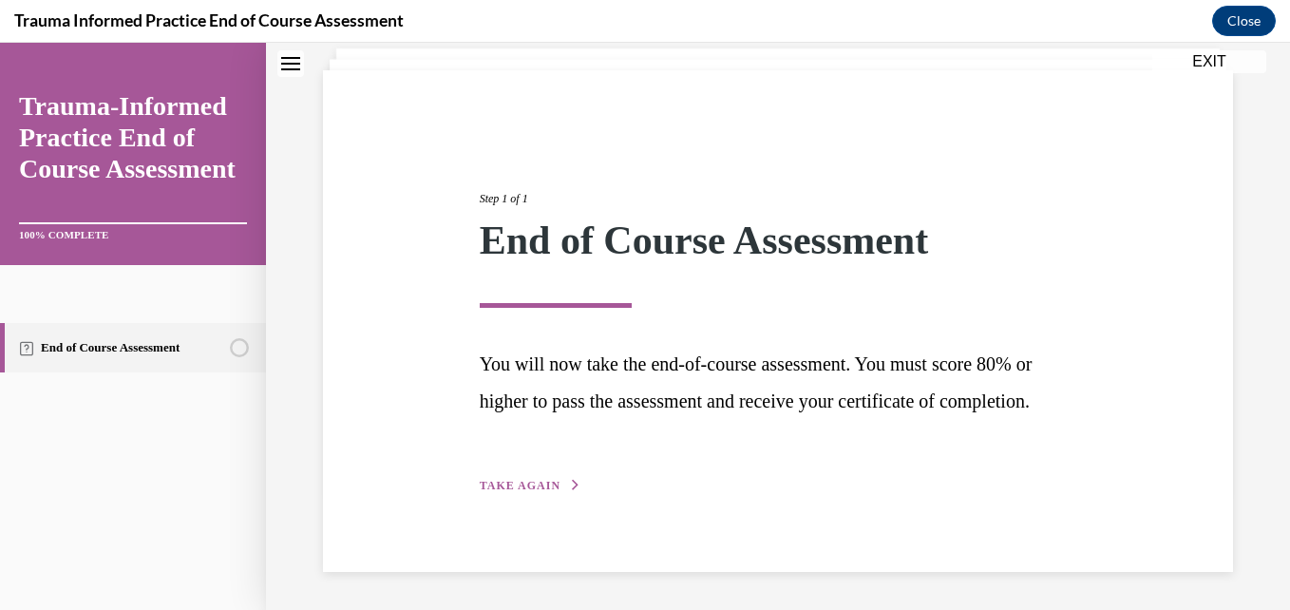
scroll to position [154, 0]
click at [548, 483] on span "TAKE AGAIN" at bounding box center [520, 485] width 81 height 13
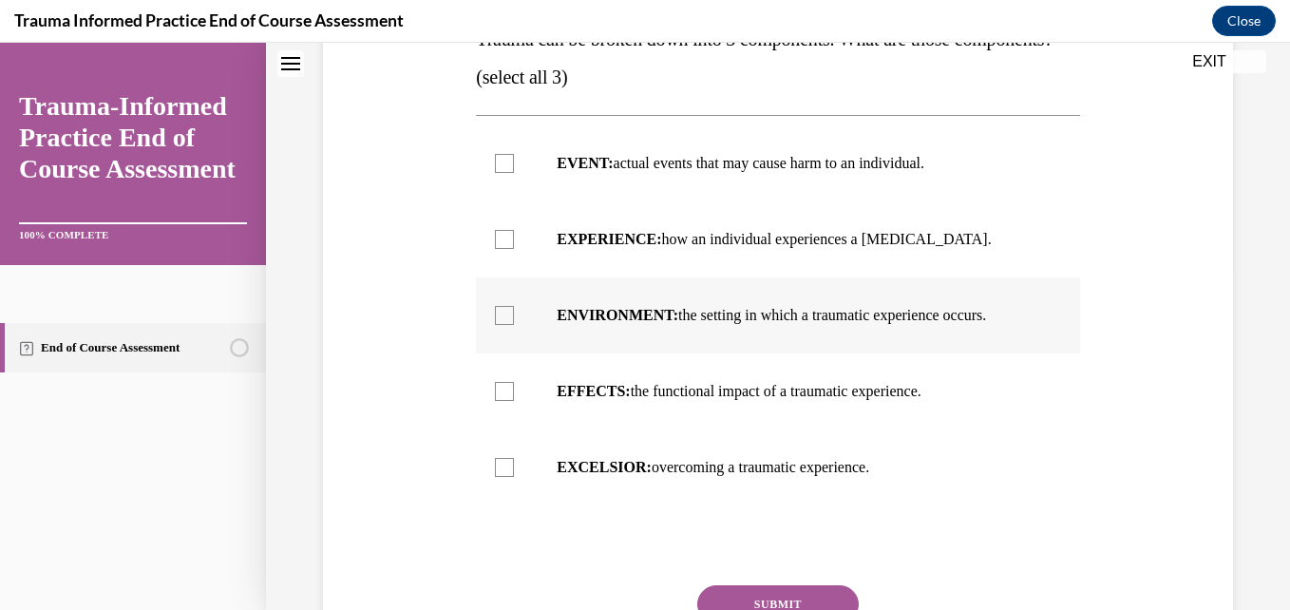
scroll to position [344, 0]
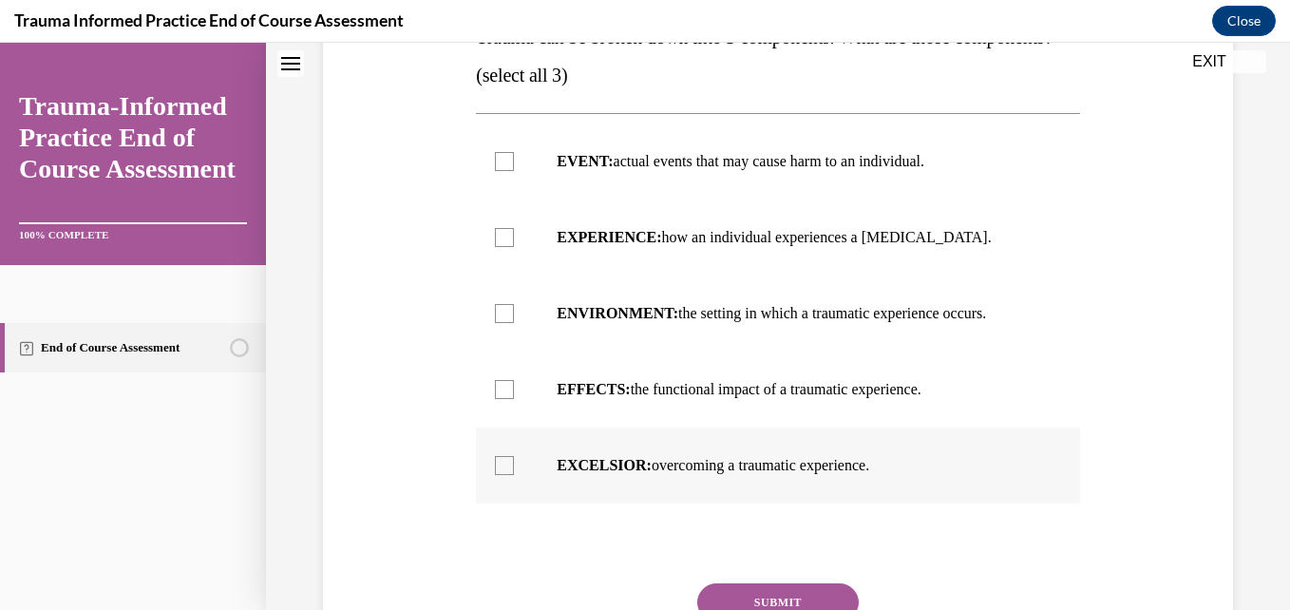
click at [503, 475] on div at bounding box center [504, 465] width 19 height 19
click at [503, 475] on input "EXCELSIOR: overcoming a traumatic experience." at bounding box center [504, 465] width 19 height 19
checkbox input "true"
click at [500, 399] on div at bounding box center [504, 389] width 19 height 19
click at [500, 399] on input "EFFECTS: the functional impact of a traumatic experience." at bounding box center [504, 389] width 19 height 19
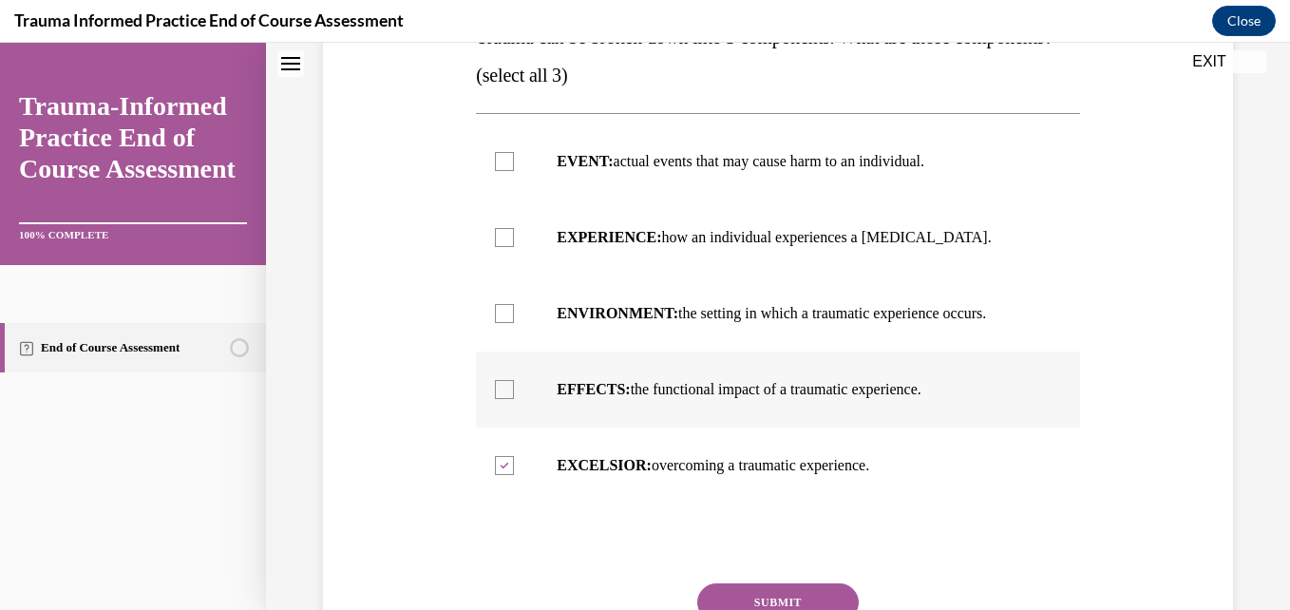
checkbox input "true"
drag, startPoint x: 509, startPoint y: 280, endPoint x: 507, endPoint y: 316, distance: 36.2
click at [508, 247] on div at bounding box center [504, 237] width 19 height 19
click at [508, 247] on input "EXPERIENCE: how an individual experiences a stressor." at bounding box center [504, 237] width 19 height 19
checkbox input "true"
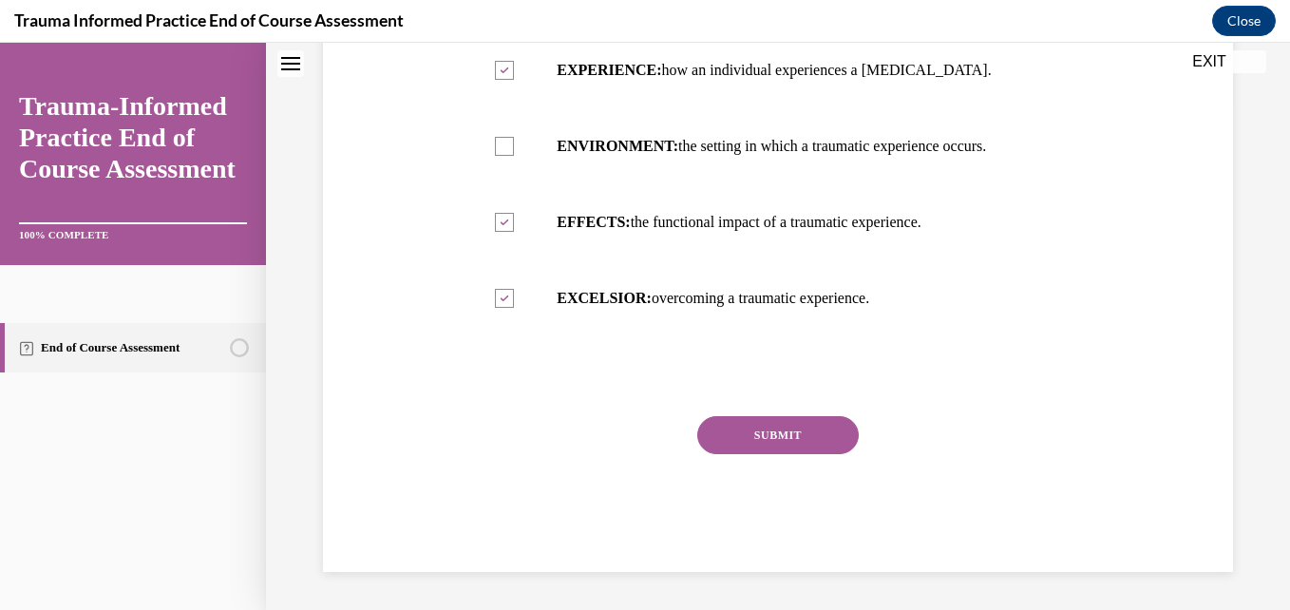
click at [735, 440] on button "SUBMIT" at bounding box center [778, 435] width 162 height 38
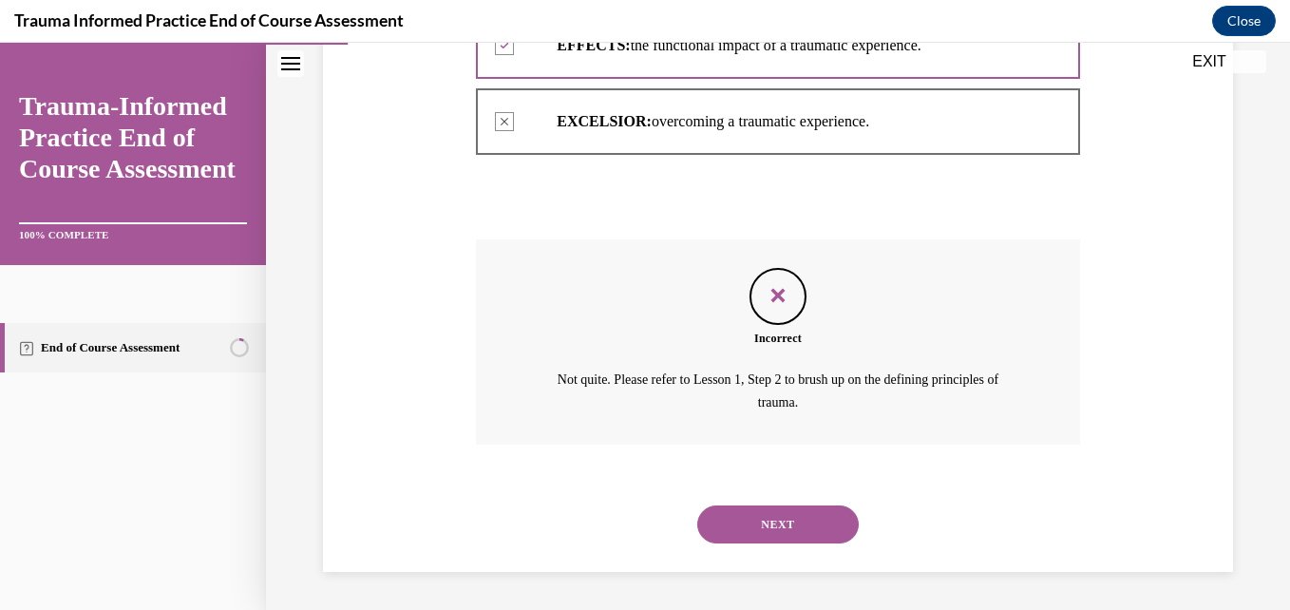
scroll to position [726, 0]
click at [720, 519] on button "NEXT" at bounding box center [778, 525] width 162 height 38
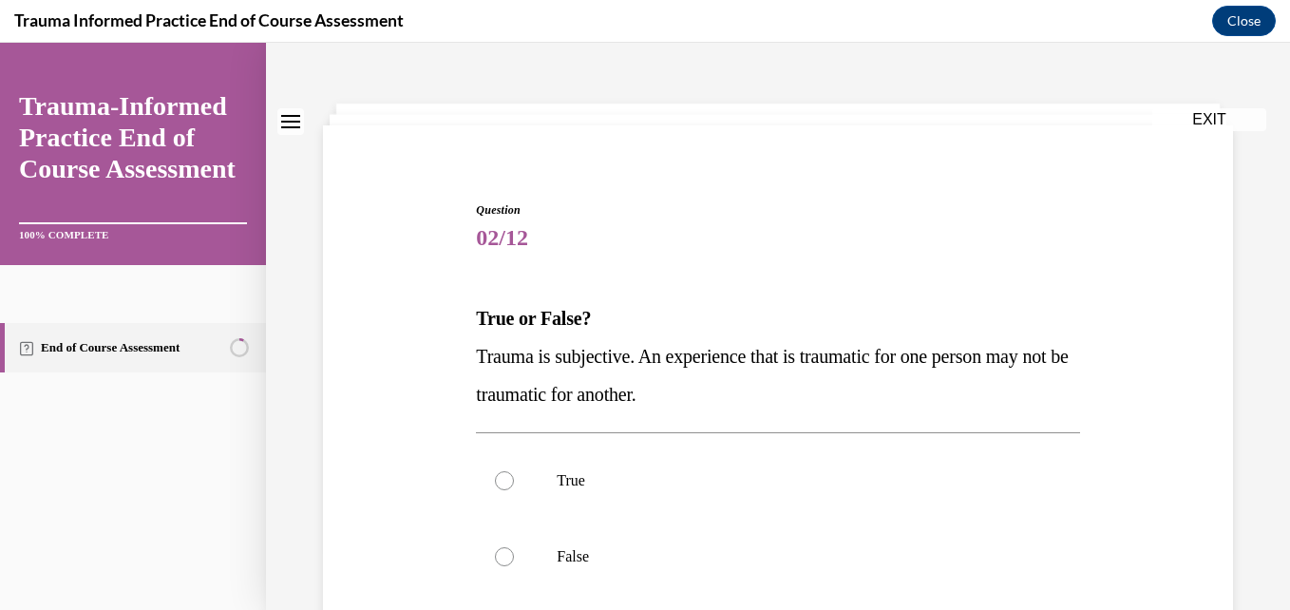
scroll to position [95, 0]
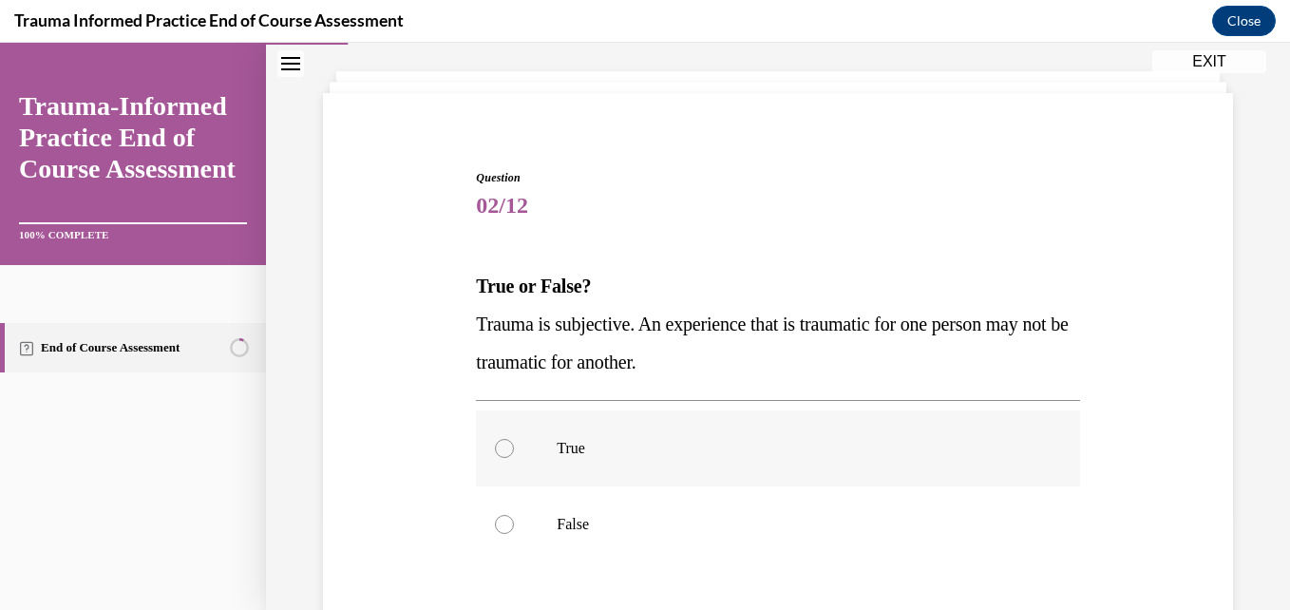
click at [505, 445] on div at bounding box center [504, 448] width 19 height 19
click at [505, 445] on input "True" at bounding box center [504, 448] width 19 height 19
radio input "true"
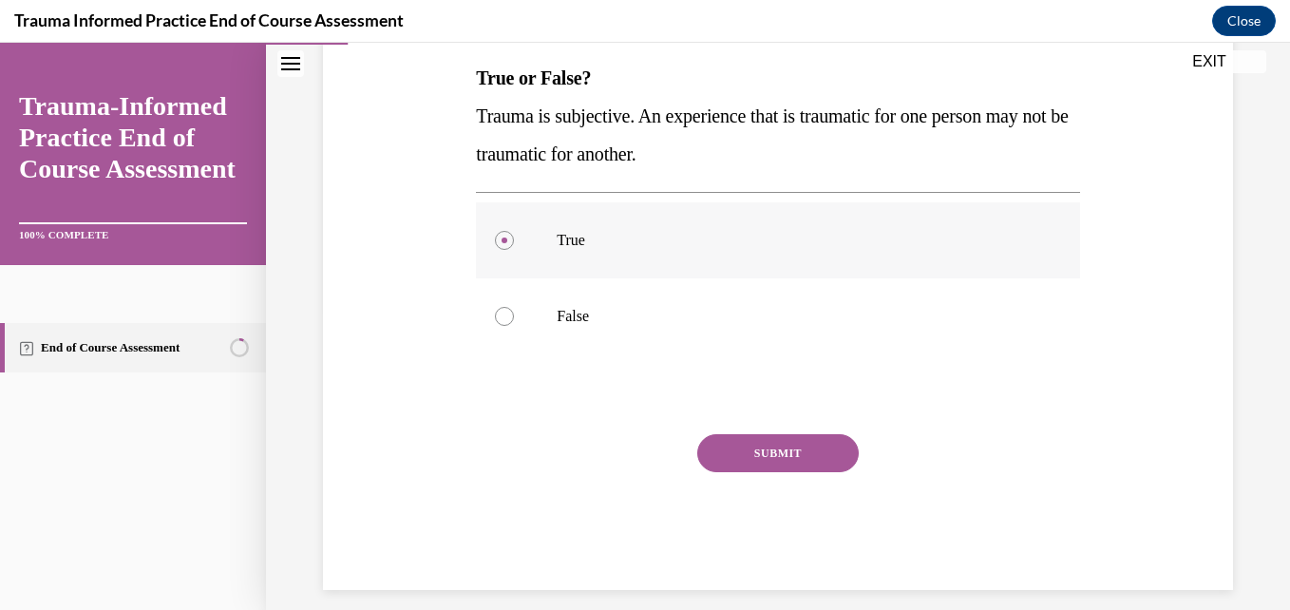
scroll to position [321, 0]
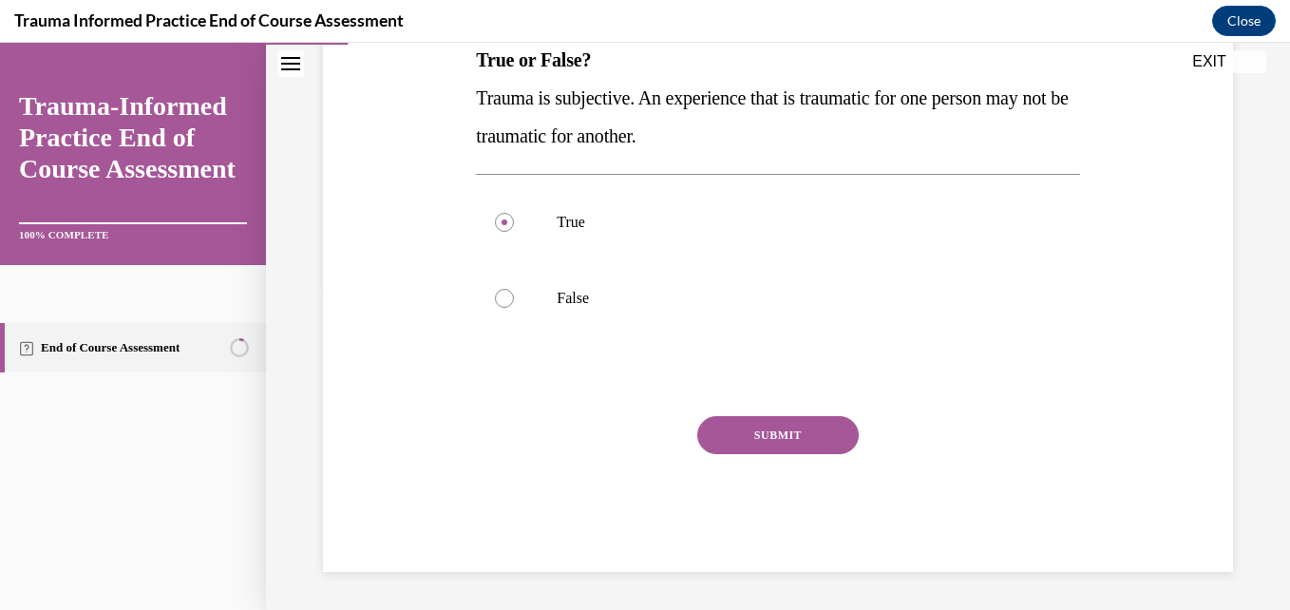
click at [800, 434] on button "SUBMIT" at bounding box center [778, 435] width 162 height 38
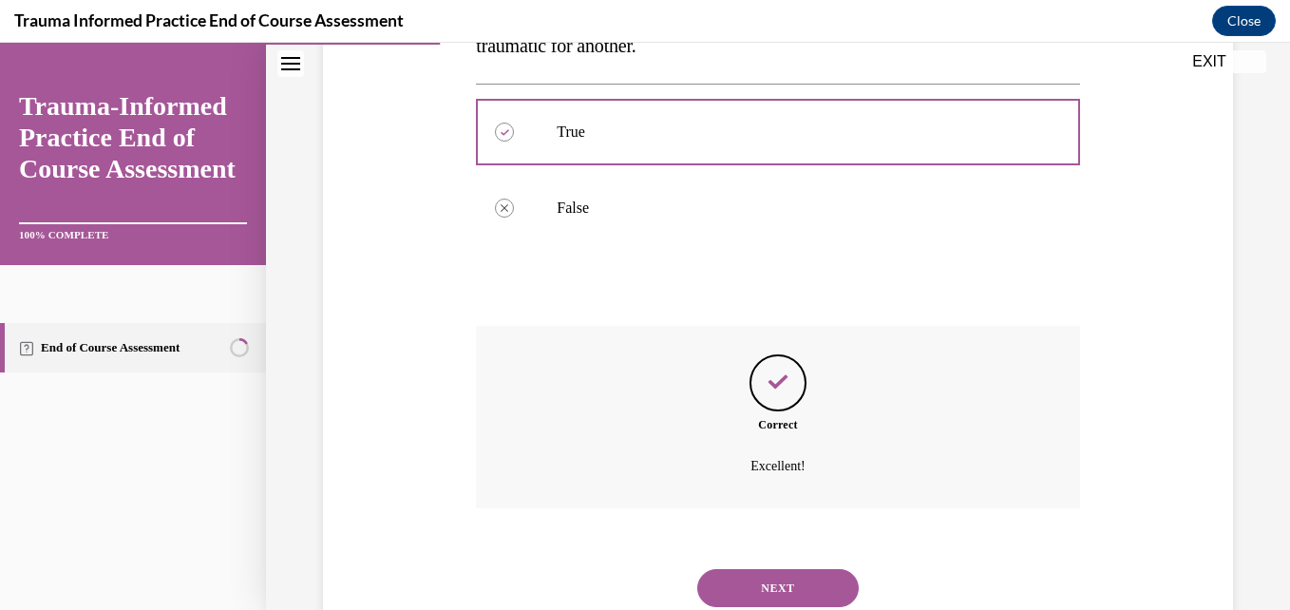
scroll to position [475, 0]
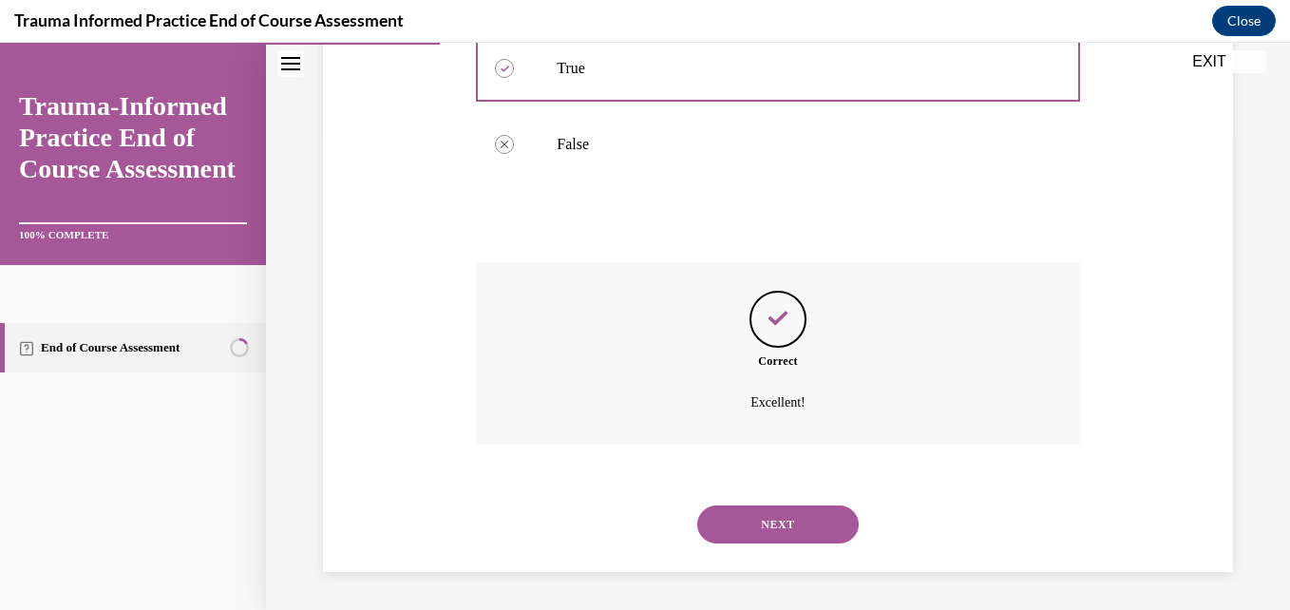
click at [787, 534] on button "NEXT" at bounding box center [778, 525] width 162 height 38
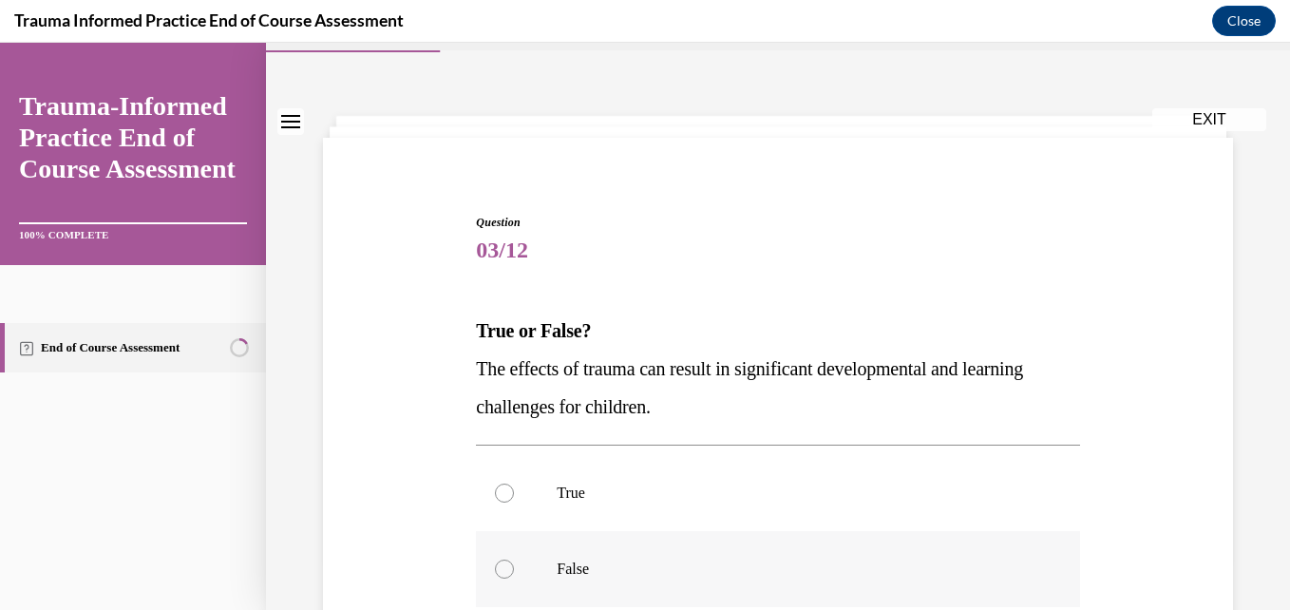
scroll to position [95, 0]
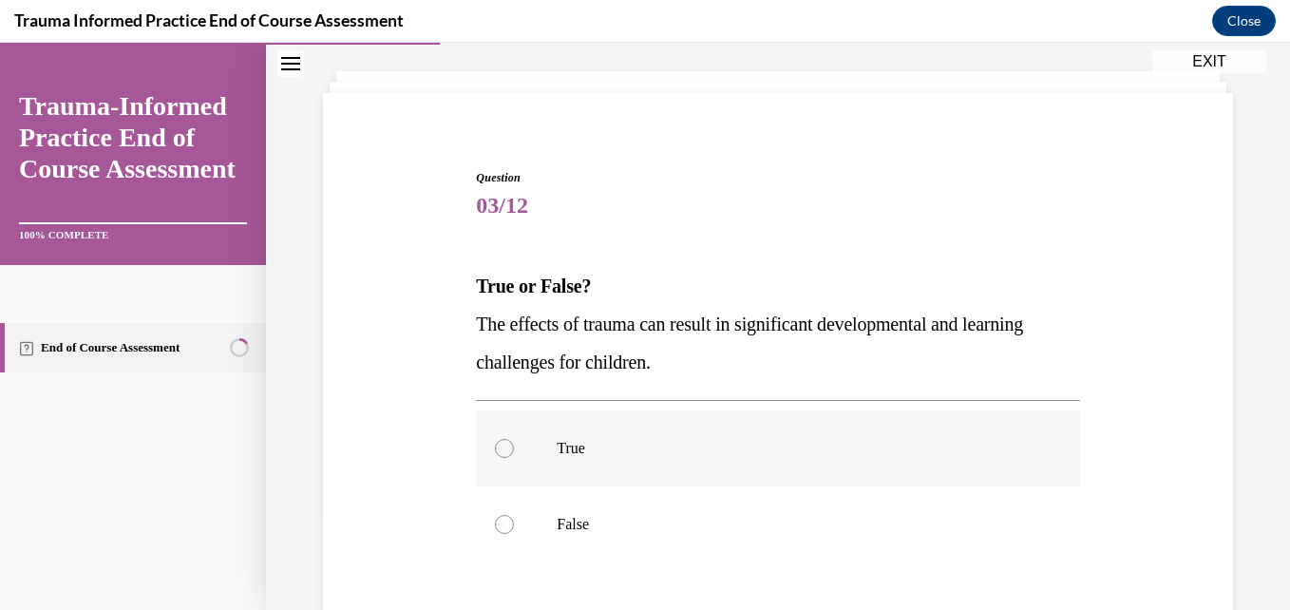
click at [506, 454] on div at bounding box center [504, 448] width 19 height 19
click at [506, 454] on input "True" at bounding box center [504, 448] width 19 height 19
radio input "true"
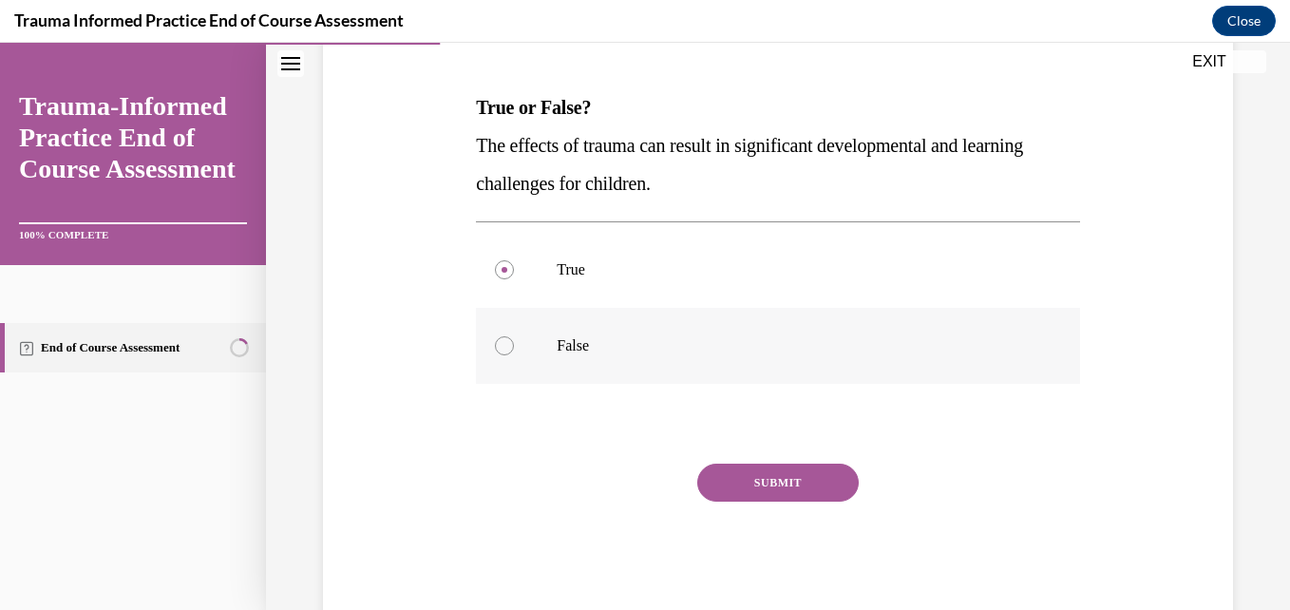
scroll to position [321, 0]
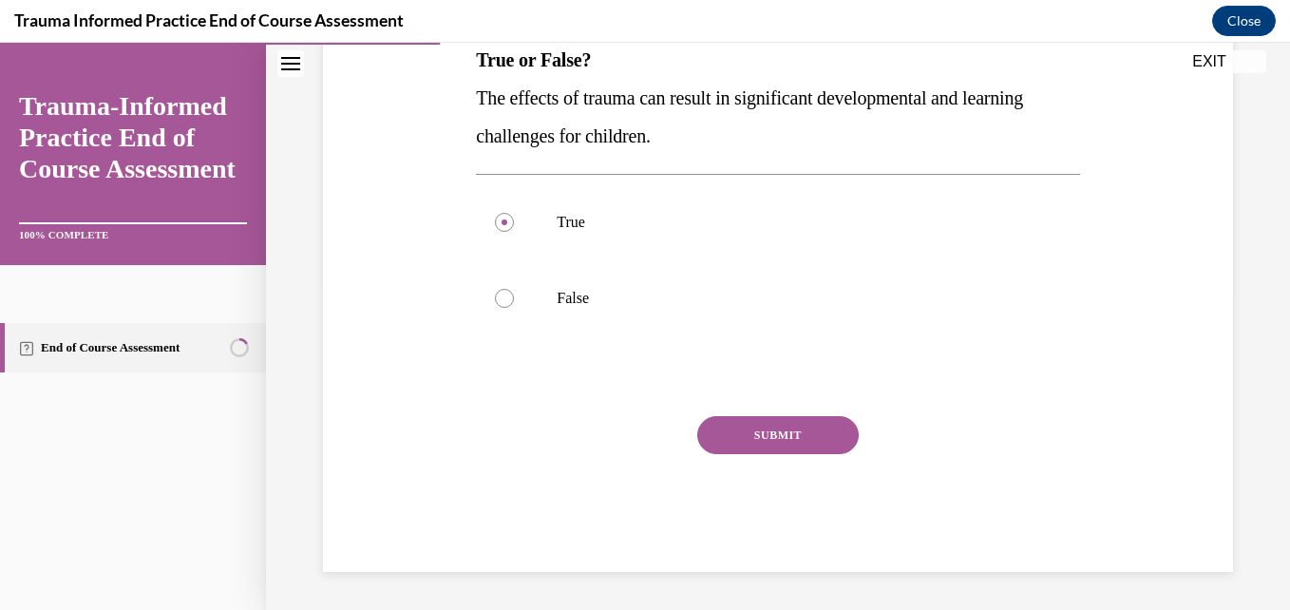
click at [752, 434] on button "SUBMIT" at bounding box center [778, 435] width 162 height 38
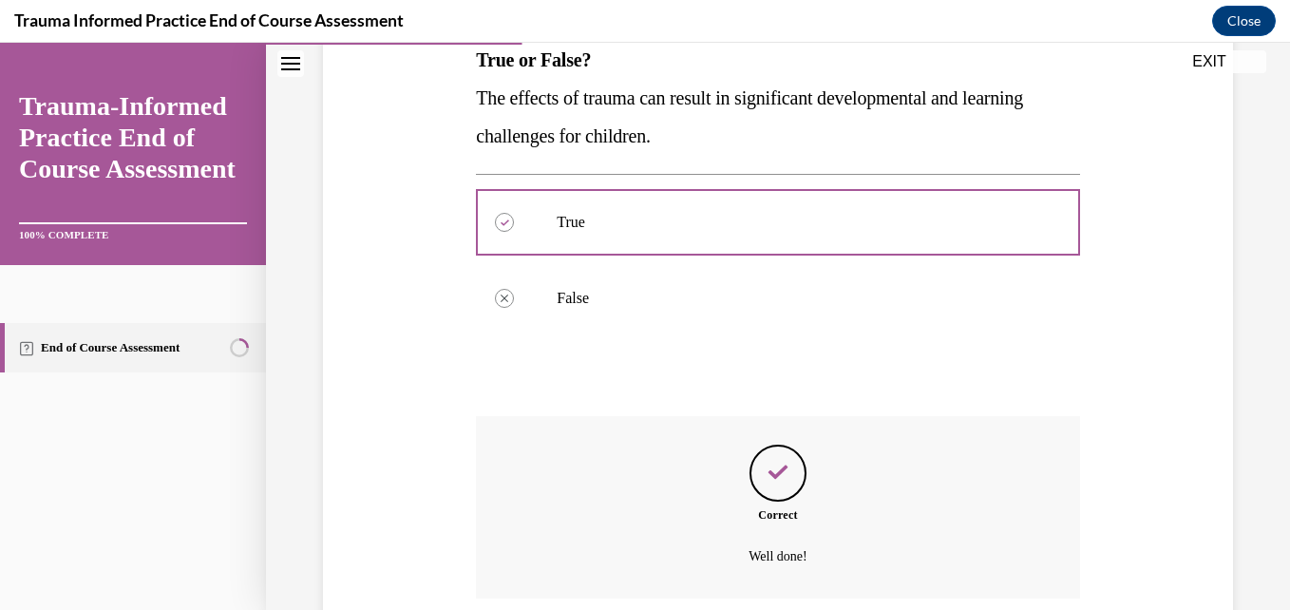
scroll to position [475, 0]
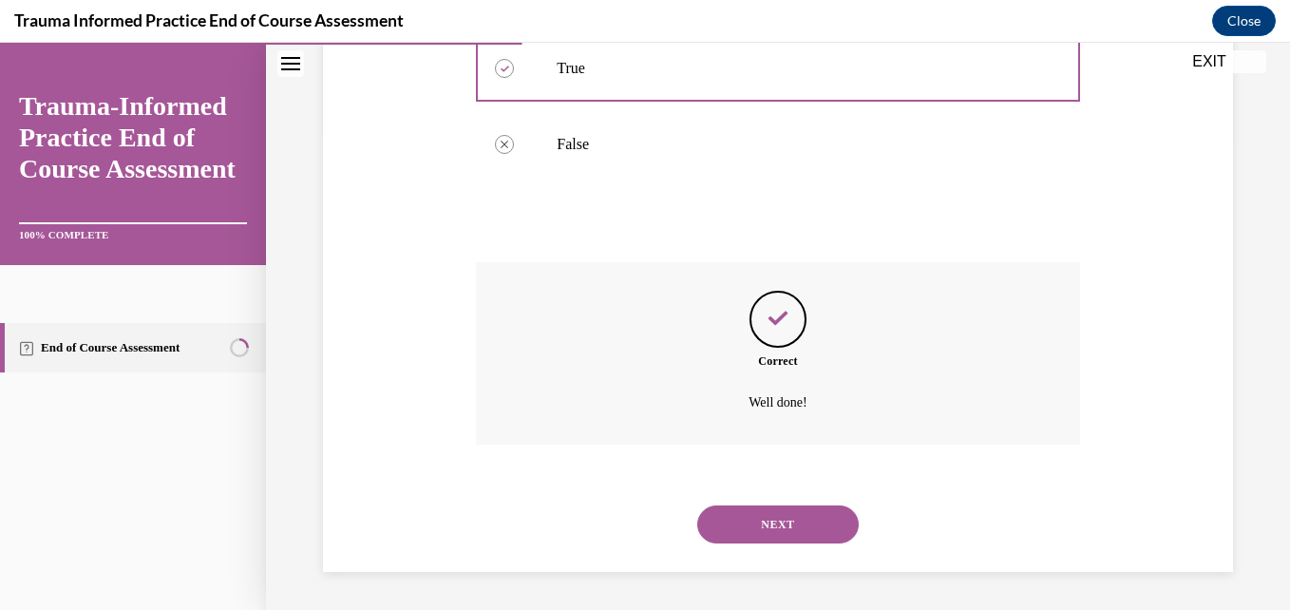
click at [750, 520] on button "NEXT" at bounding box center [778, 525] width 162 height 38
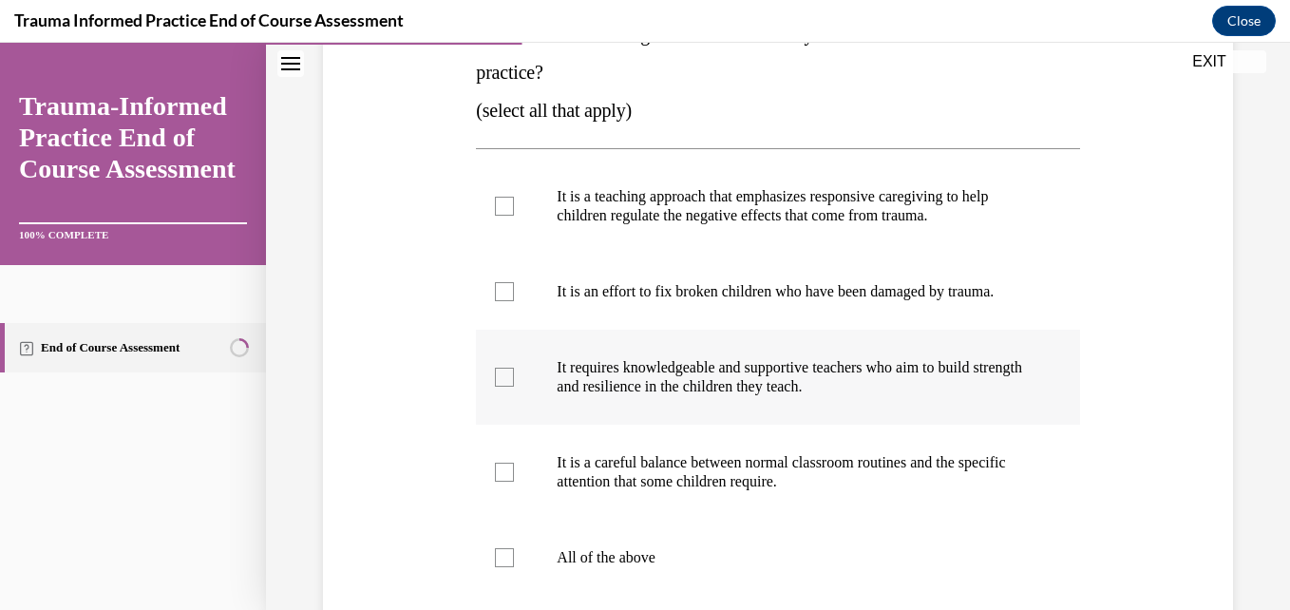
scroll to position [380, 0]
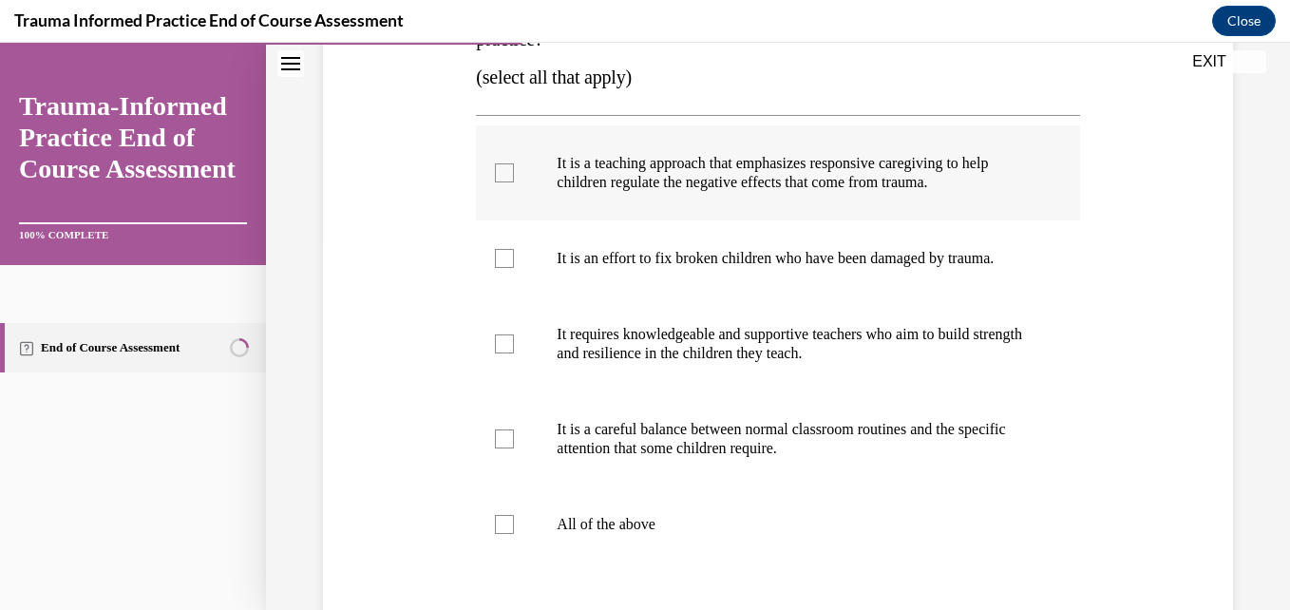
click at [502, 172] on div at bounding box center [504, 172] width 19 height 19
click at [502, 172] on input "It is a teaching approach that emphasizes responsive caregiving to help childre…" at bounding box center [504, 172] width 19 height 19
checkbox input "true"
click at [505, 353] on div at bounding box center [504, 343] width 19 height 19
click at [505, 353] on input "It requires knowledgeable and supportive teachers who aim to build strength and…" at bounding box center [504, 343] width 19 height 19
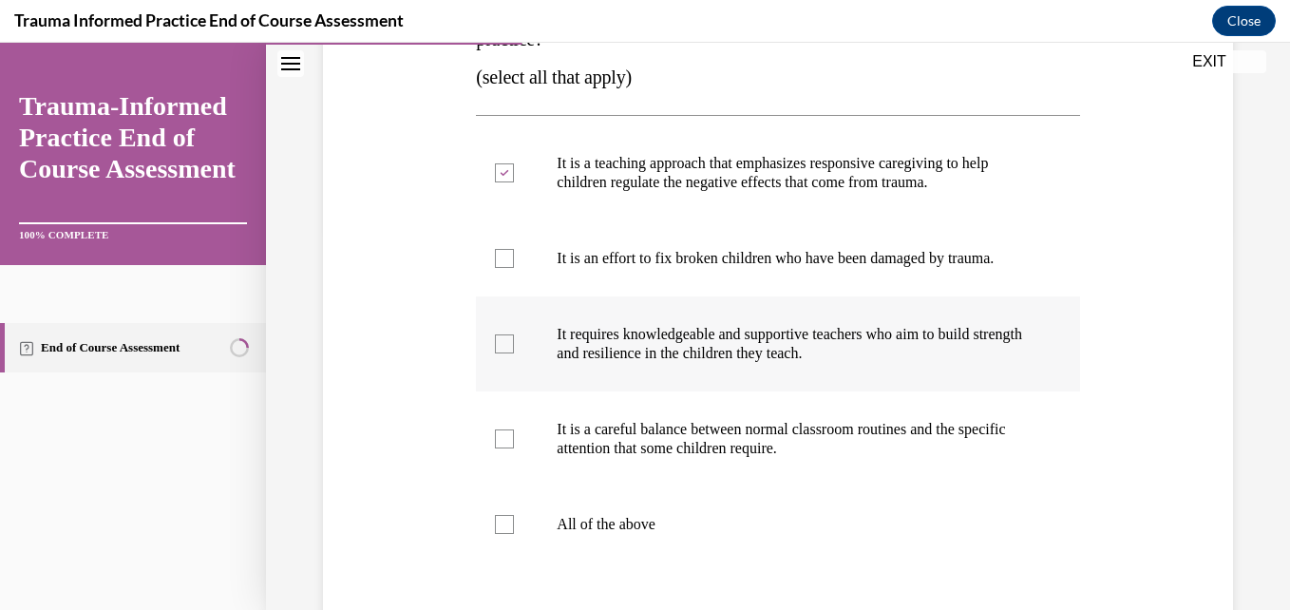
checkbox input "true"
click at [505, 448] on div at bounding box center [504, 438] width 19 height 19
click at [505, 448] on input "It is a careful balance between normal classroom routines and the specific atte…" at bounding box center [504, 438] width 19 height 19
checkbox input "true"
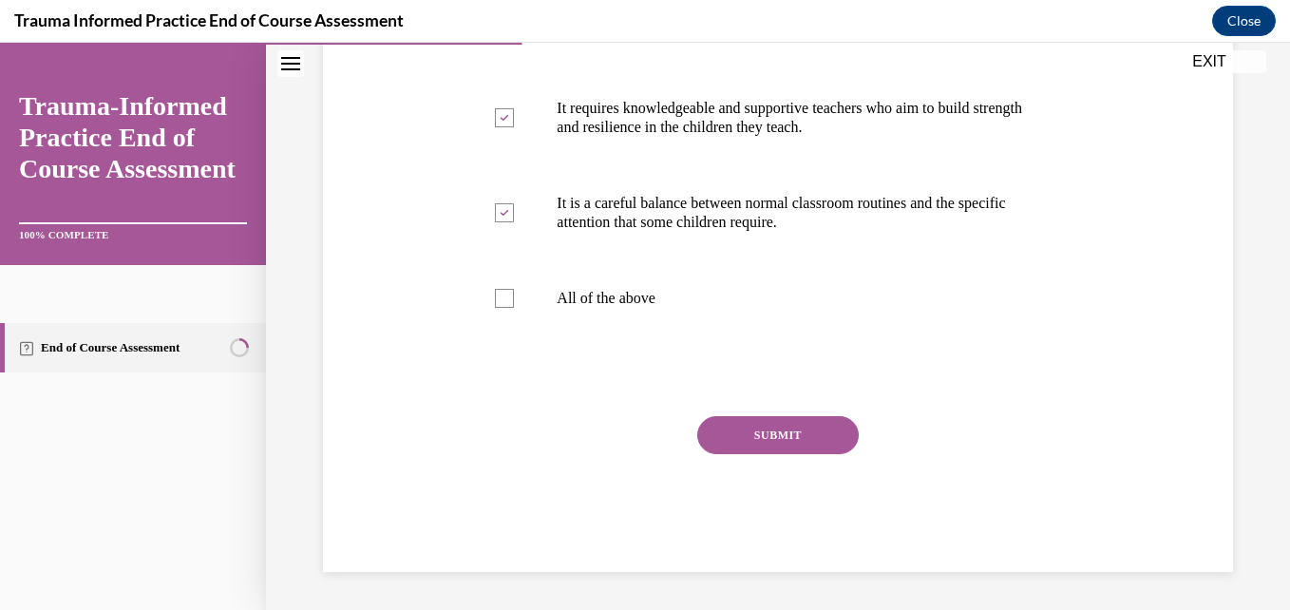
scroll to position [625, 0]
click at [729, 424] on button "SUBMIT" at bounding box center [778, 435] width 162 height 38
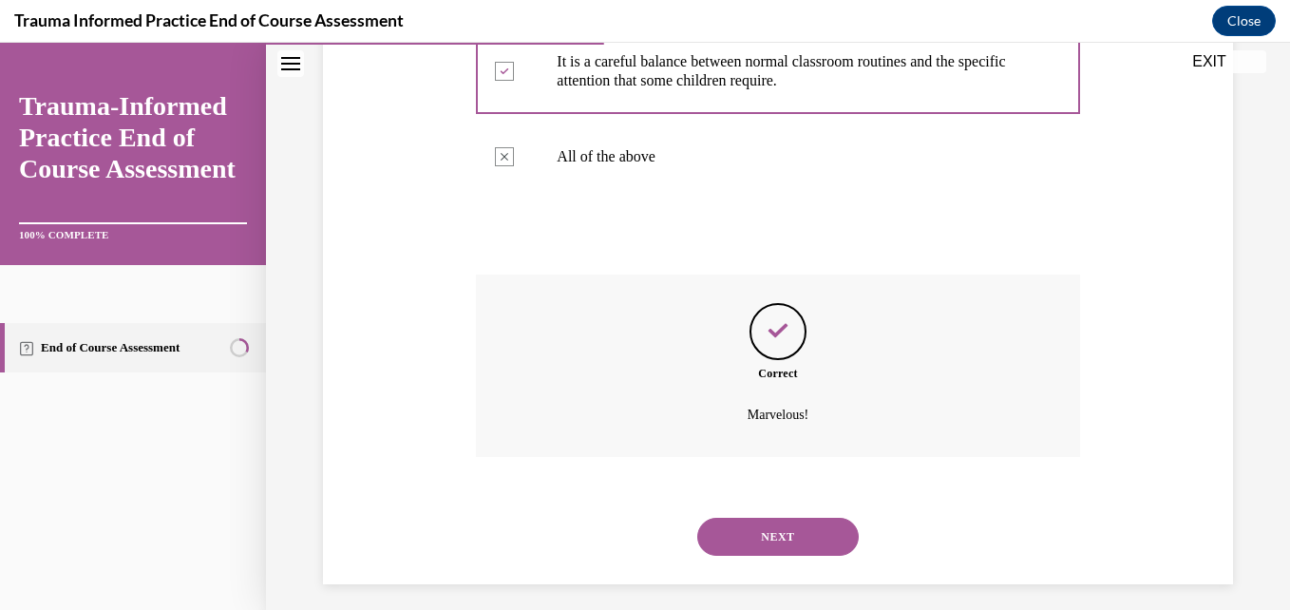
scroll to position [779, 0]
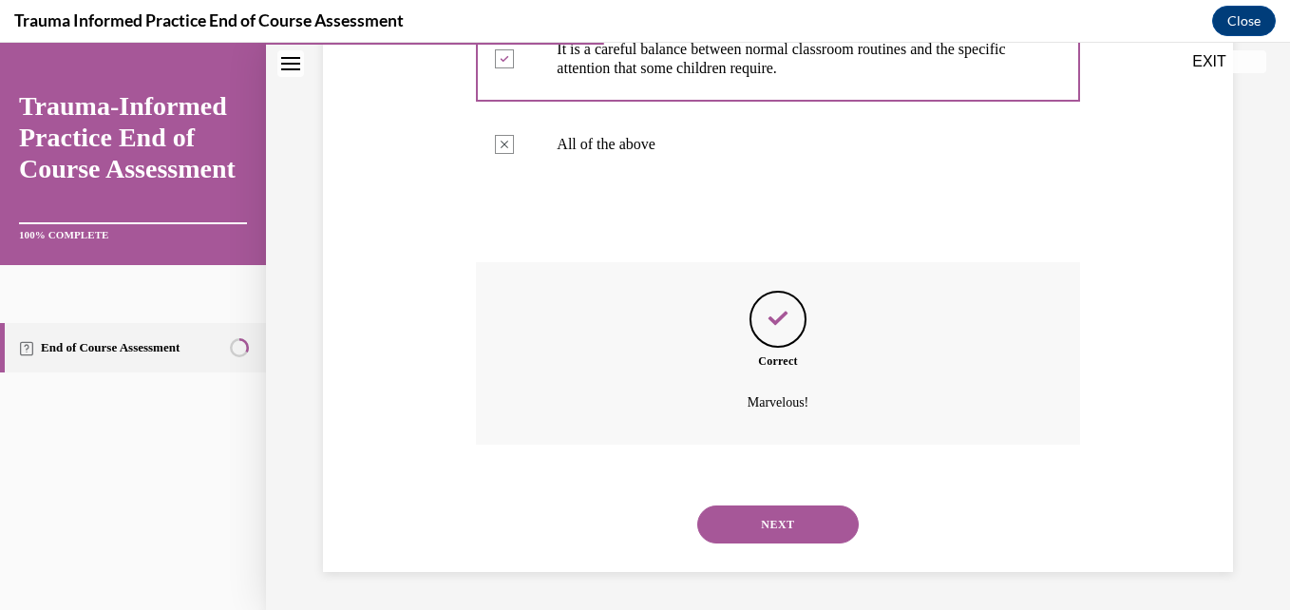
click at [756, 521] on button "NEXT" at bounding box center [778, 525] width 162 height 38
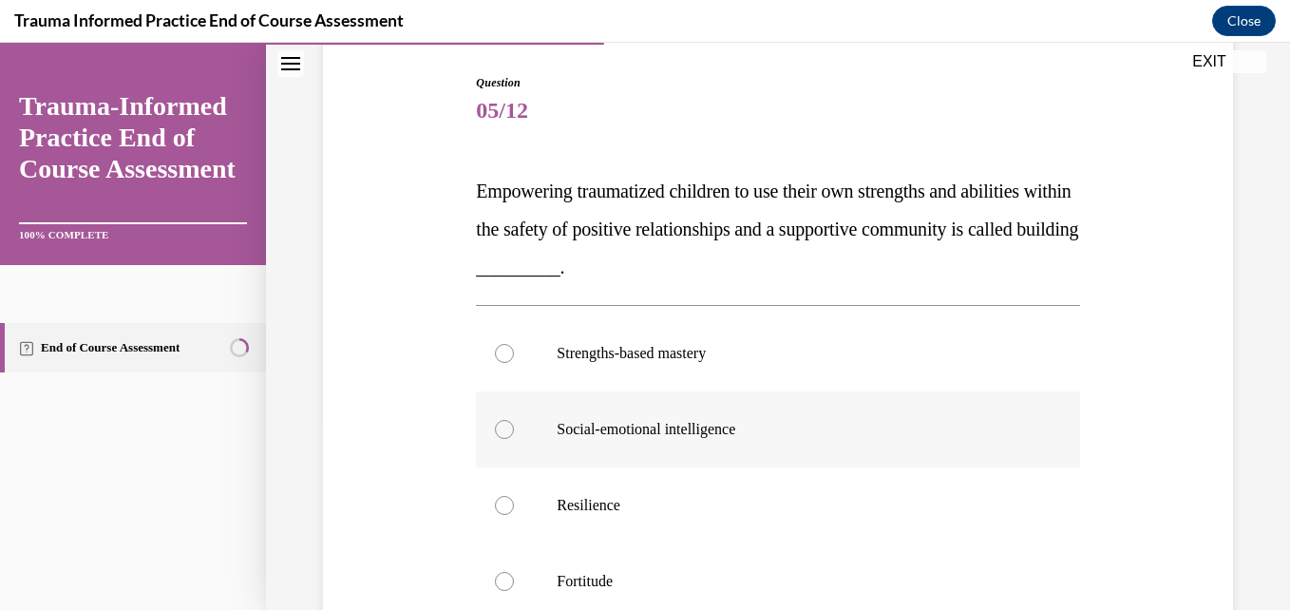
scroll to position [285, 0]
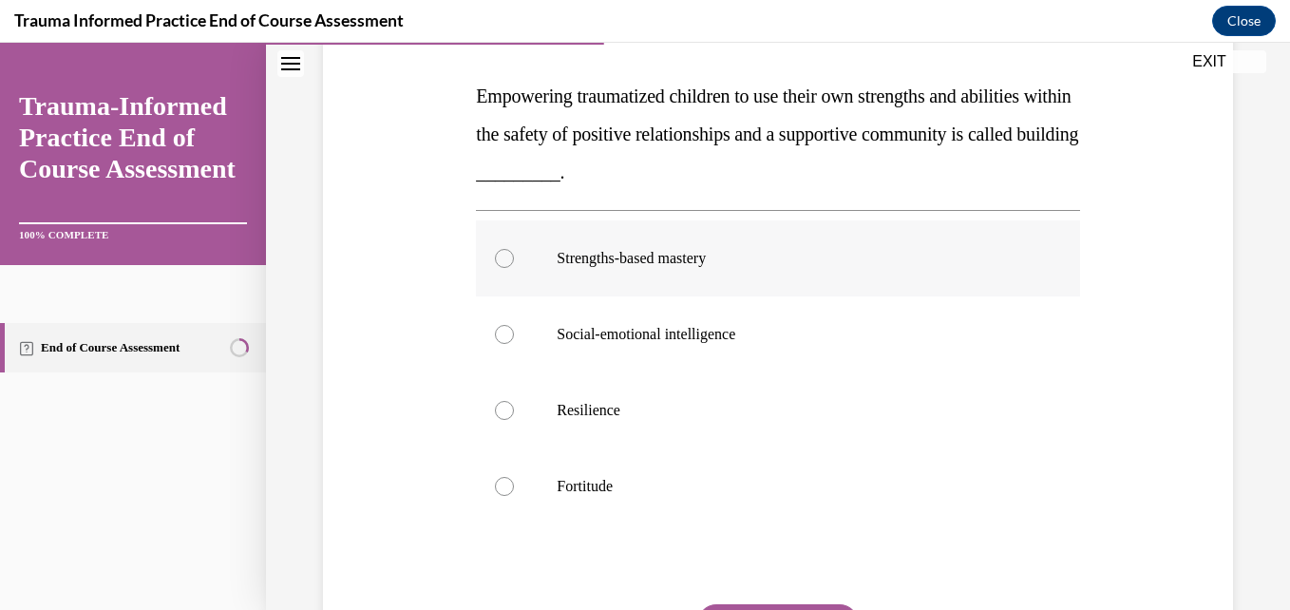
click at [499, 260] on div at bounding box center [504, 258] width 19 height 19
click at [499, 260] on input "Strengths-based mastery" at bounding box center [504, 258] width 19 height 19
radio input "true"
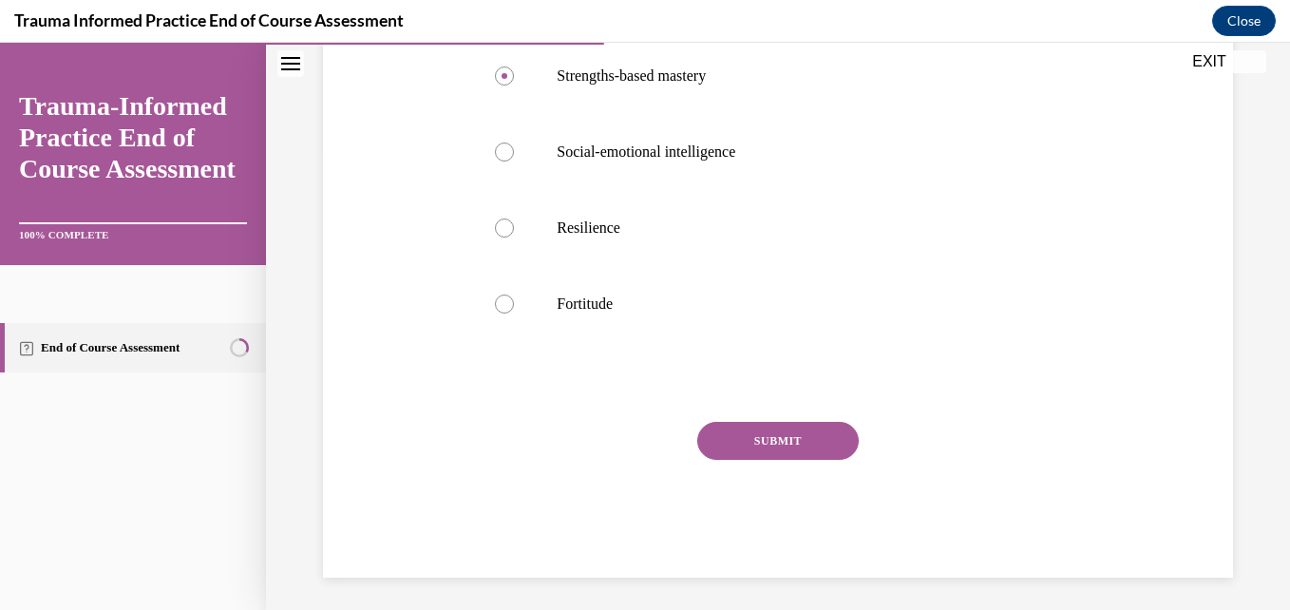
scroll to position [473, 0]
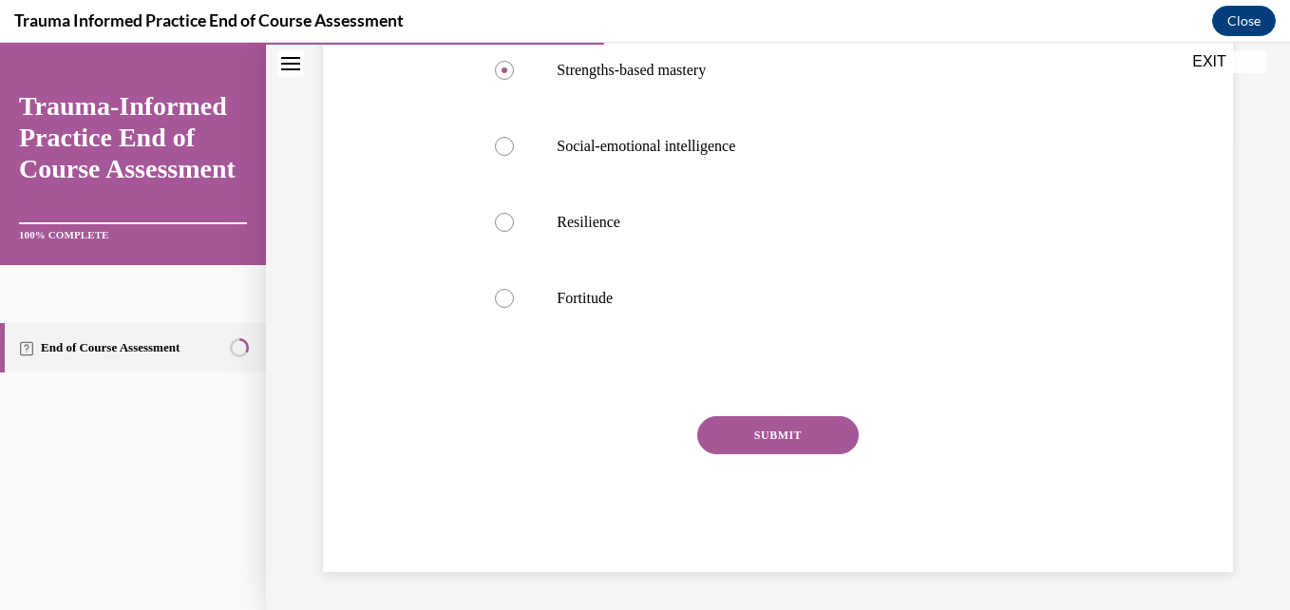
click at [741, 418] on button "SUBMIT" at bounding box center [778, 435] width 162 height 38
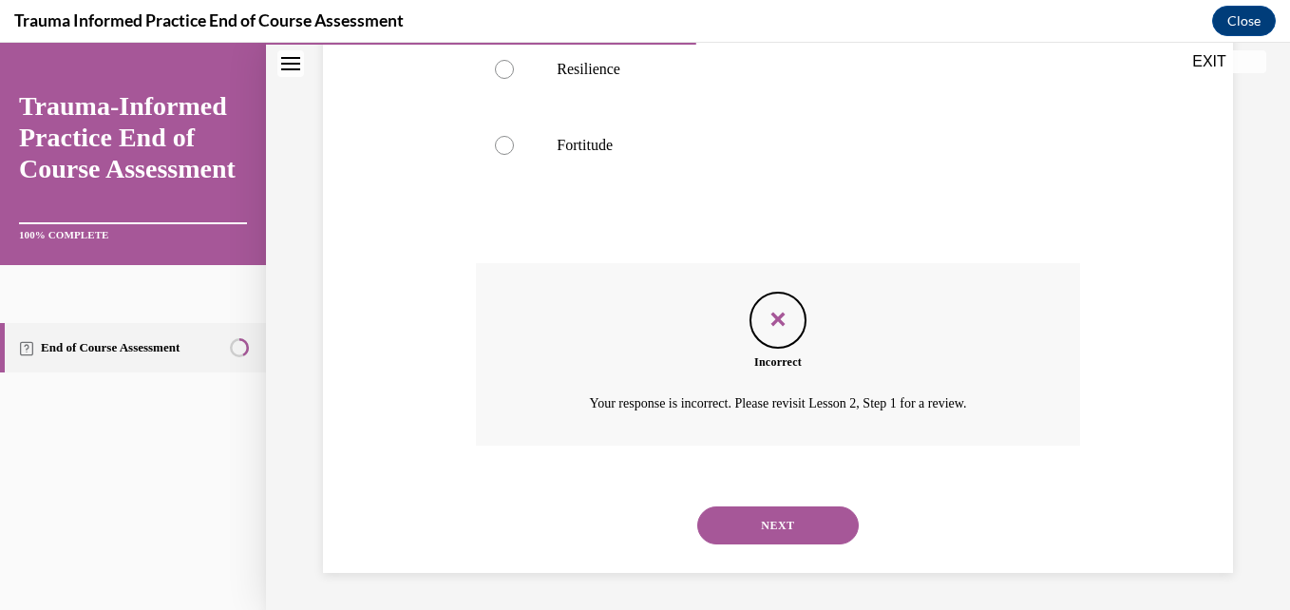
scroll to position [627, 0]
click at [792, 525] on button "NEXT" at bounding box center [778, 525] width 162 height 38
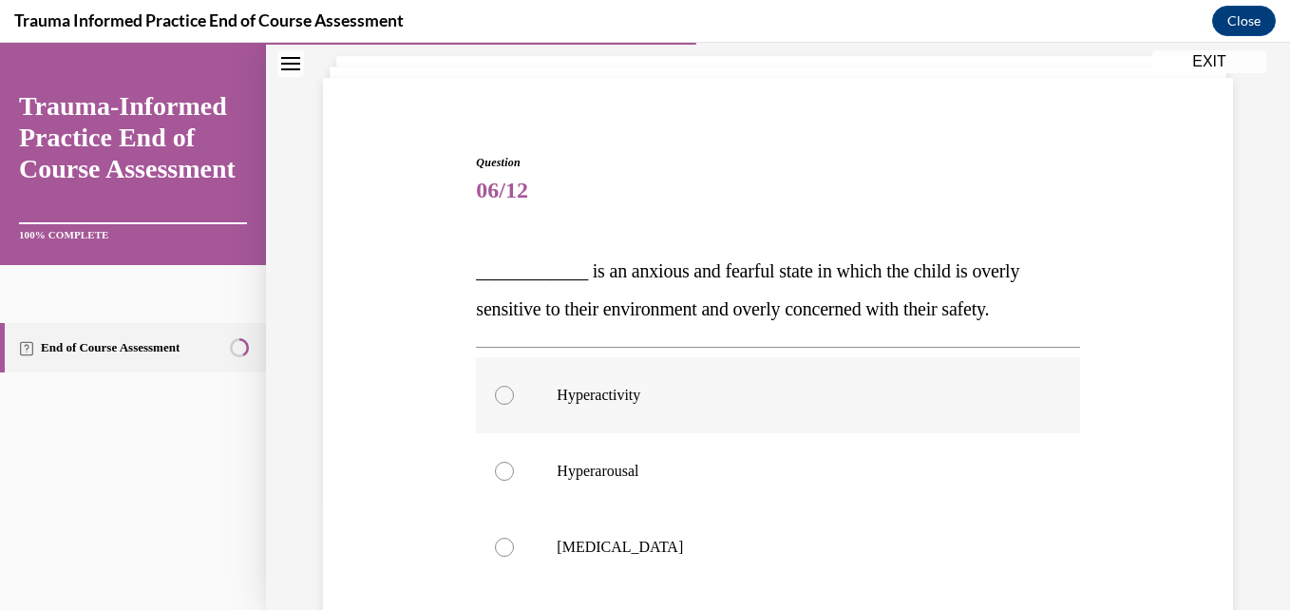
scroll to position [190, 0]
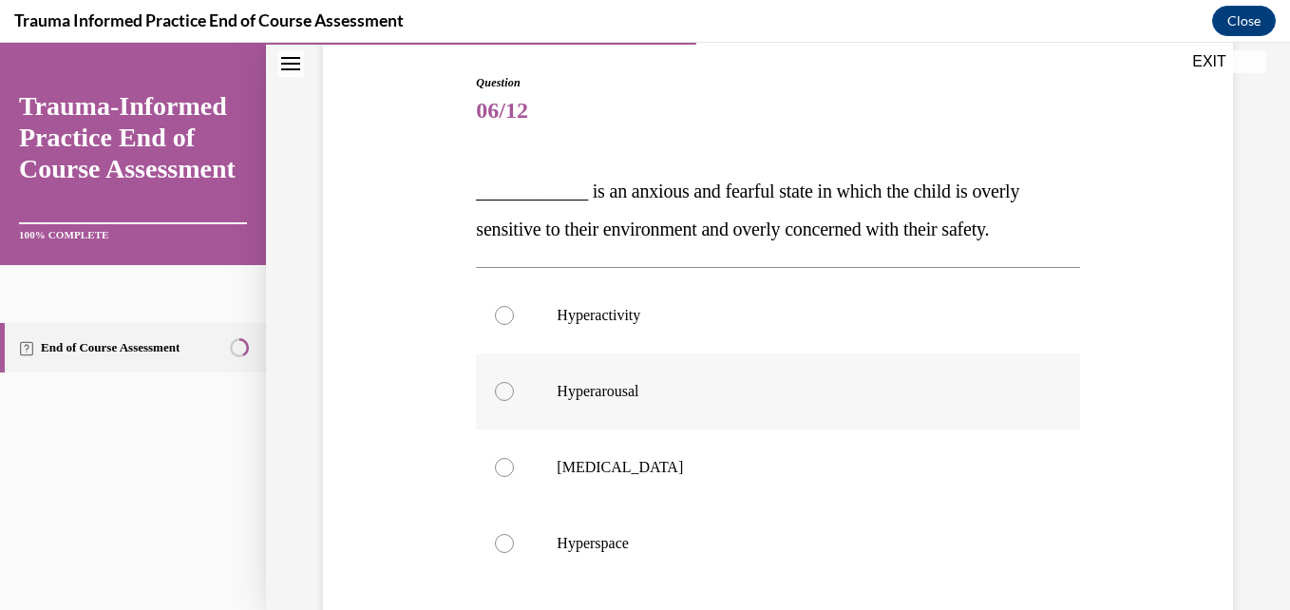
click at [505, 391] on div at bounding box center [504, 391] width 19 height 19
click at [505, 391] on input "Hyperarousal" at bounding box center [504, 391] width 19 height 19
radio input "true"
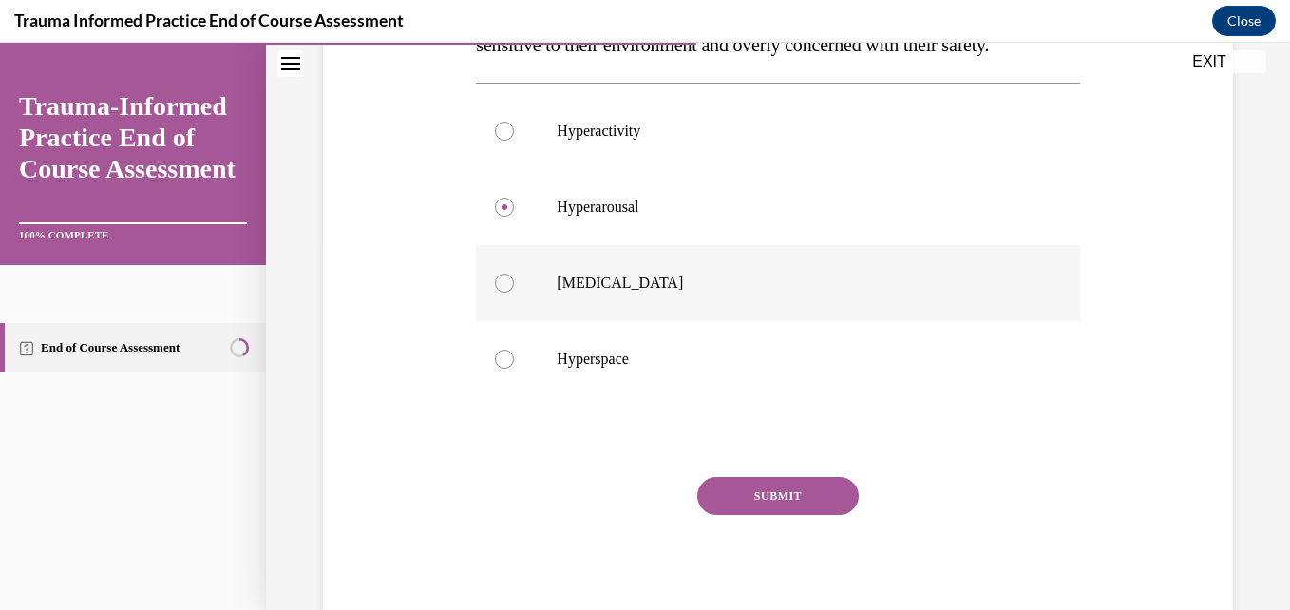
scroll to position [435, 0]
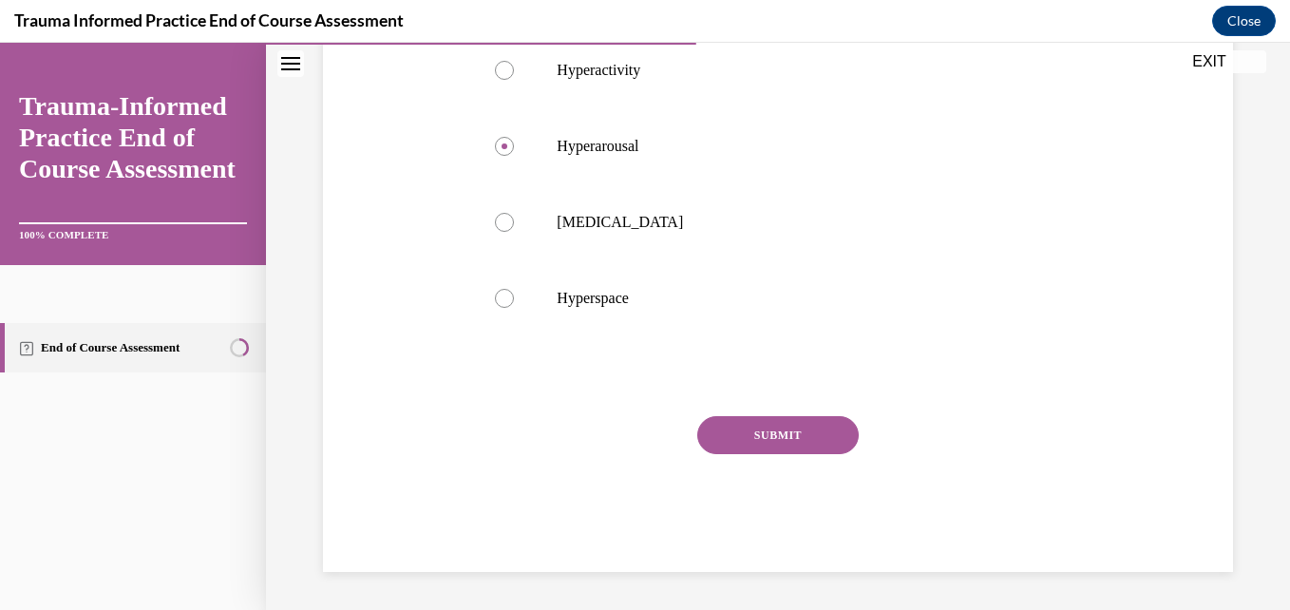
click at [781, 435] on button "SUBMIT" at bounding box center [778, 435] width 162 height 38
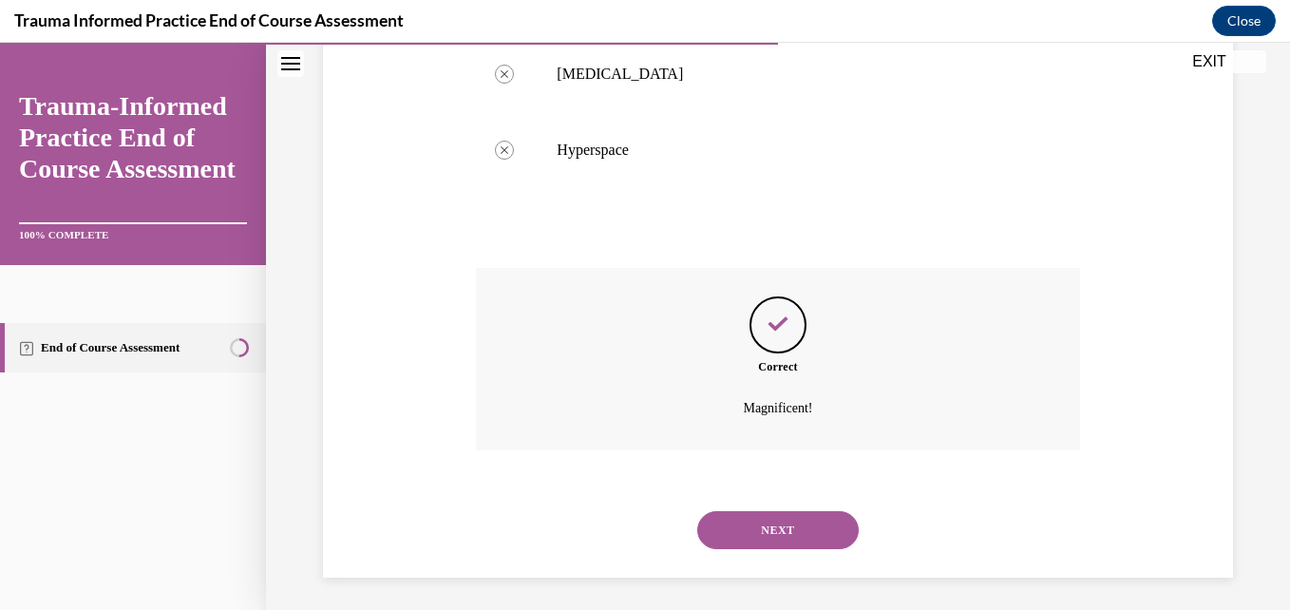
scroll to position [589, 0]
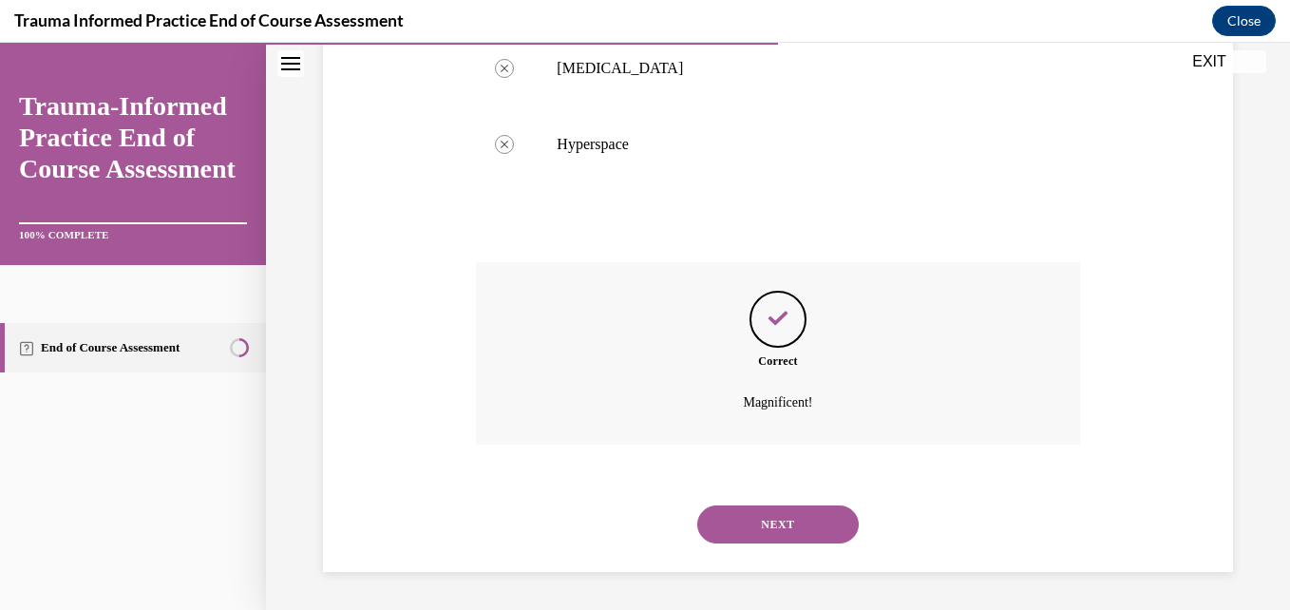
click at [722, 511] on button "NEXT" at bounding box center [778, 525] width 162 height 38
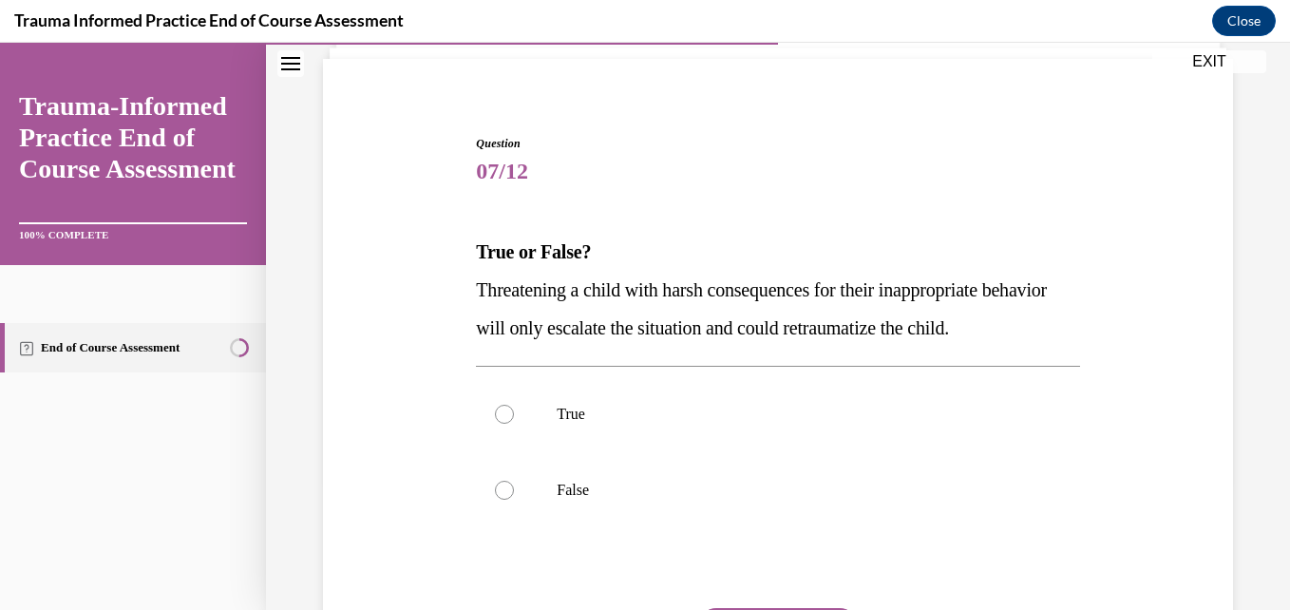
scroll to position [190, 0]
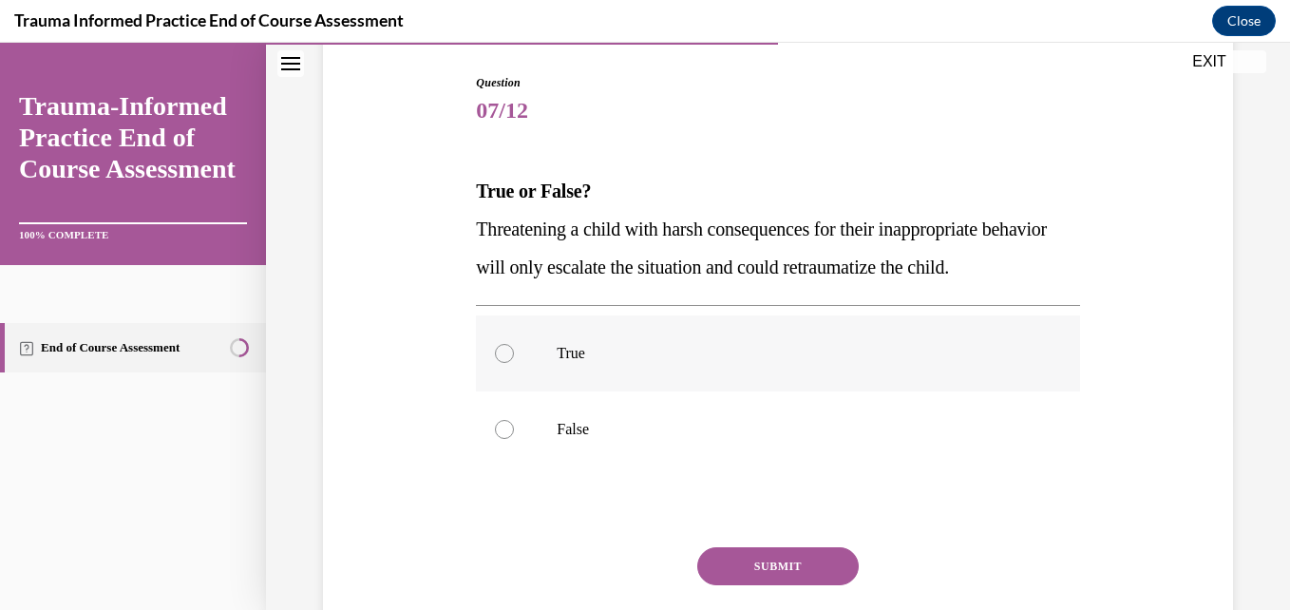
click at [506, 363] on div at bounding box center [504, 353] width 19 height 19
click at [506, 363] on input "True" at bounding box center [504, 353] width 19 height 19
radio input "true"
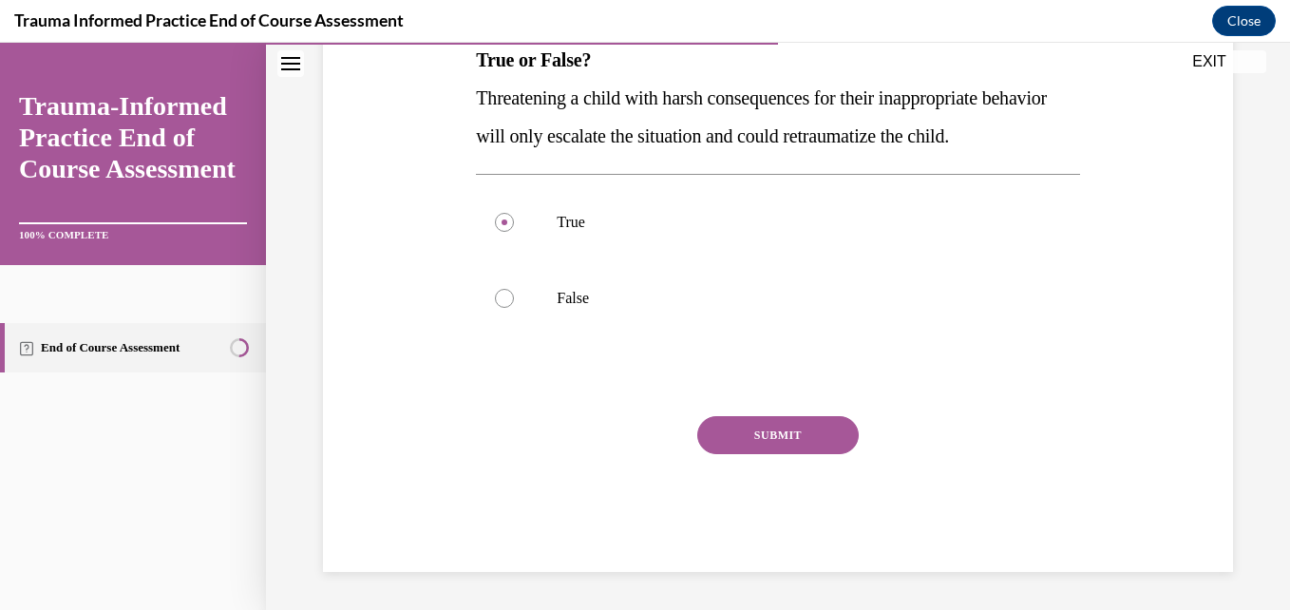
click at [760, 429] on button "SUBMIT" at bounding box center [778, 435] width 162 height 38
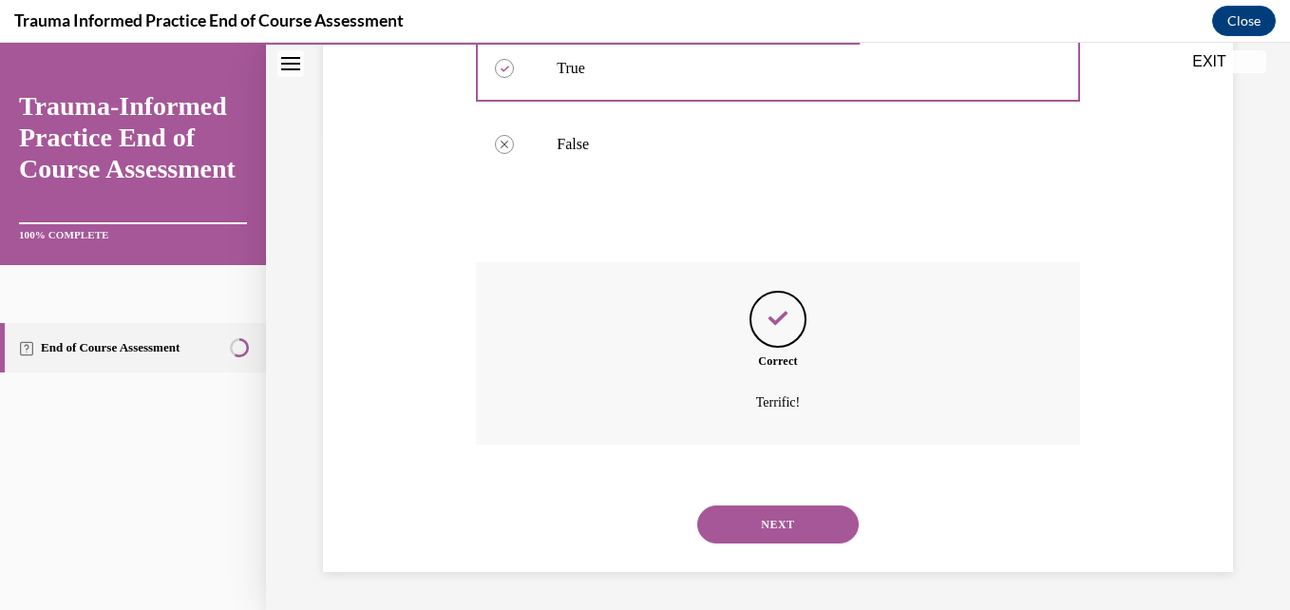
scroll to position [513, 0]
click at [778, 515] on button "NEXT" at bounding box center [778, 525] width 162 height 38
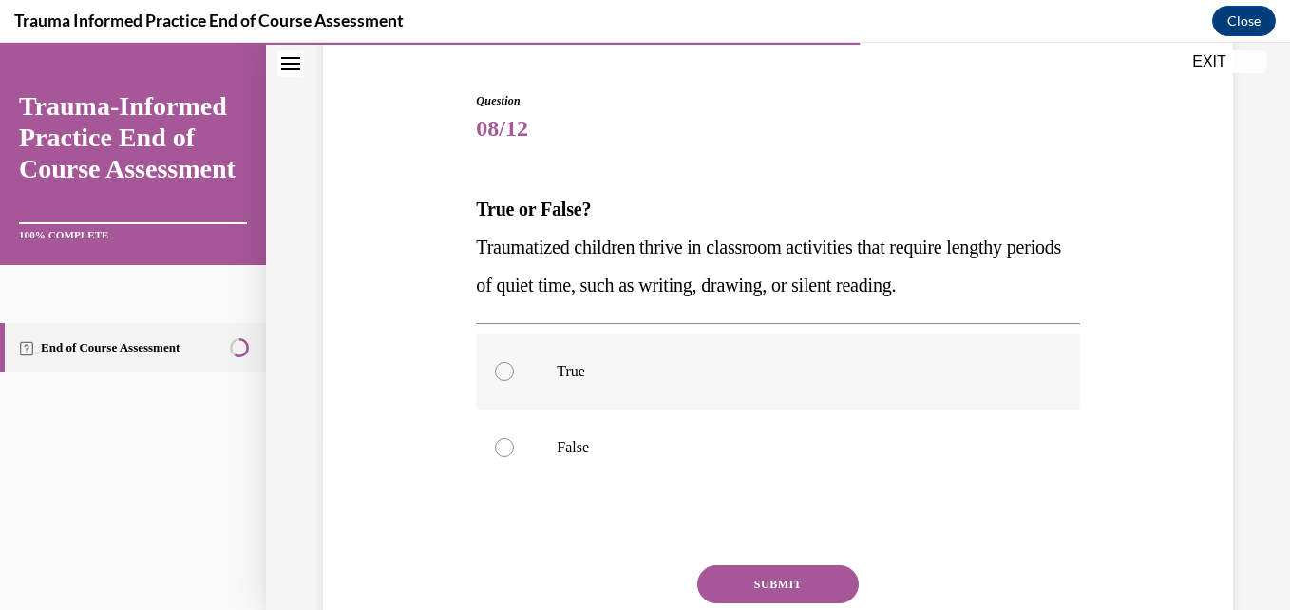
scroll to position [190, 0]
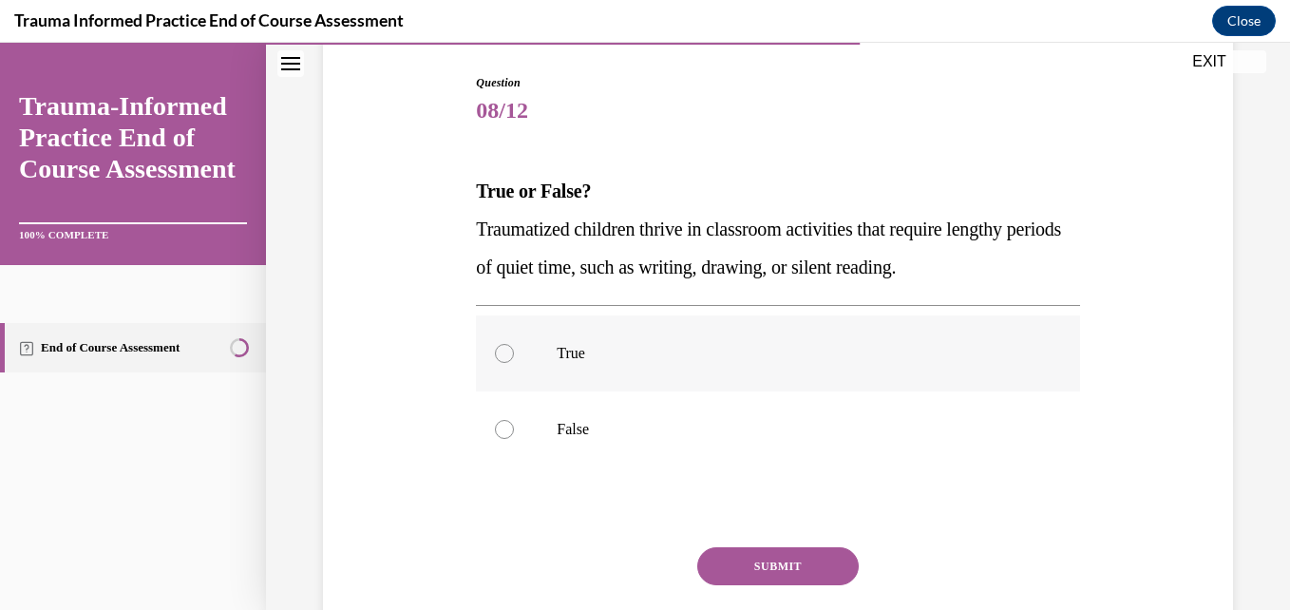
click at [495, 354] on div at bounding box center [504, 353] width 19 height 19
click at [495, 354] on input "True" at bounding box center [504, 353] width 19 height 19
radio input "true"
click at [756, 564] on button "SUBMIT" at bounding box center [778, 566] width 162 height 38
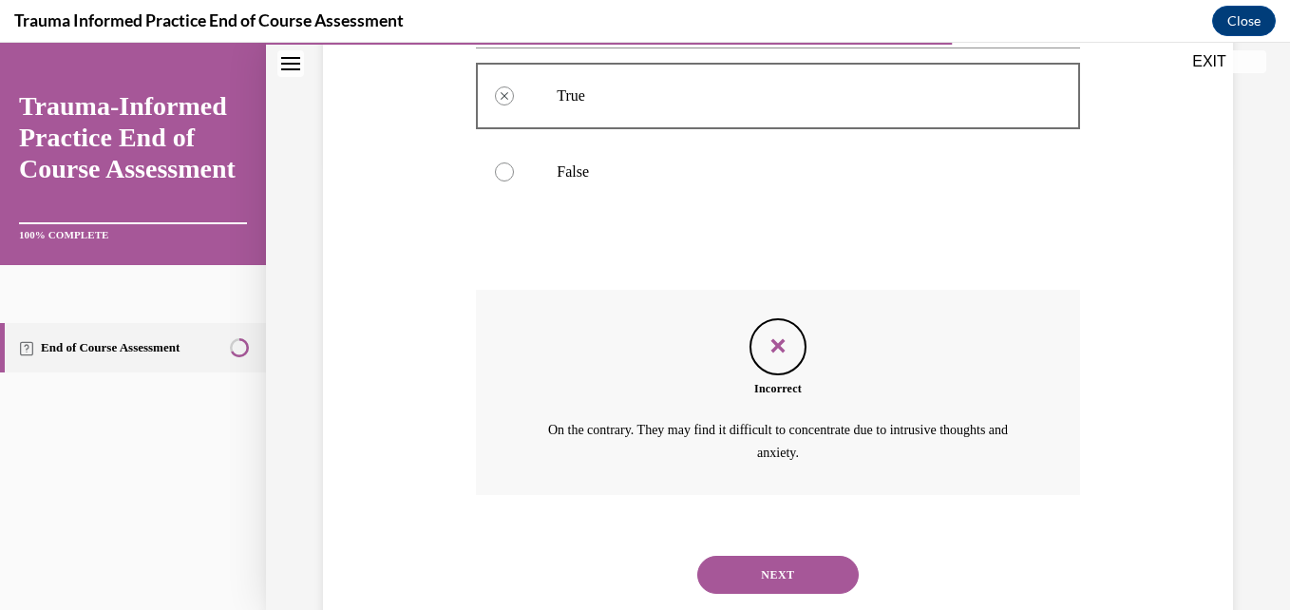
scroll to position [498, 0]
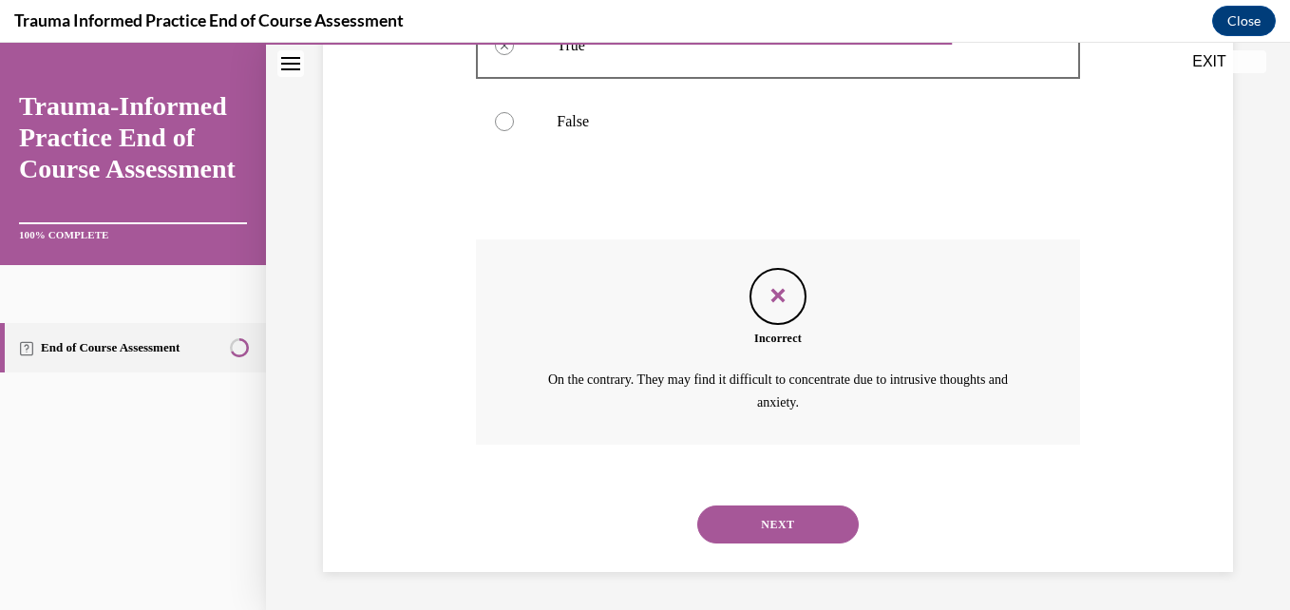
click at [807, 512] on button "NEXT" at bounding box center [778, 525] width 162 height 38
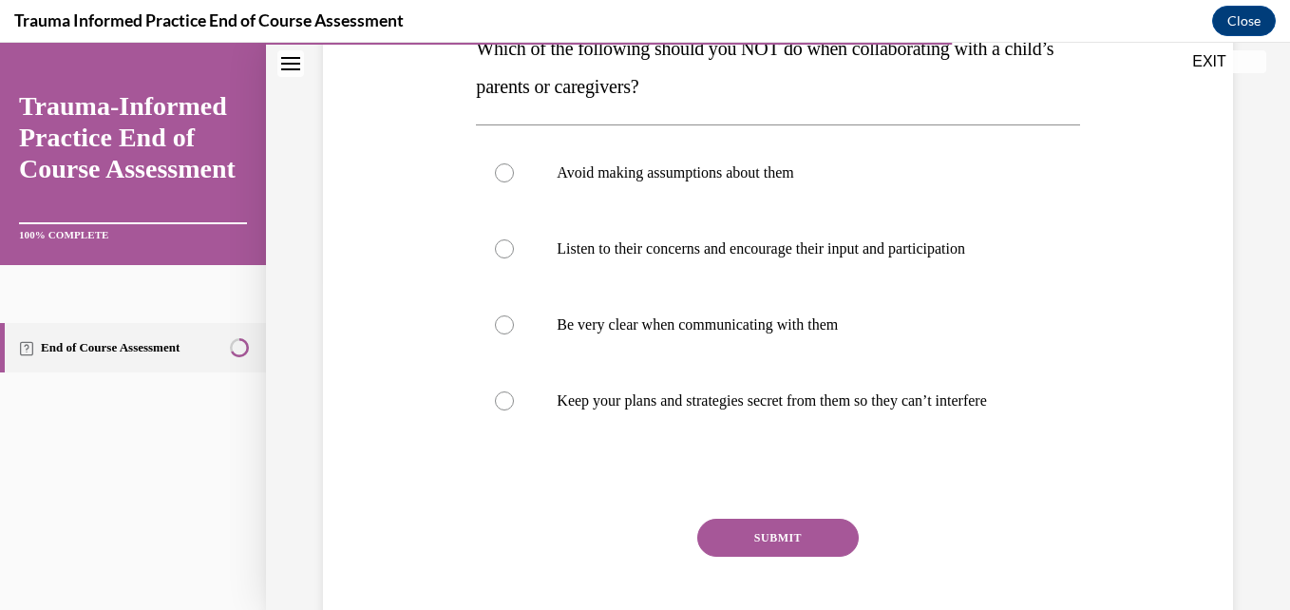
scroll to position [380, 0]
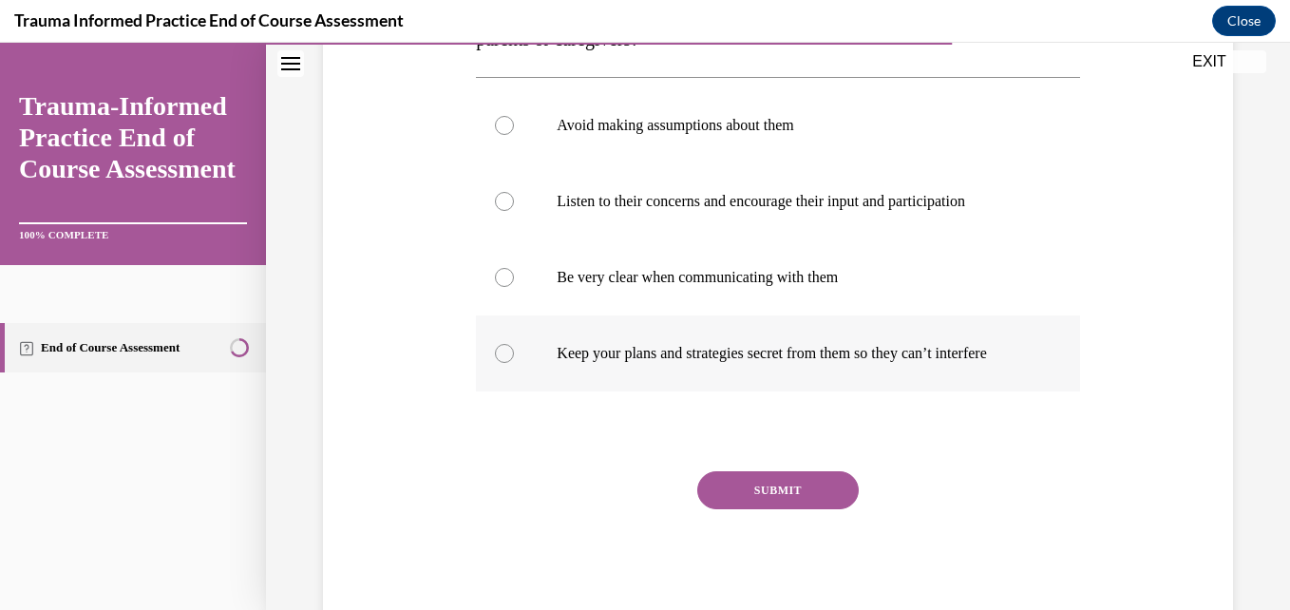
click at [501, 363] on div at bounding box center [504, 353] width 19 height 19
click at [501, 363] on input "Keep your plans and strategies secret from them so they can’t interfere" at bounding box center [504, 353] width 19 height 19
radio input "true"
click at [799, 494] on button "SUBMIT" at bounding box center [778, 490] width 162 height 38
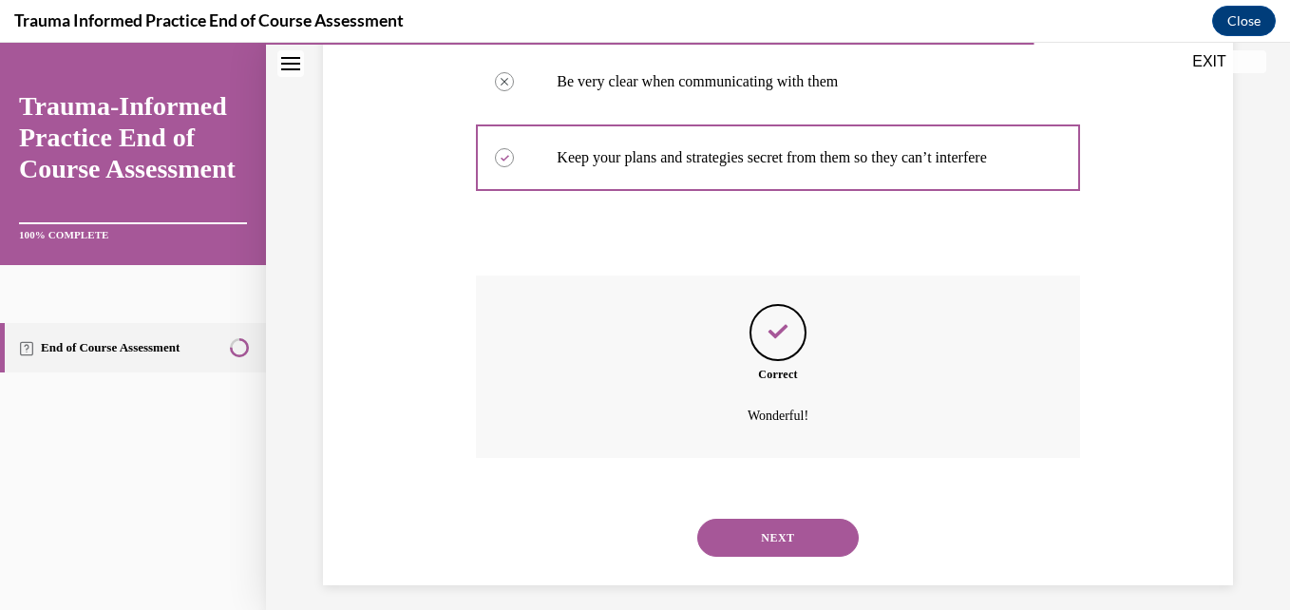
scroll to position [608, 0]
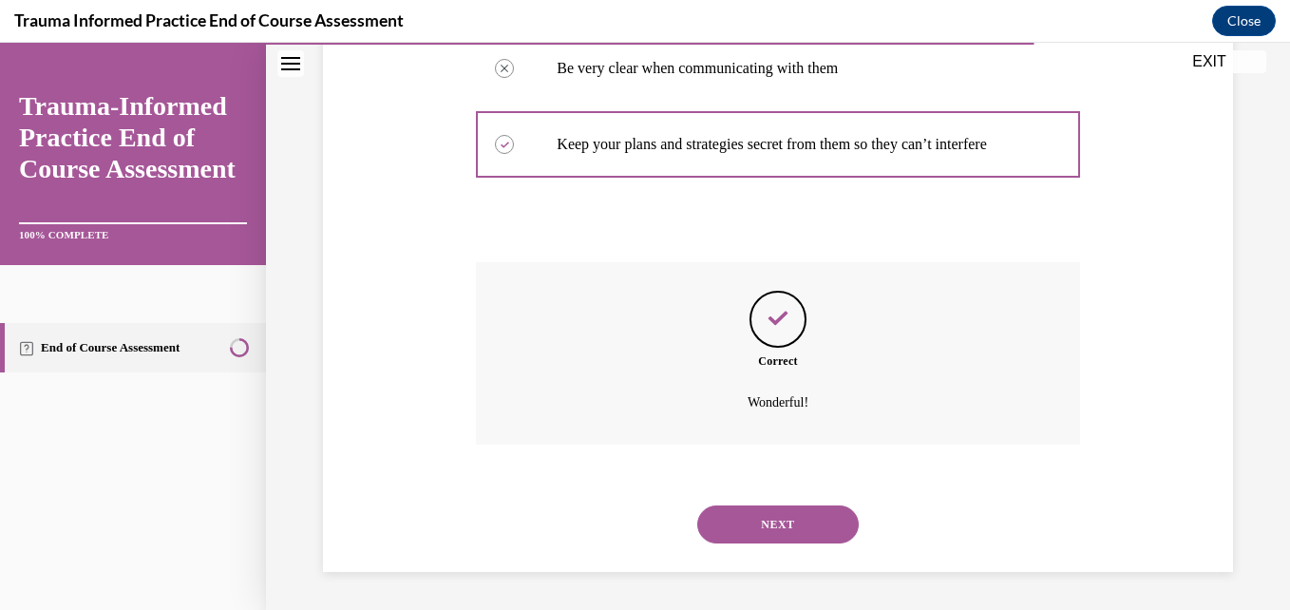
click at [749, 542] on button "NEXT" at bounding box center [778, 525] width 162 height 38
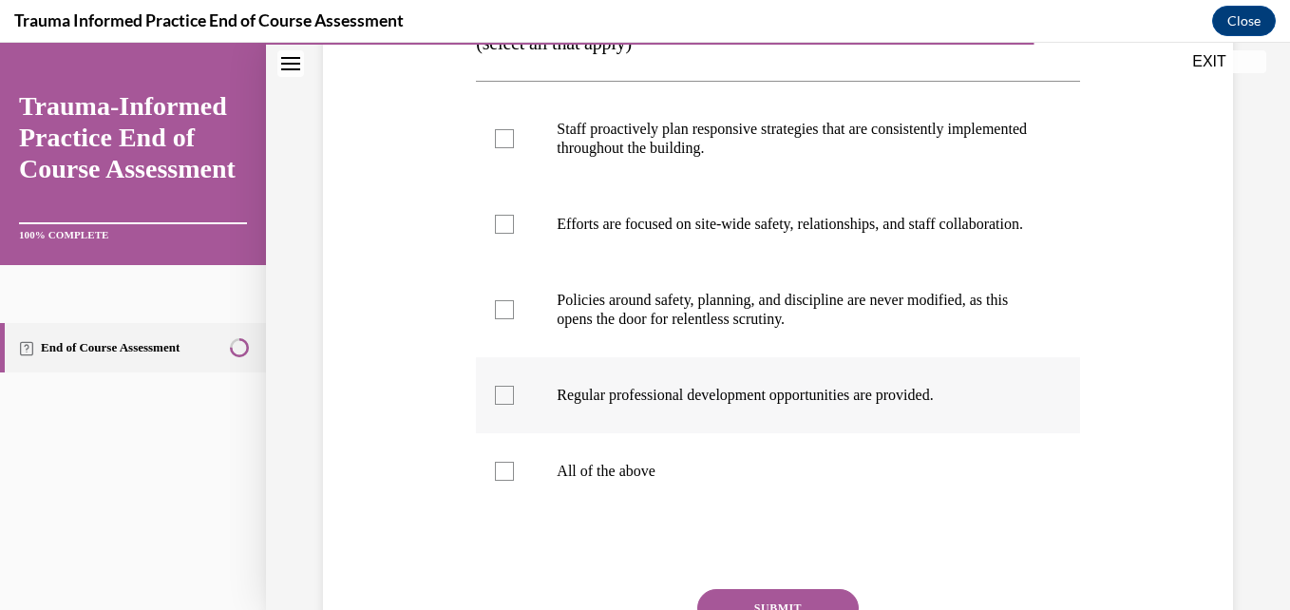
scroll to position [380, 0]
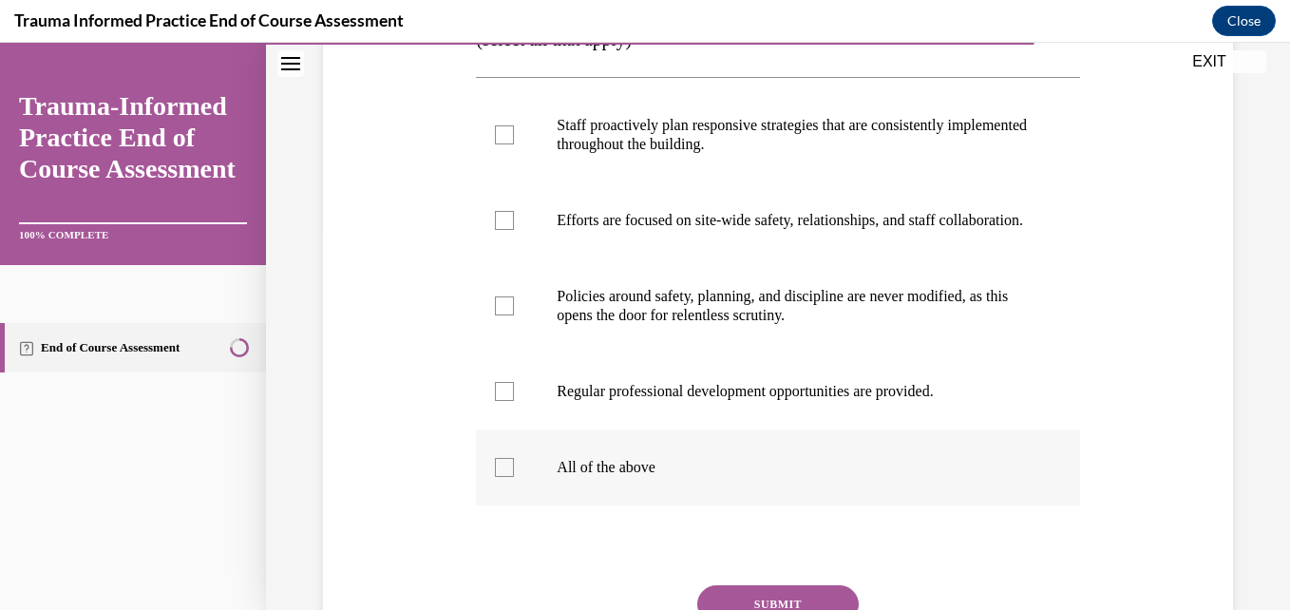
click at [497, 477] on div at bounding box center [504, 467] width 19 height 19
click at [497, 477] on input "All of the above" at bounding box center [504, 467] width 19 height 19
checkbox input "true"
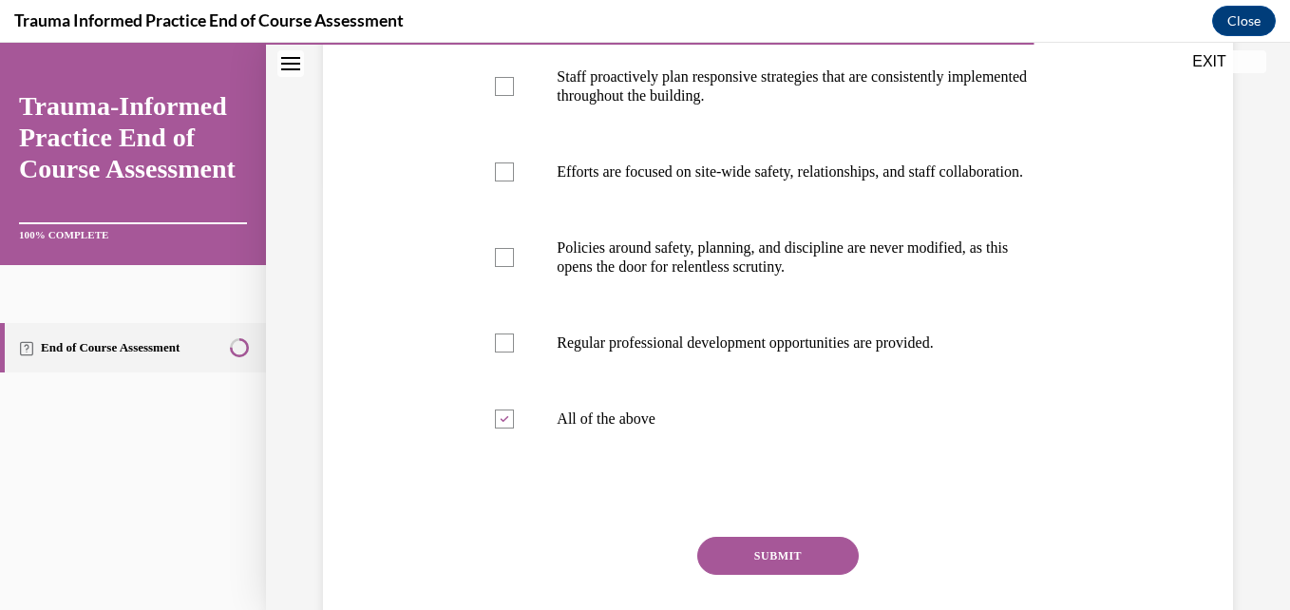
scroll to position [568, 0]
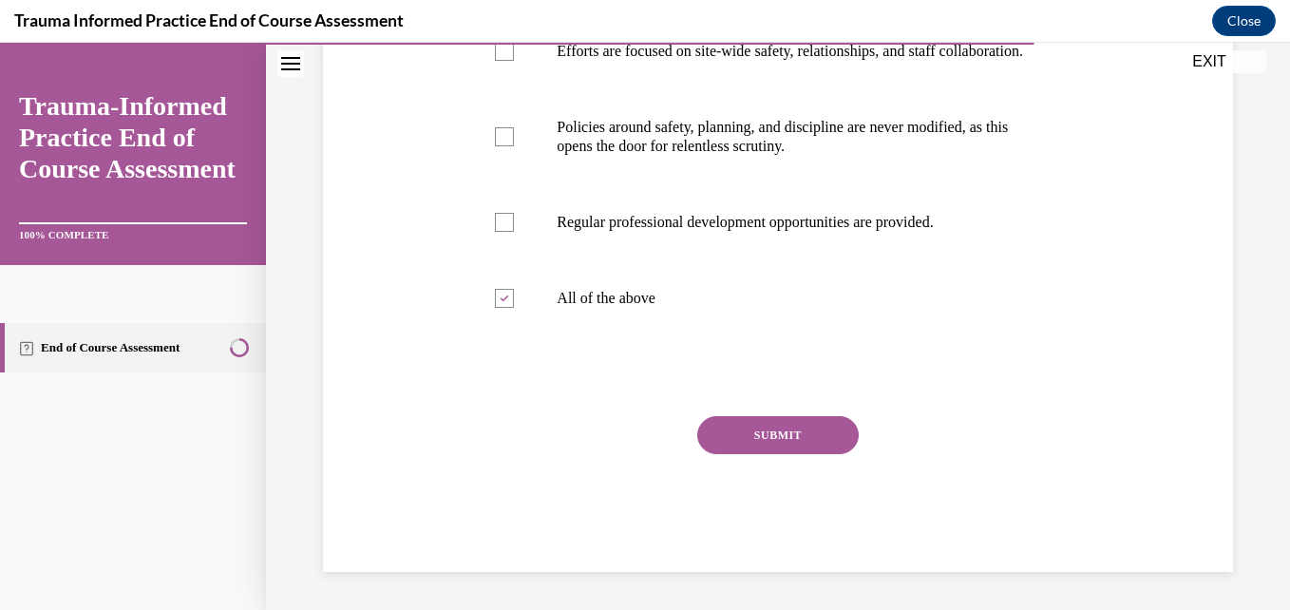
click at [761, 442] on button "SUBMIT" at bounding box center [778, 435] width 162 height 38
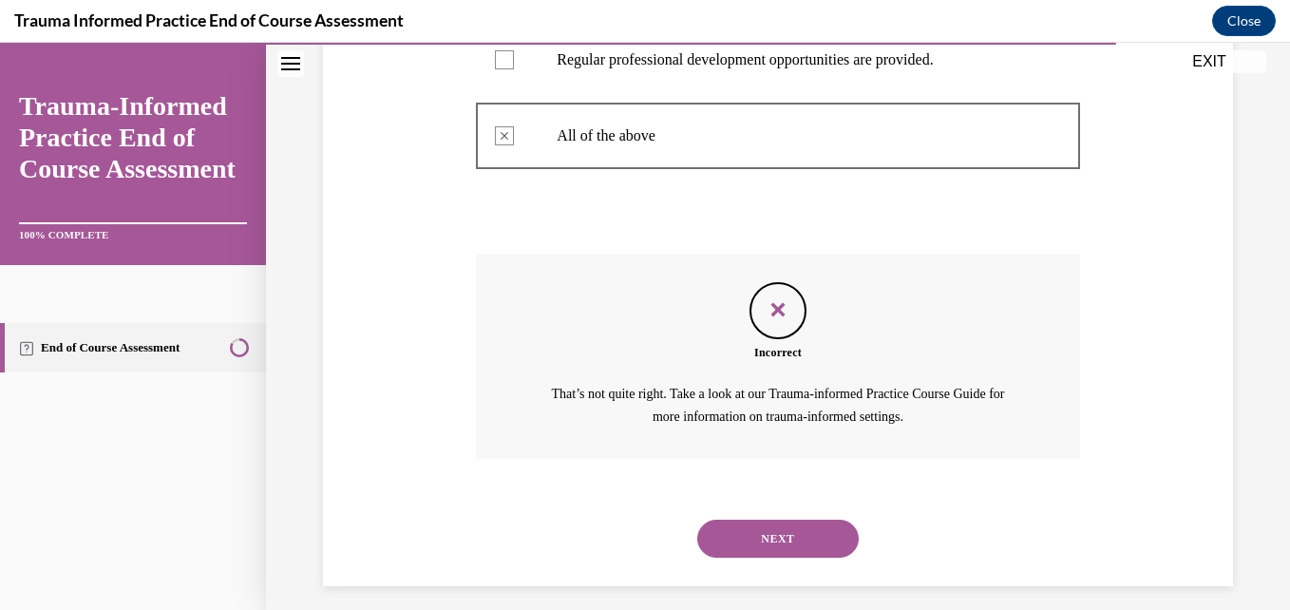
scroll to position [745, 0]
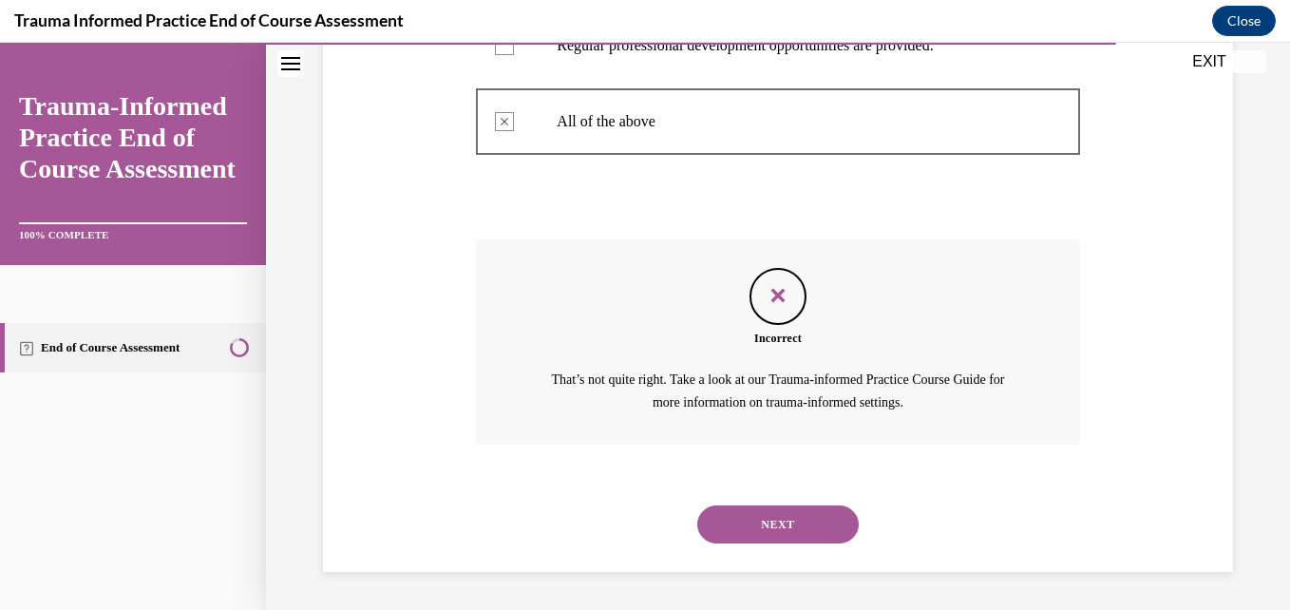
click at [746, 530] on button "NEXT" at bounding box center [778, 525] width 162 height 38
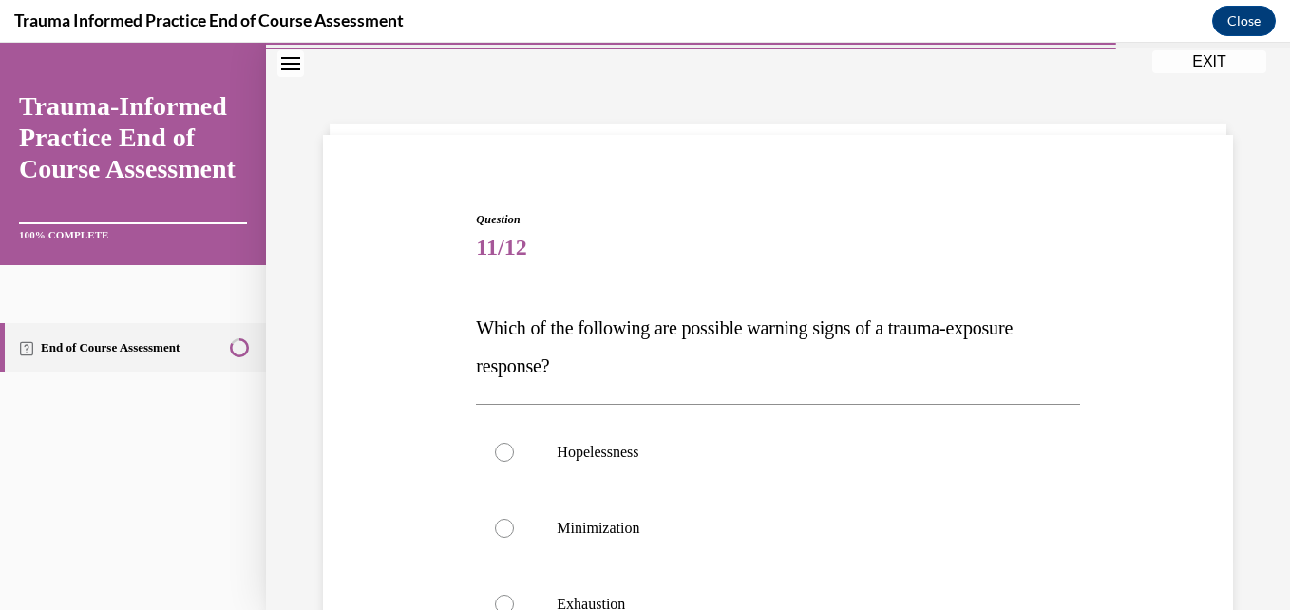
scroll to position [190, 0]
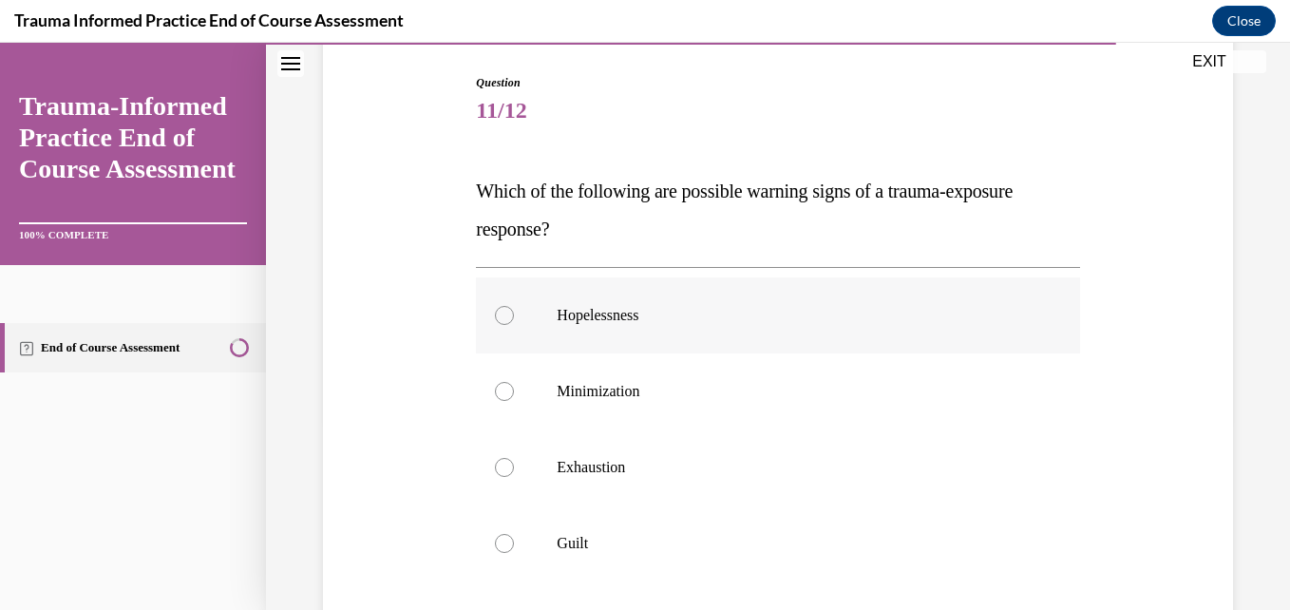
click at [501, 320] on div at bounding box center [504, 315] width 19 height 19
click at [501, 320] on input "Hopelessness" at bounding box center [504, 315] width 19 height 19
radio input "true"
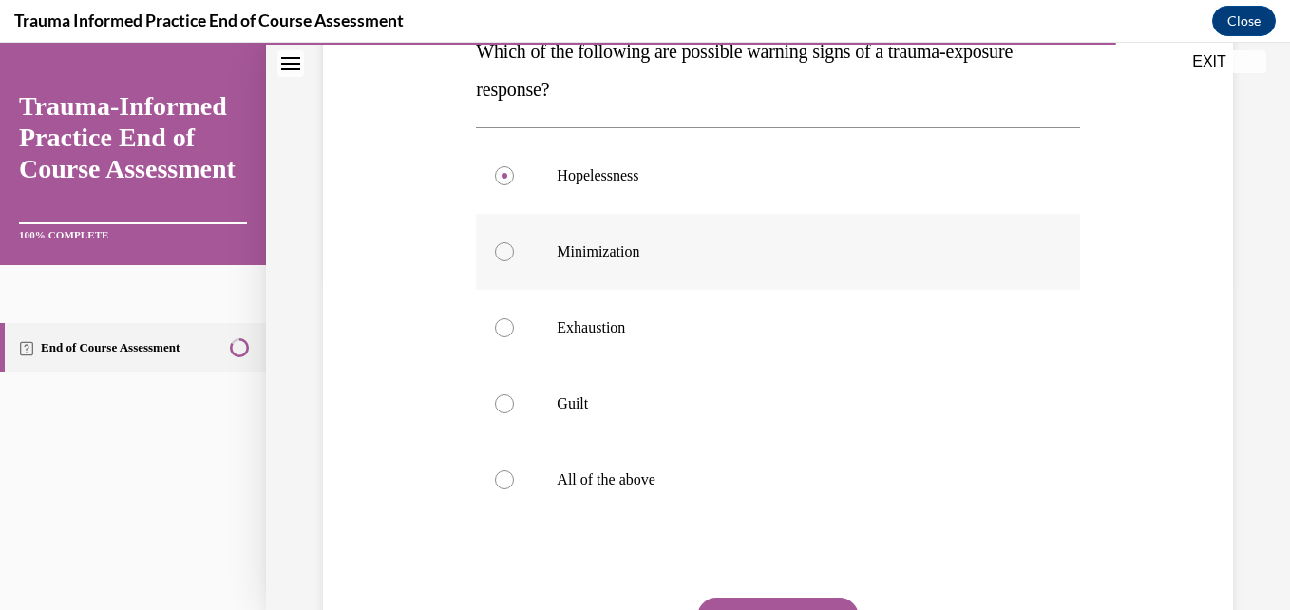
scroll to position [380, 0]
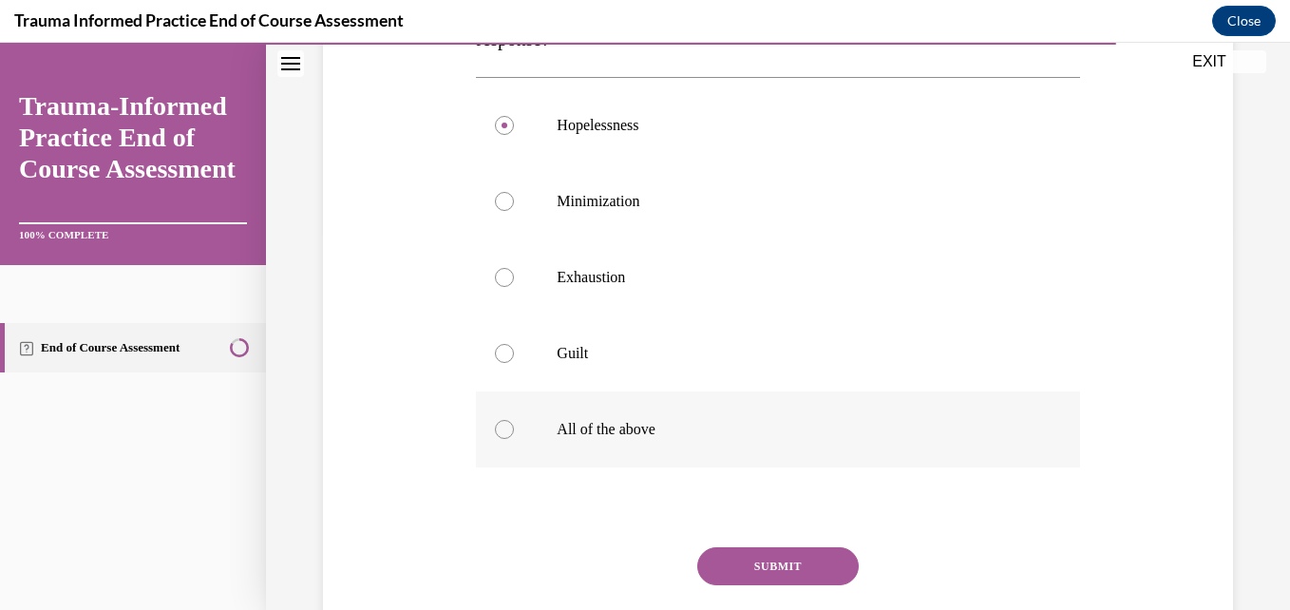
click at [503, 424] on div at bounding box center [504, 429] width 19 height 19
click at [503, 424] on input "All of the above" at bounding box center [504, 429] width 19 height 19
radio input "true"
click at [792, 561] on button "SUBMIT" at bounding box center [778, 566] width 162 height 38
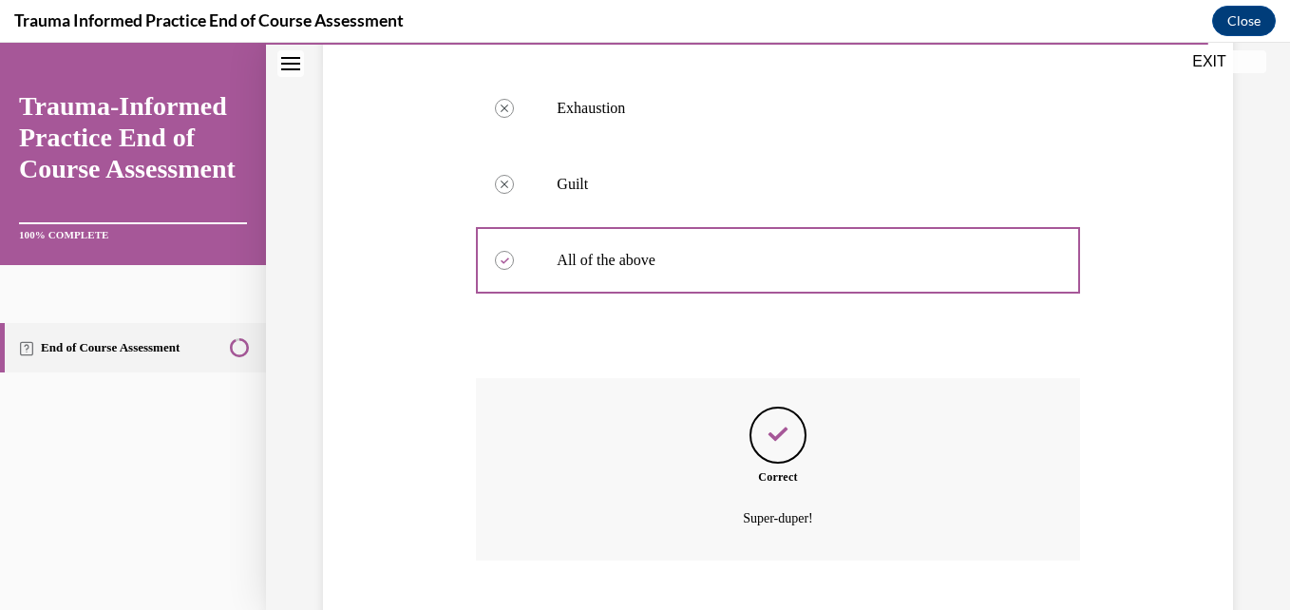
scroll to position [665, 0]
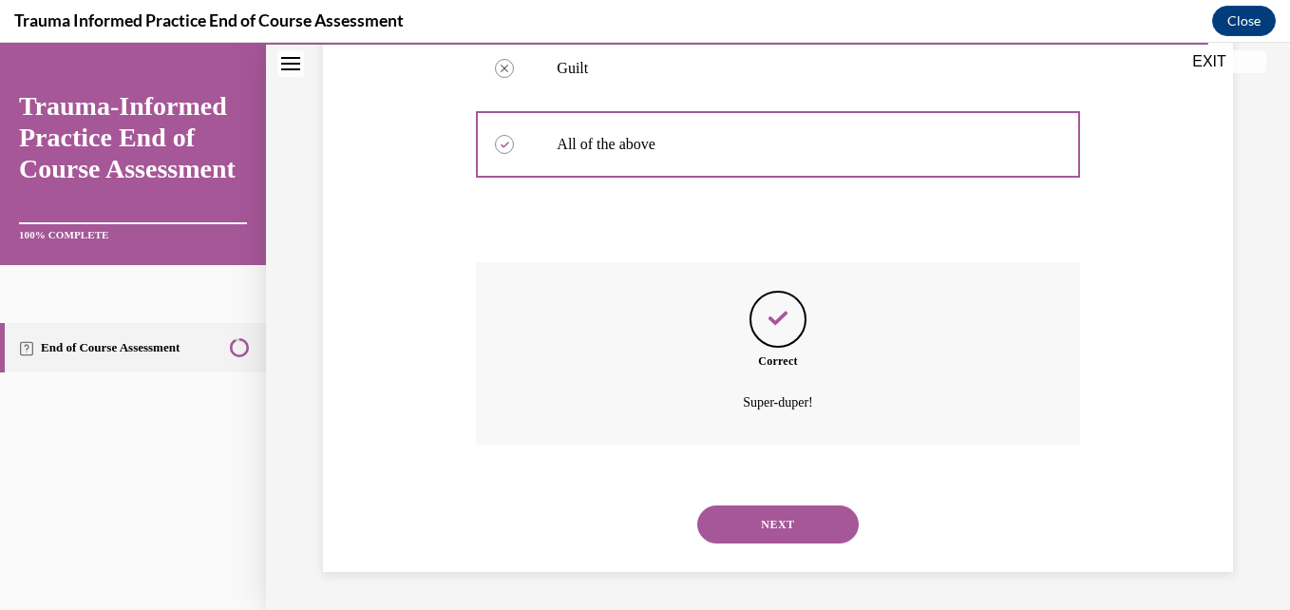
click at [843, 537] on button "NEXT" at bounding box center [778, 525] width 162 height 38
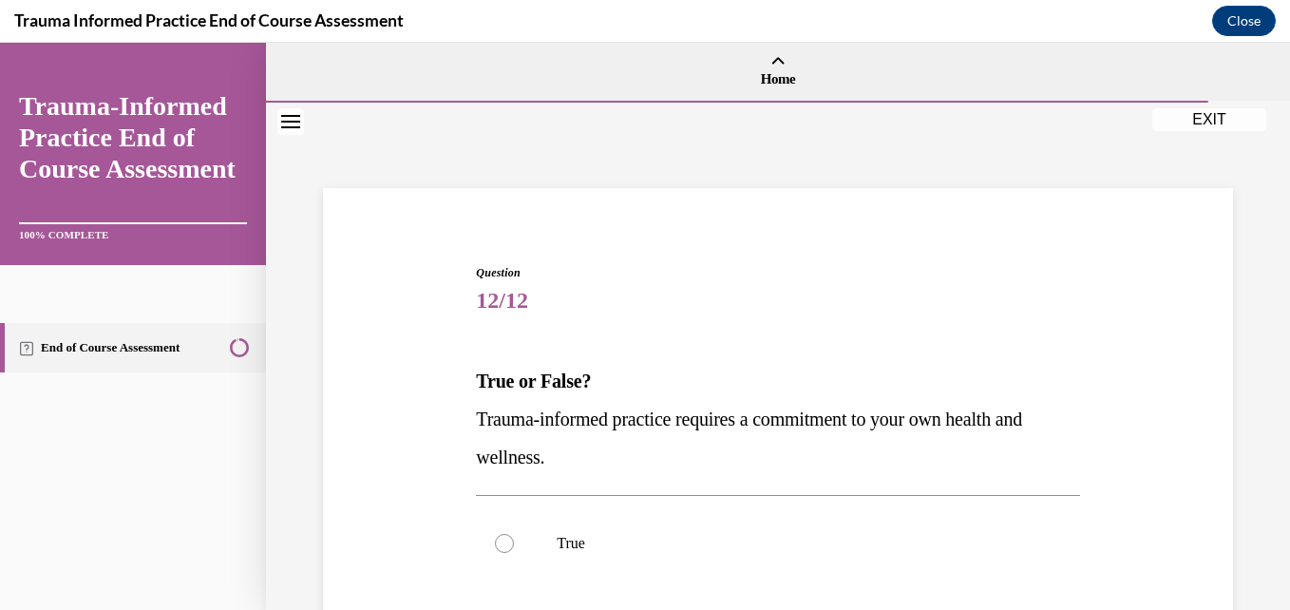
scroll to position [95, 0]
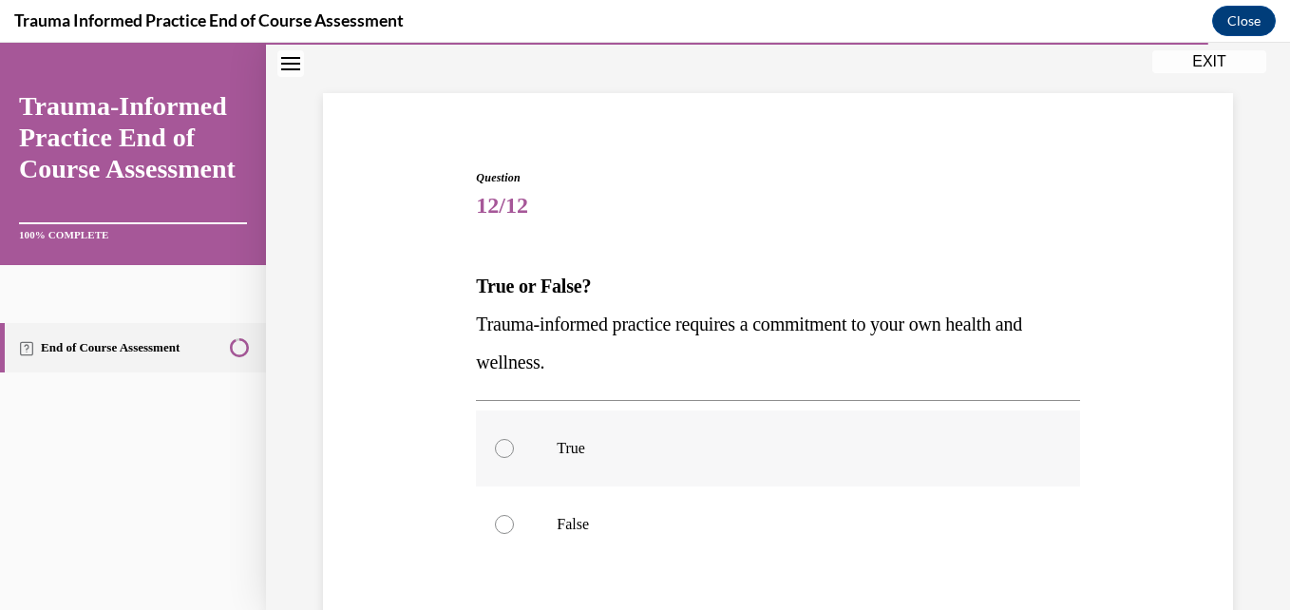
drag, startPoint x: 505, startPoint y: 448, endPoint x: 536, endPoint y: 453, distance: 31.7
click at [506, 448] on div at bounding box center [504, 448] width 19 height 19
click at [506, 448] on input "True" at bounding box center [504, 448] width 19 height 19
radio input "true"
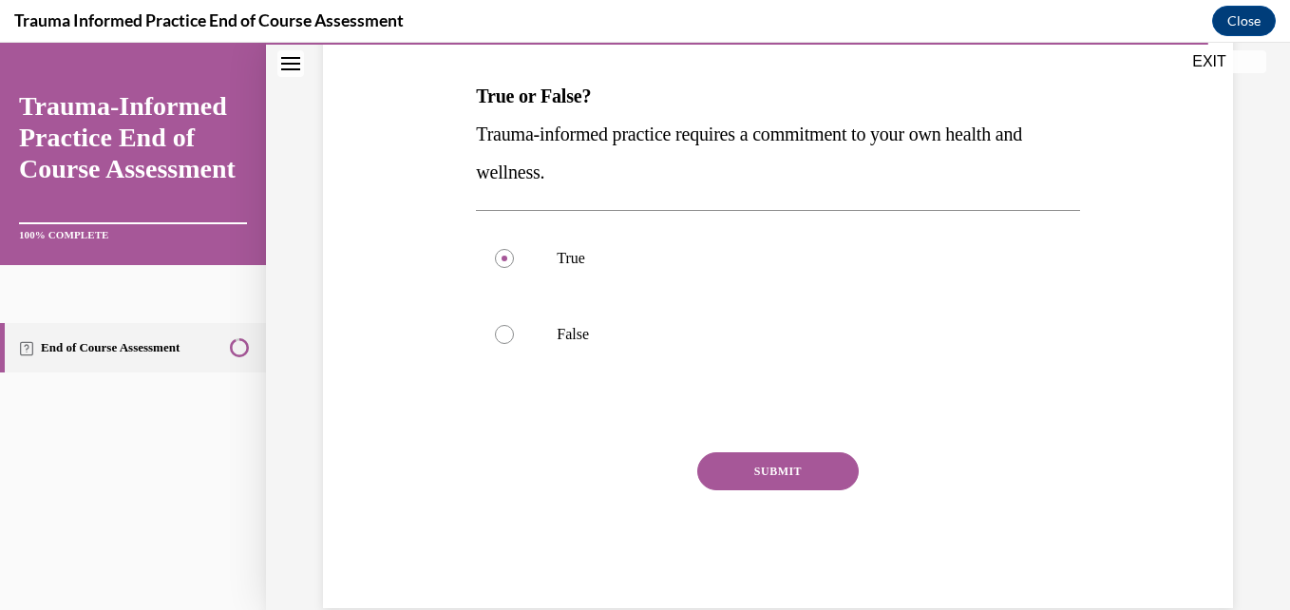
click at [754, 469] on button "SUBMIT" at bounding box center [778, 471] width 162 height 38
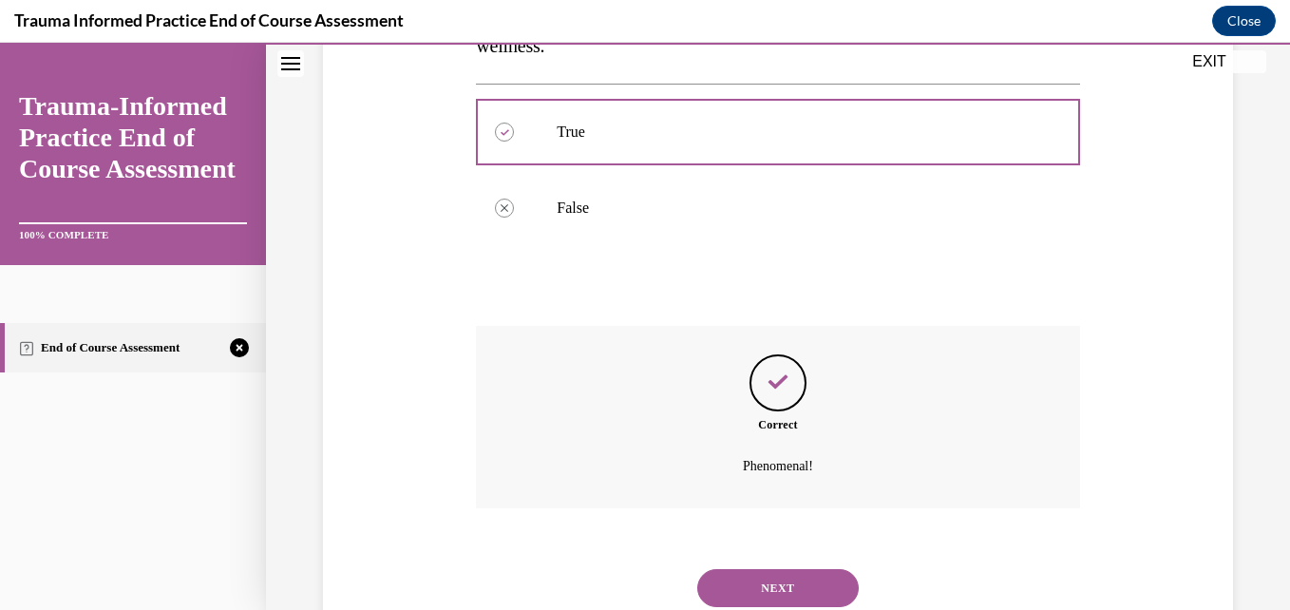
scroll to position [475, 0]
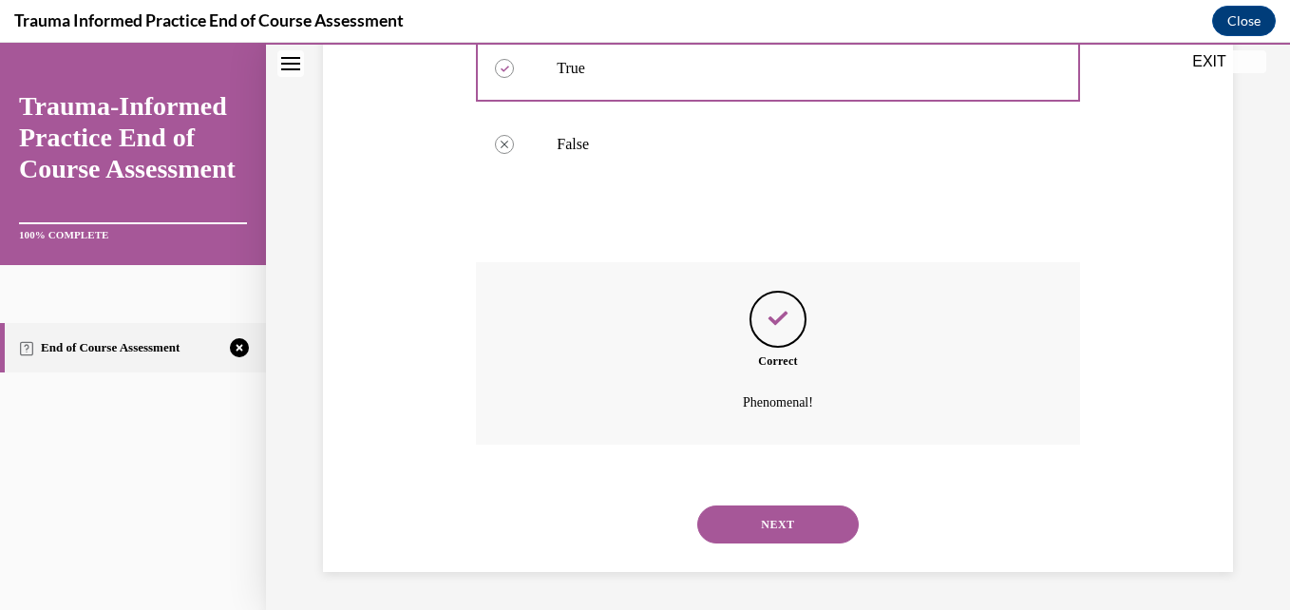
click at [750, 519] on button "NEXT" at bounding box center [778, 525] width 162 height 38
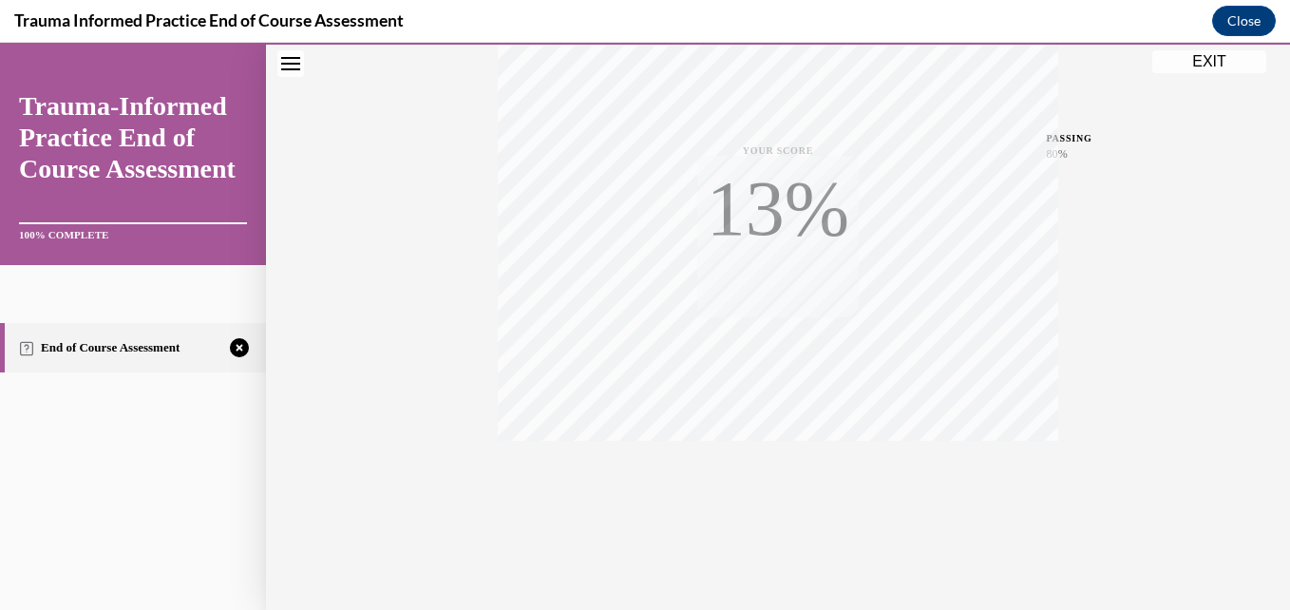
scroll to position [407, 0]
click at [756, 462] on span "TAKE AGAIN" at bounding box center [778, 467] width 67 height 10
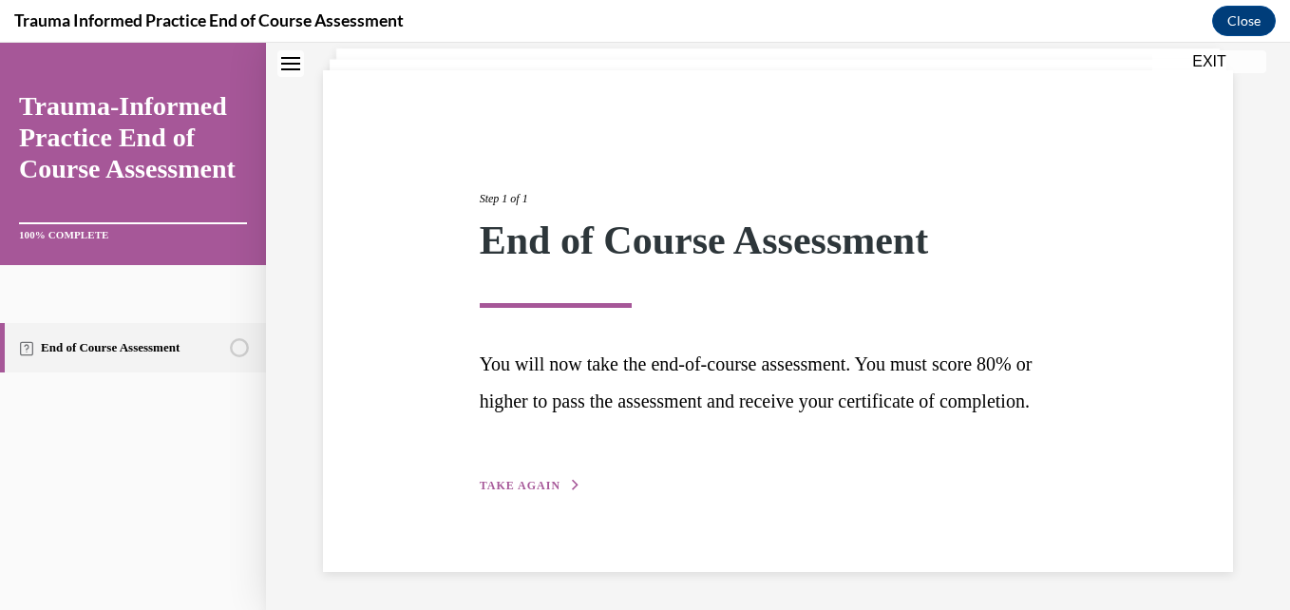
scroll to position [154, 0]
click at [518, 487] on span "TAKE AGAIN" at bounding box center [520, 485] width 81 height 13
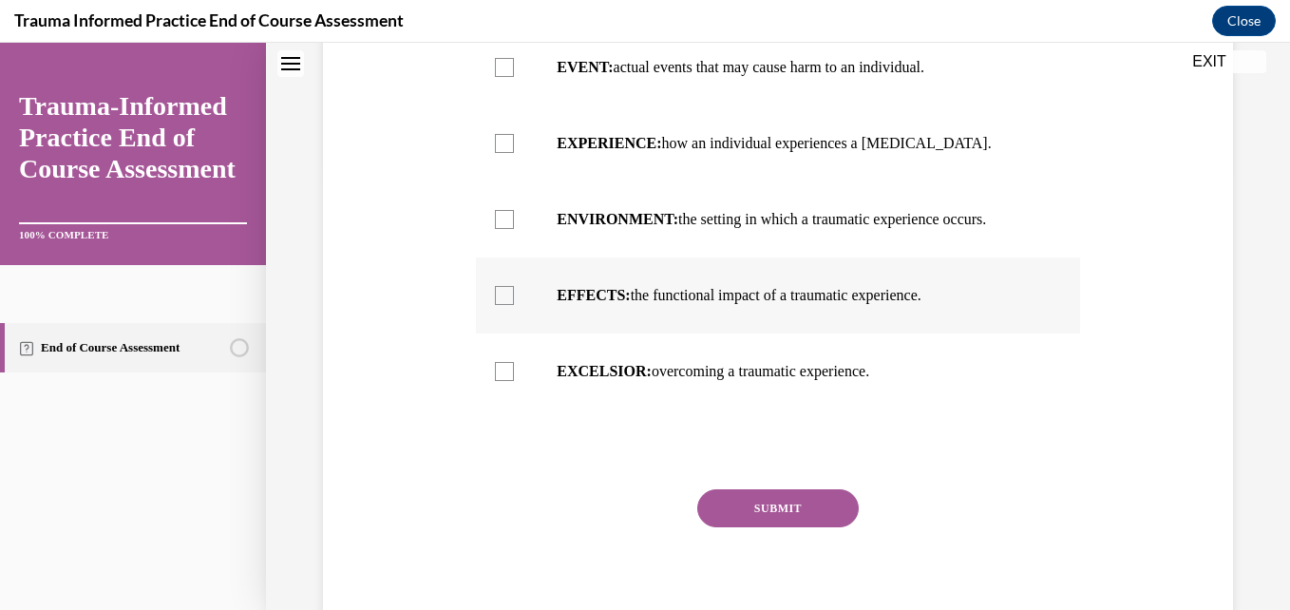
scroll to position [439, 0]
click at [504, 76] on div at bounding box center [504, 66] width 19 height 19
click at [504, 76] on input "EVENT: actual events that may cause harm to an individual." at bounding box center [504, 66] width 19 height 19
checkbox input "true"
click at [503, 152] on div at bounding box center [504, 142] width 19 height 19
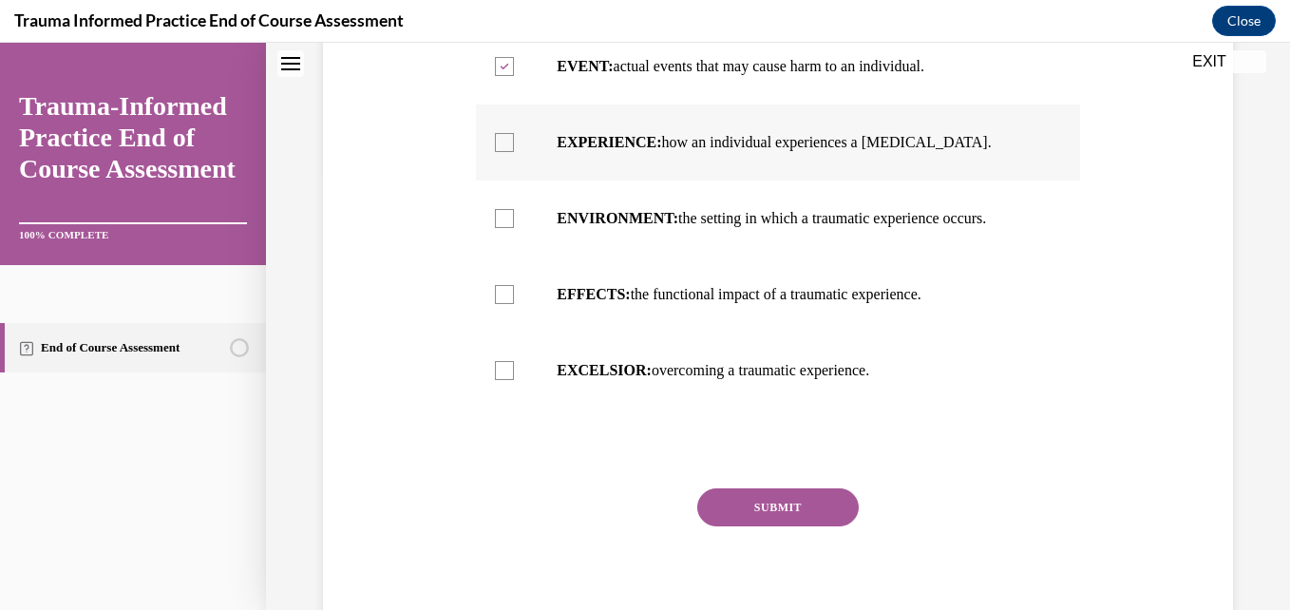
click at [503, 152] on input "EXPERIENCE: how an individual experiences a stressor." at bounding box center [504, 142] width 19 height 19
checkbox input "true"
drag, startPoint x: 505, startPoint y: 331, endPoint x: 516, endPoint y: 339, distance: 14.3
click at [506, 304] on div at bounding box center [504, 294] width 19 height 19
click at [506, 304] on input "EFFECTS: the functional impact of a traumatic experience." at bounding box center [504, 294] width 19 height 19
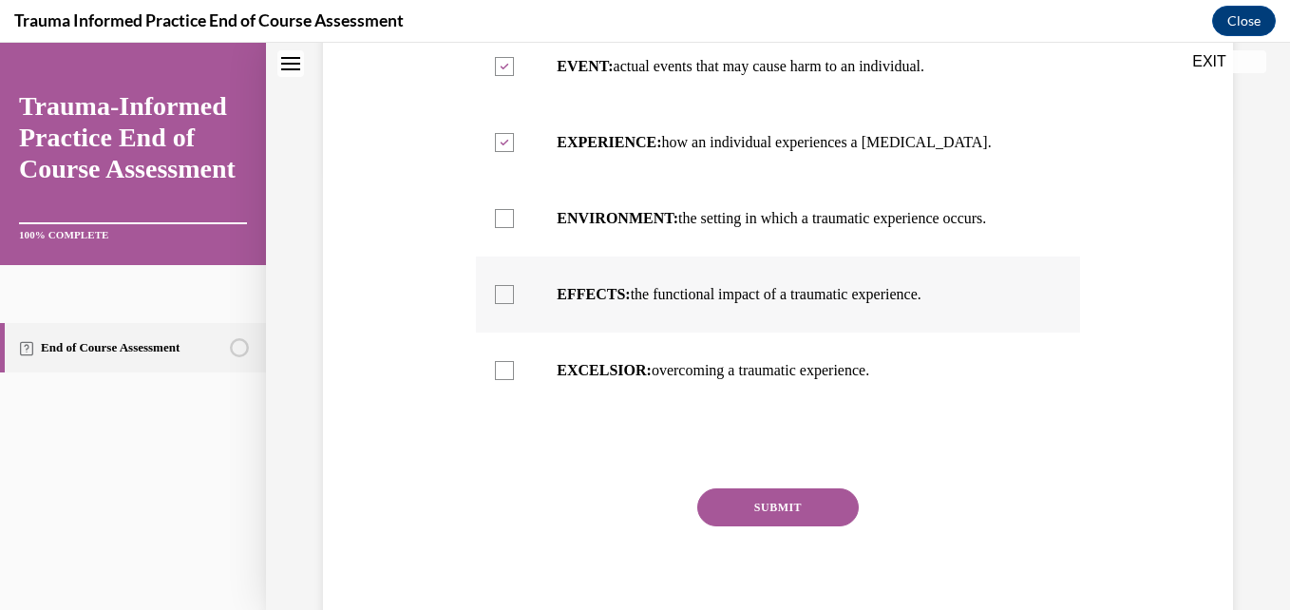
checkbox input "true"
click at [776, 526] on button "SUBMIT" at bounding box center [778, 507] width 162 height 38
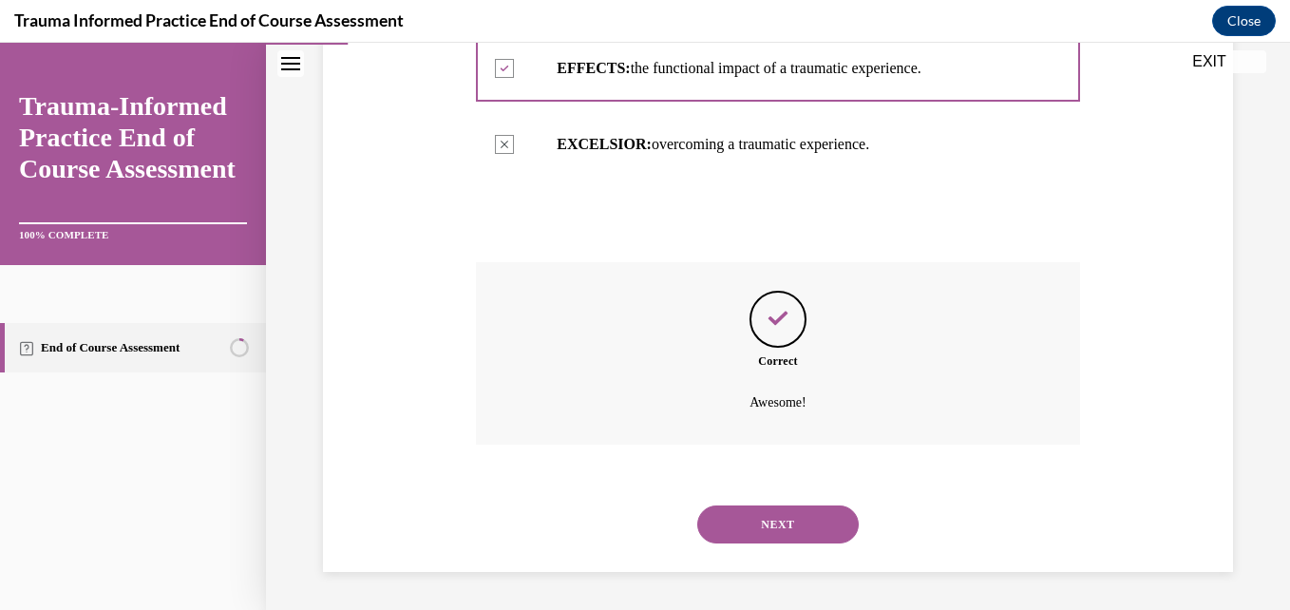
scroll to position [703, 0]
click at [783, 506] on button "NEXT" at bounding box center [778, 525] width 162 height 38
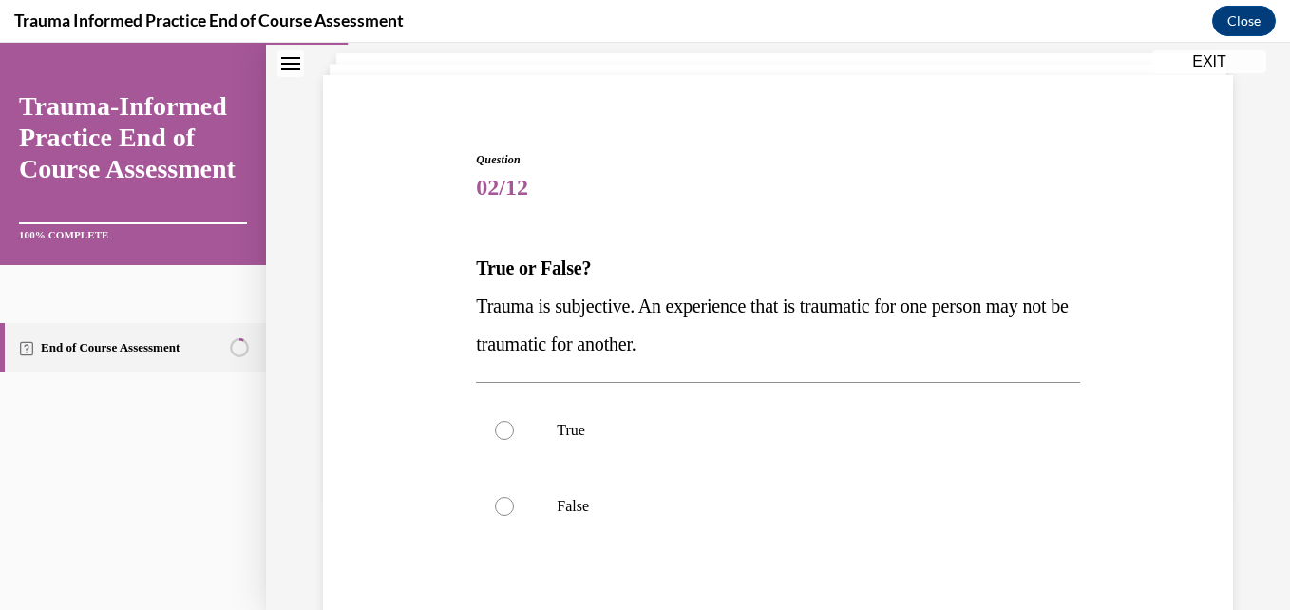
scroll to position [190, 0]
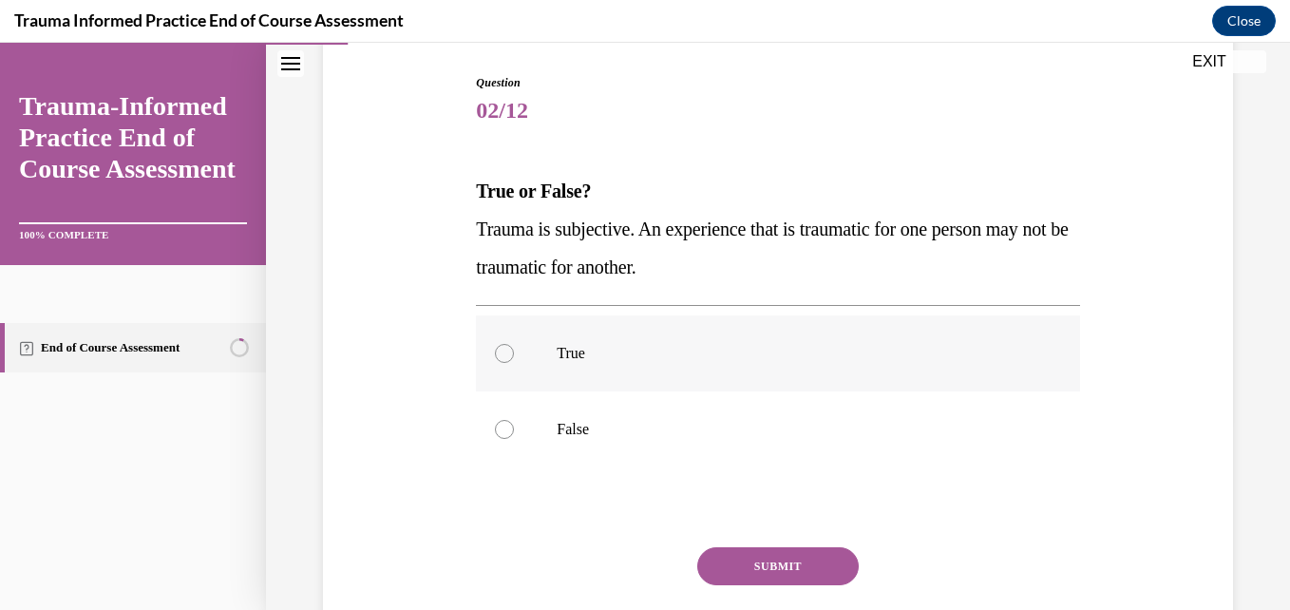
click at [501, 350] on div at bounding box center [504, 353] width 19 height 19
click at [501, 350] on input "True" at bounding box center [504, 353] width 19 height 19
radio input "true"
click at [797, 558] on button "SUBMIT" at bounding box center [778, 566] width 162 height 38
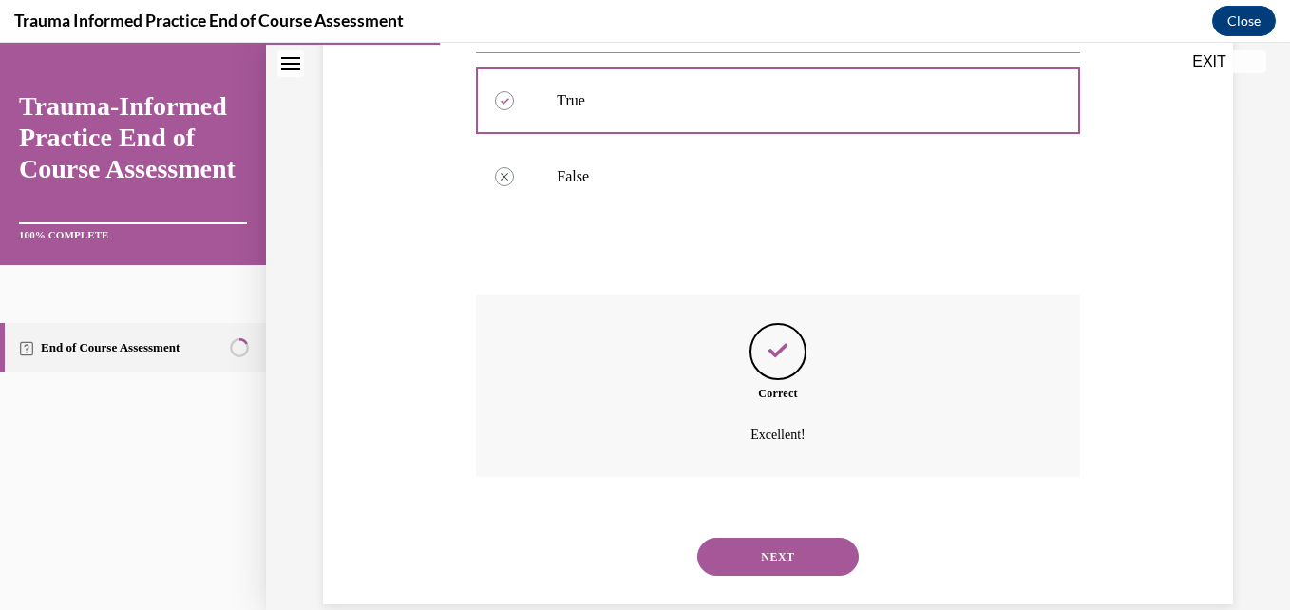
scroll to position [475, 0]
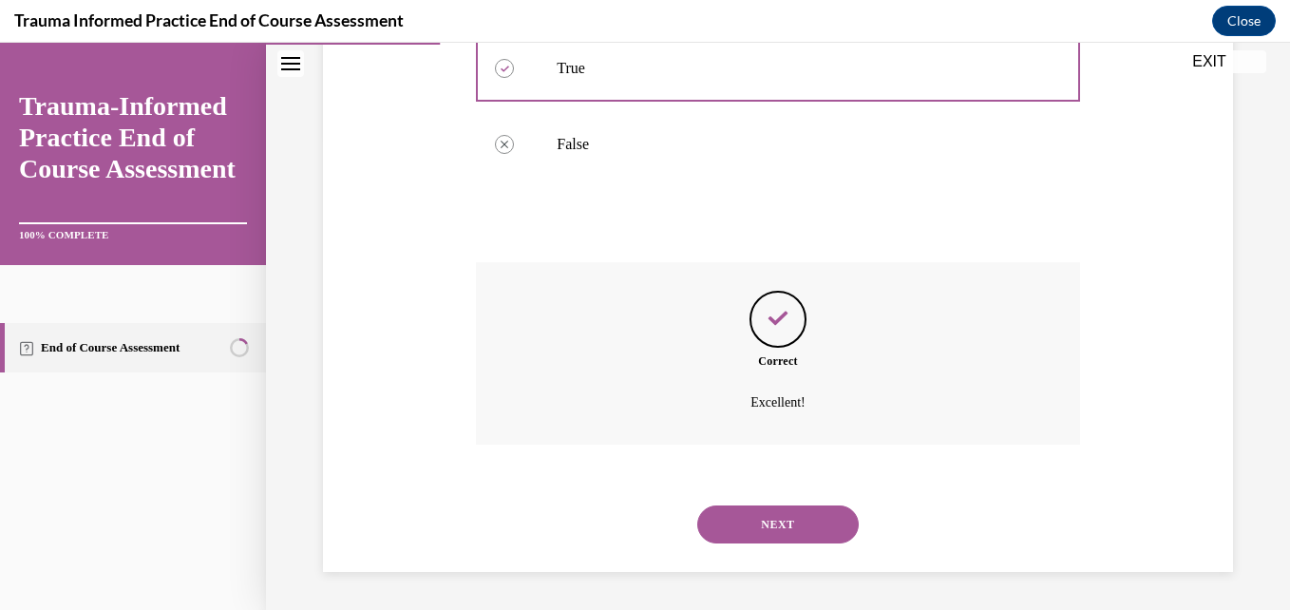
drag, startPoint x: 811, startPoint y: 519, endPoint x: 808, endPoint y: 509, distance: 10.2
click at [811, 517] on button "NEXT" at bounding box center [778, 525] width 162 height 38
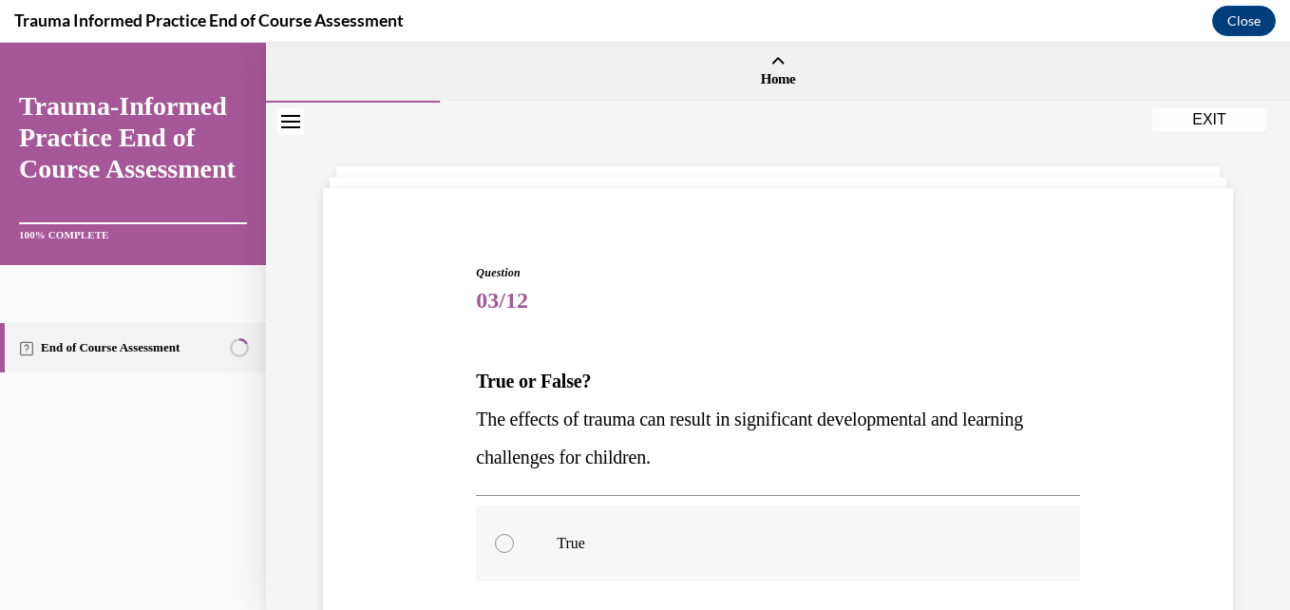
click at [514, 546] on label "True" at bounding box center [777, 544] width 603 height 76
click at [514, 546] on input "True" at bounding box center [504, 543] width 19 height 19
radio input "true"
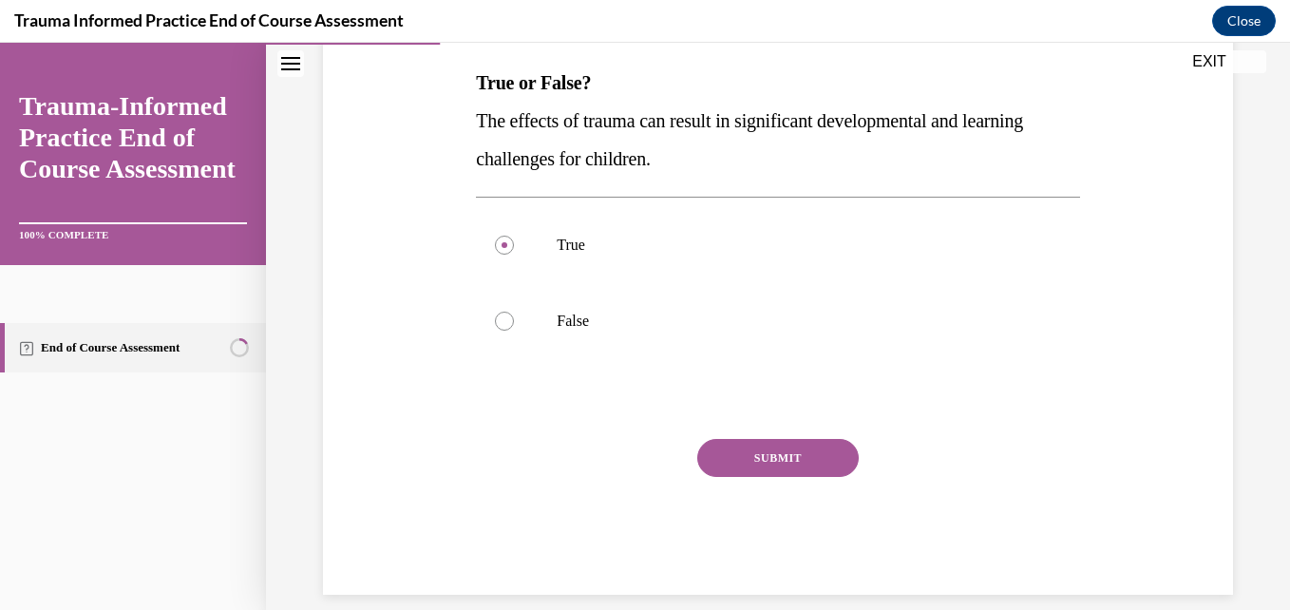
scroll to position [321, 0]
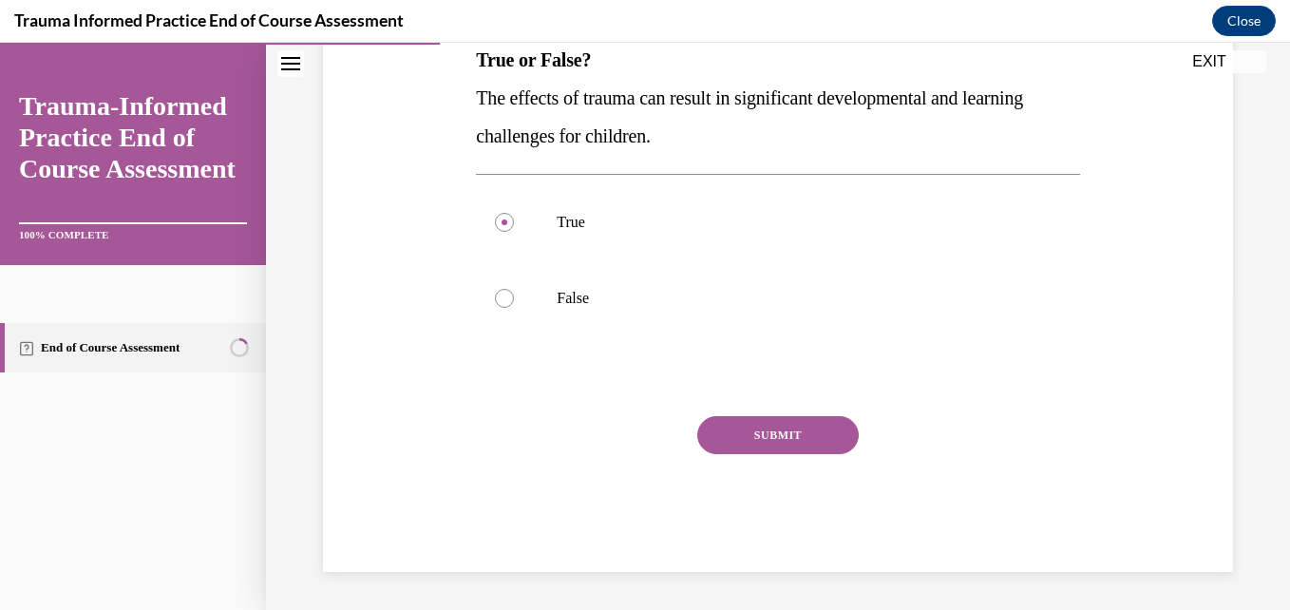
click at [763, 437] on button "SUBMIT" at bounding box center [778, 435] width 162 height 38
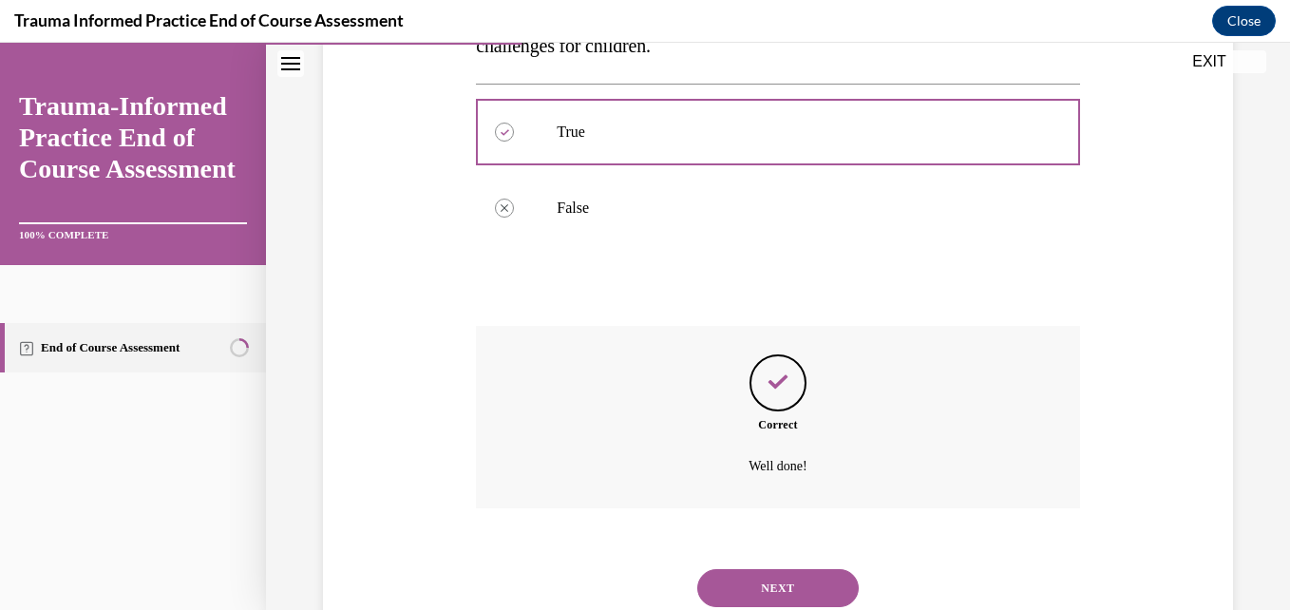
scroll to position [475, 0]
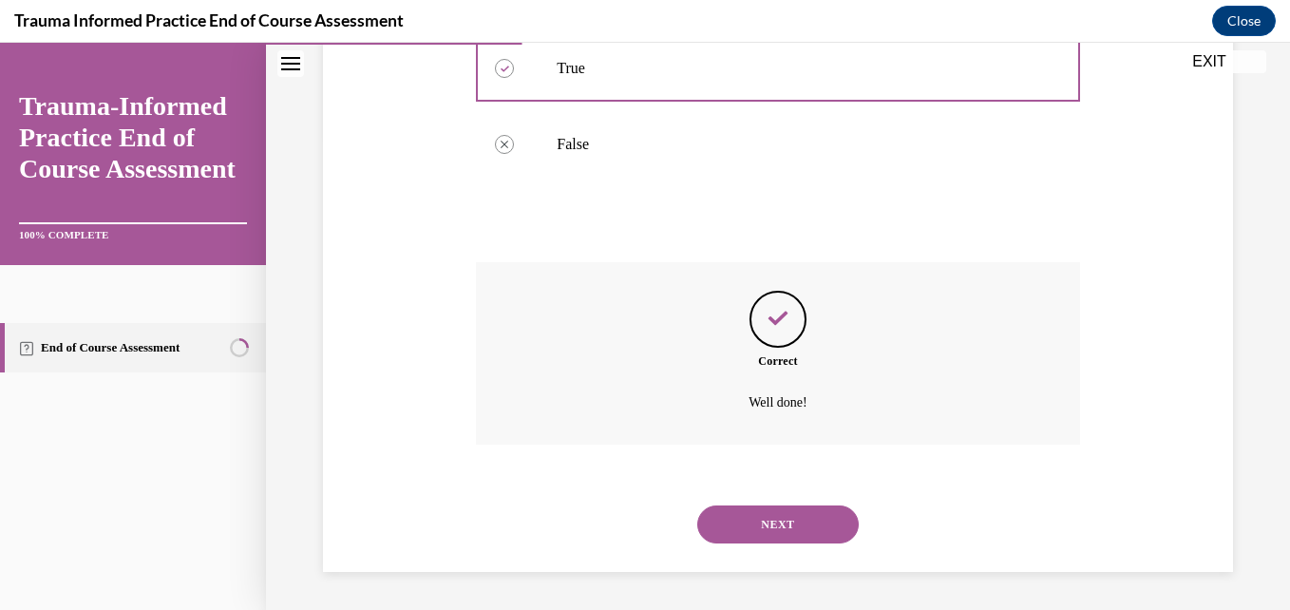
click at [773, 507] on button "NEXT" at bounding box center [778, 525] width 162 height 38
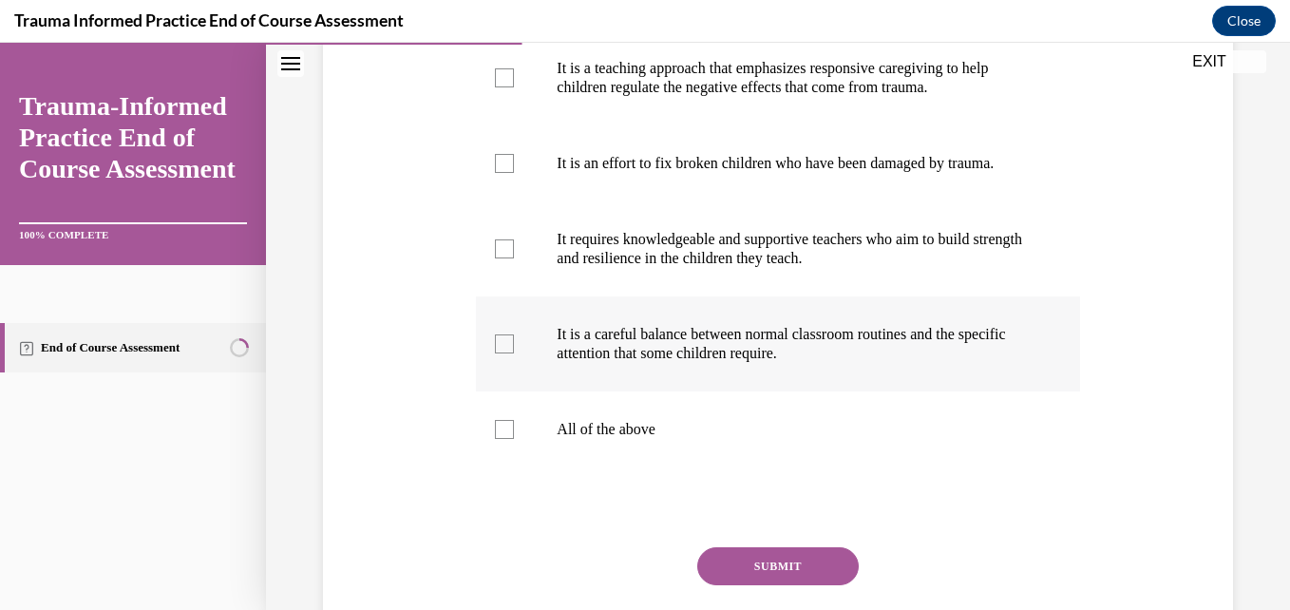
click at [497, 353] on div at bounding box center [504, 343] width 19 height 19
click at [497, 353] on input "It is a careful balance between normal classroom routines and the specific atte…" at bounding box center [504, 343] width 19 height 19
checkbox input "true"
click at [507, 258] on div at bounding box center [504, 248] width 19 height 19
click at [507, 258] on input "It requires knowledgeable and supportive teachers who aim to build strength and…" at bounding box center [504, 248] width 19 height 19
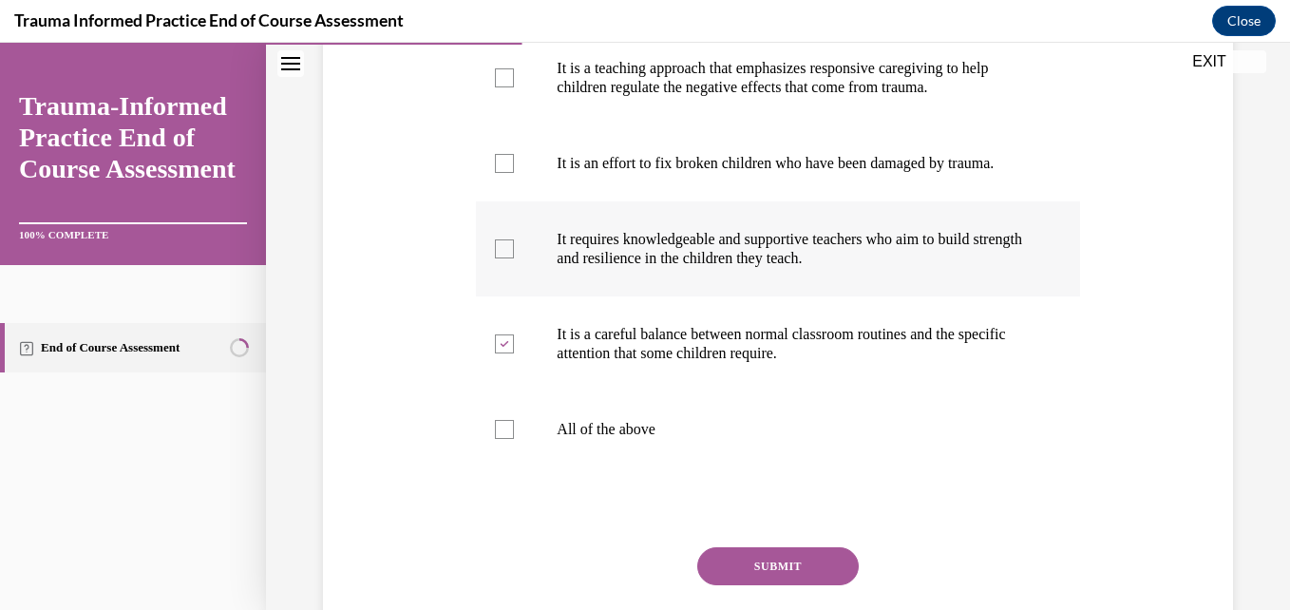
checkbox input "true"
click at [499, 77] on div at bounding box center [504, 77] width 19 height 19
click at [499, 77] on input "It is a teaching approach that emphasizes responsive caregiving to help childre…" at bounding box center [504, 77] width 19 height 19
checkbox input "true"
click at [754, 585] on button "SUBMIT" at bounding box center [778, 566] width 162 height 38
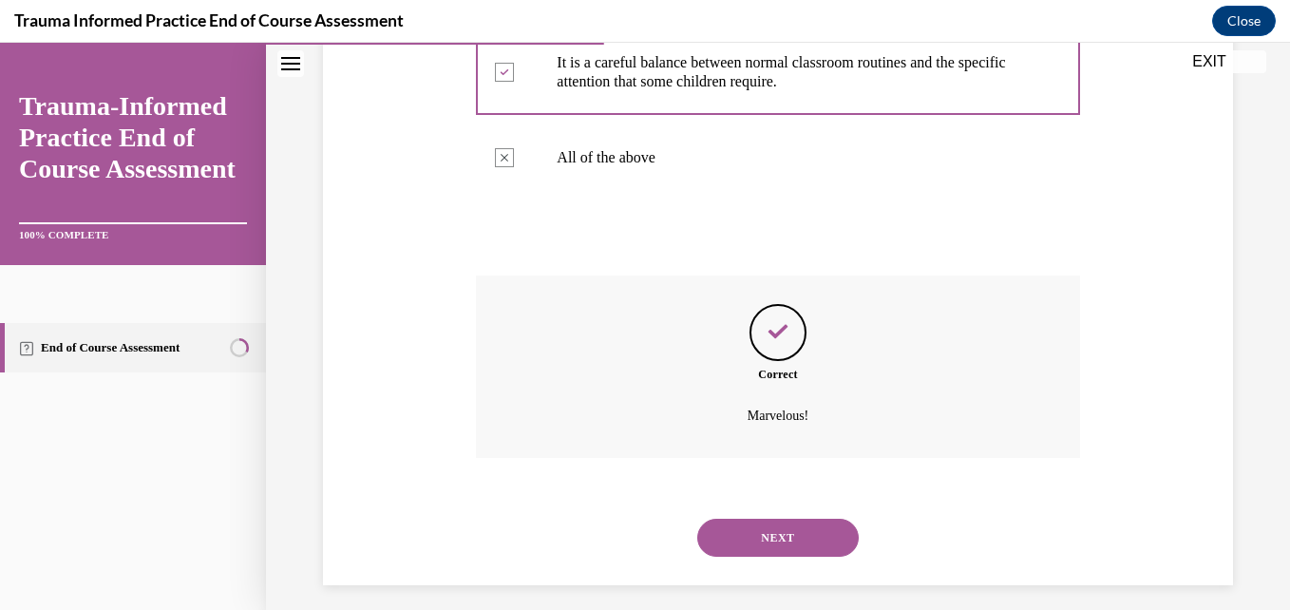
scroll to position [779, 0]
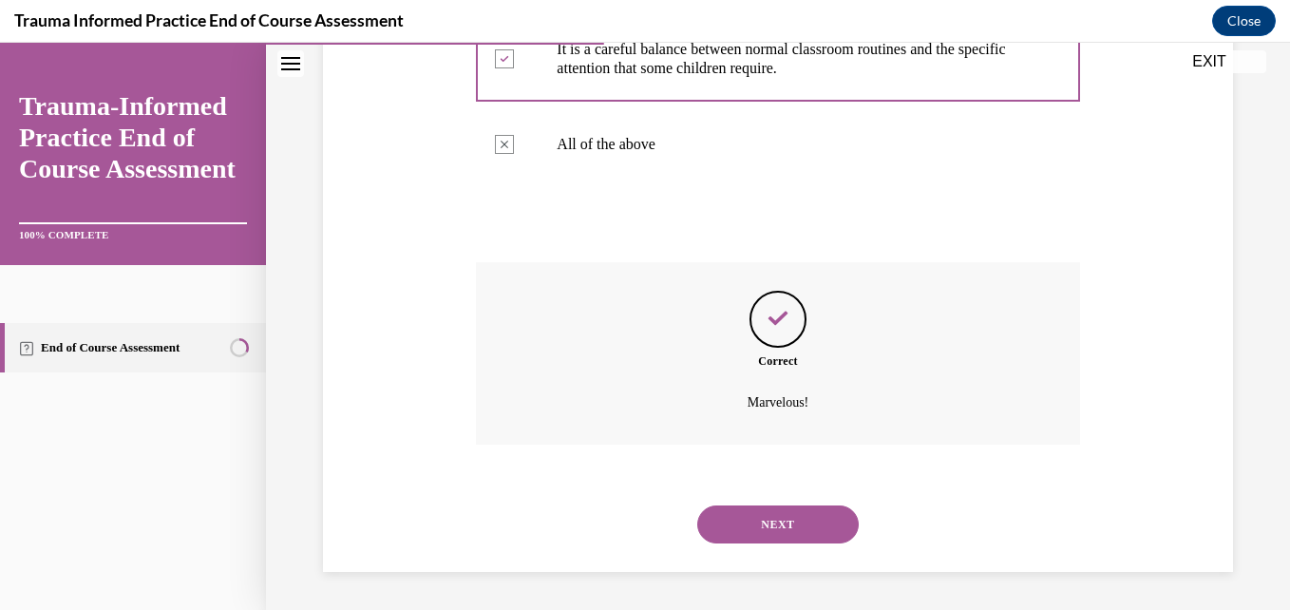
click at [763, 524] on button "NEXT" at bounding box center [778, 525] width 162 height 38
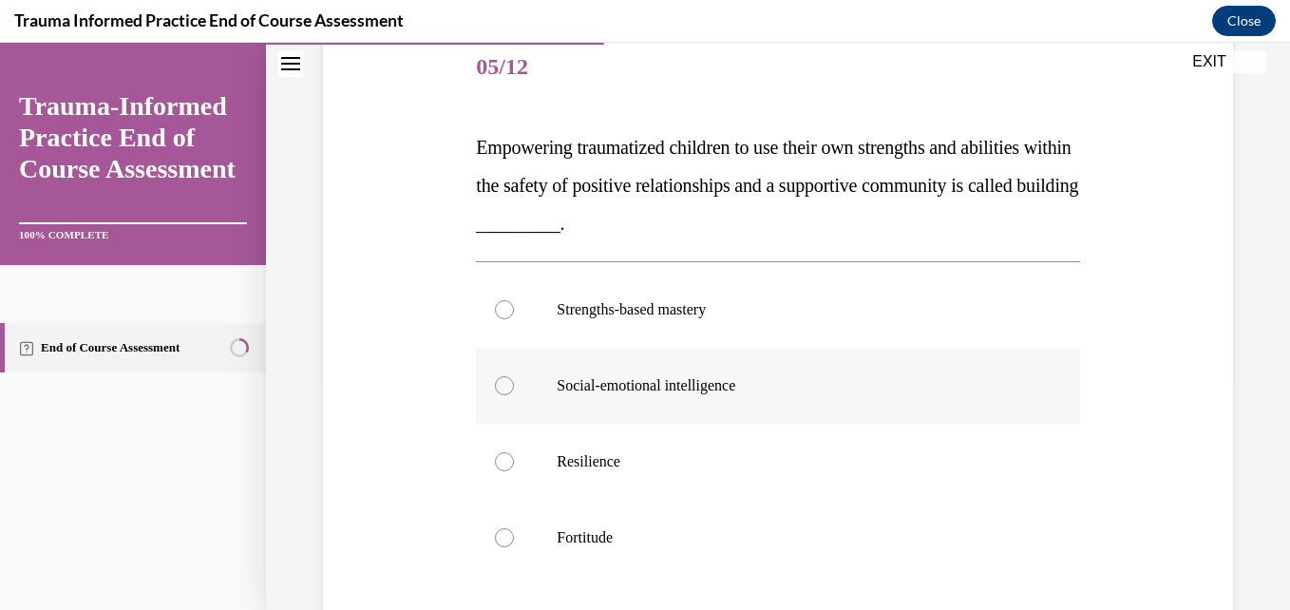
scroll to position [285, 0]
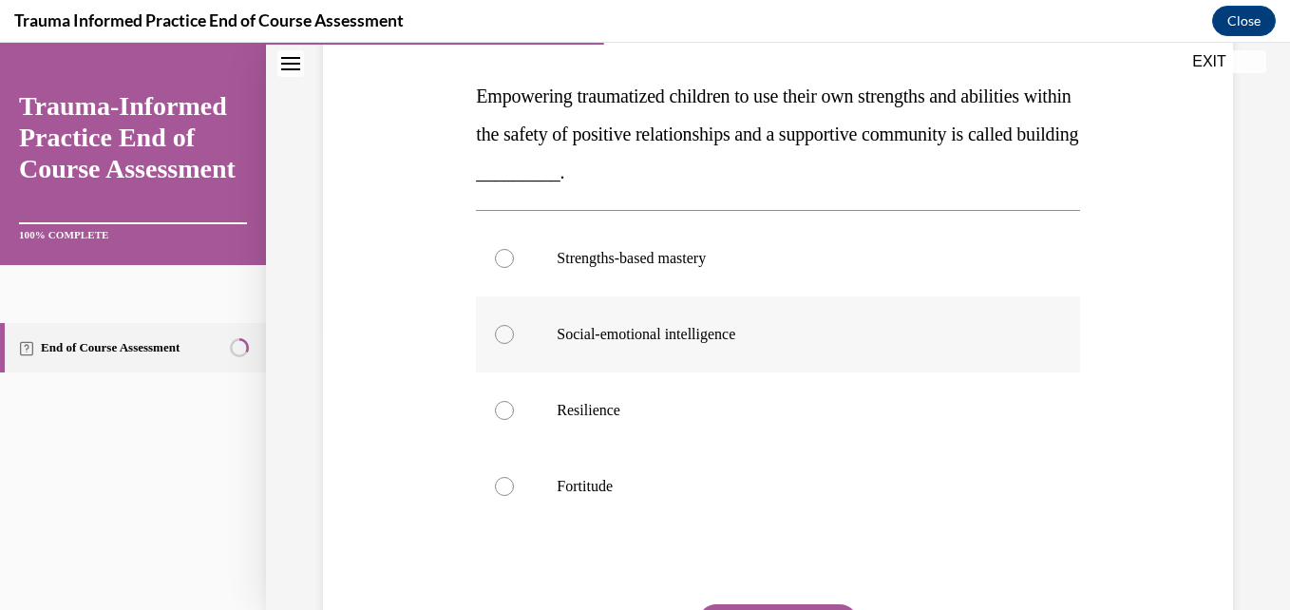
click at [497, 335] on div at bounding box center [504, 334] width 19 height 19
click at [497, 335] on input "Social-emotional intelligence" at bounding box center [504, 334] width 19 height 19
radio input "true"
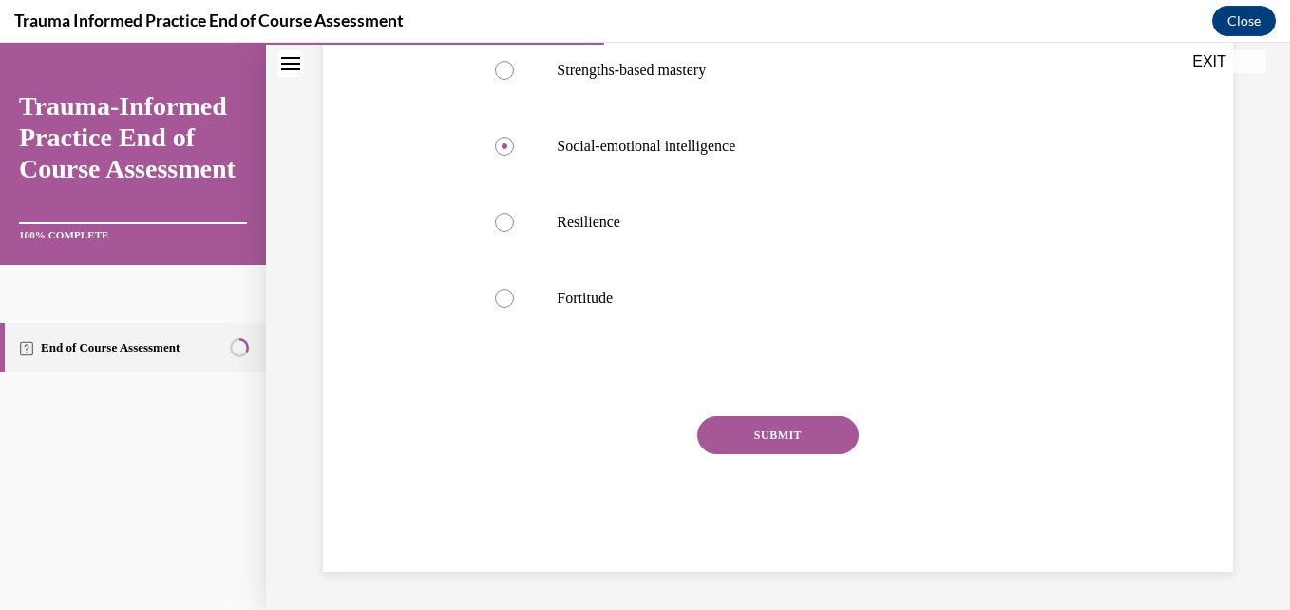
drag, startPoint x: 748, startPoint y: 427, endPoint x: 711, endPoint y: 433, distance: 37.6
click at [747, 427] on button "SUBMIT" at bounding box center [778, 435] width 162 height 38
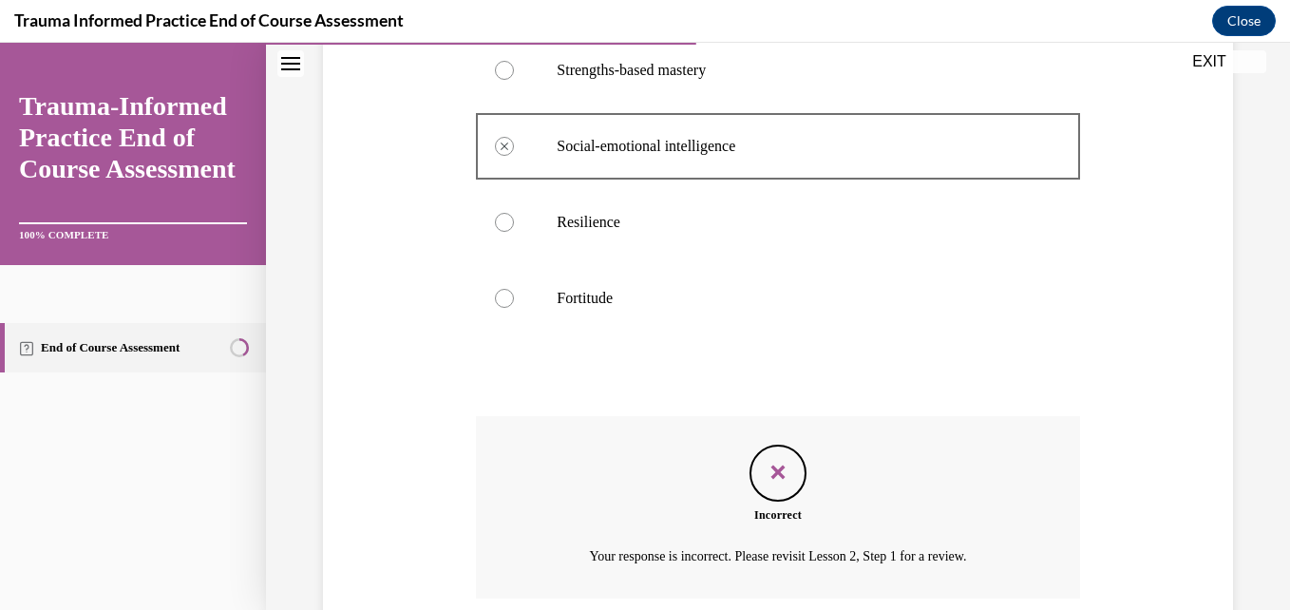
scroll to position [627, 0]
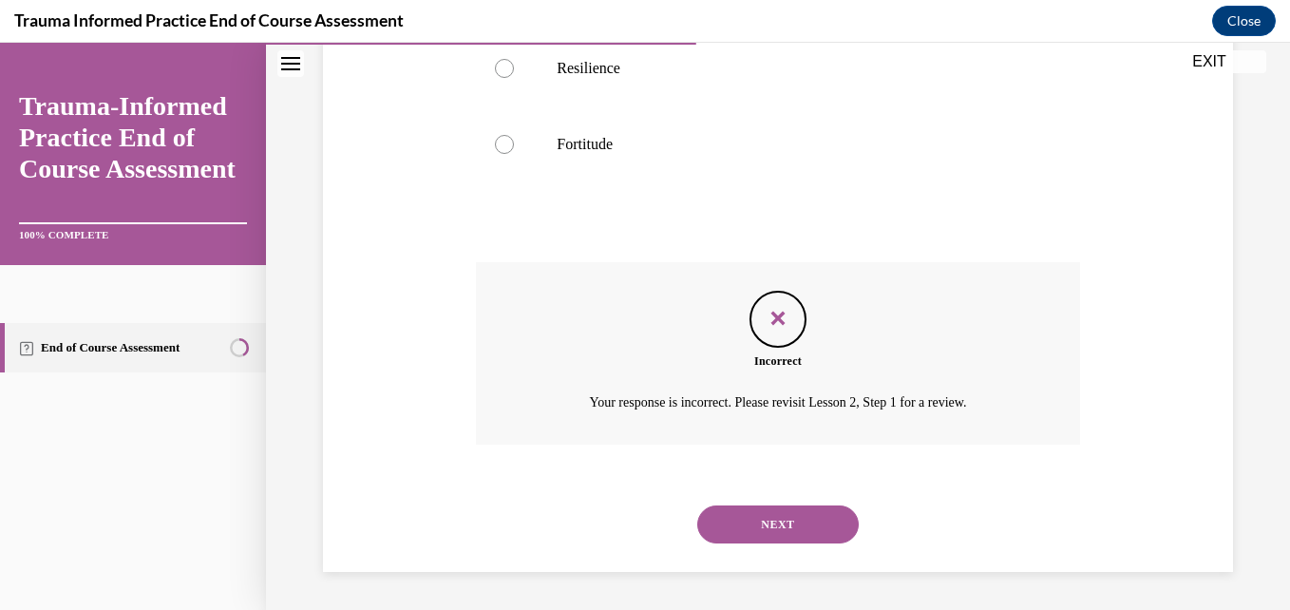
click at [783, 527] on button "NEXT" at bounding box center [778, 525] width 162 height 38
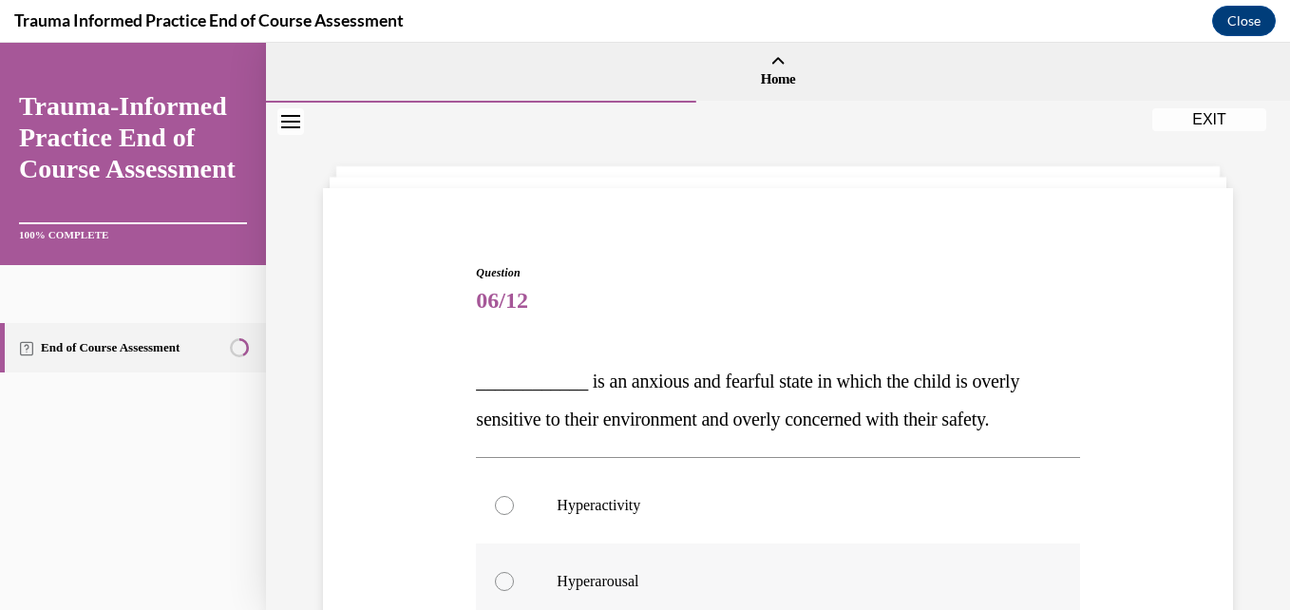
scroll to position [95, 0]
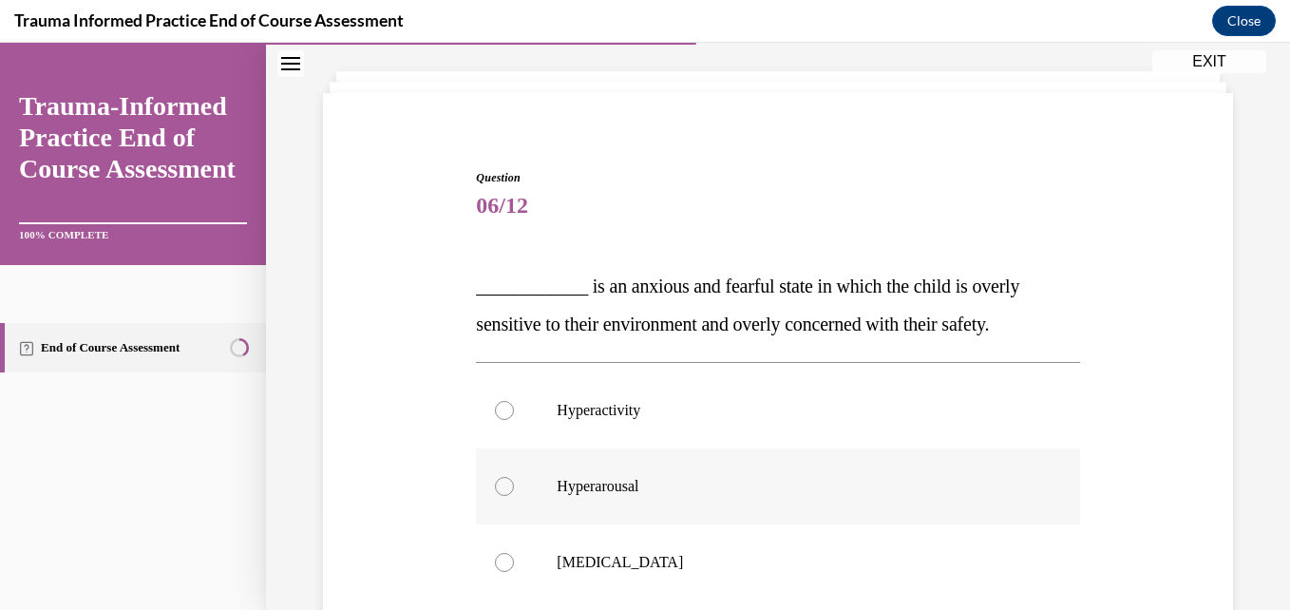
click at [505, 485] on div at bounding box center [504, 486] width 19 height 19
click at [505, 485] on input "Hyperarousal" at bounding box center [504, 486] width 19 height 19
radio input "true"
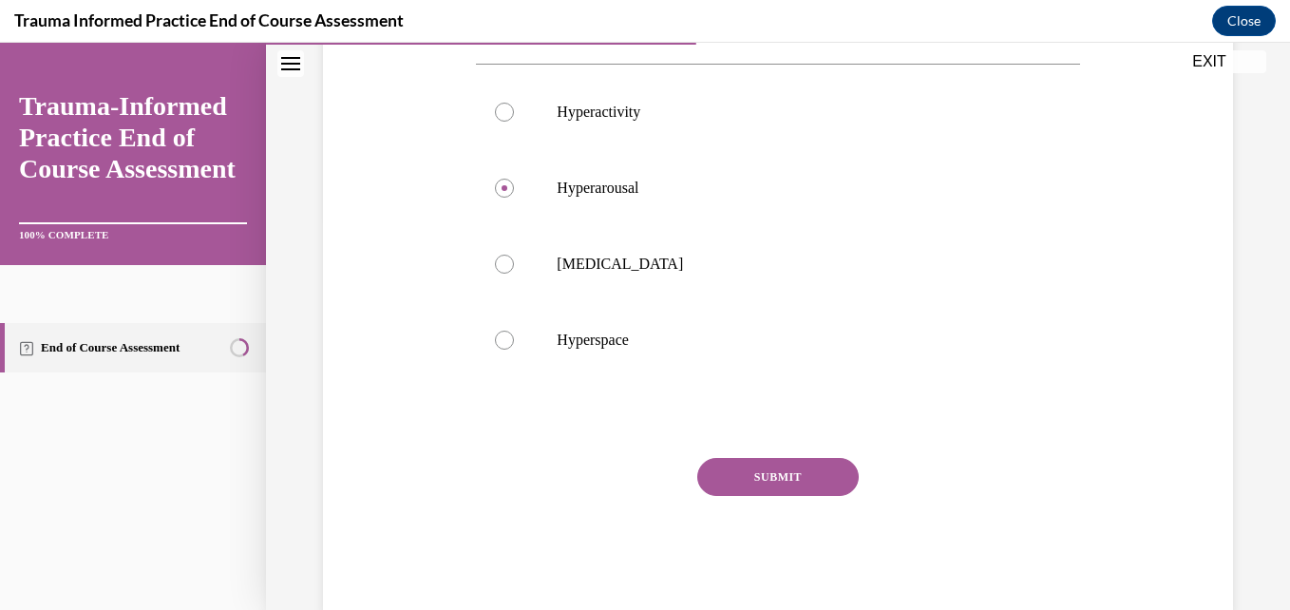
scroll to position [435, 0]
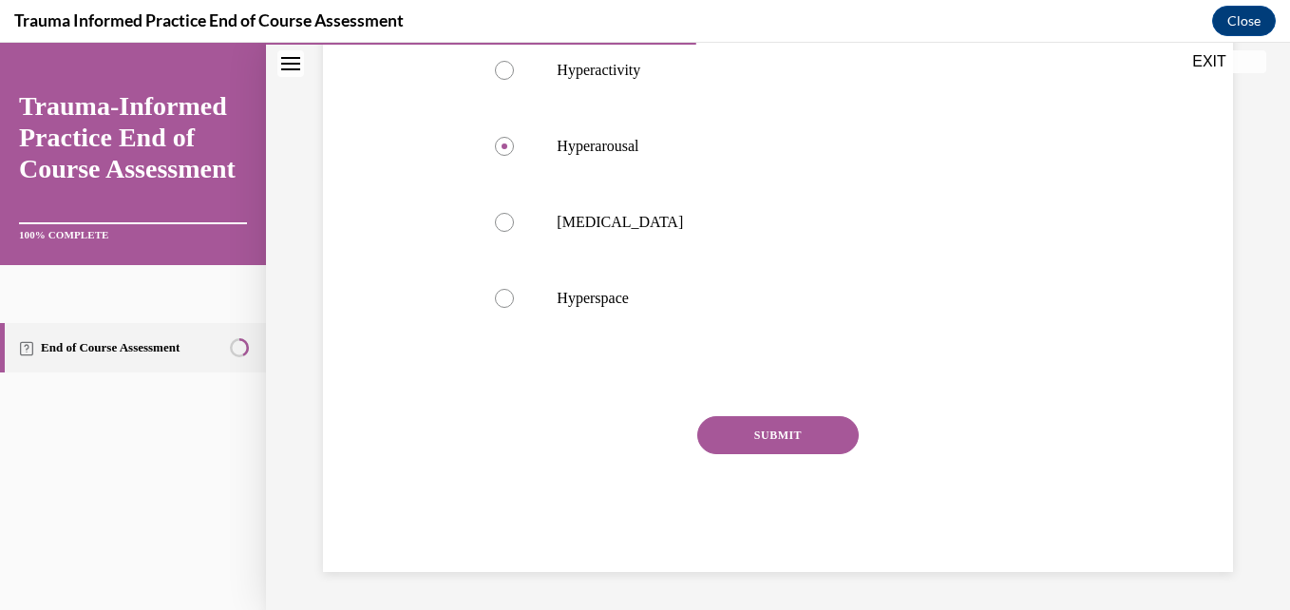
click at [789, 427] on button "SUBMIT" at bounding box center [778, 435] width 162 height 38
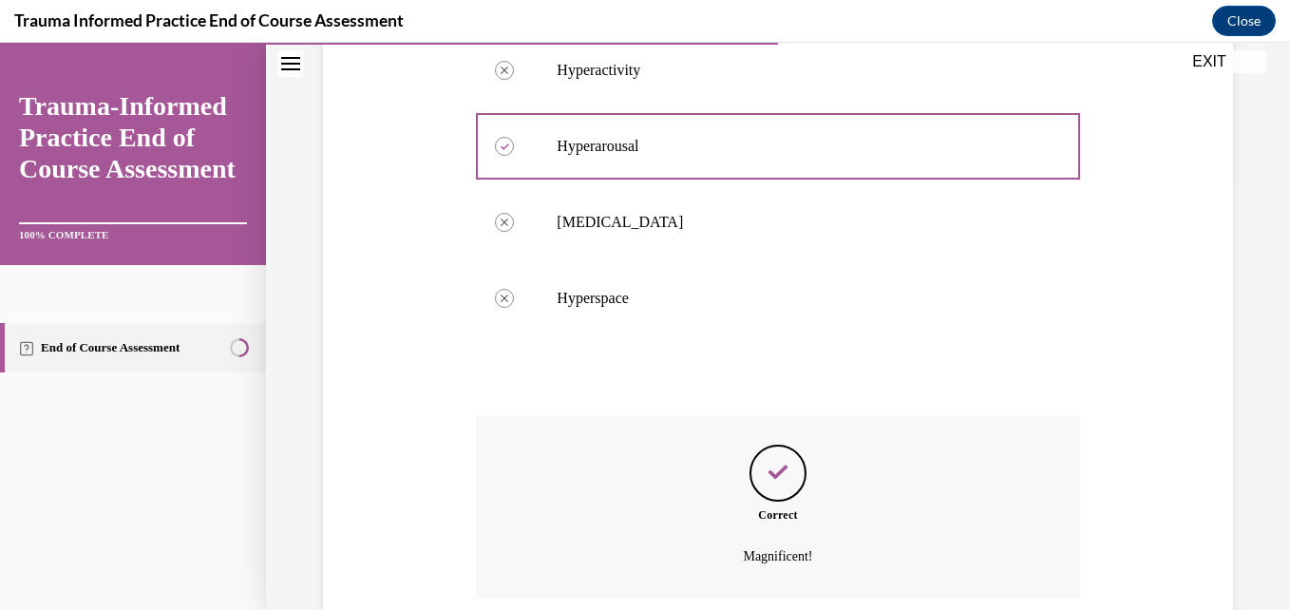
scroll to position [589, 0]
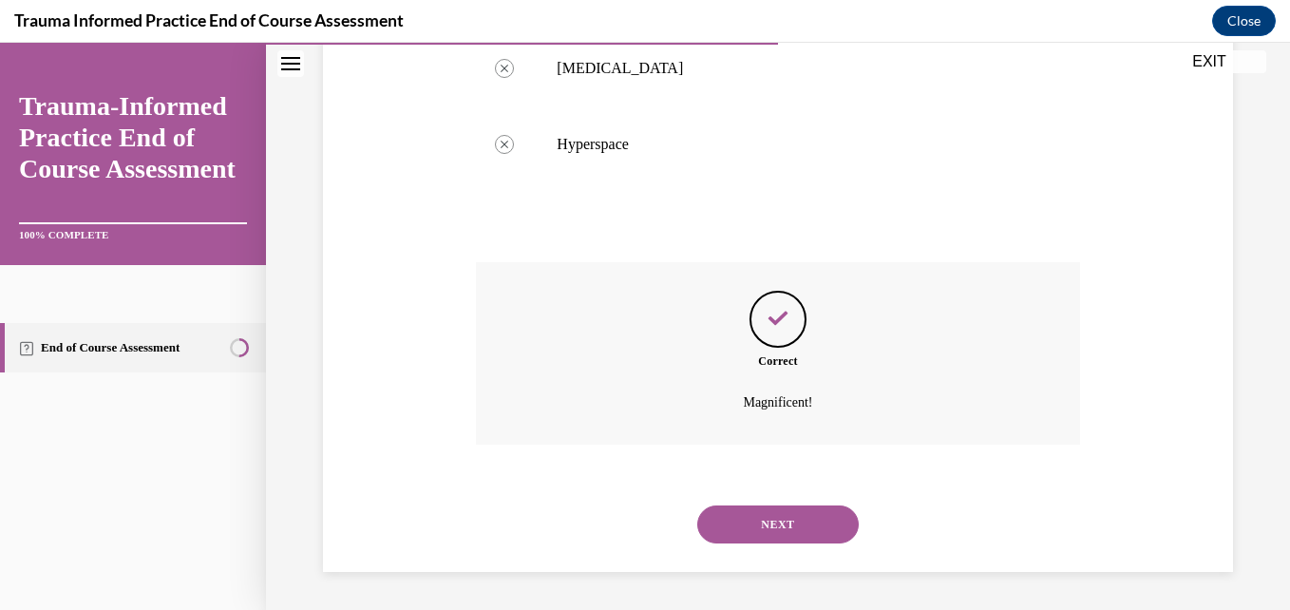
click at [750, 523] on button "NEXT" at bounding box center [778, 525] width 162 height 38
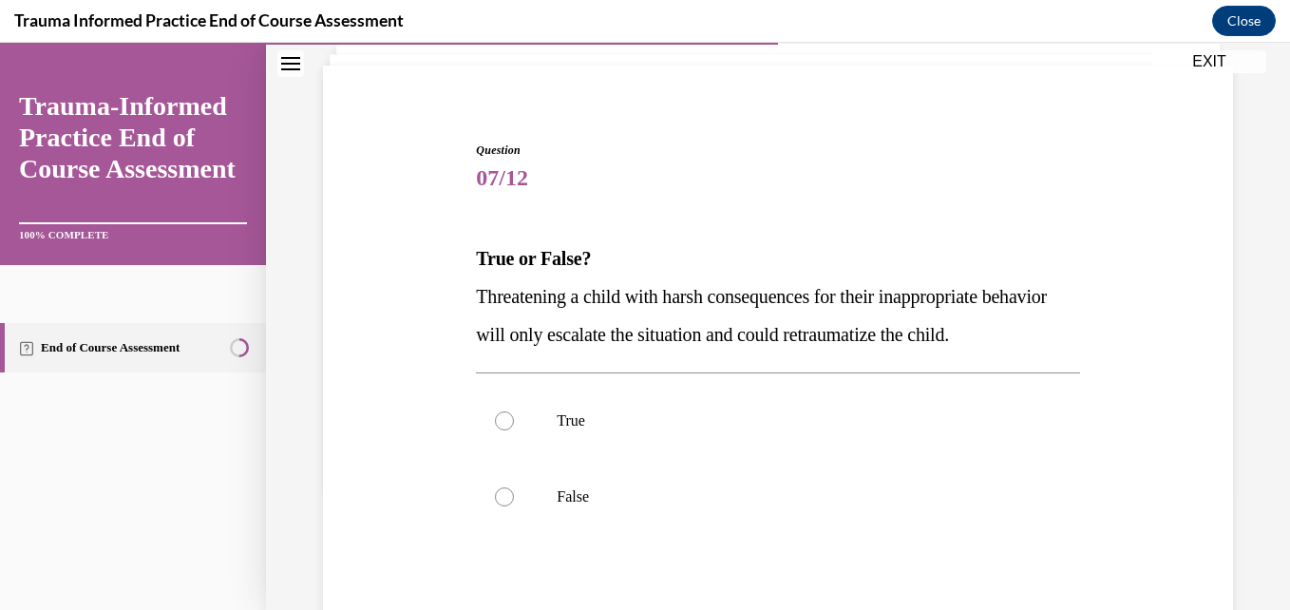
scroll to position [190, 0]
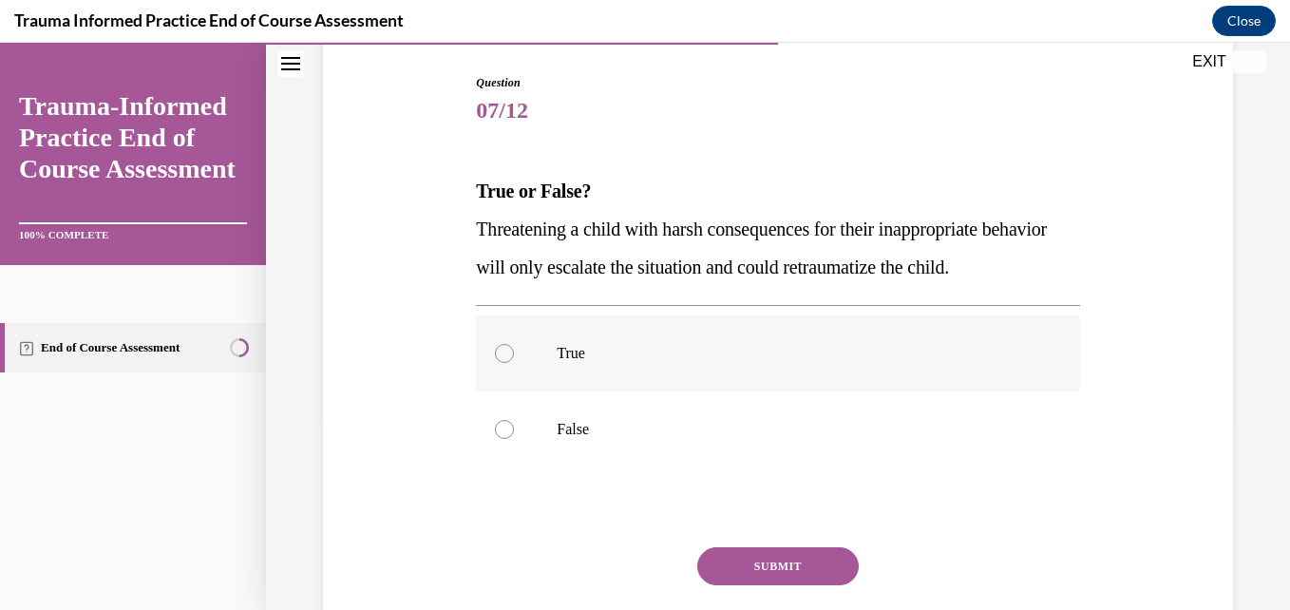
click at [504, 363] on div at bounding box center [504, 353] width 19 height 19
click at [504, 363] on input "True" at bounding box center [504, 353] width 19 height 19
radio input "true"
click at [735, 585] on button "SUBMIT" at bounding box center [778, 566] width 162 height 38
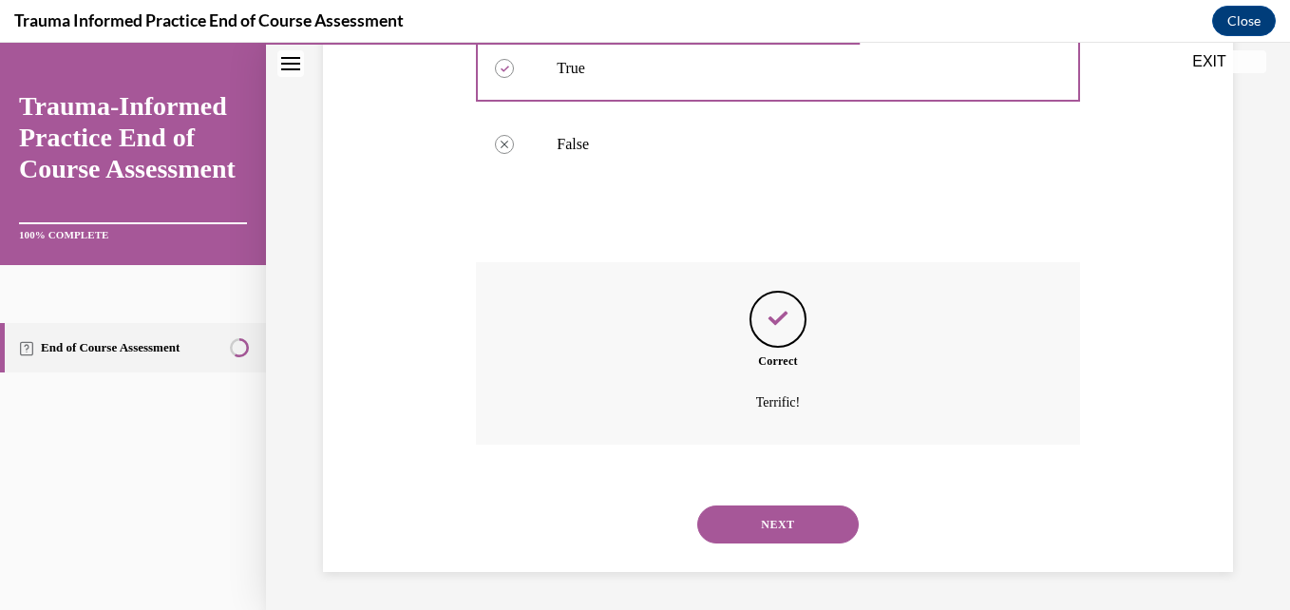
scroll to position [513, 0]
click at [758, 524] on button "NEXT" at bounding box center [778, 525] width 162 height 38
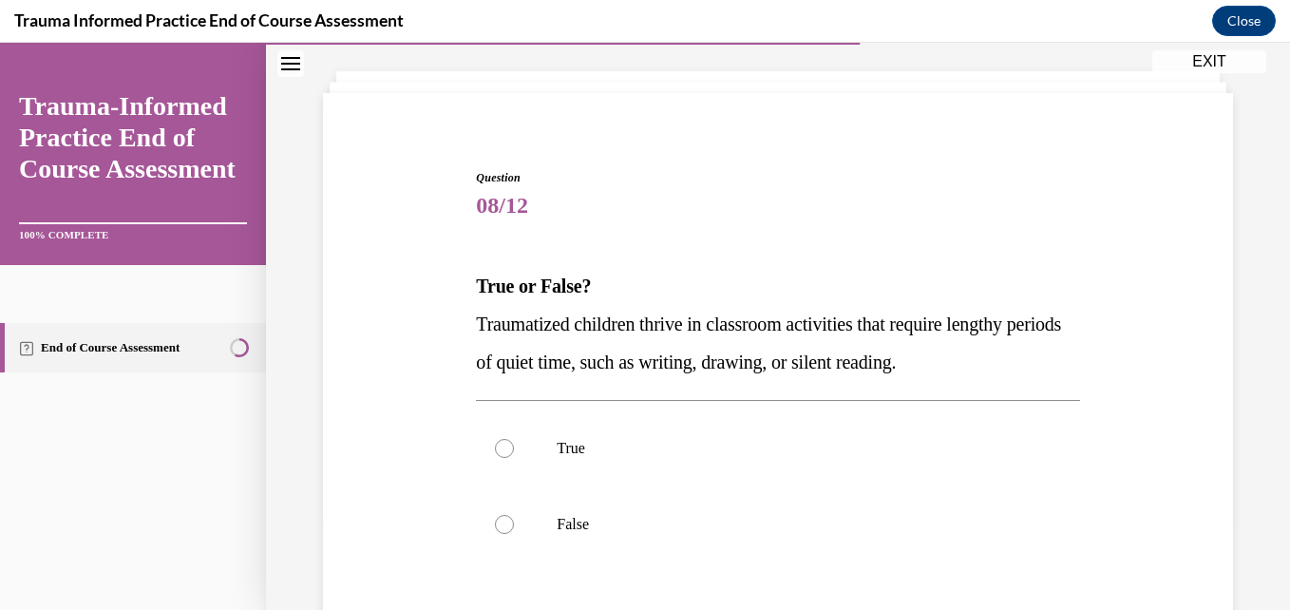
scroll to position [190, 0]
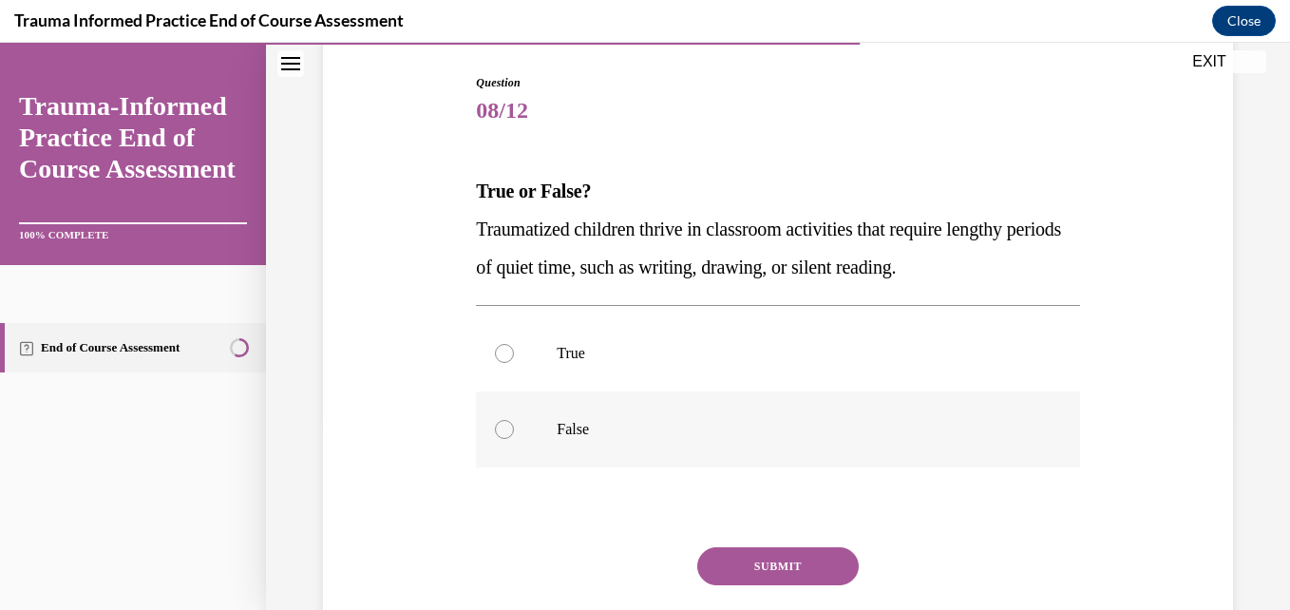
click at [503, 434] on div at bounding box center [504, 429] width 19 height 19
click at [503, 434] on input "False" at bounding box center [504, 429] width 19 height 19
radio input "true"
drag, startPoint x: 775, startPoint y: 558, endPoint x: 767, endPoint y: 552, distance: 10.3
click at [772, 557] on button "SUBMIT" at bounding box center [778, 566] width 162 height 38
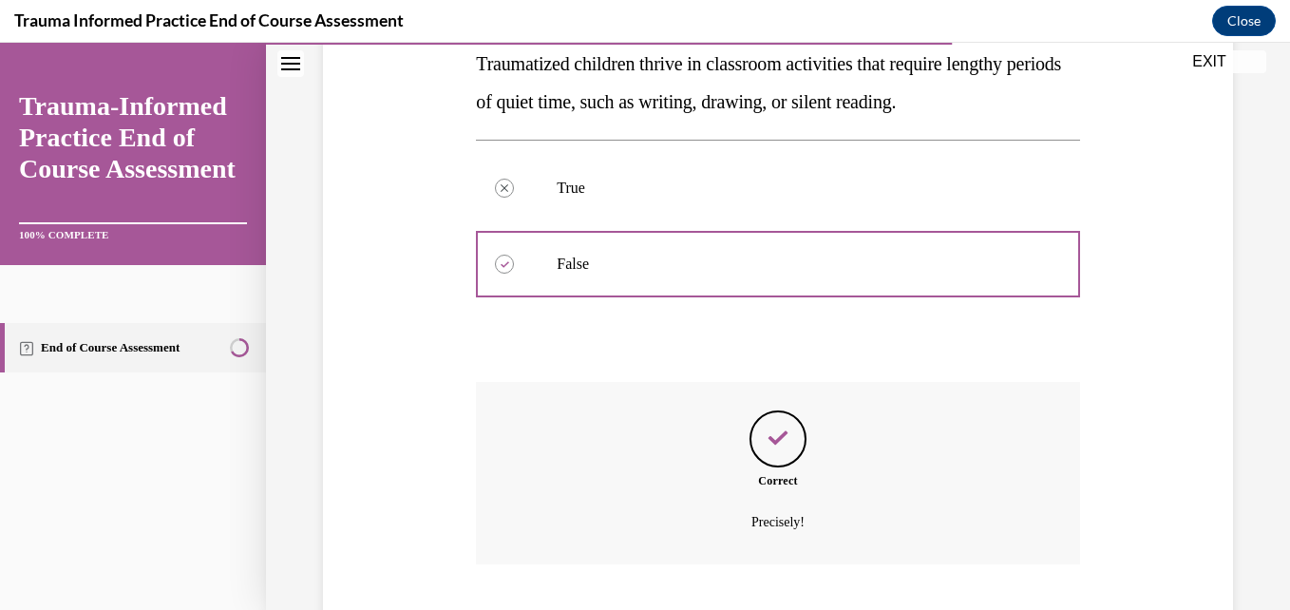
scroll to position [475, 0]
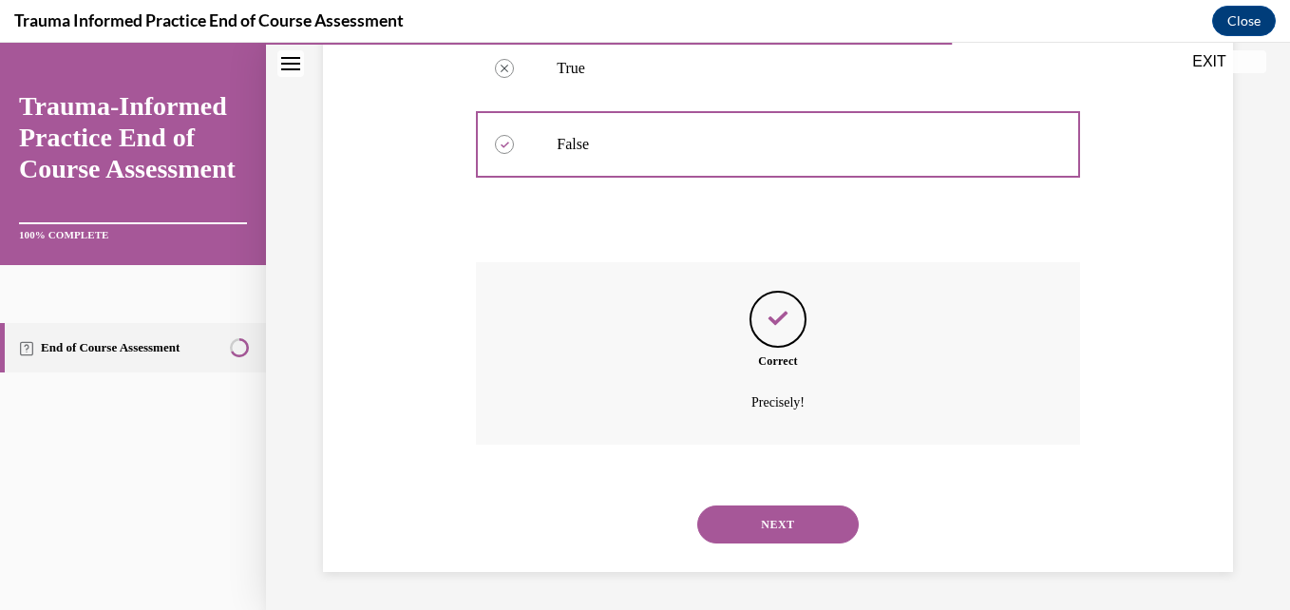
click at [763, 530] on button "NEXT" at bounding box center [778, 525] width 162 height 38
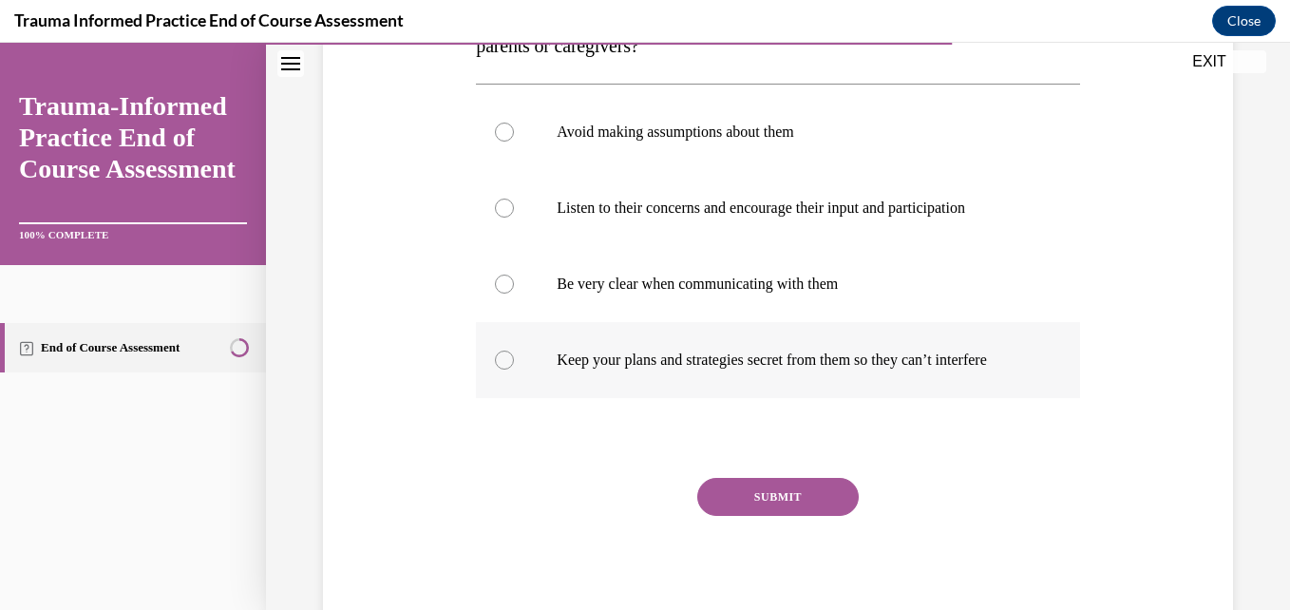
scroll to position [381, 0]
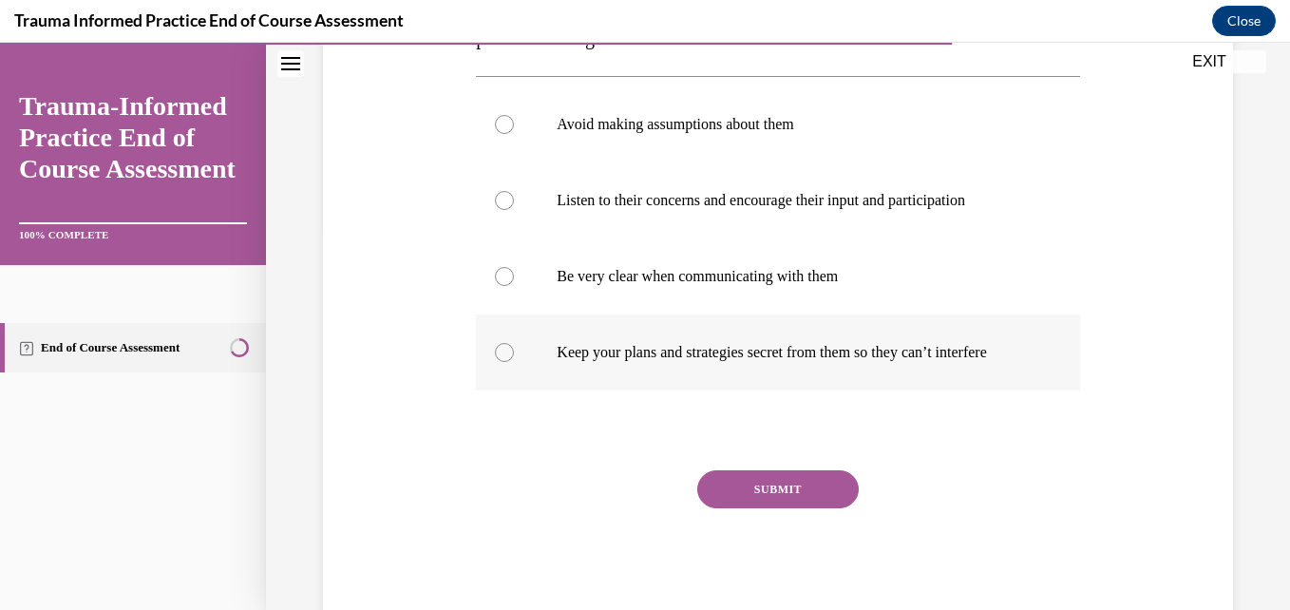
click at [510, 361] on div at bounding box center [504, 352] width 19 height 19
click at [510, 361] on input "Keep your plans and strategies secret from them so they can’t interfere" at bounding box center [504, 352] width 19 height 19
radio input "true"
click at [759, 501] on button "SUBMIT" at bounding box center [778, 489] width 162 height 38
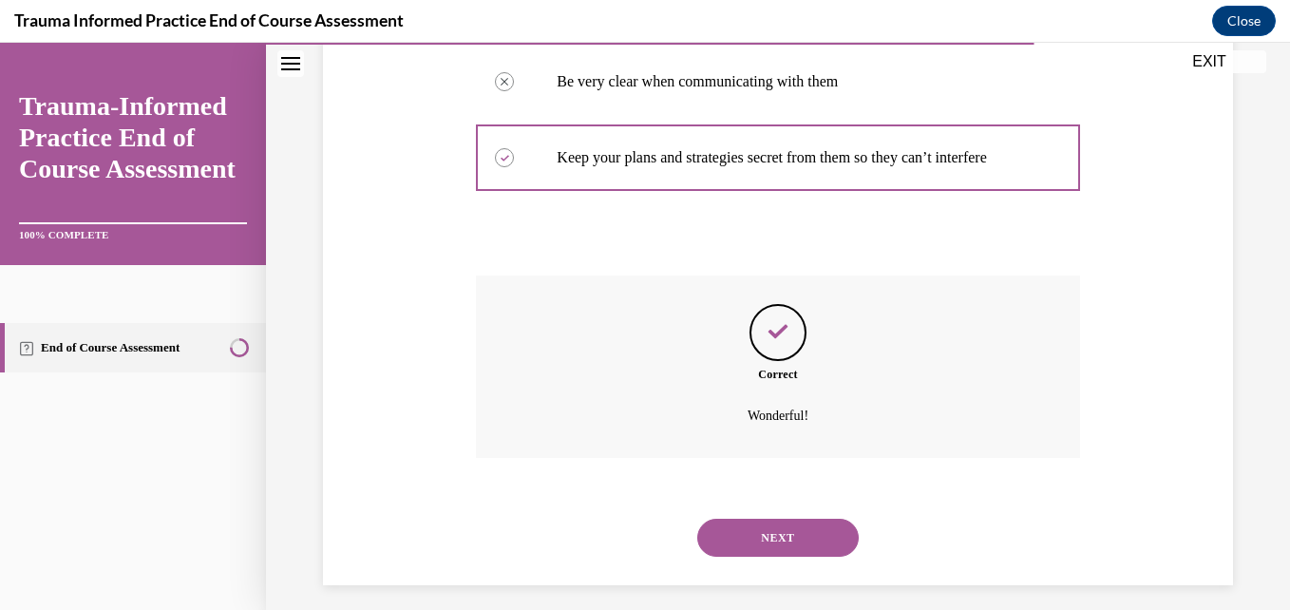
scroll to position [608, 0]
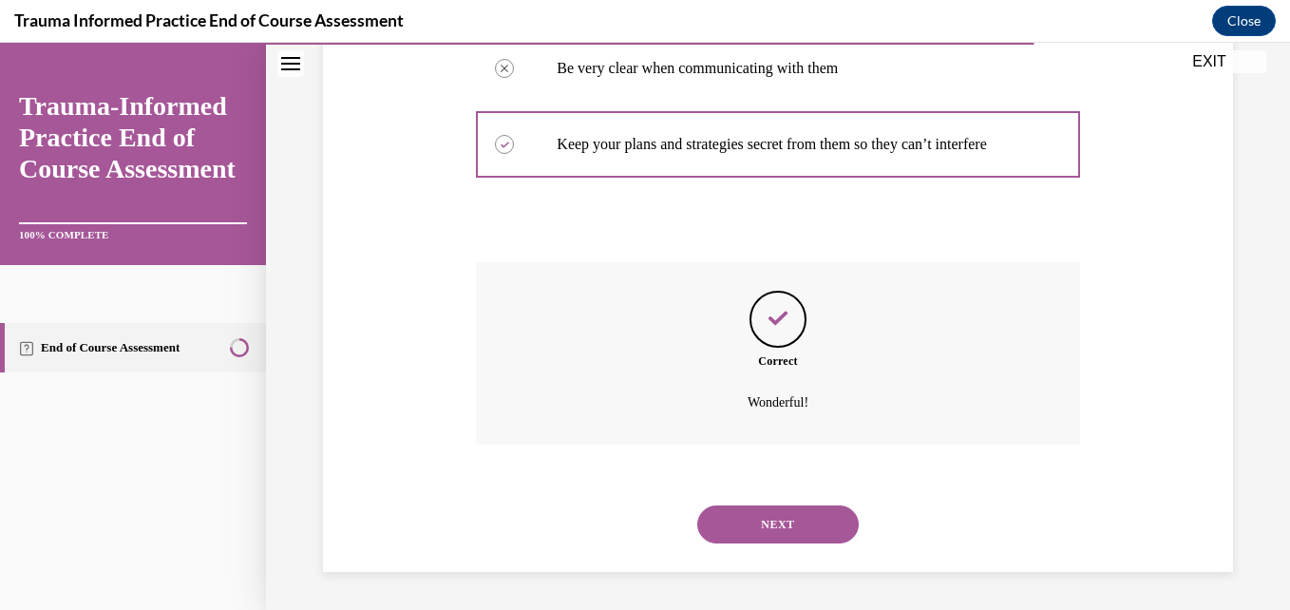
click at [793, 524] on button "NEXT" at bounding box center [778, 525] width 162 height 38
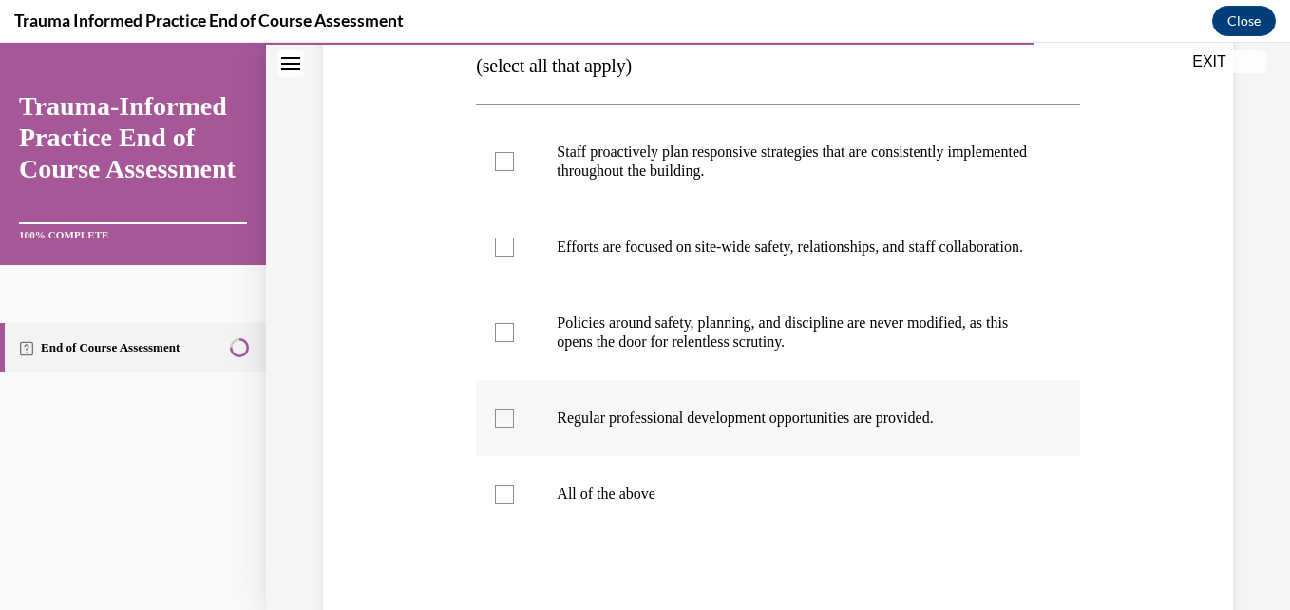
scroll to position [380, 0]
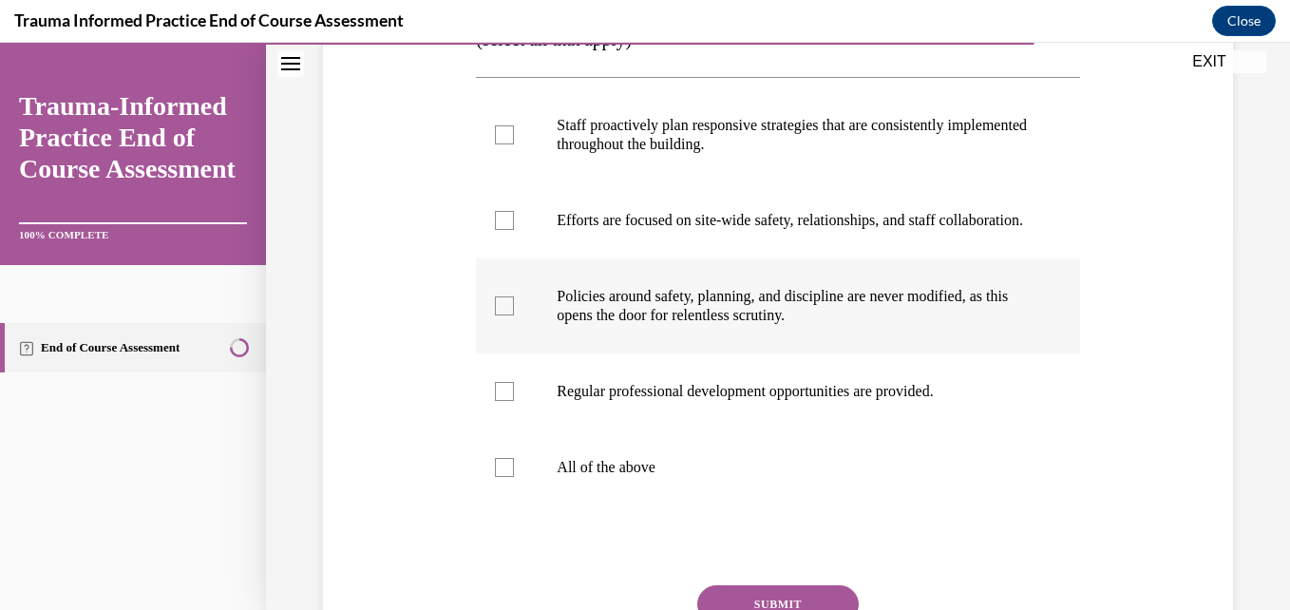
click at [507, 315] on div at bounding box center [504, 305] width 19 height 19
click at [507, 315] on input "Policies around safety, planning, and discipline are never modified, as this op…" at bounding box center [504, 305] width 19 height 19
checkbox input "true"
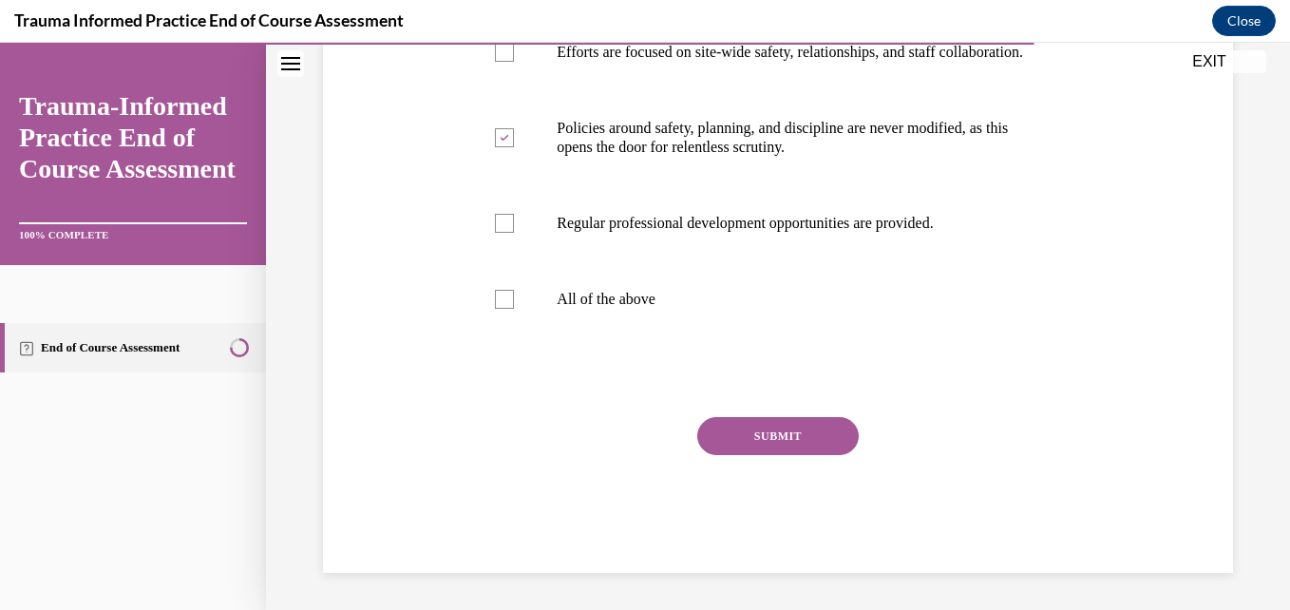
scroll to position [568, 0]
click at [777, 430] on button "SUBMIT" at bounding box center [778, 435] width 162 height 38
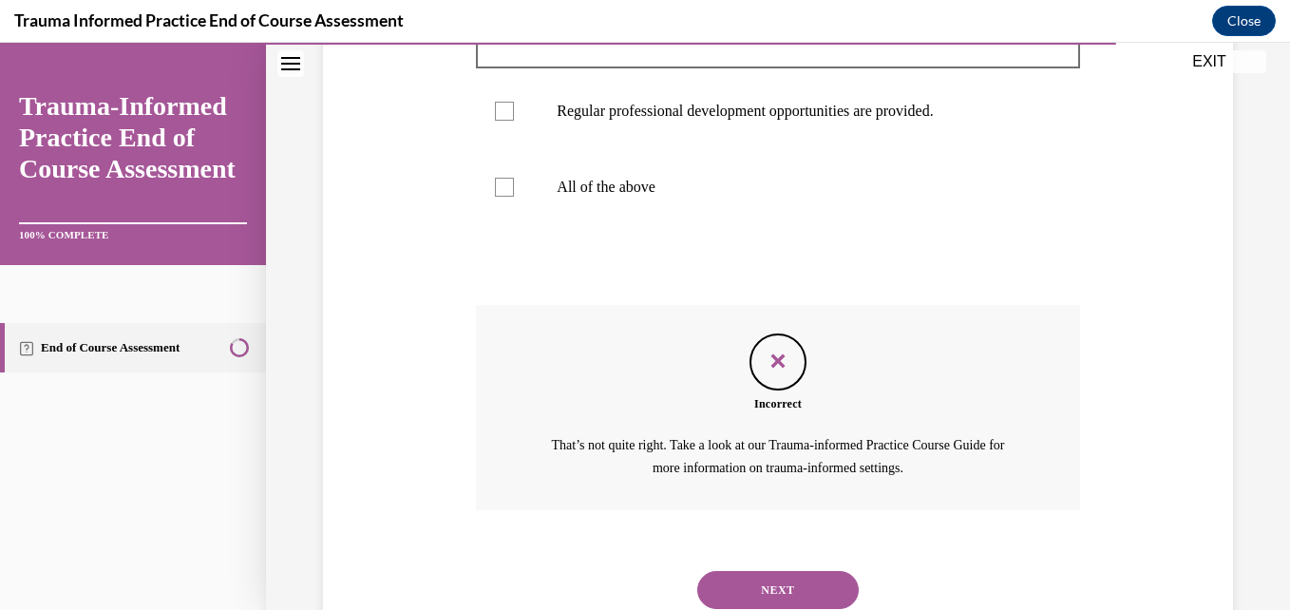
scroll to position [745, 0]
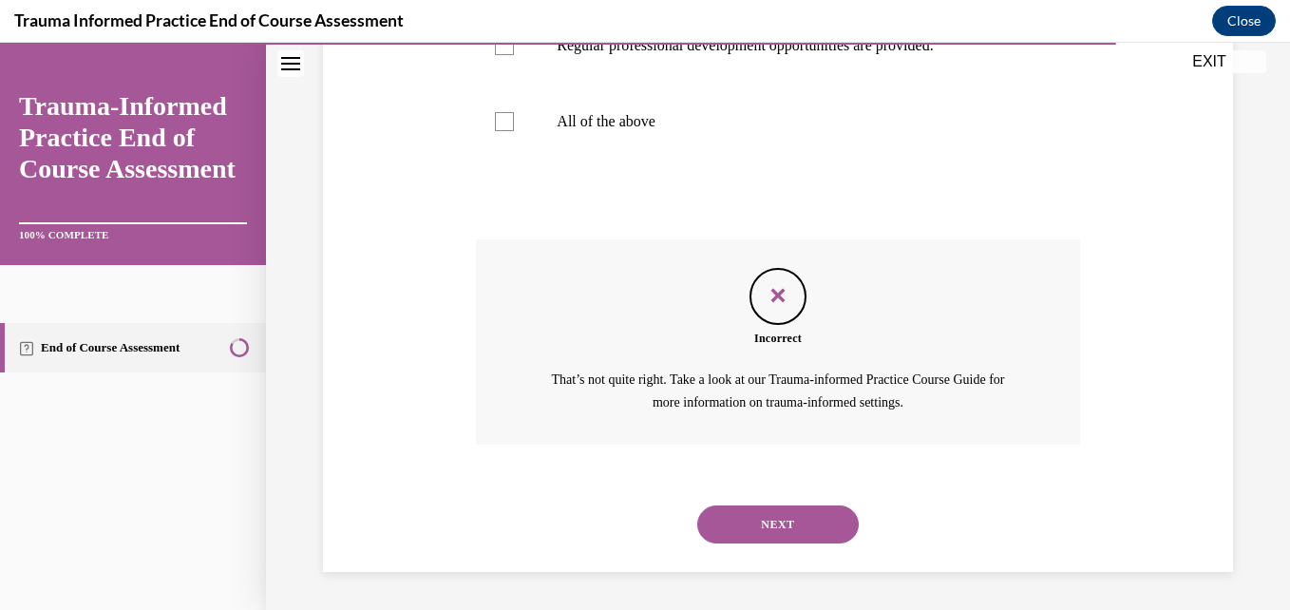
click at [784, 512] on button "NEXT" at bounding box center [778, 525] width 162 height 38
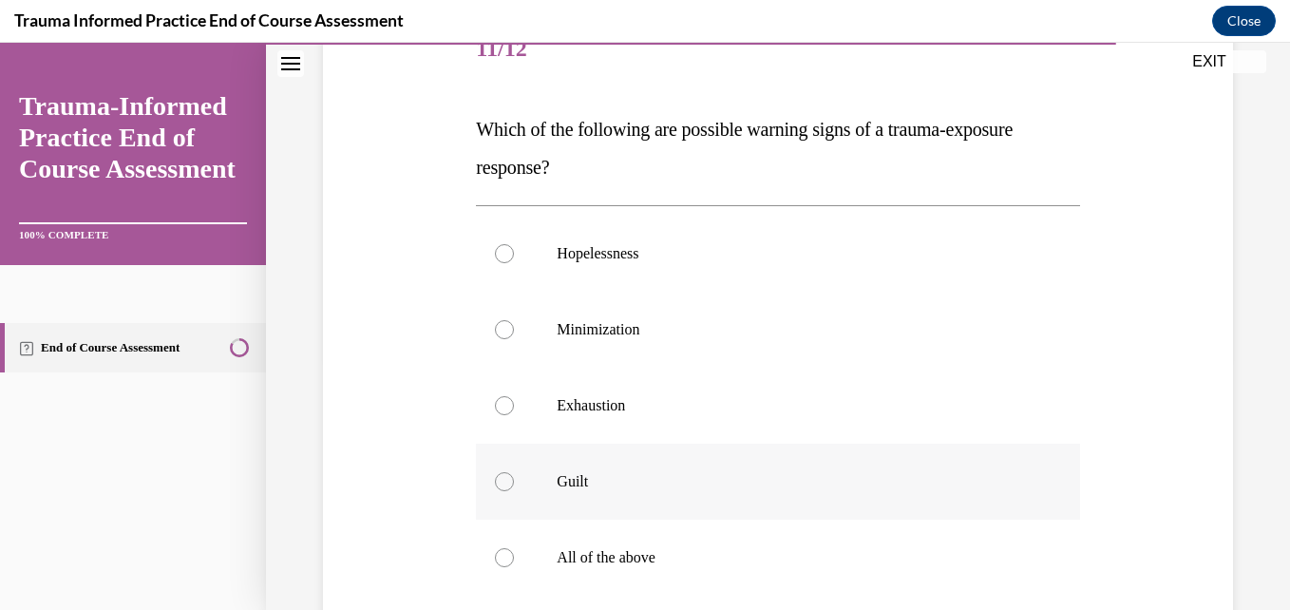
scroll to position [285, 0]
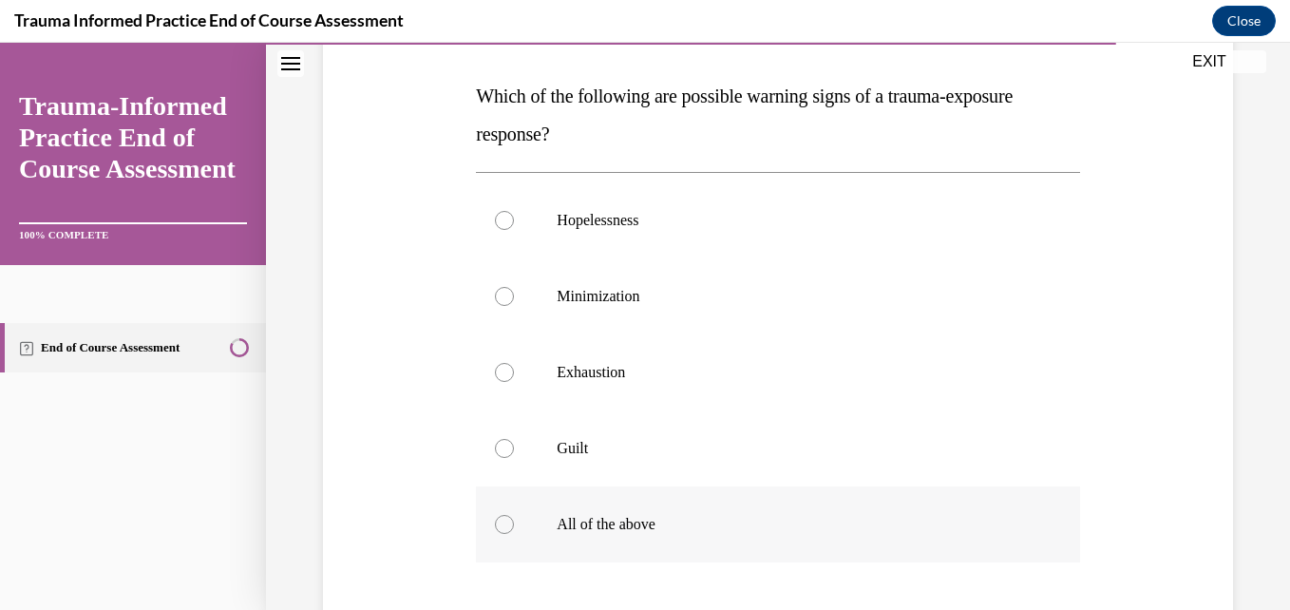
click at [508, 526] on div at bounding box center [504, 524] width 19 height 19
click at [508, 526] on input "All of the above" at bounding box center [504, 524] width 19 height 19
radio input "true"
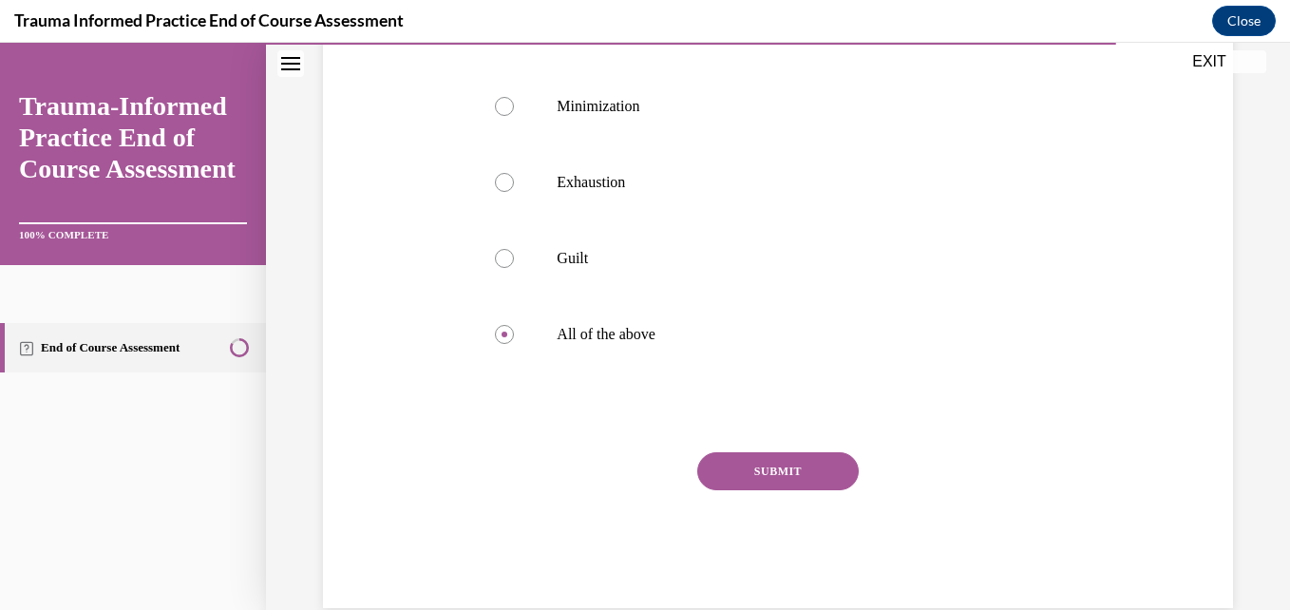
click at [746, 469] on button "SUBMIT" at bounding box center [778, 471] width 162 height 38
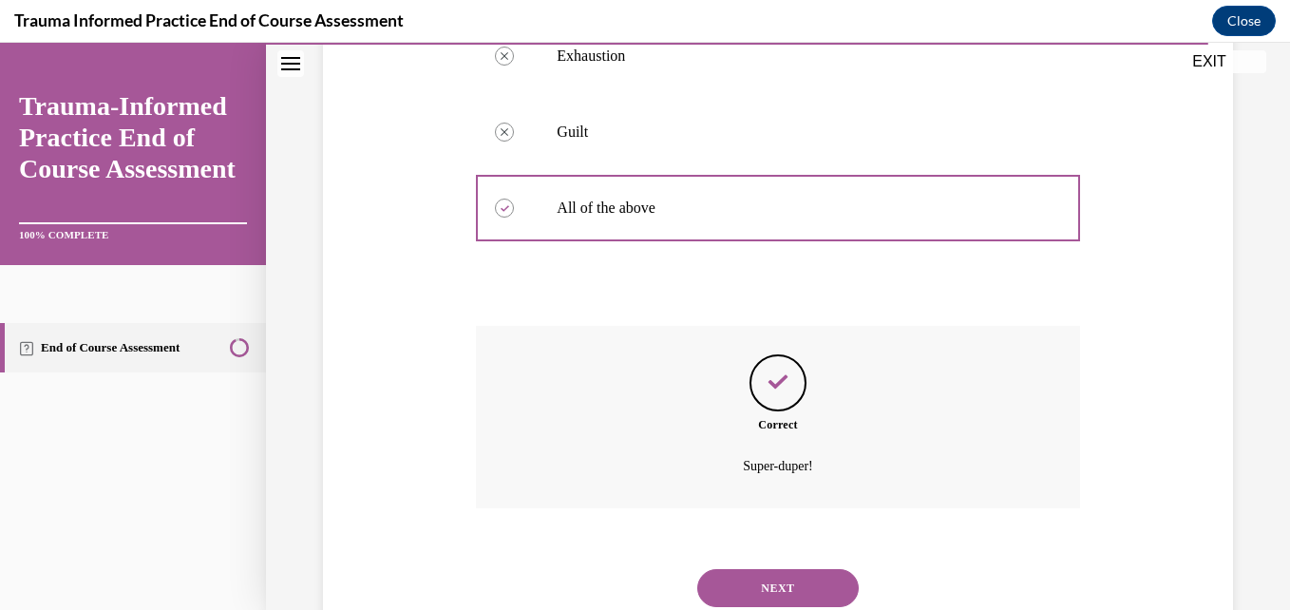
scroll to position [665, 0]
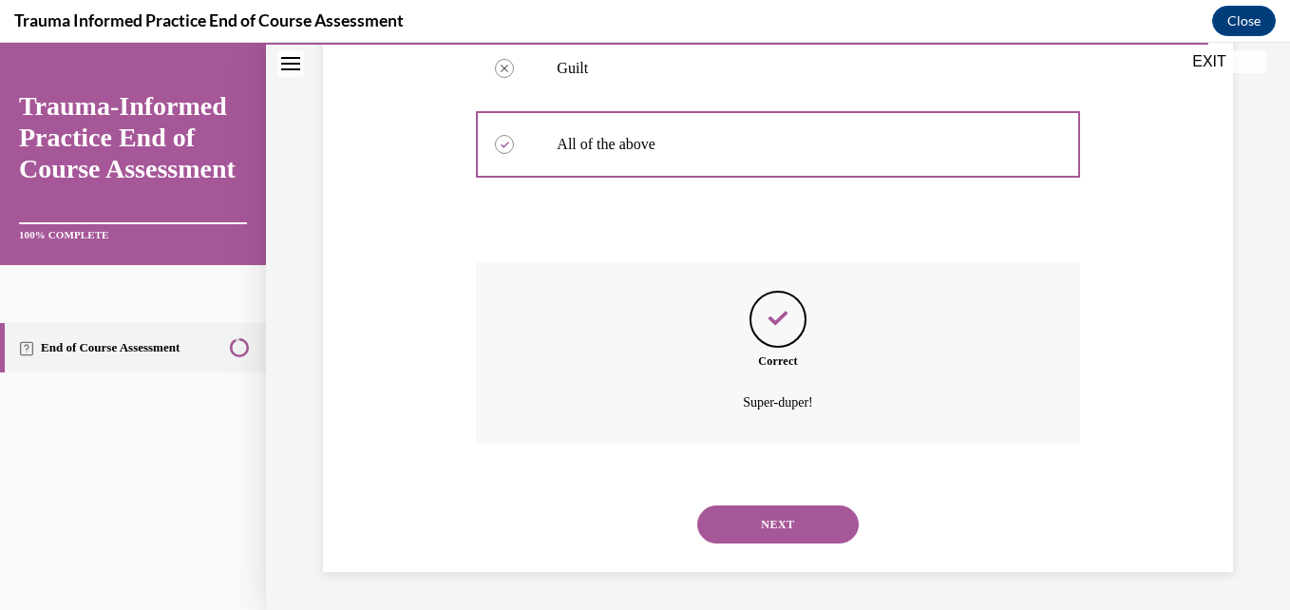
click at [758, 524] on button "NEXT" at bounding box center [778, 525] width 162 height 38
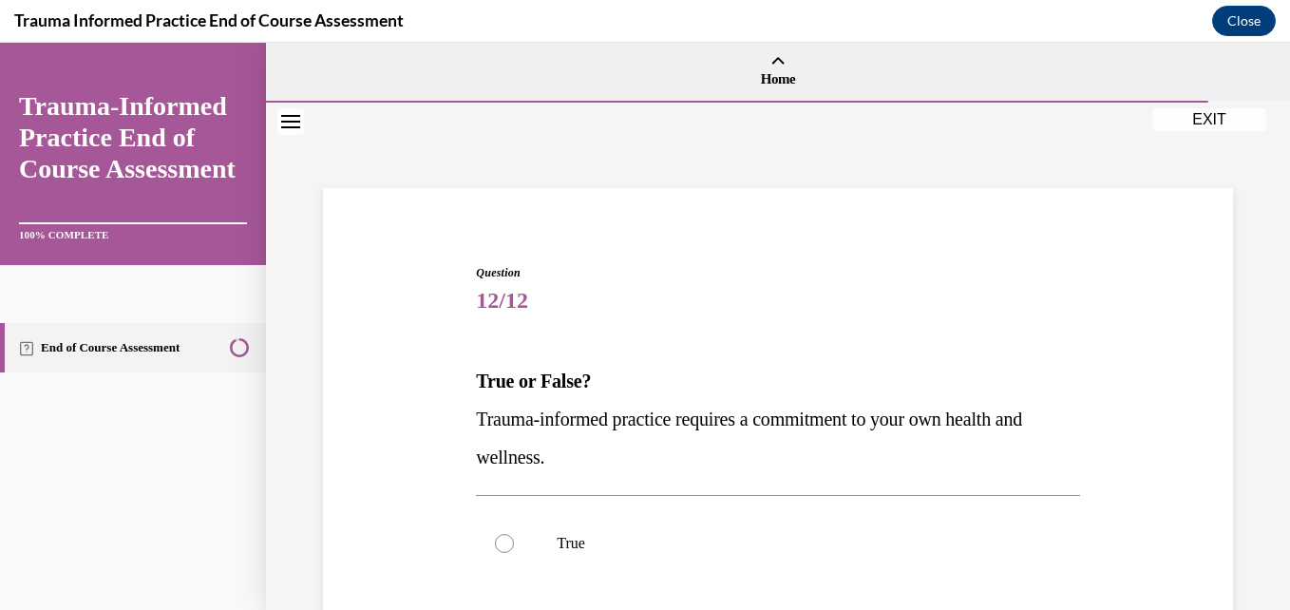
scroll to position [95, 0]
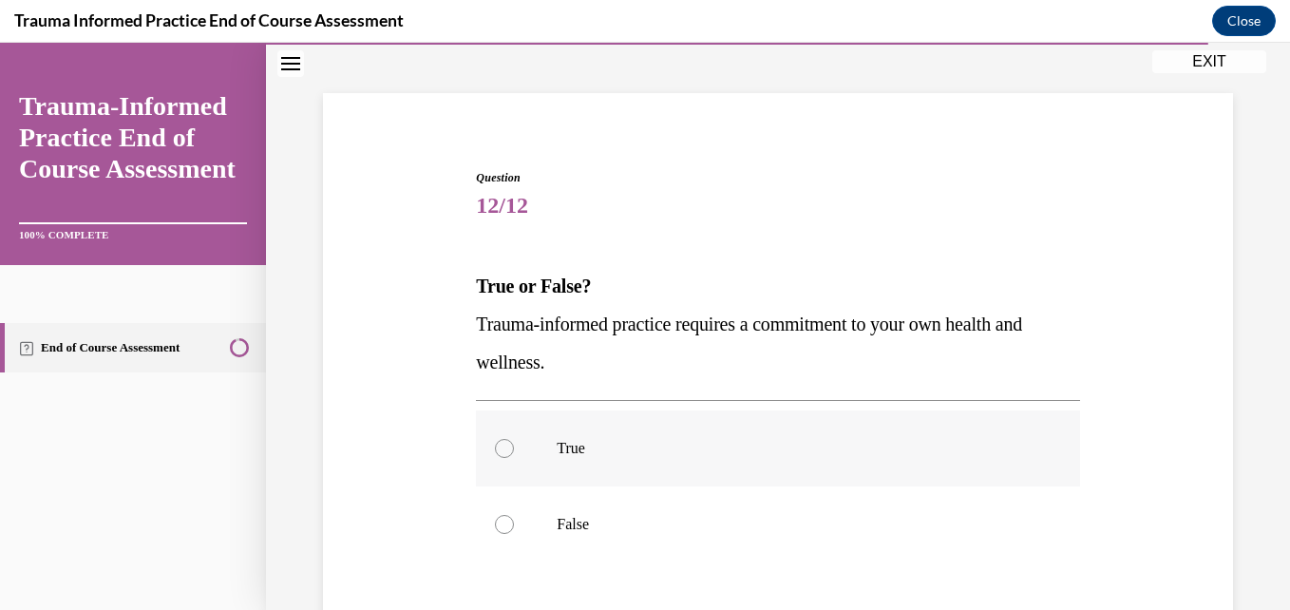
click at [498, 446] on div at bounding box center [504, 448] width 19 height 19
click at [498, 446] on input "True" at bounding box center [504, 448] width 19 height 19
radio input "true"
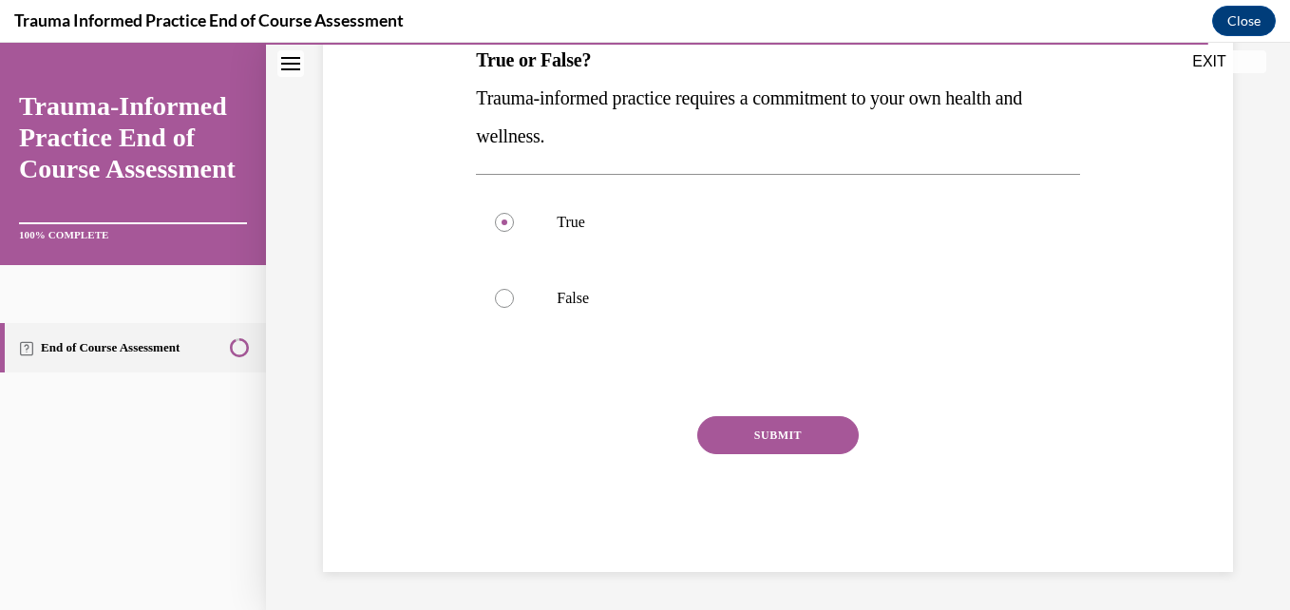
click at [747, 439] on button "SUBMIT" at bounding box center [778, 435] width 162 height 38
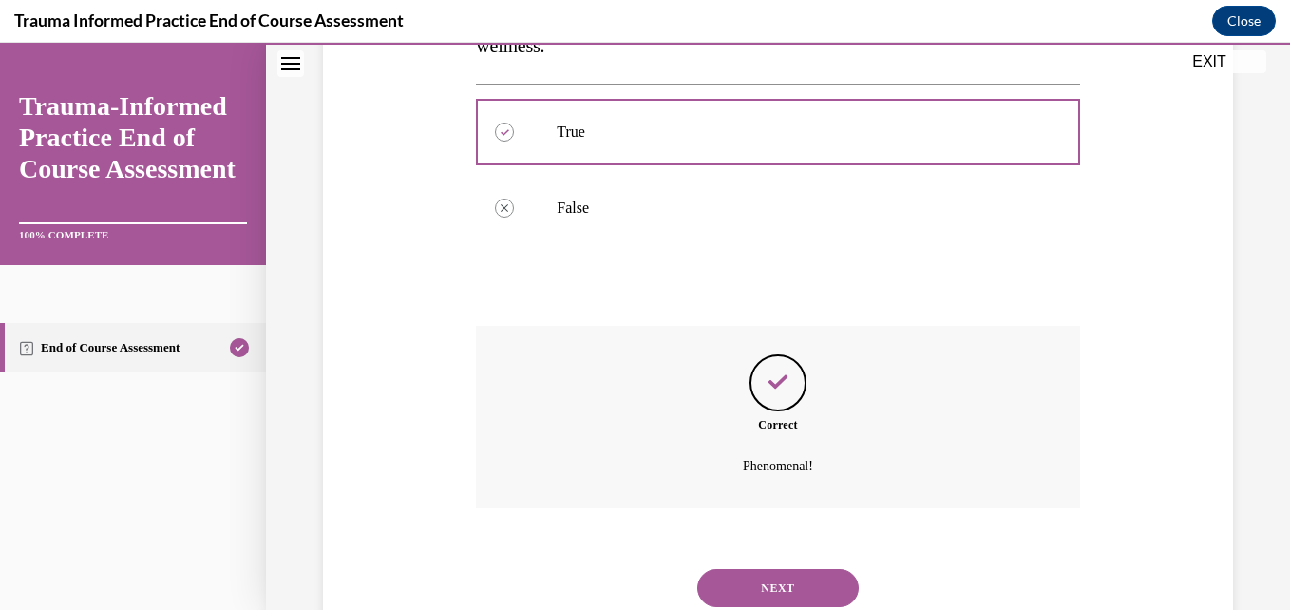
scroll to position [475, 0]
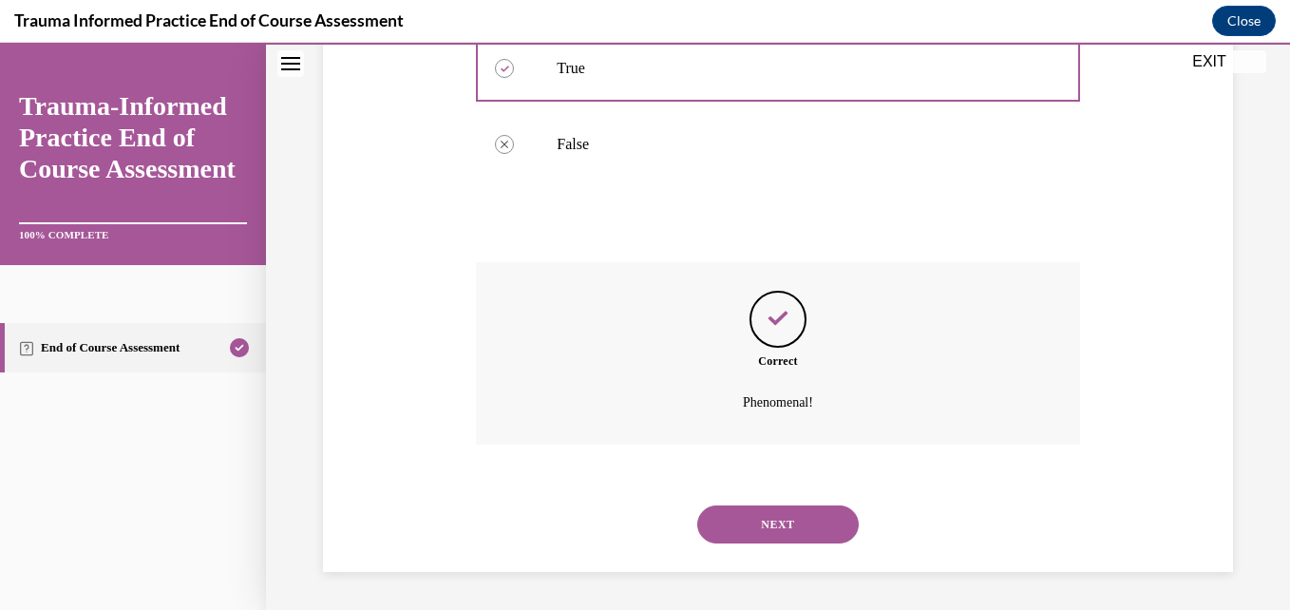
click at [837, 522] on button "NEXT" at bounding box center [778, 525] width 162 height 38
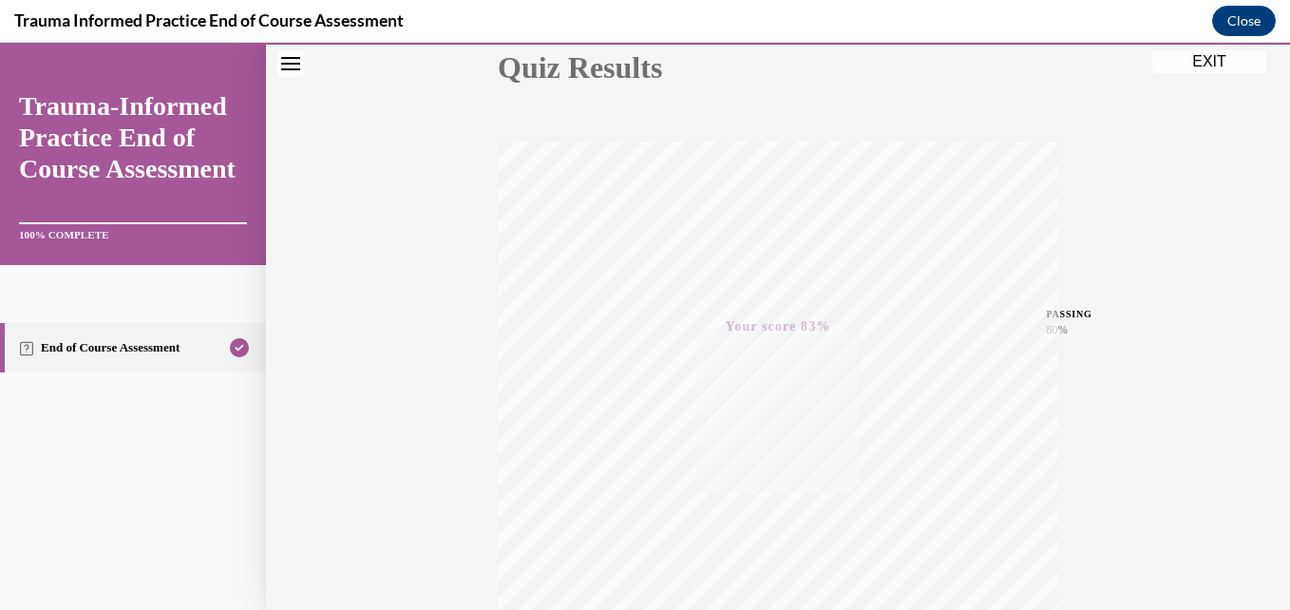
scroll to position [217, 0]
click at [1214, 52] on button "EXIT" at bounding box center [1210, 61] width 114 height 23
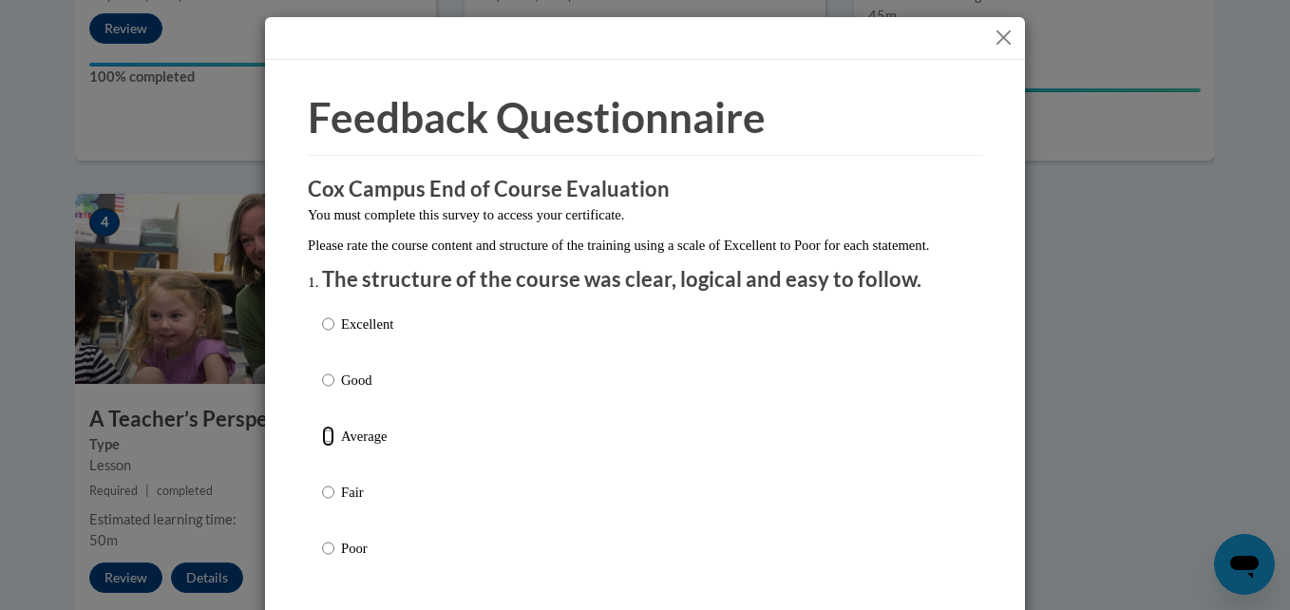
click at [322, 447] on input "Average" at bounding box center [328, 436] width 12 height 21
radio input "true"
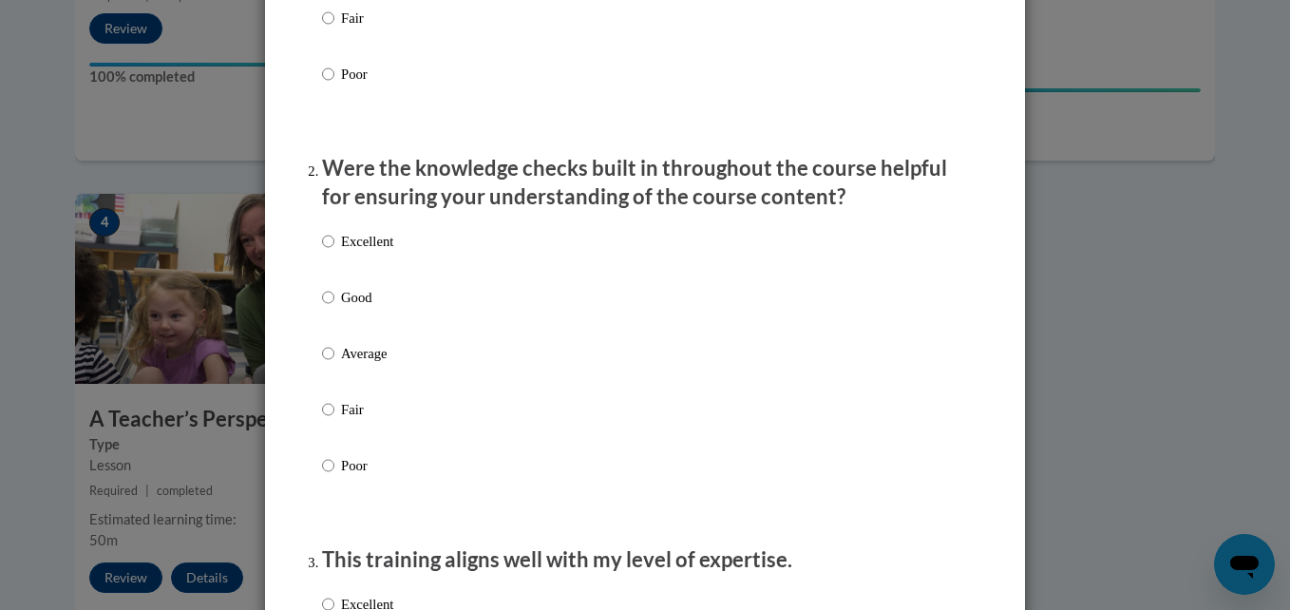
scroll to position [475, 0]
click at [322, 307] on input "Good" at bounding box center [328, 296] width 12 height 21
radio input "true"
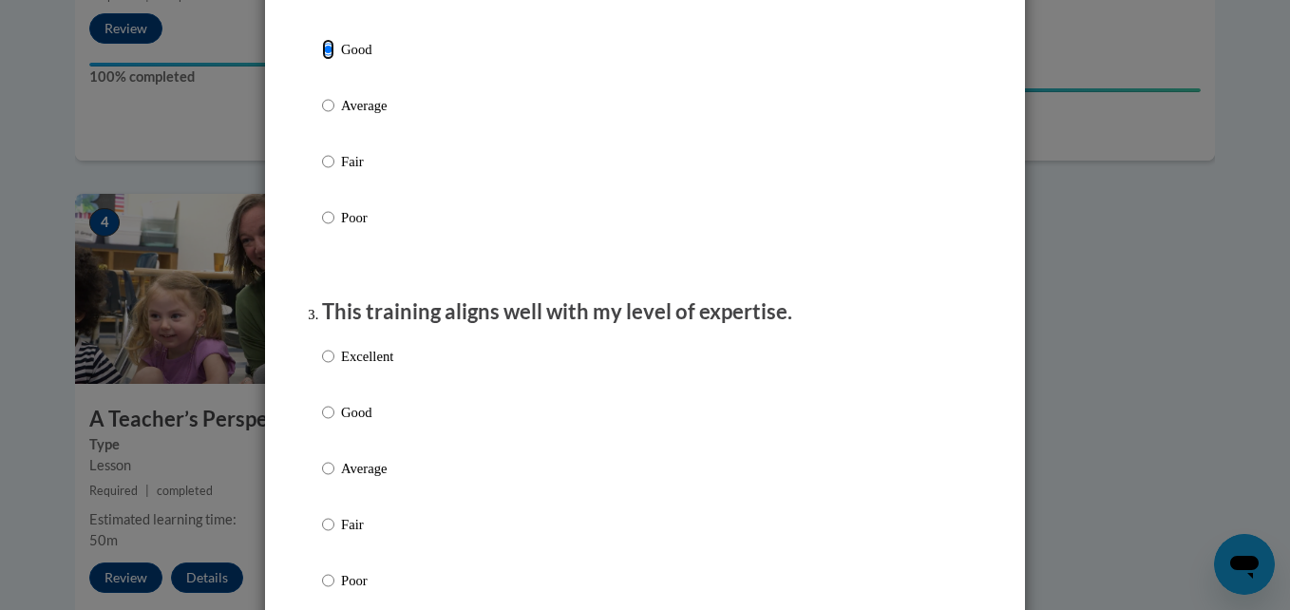
scroll to position [855, 0]
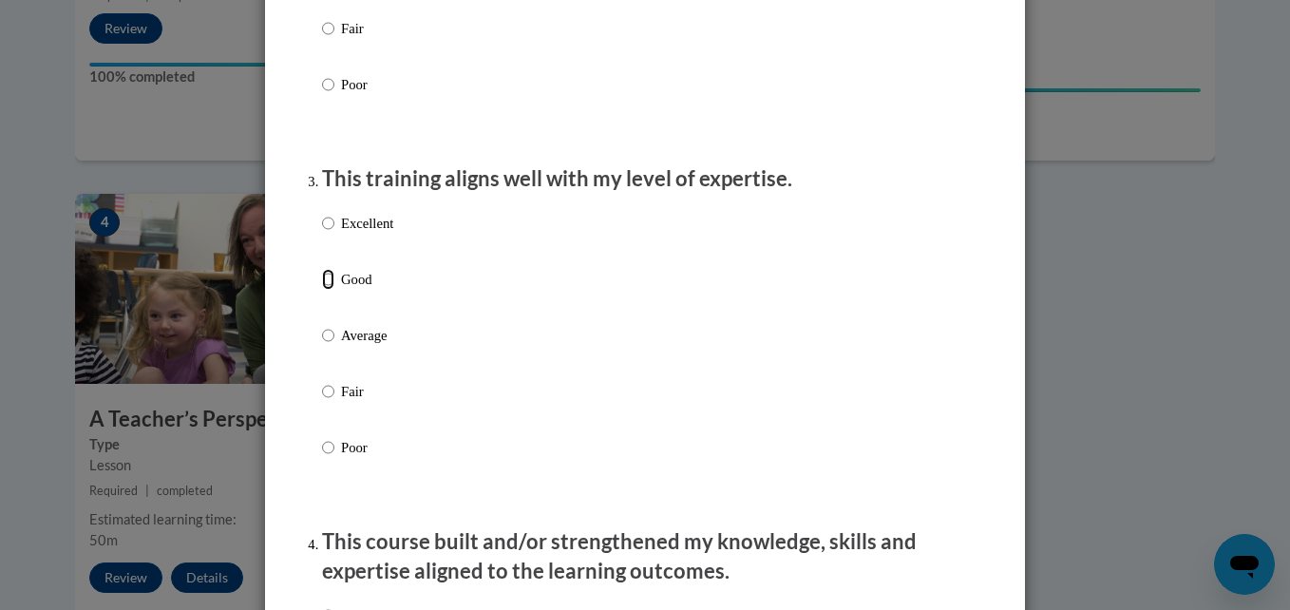
click at [322, 290] on input "Good" at bounding box center [328, 279] width 12 height 21
radio input "true"
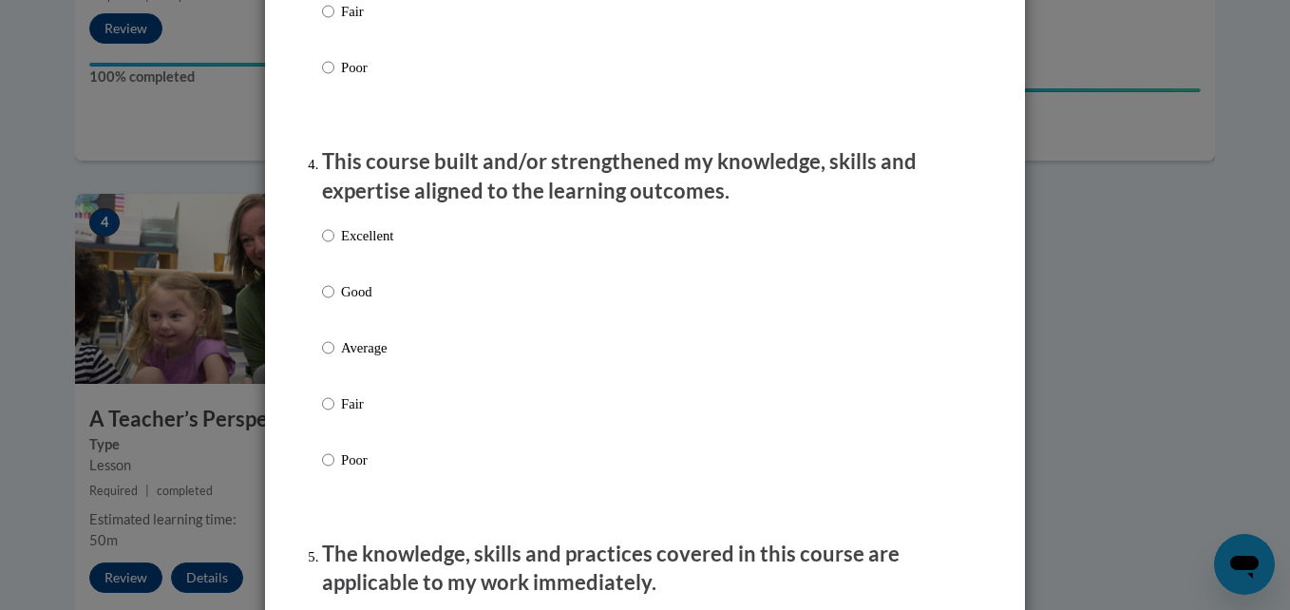
scroll to position [1330, 0]
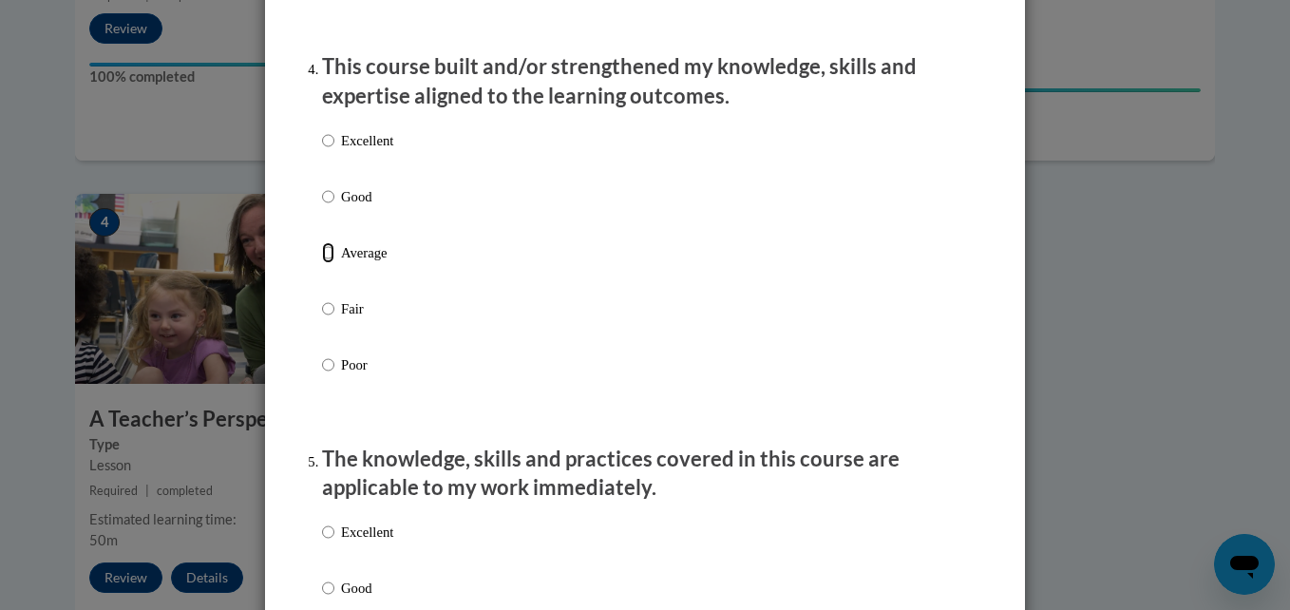
click at [324, 261] on input "Average" at bounding box center [328, 252] width 12 height 21
radio input "true"
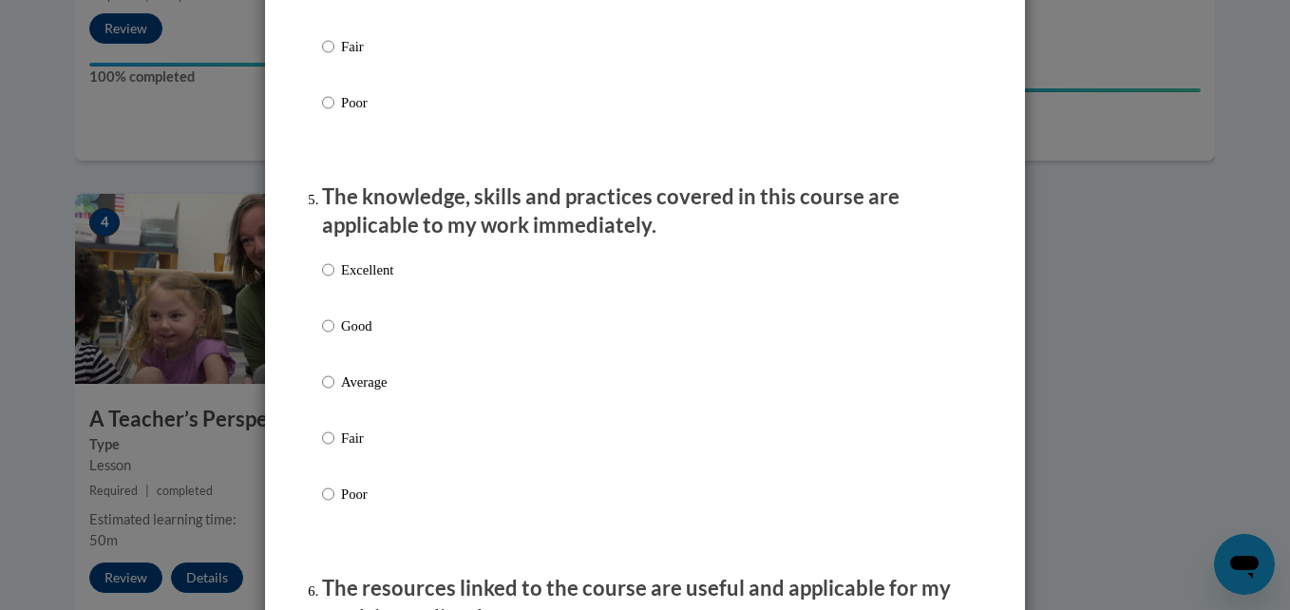
scroll to position [1615, 0]
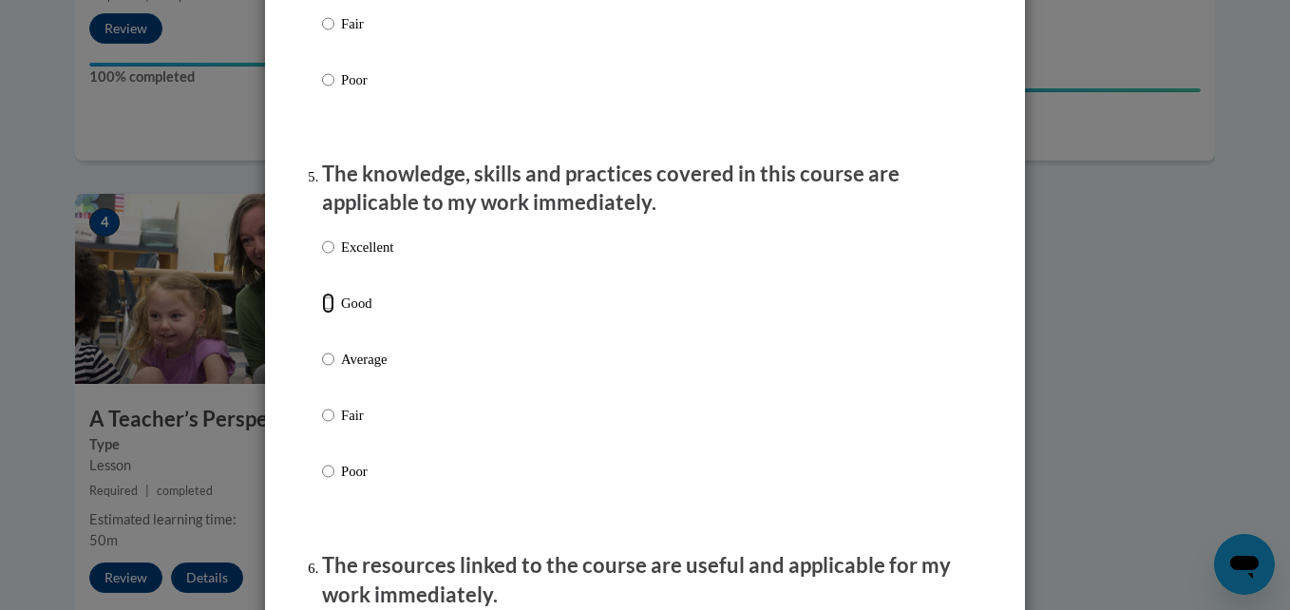
click at [322, 314] on input "Good" at bounding box center [328, 303] width 12 height 21
radio input "true"
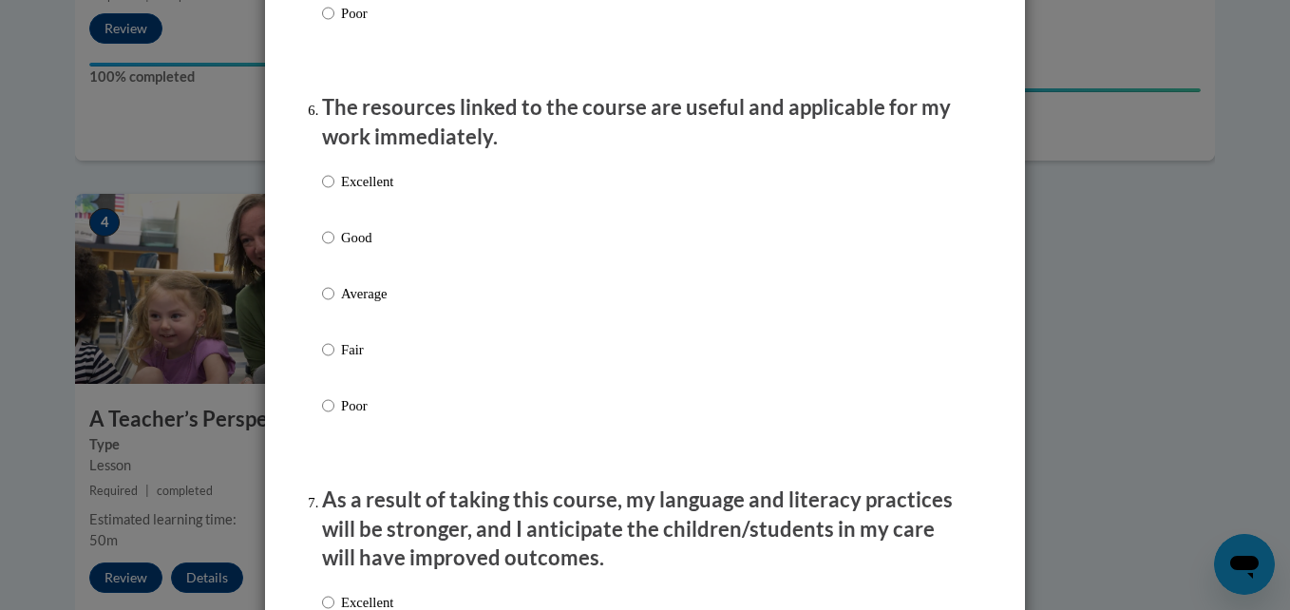
scroll to position [2090, 0]
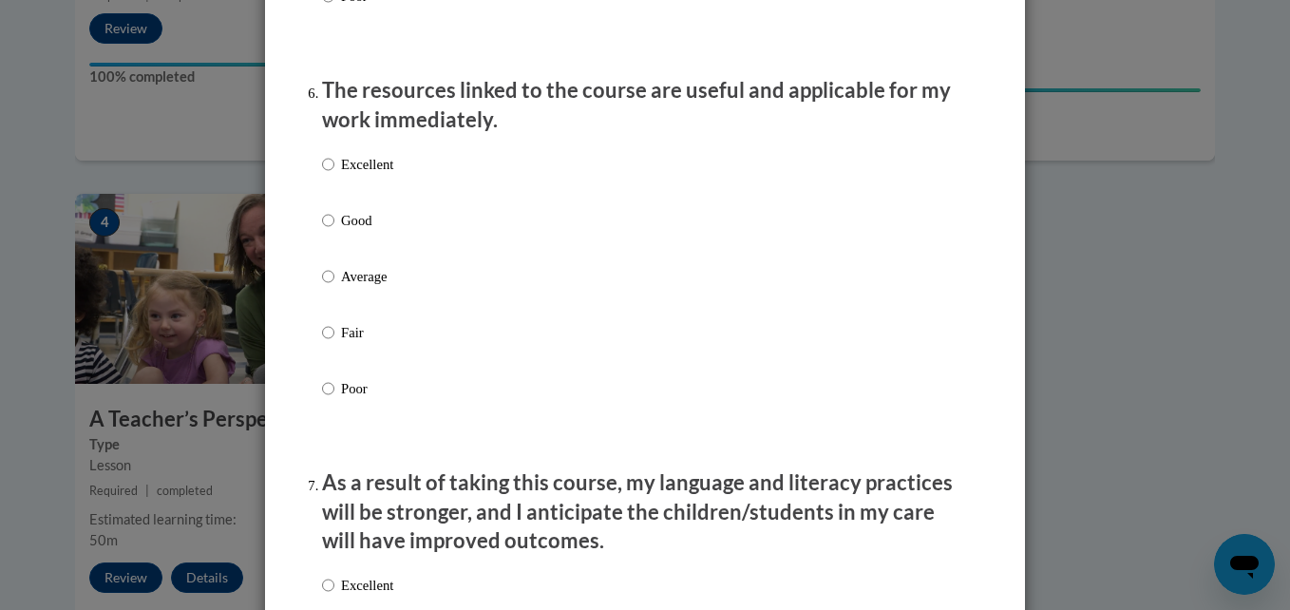
click at [328, 231] on label "Good" at bounding box center [357, 235] width 71 height 51
click at [328, 231] on input "Good" at bounding box center [328, 220] width 12 height 21
radio input "true"
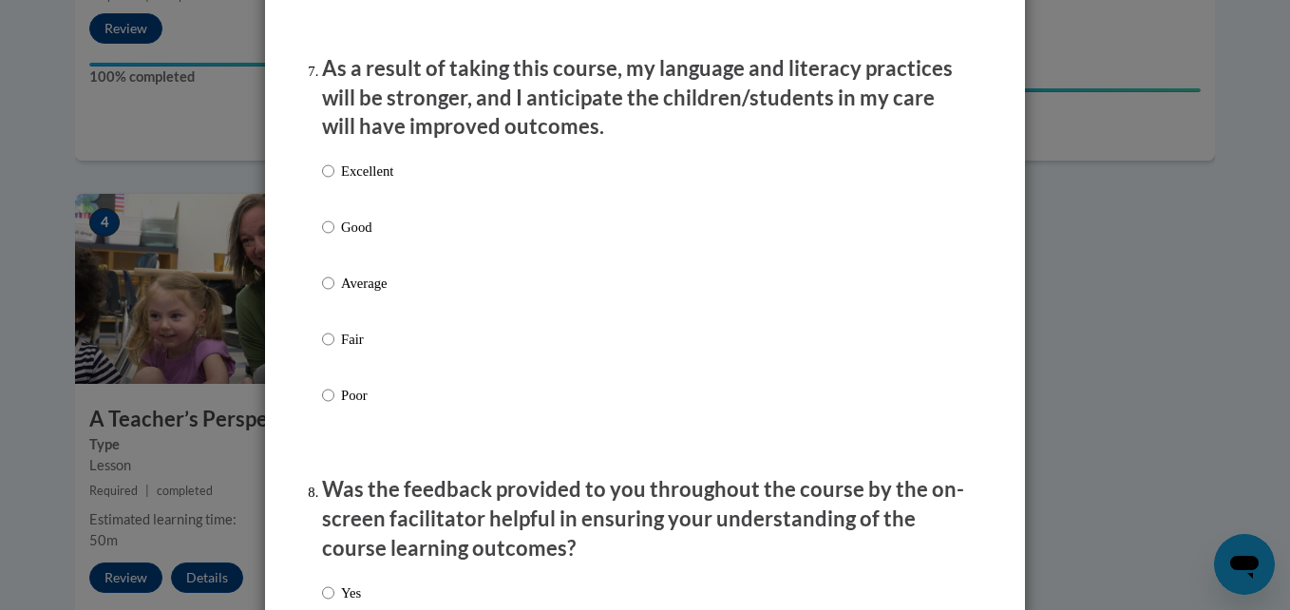
scroll to position [2566, 0]
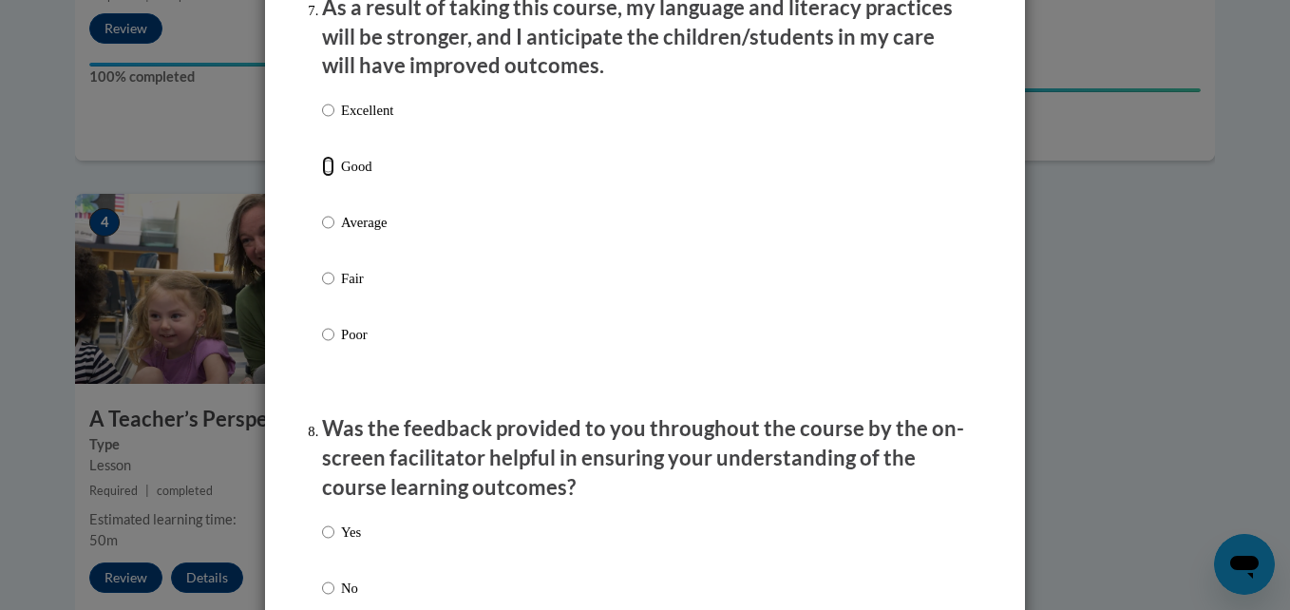
click at [322, 177] on input "Good" at bounding box center [328, 166] width 12 height 21
radio input "true"
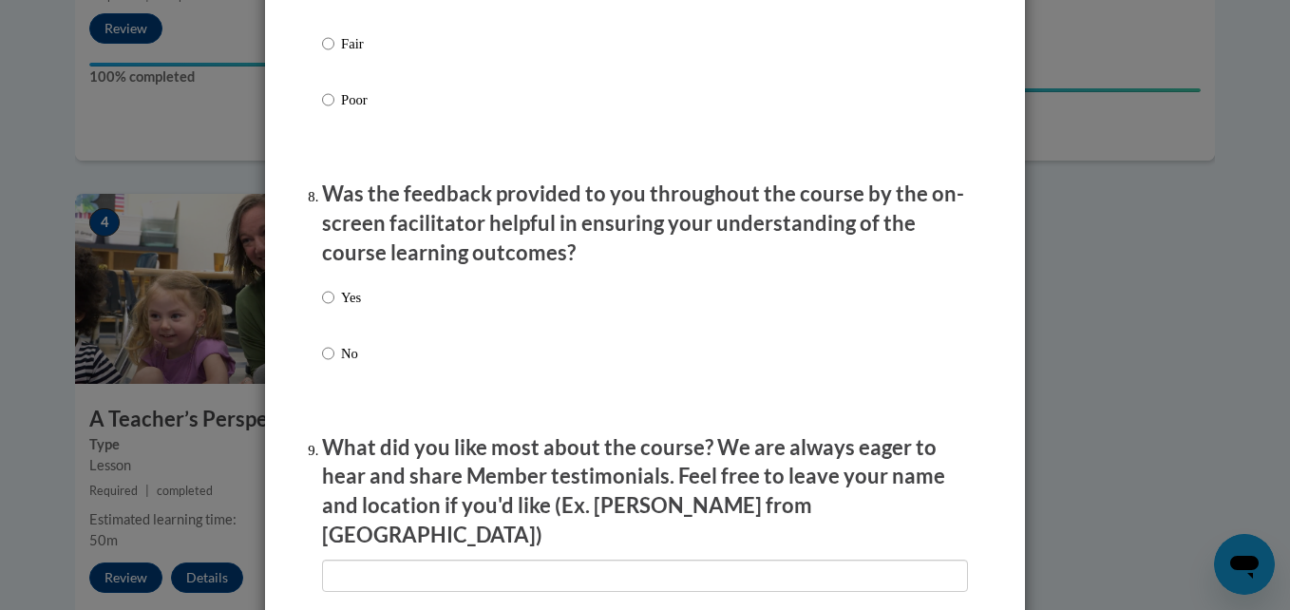
scroll to position [2851, 0]
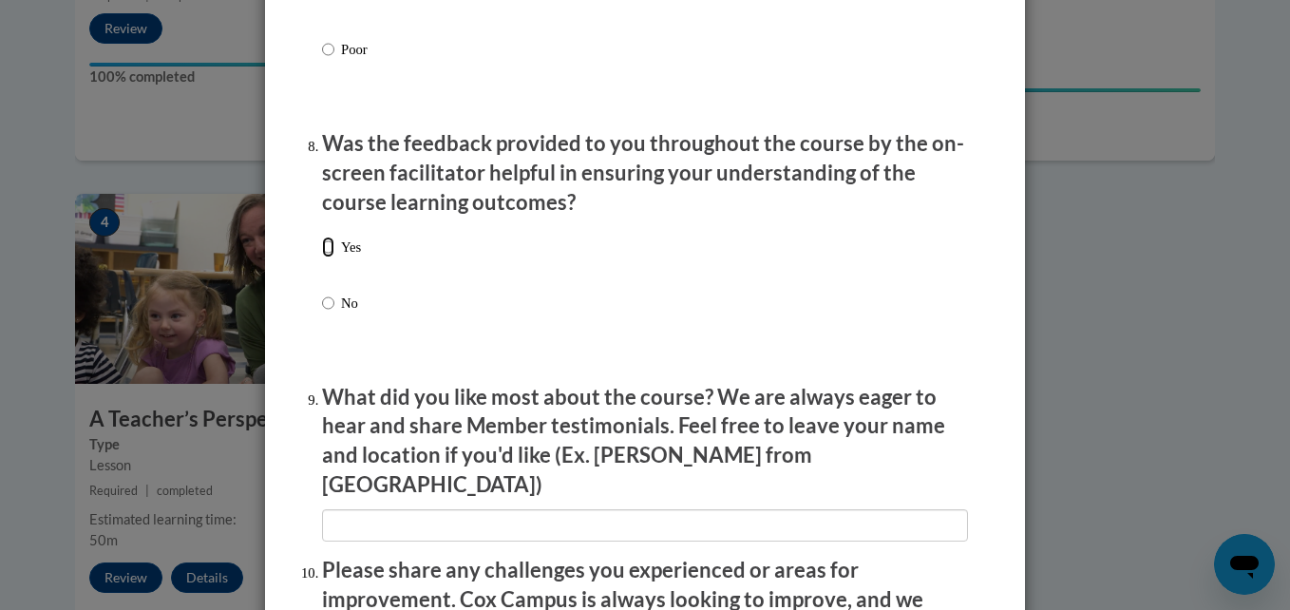
click at [322, 256] on input "Yes" at bounding box center [328, 247] width 12 height 21
radio input "true"
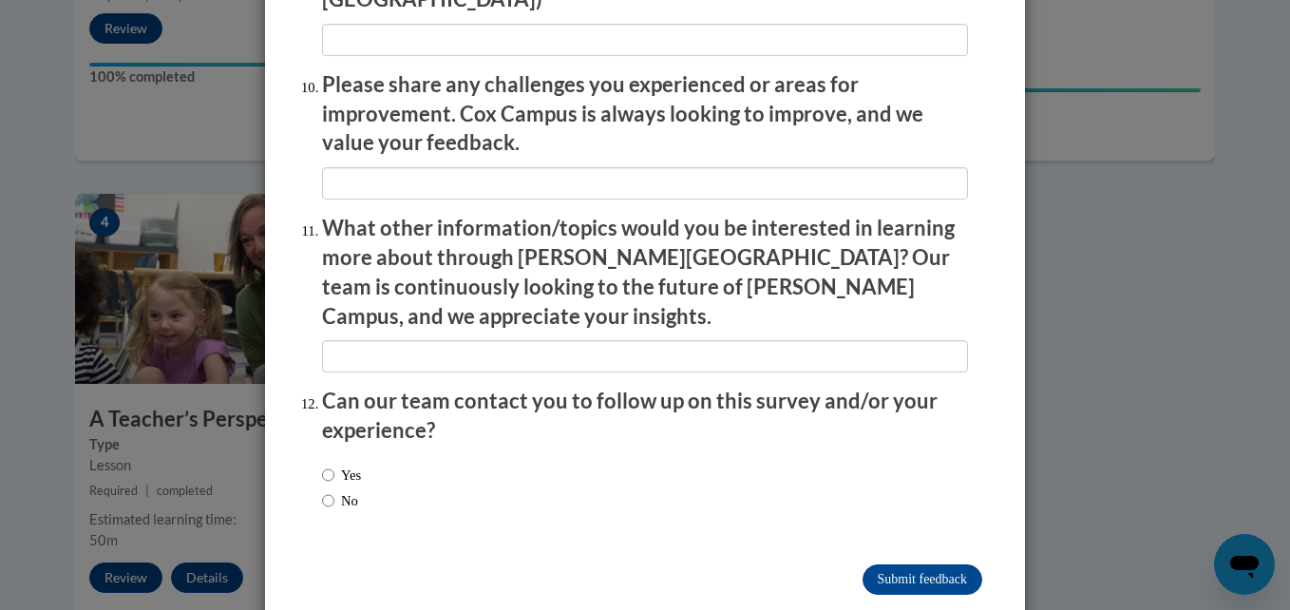
scroll to position [3338, 0]
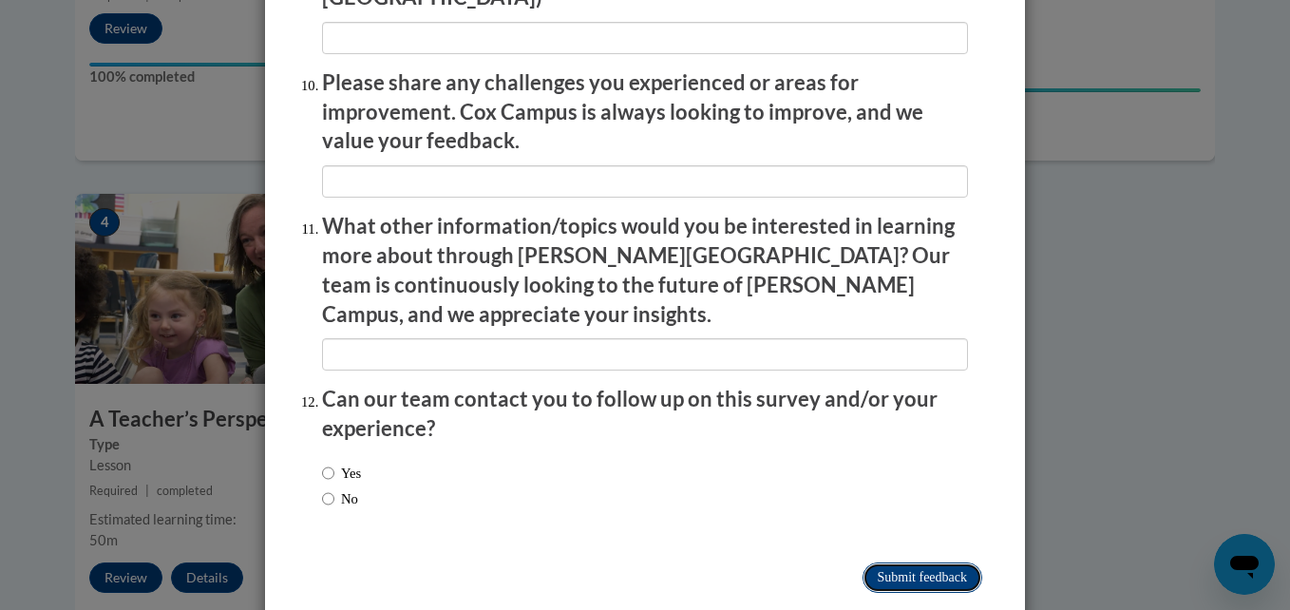
click at [943, 563] on input "Submit feedback" at bounding box center [923, 578] width 120 height 30
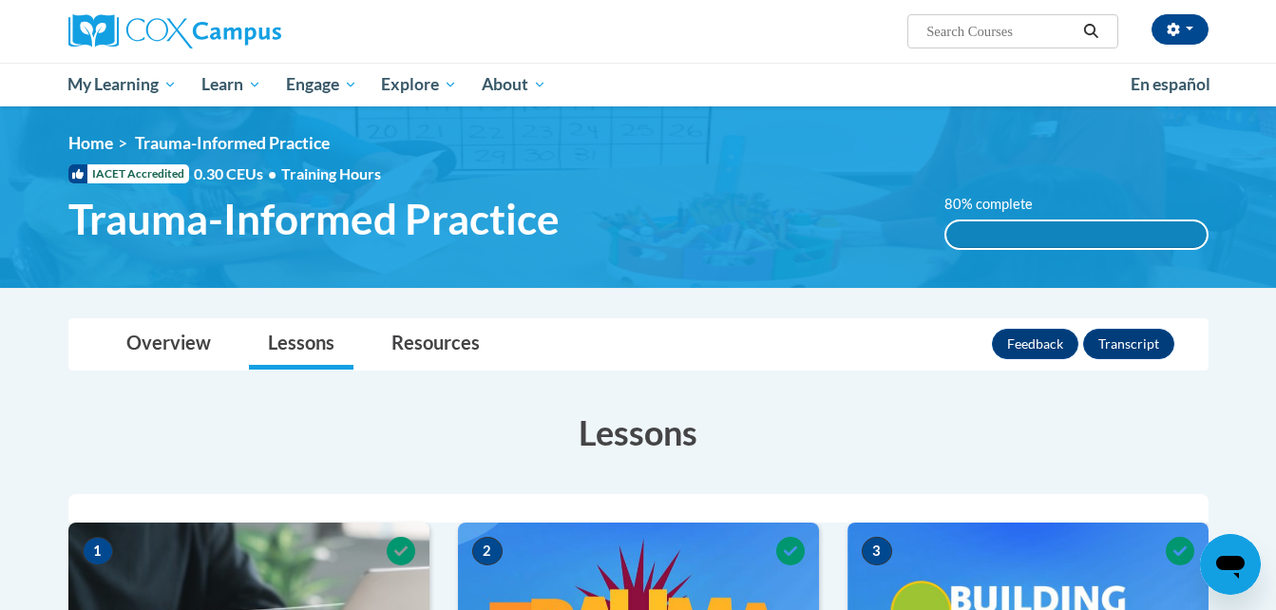
scroll to position [0, 0]
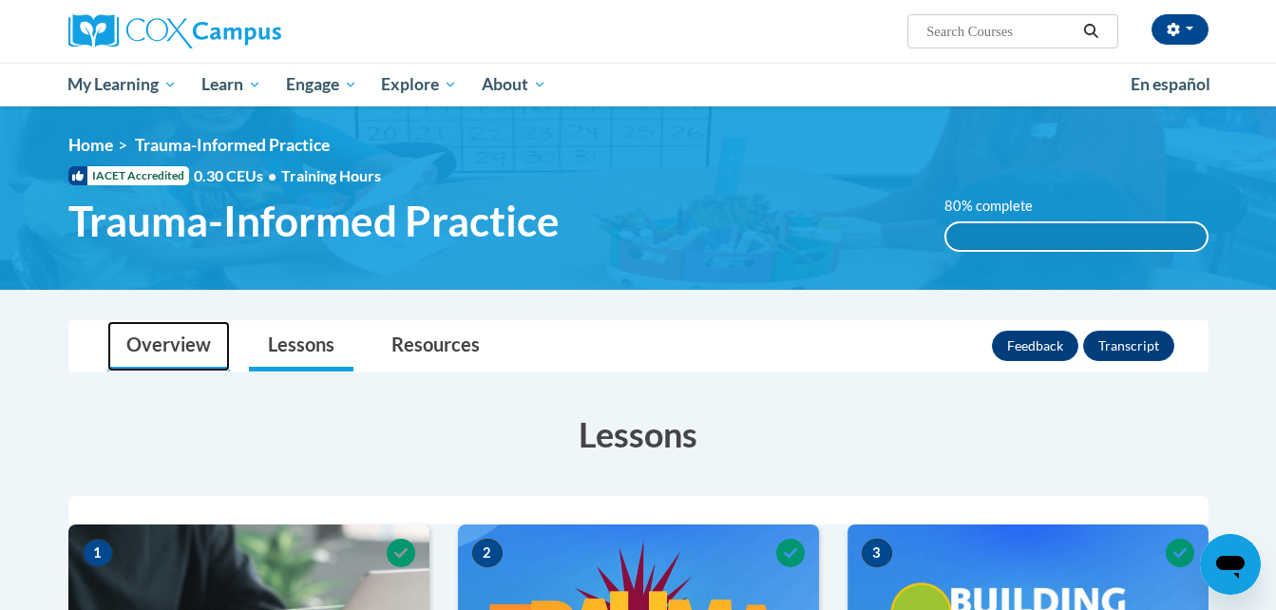
click at [135, 343] on link "Overview" at bounding box center [168, 346] width 123 height 50
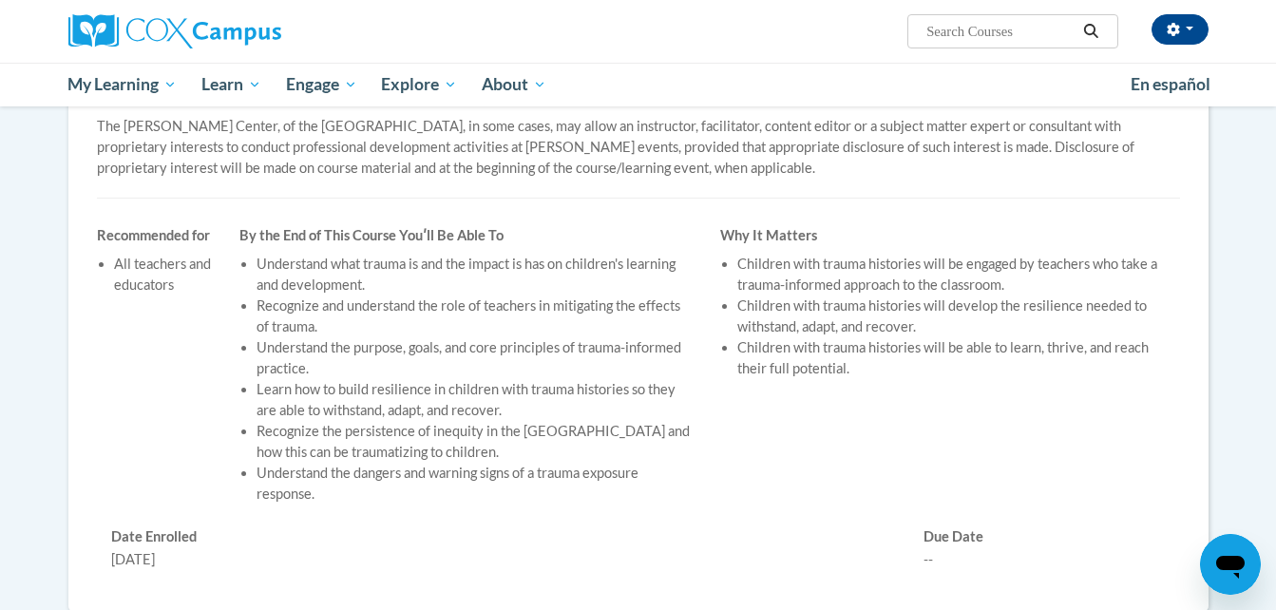
scroll to position [570, 0]
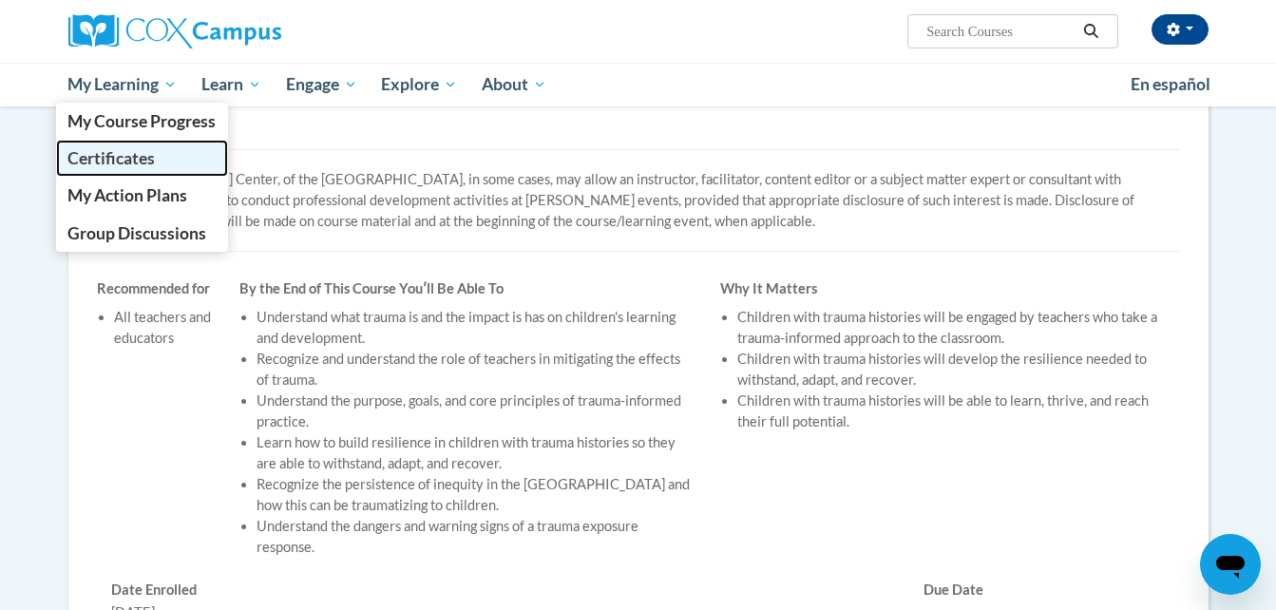
click at [99, 159] on span "Certificates" at bounding box center [110, 158] width 87 height 20
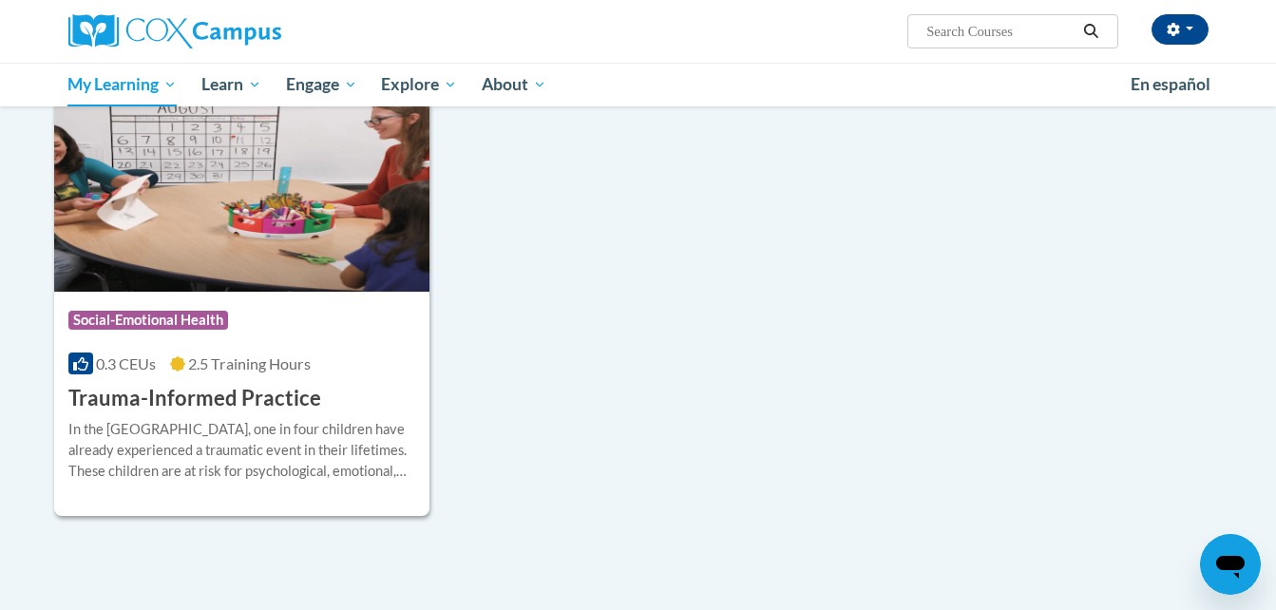
scroll to position [2185, 0]
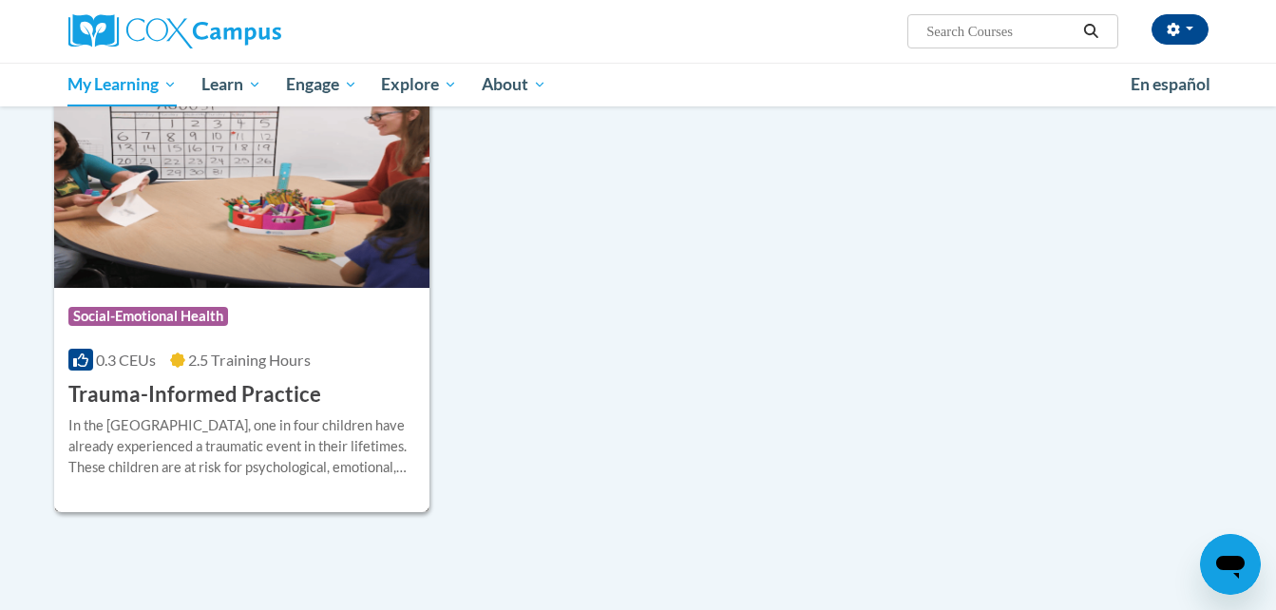
click at [186, 398] on h3 "Trauma-Informed Practice" at bounding box center [194, 394] width 253 height 29
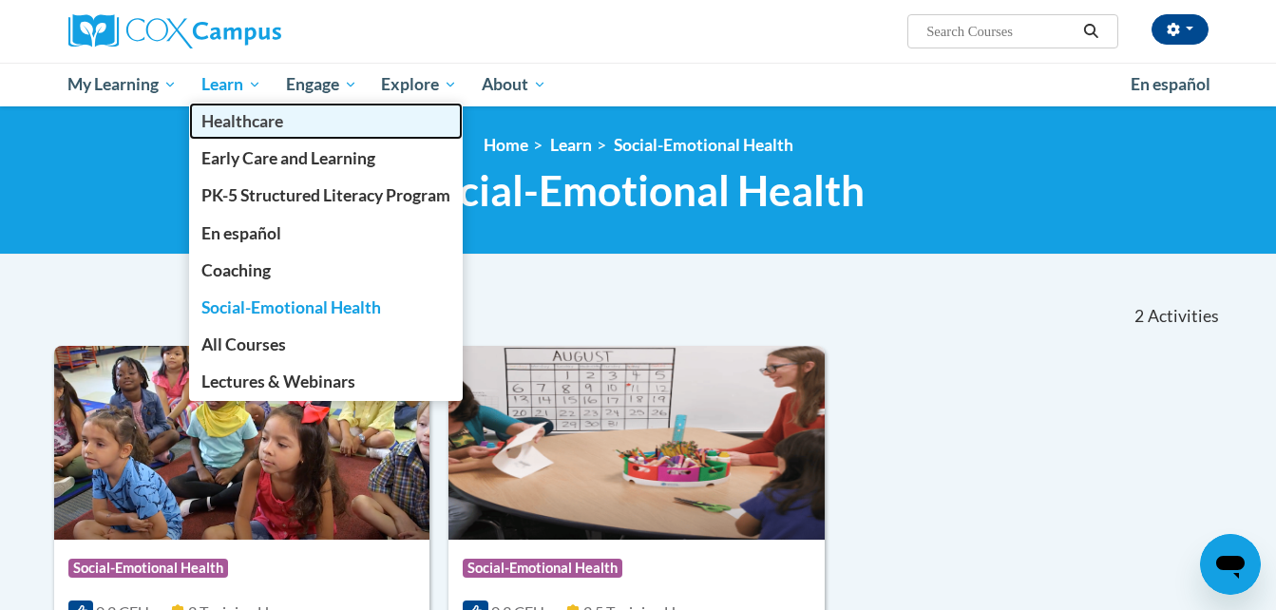
click at [251, 120] on span "Healthcare" at bounding box center [242, 121] width 82 height 20
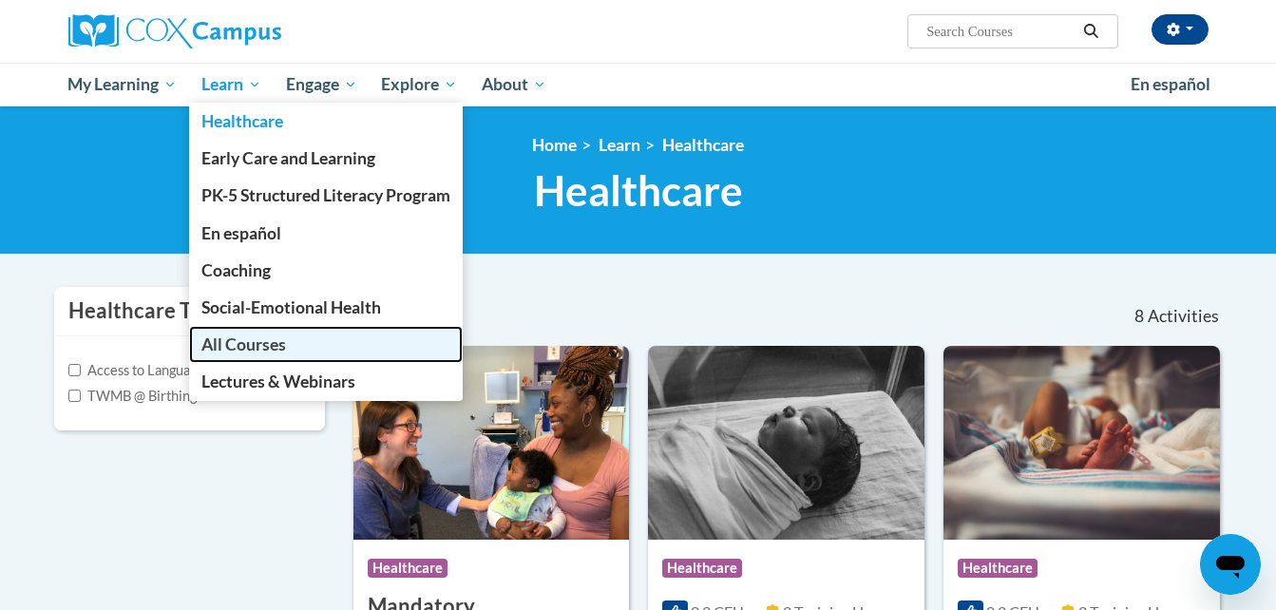
click at [258, 346] on span "All Courses" at bounding box center [243, 344] width 85 height 20
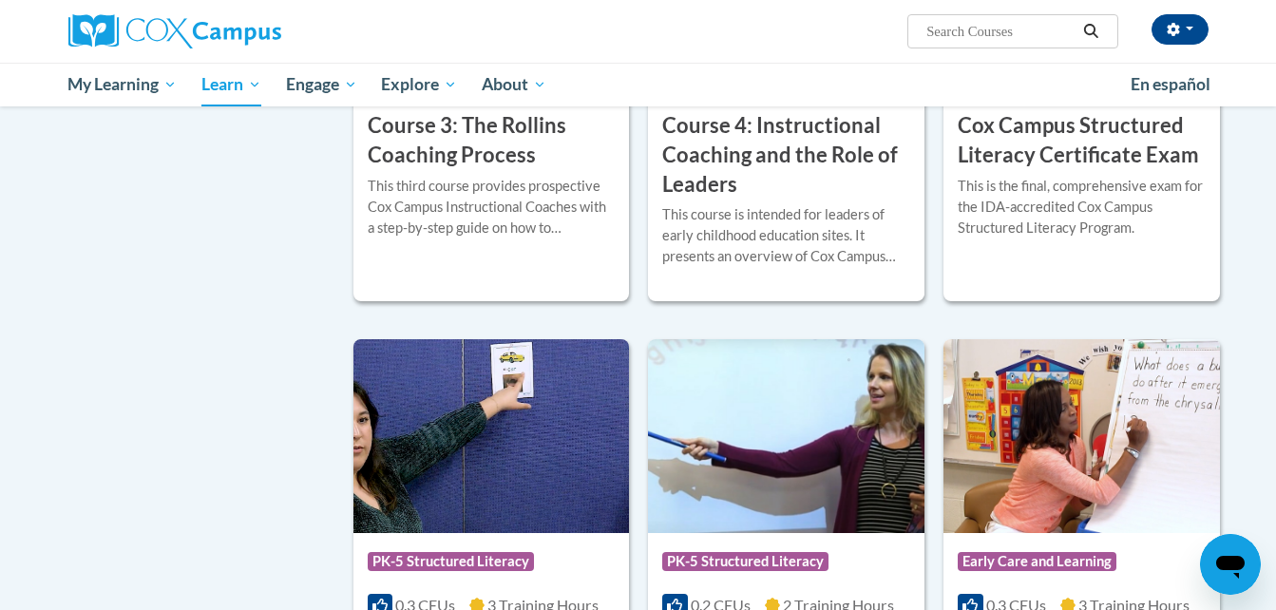
scroll to position [1615, 0]
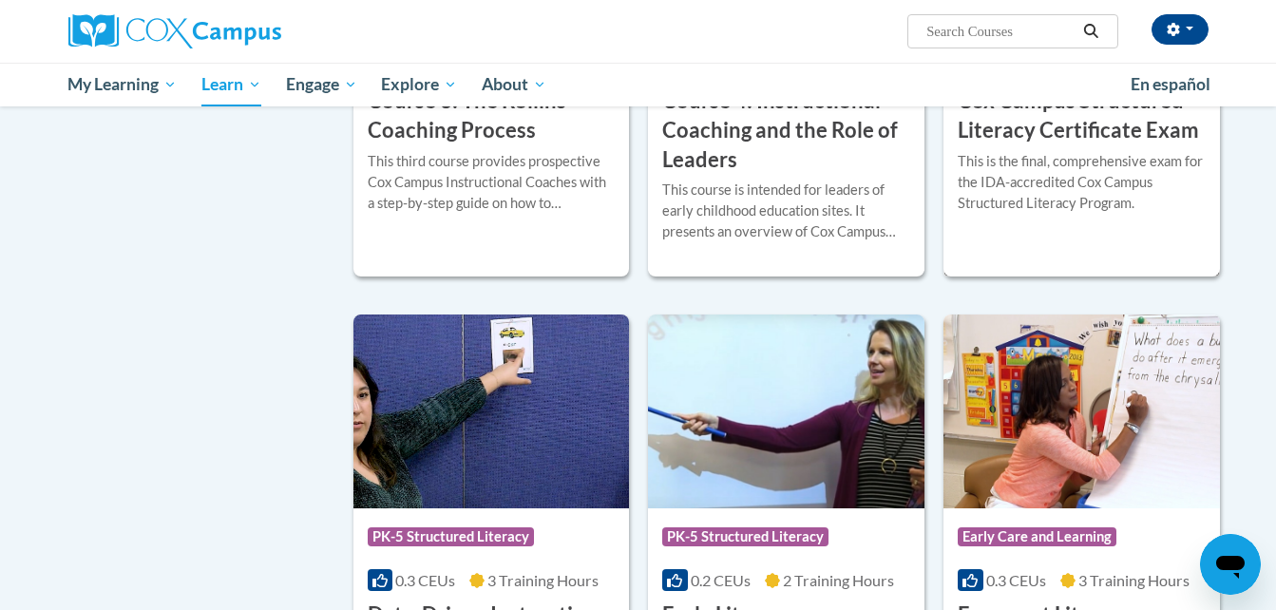
click at [1087, 145] on h3 "Cox Campus Structured Literacy Certificate Exam" at bounding box center [1082, 115] width 248 height 59
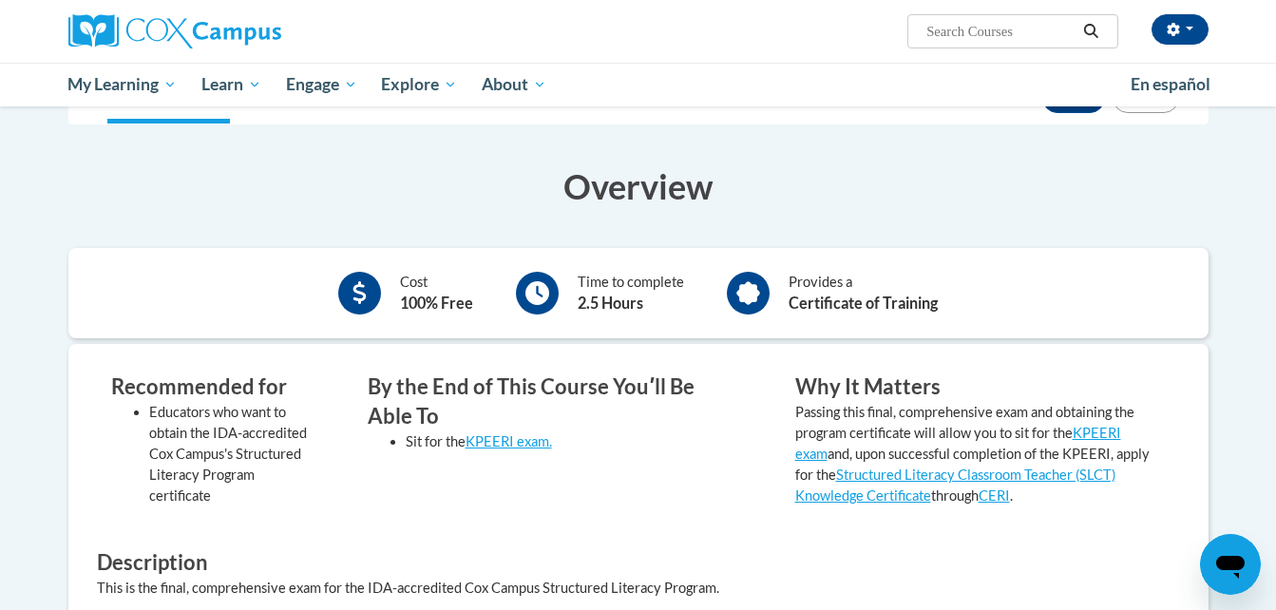
scroll to position [380, 0]
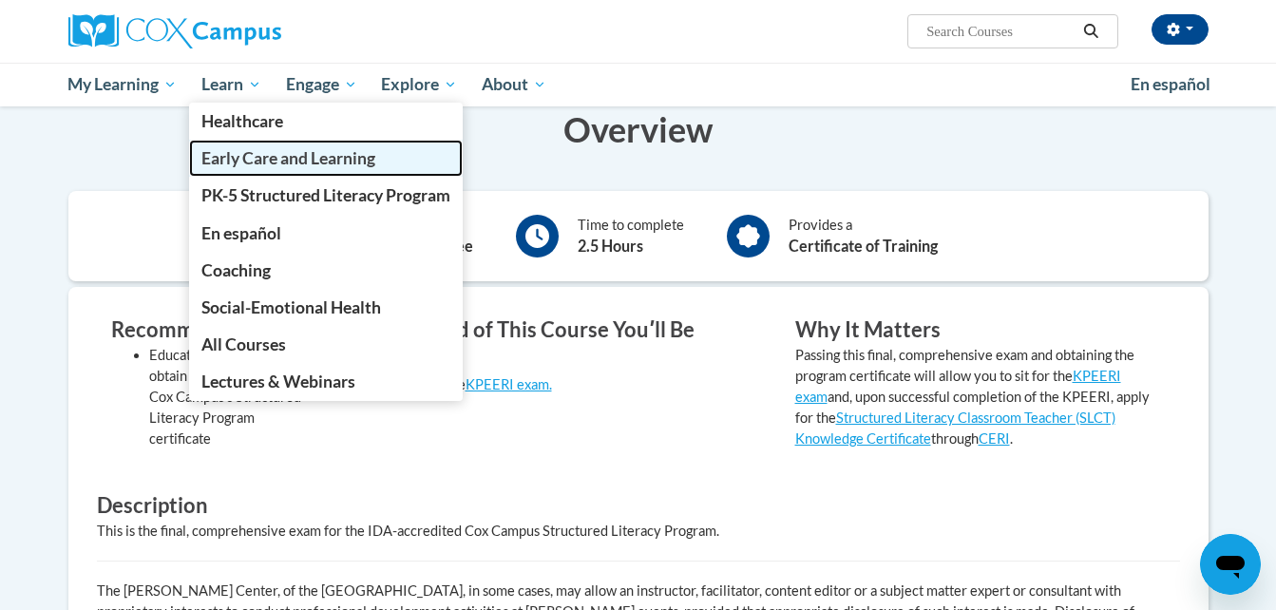
click at [243, 166] on span "Early Care and Learning" at bounding box center [288, 158] width 174 height 20
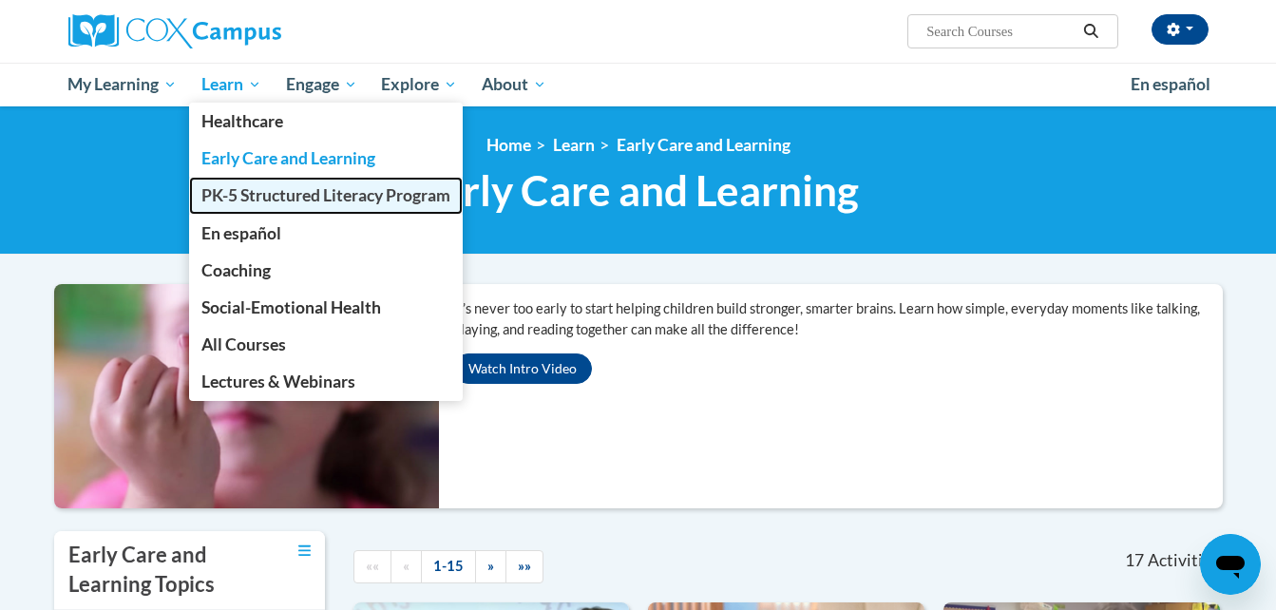
click at [289, 189] on span "PK-5 Structured Literacy Program" at bounding box center [325, 195] width 249 height 20
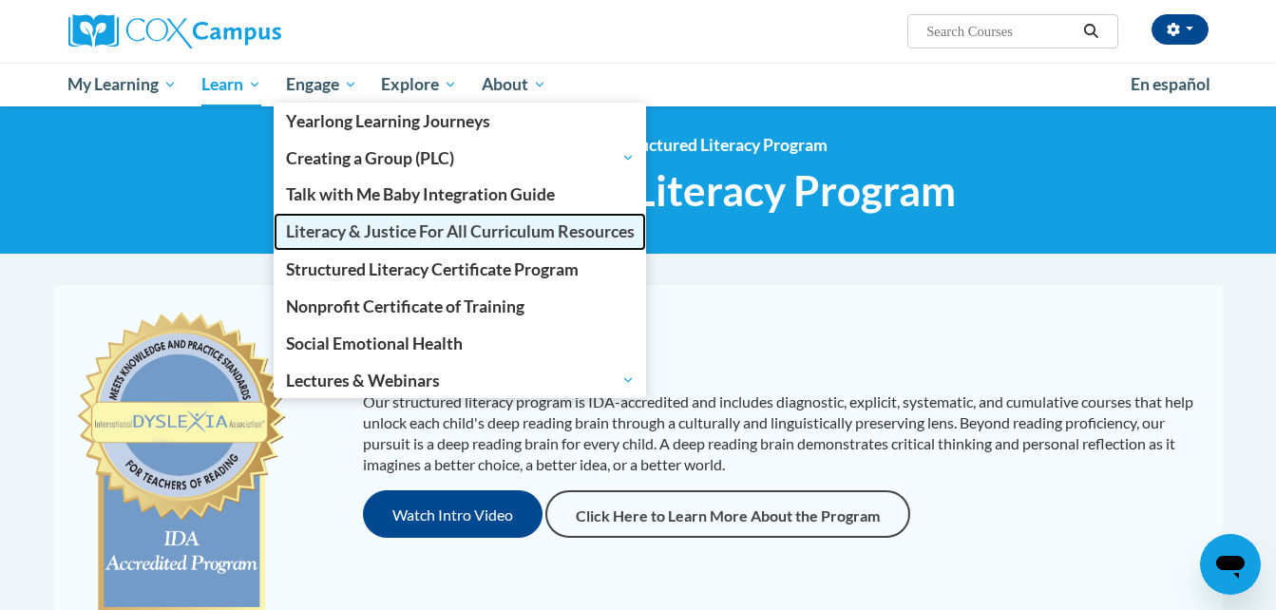
click at [349, 231] on span "Literacy & Justice For All Curriculum Resources" at bounding box center [460, 231] width 349 height 20
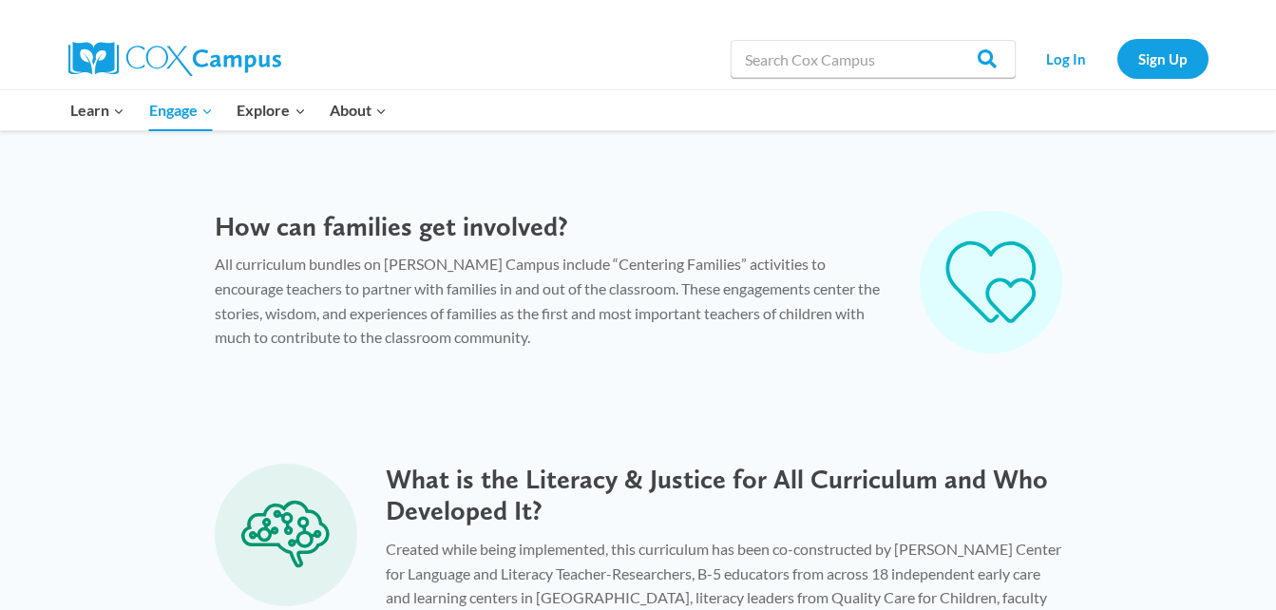
scroll to position [1860, 0]
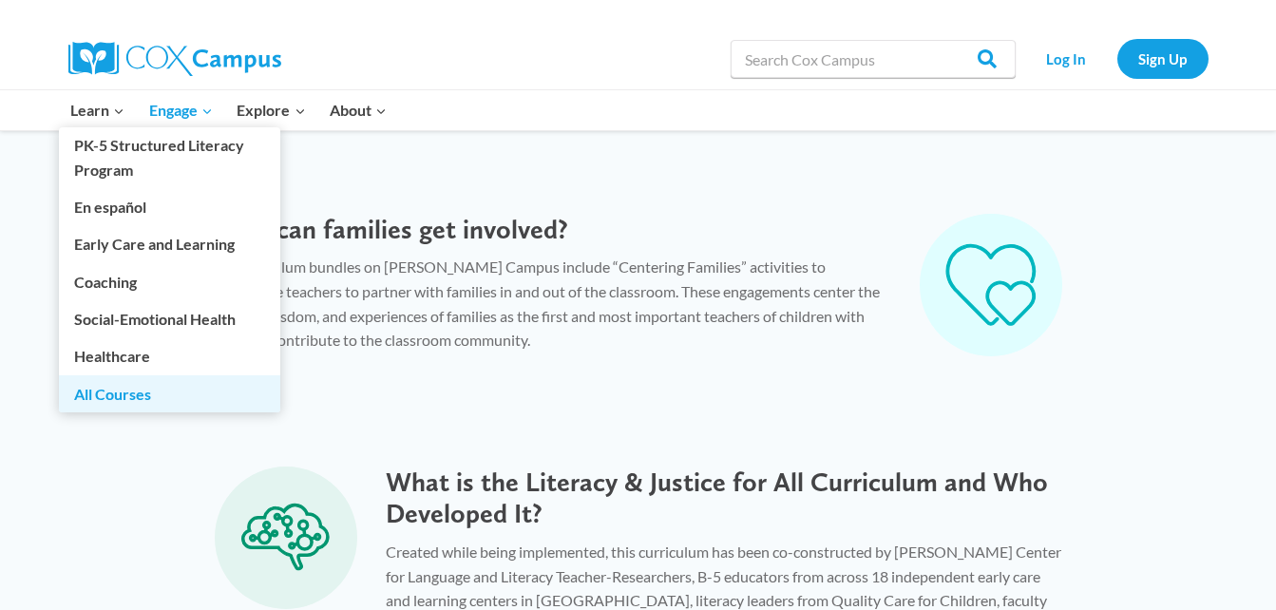
click at [130, 396] on link "All Courses" at bounding box center [169, 393] width 221 height 36
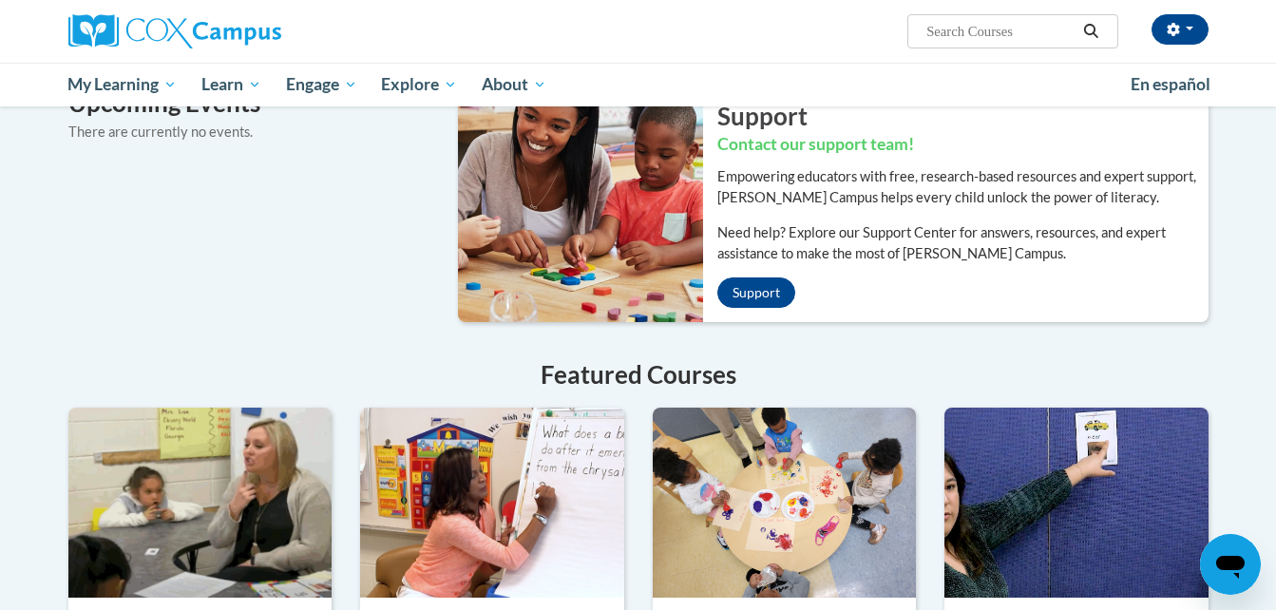
scroll to position [1235, 0]
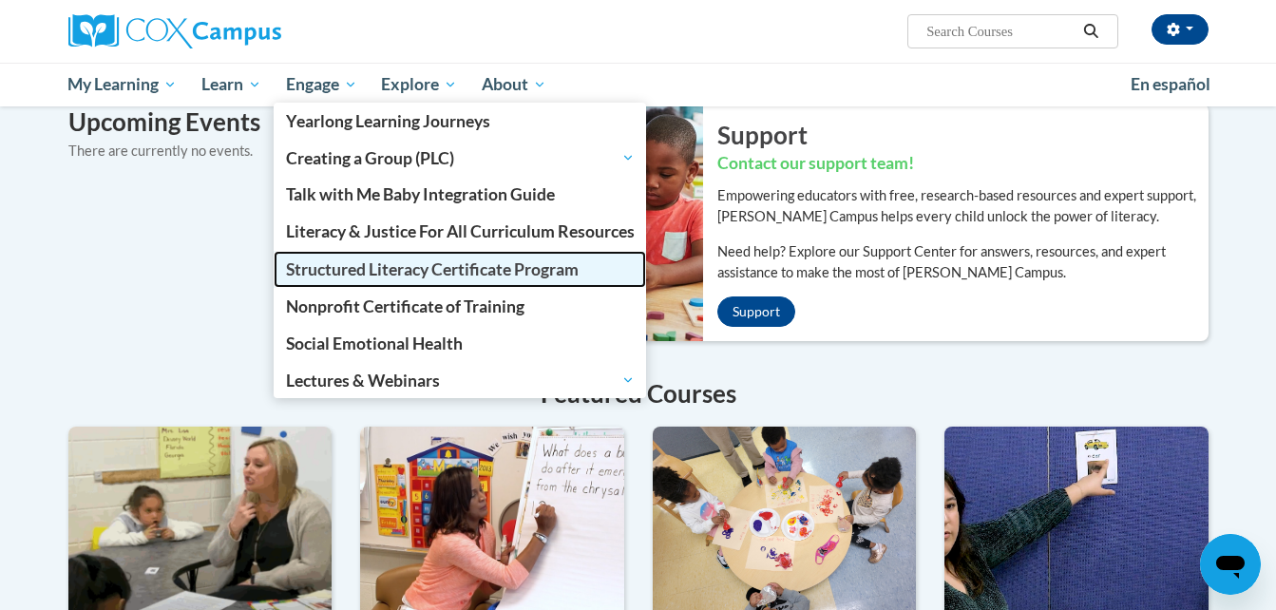
click at [335, 272] on span "Structured Literacy Certificate Program" at bounding box center [432, 269] width 293 height 20
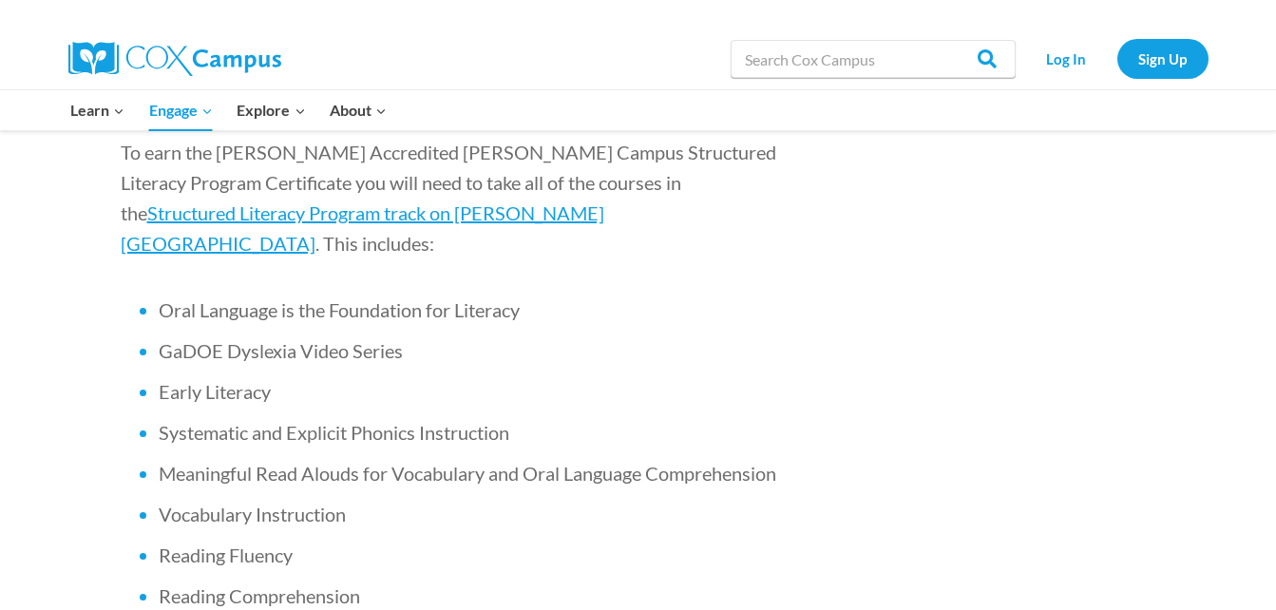
scroll to position [1330, 0]
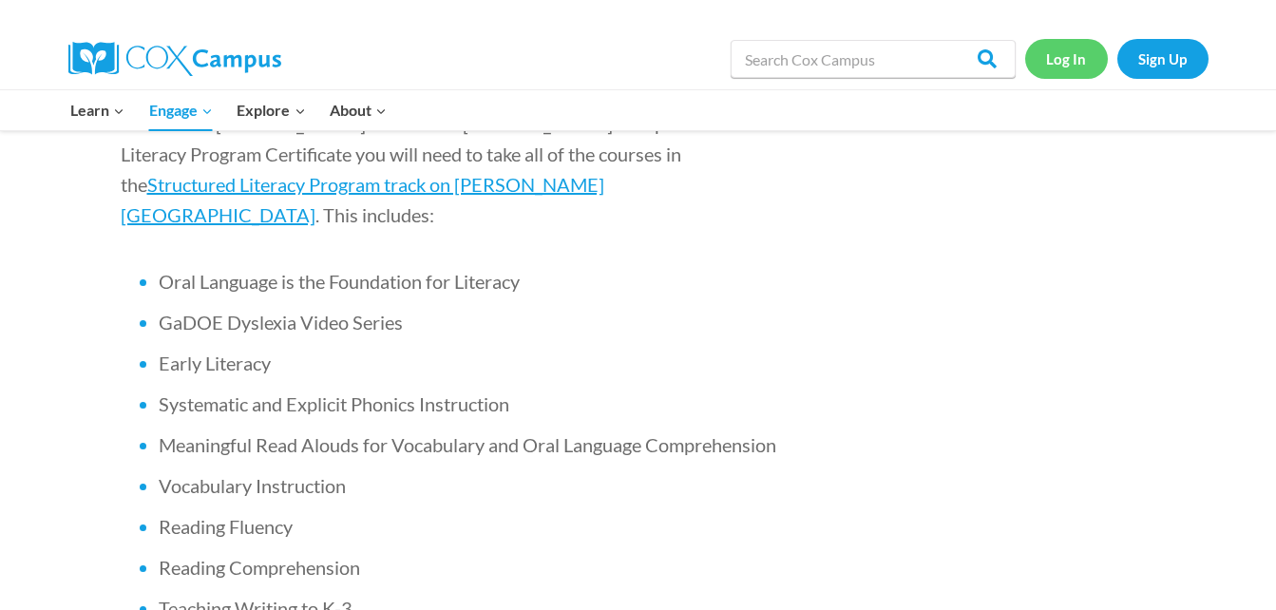
click at [1053, 61] on link "Log In" at bounding box center [1066, 58] width 83 height 39
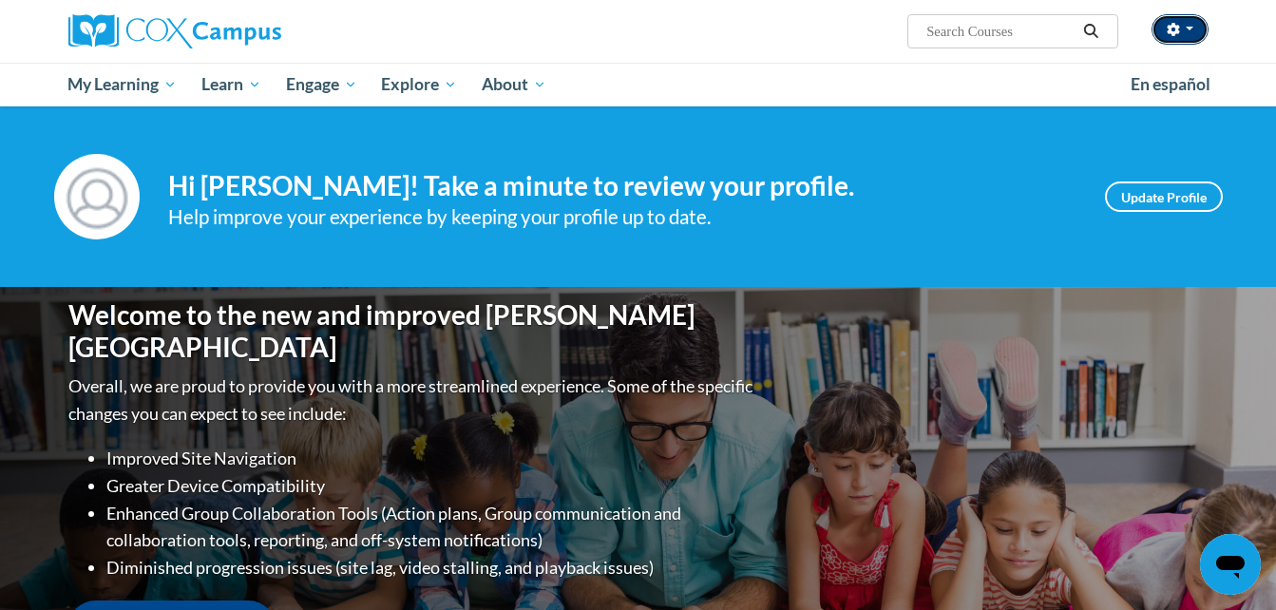
click at [1189, 25] on button "button" at bounding box center [1180, 29] width 57 height 30
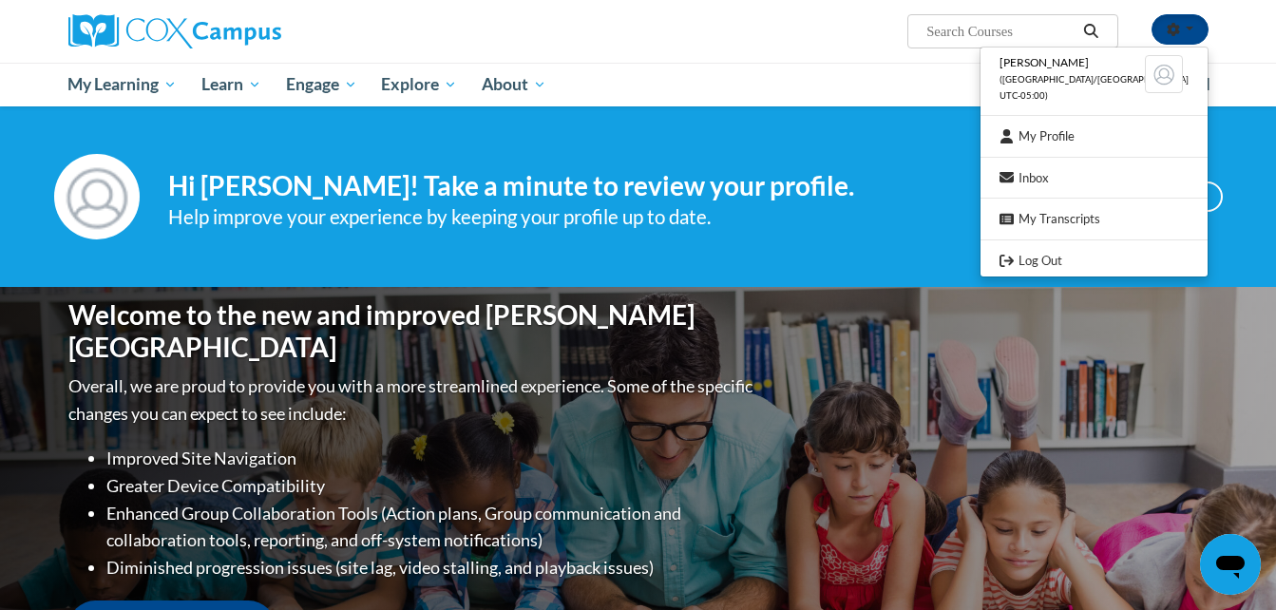
click at [969, 177] on h4 "Hi [PERSON_NAME]! Take a minute to review your profile." at bounding box center [622, 186] width 908 height 32
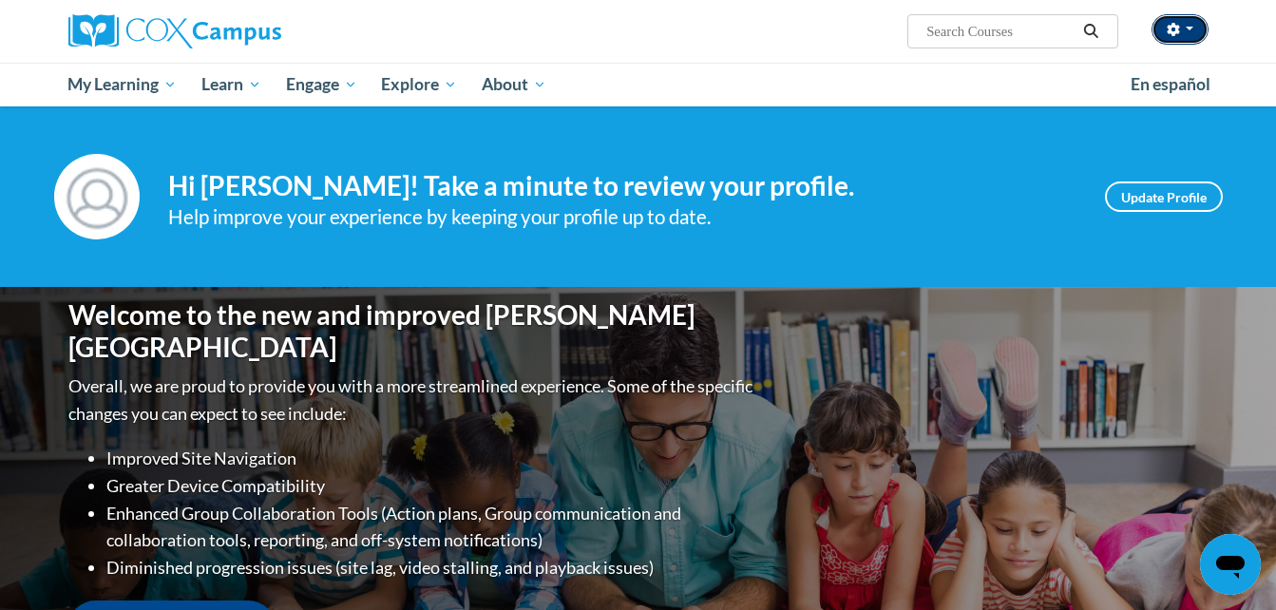
click at [1192, 28] on span "button" at bounding box center [1190, 29] width 8 height 4
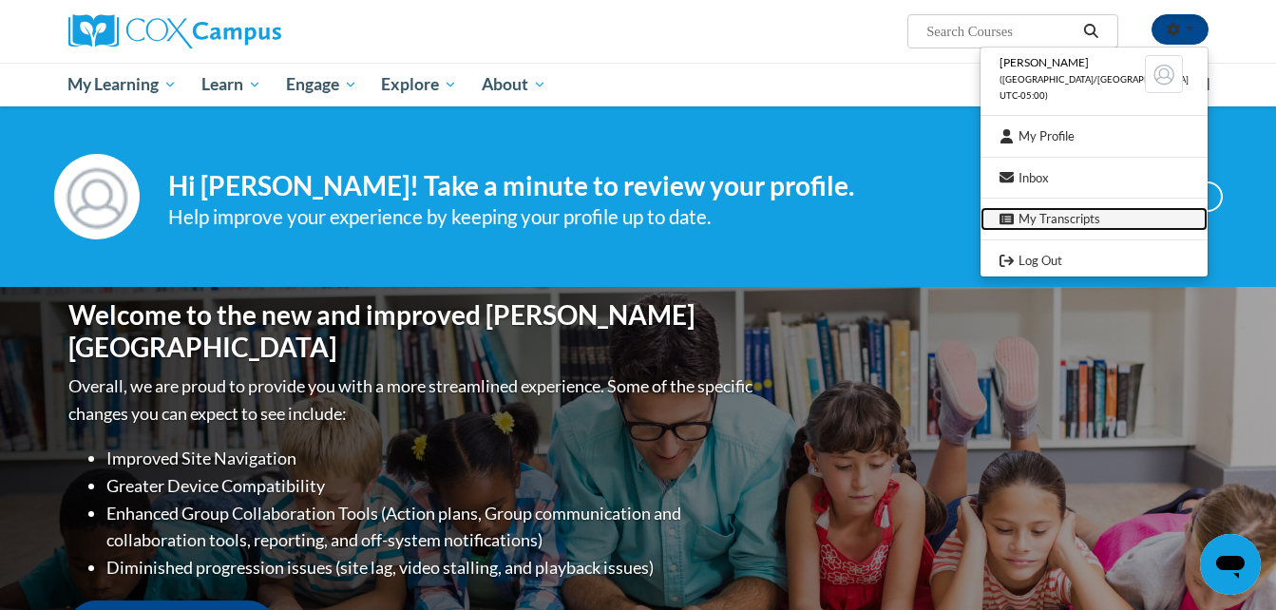
click at [1100, 213] on link "My Transcripts" at bounding box center [1094, 219] width 227 height 24
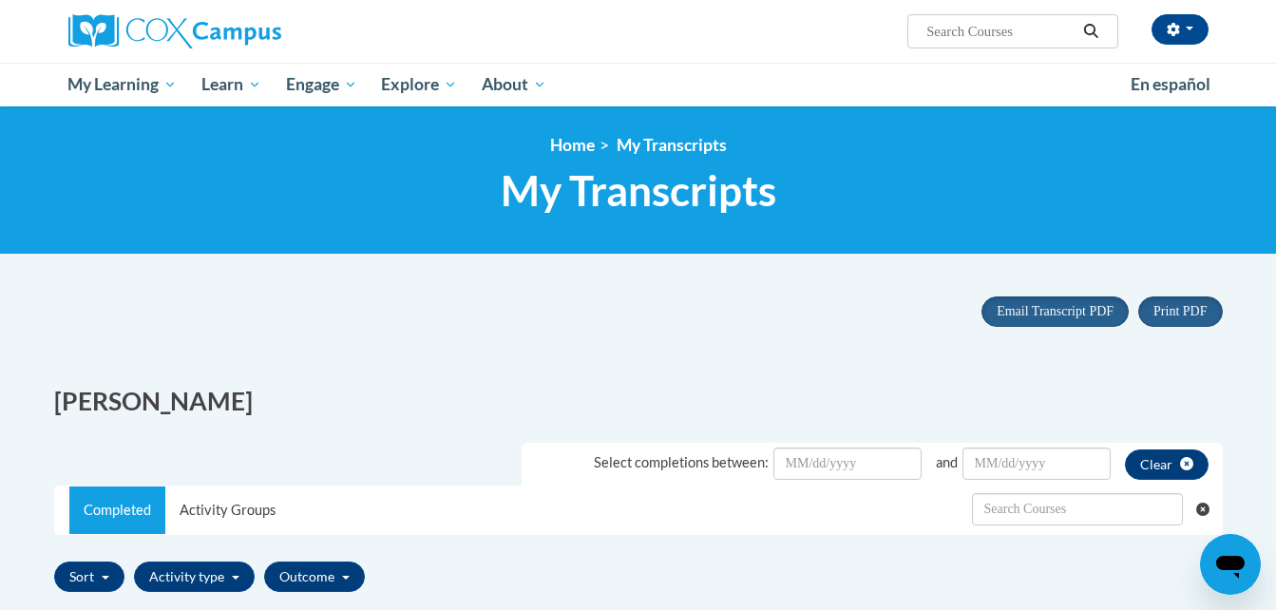
drag, startPoint x: 1127, startPoint y: 0, endPoint x: 515, endPoint y: 373, distance: 716.9
click at [515, 373] on div "[PERSON_NAME]" at bounding box center [339, 397] width 599 height 64
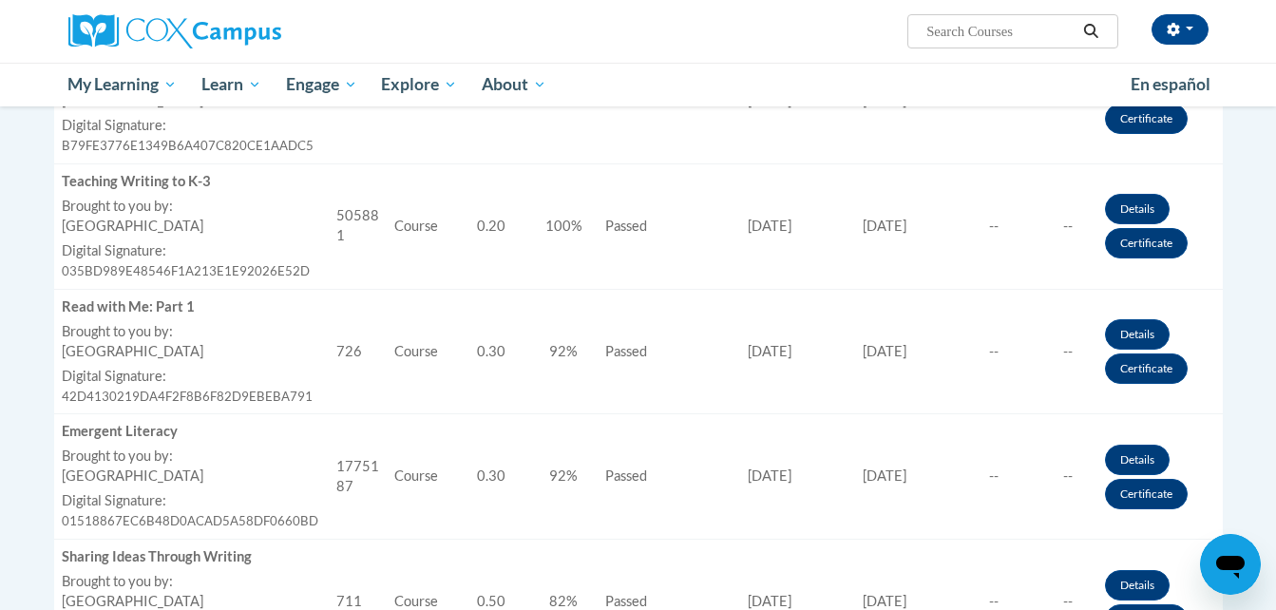
scroll to position [1235, 0]
